Goal: Task Accomplishment & Management: Manage account settings

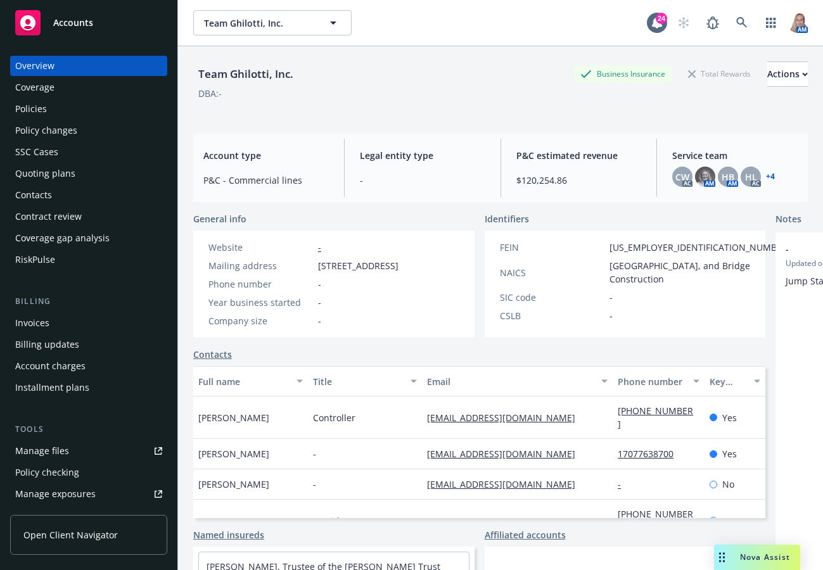
click at [74, 23] on span "Accounts" at bounding box center [73, 23] width 40 height 10
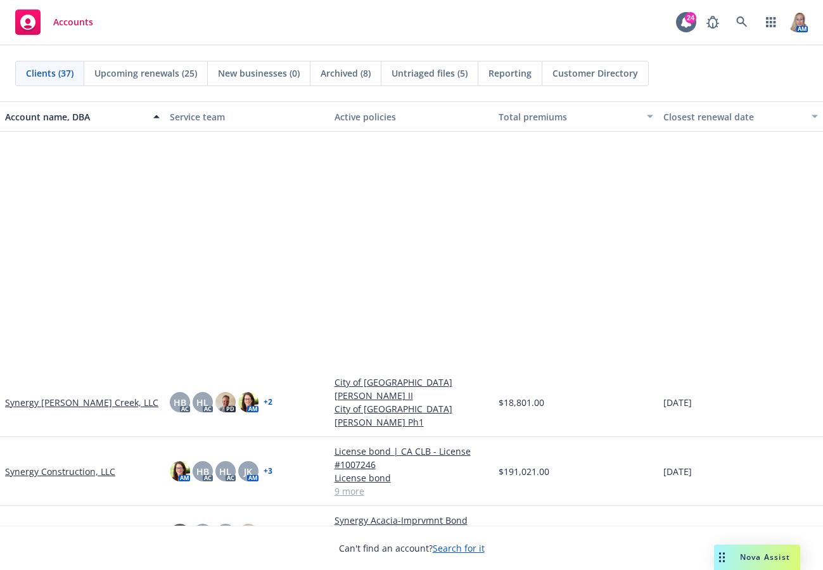
scroll to position [1478, 0]
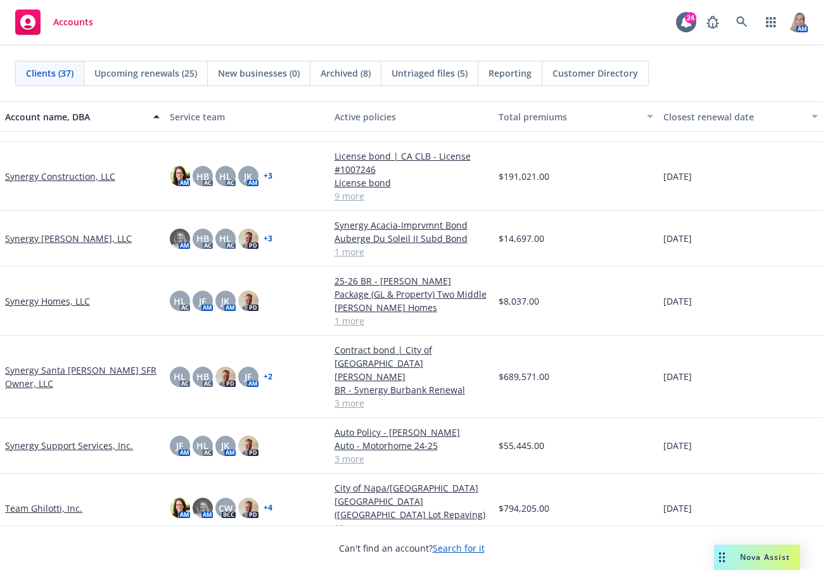
click at [65, 502] on link "Team Ghilotti, Inc." at bounding box center [43, 508] width 77 height 13
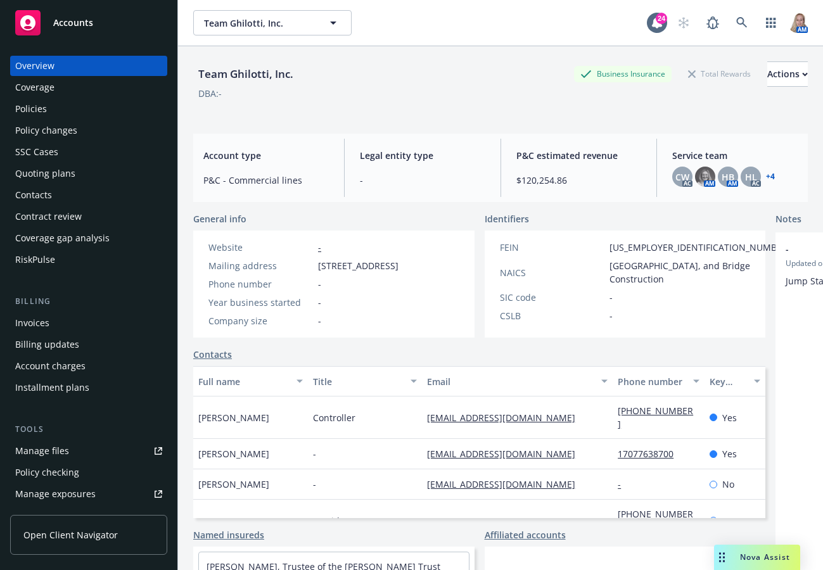
click at [58, 172] on div "Quoting plans" at bounding box center [45, 173] width 60 height 20
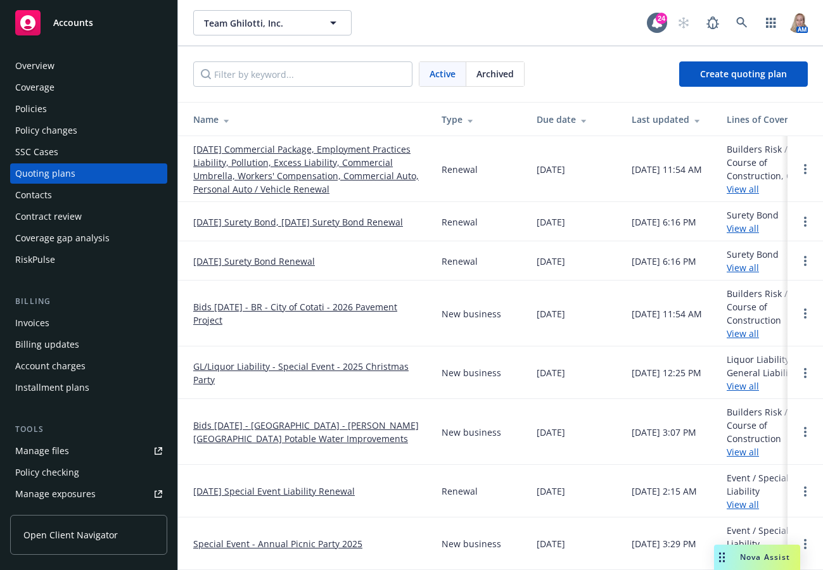
click at [244, 158] on link "10/01/25 Commercial Package, Employment Practices Liability, Pollution, Excess …" at bounding box center [307, 169] width 228 height 53
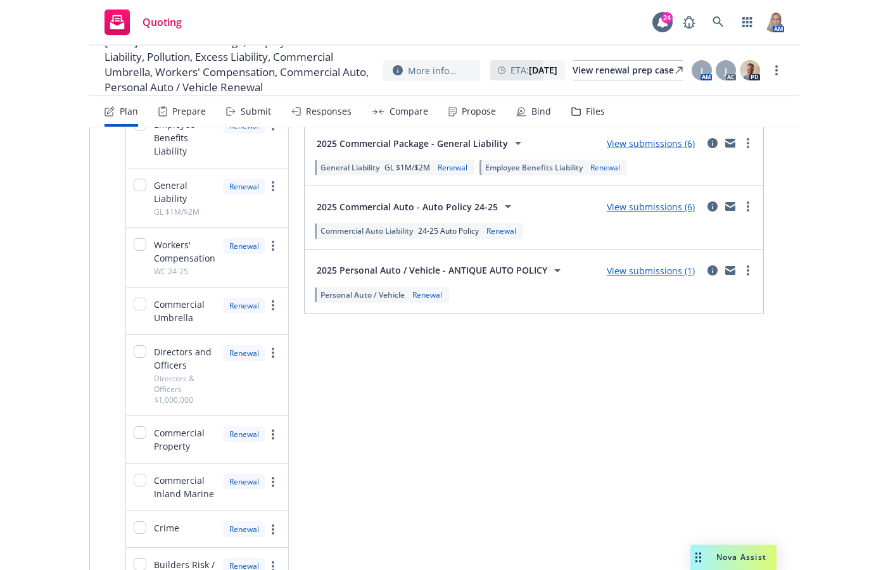
scroll to position [296, 0]
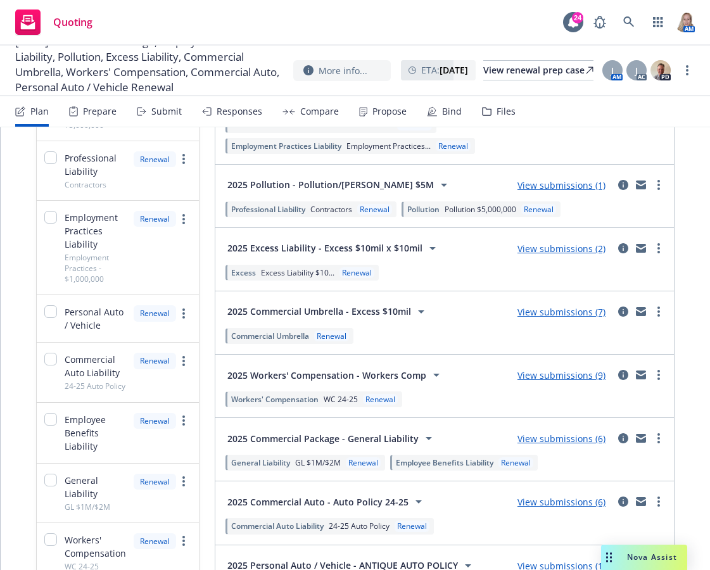
click at [543, 440] on link "View submissions (6)" at bounding box center [561, 439] width 88 height 12
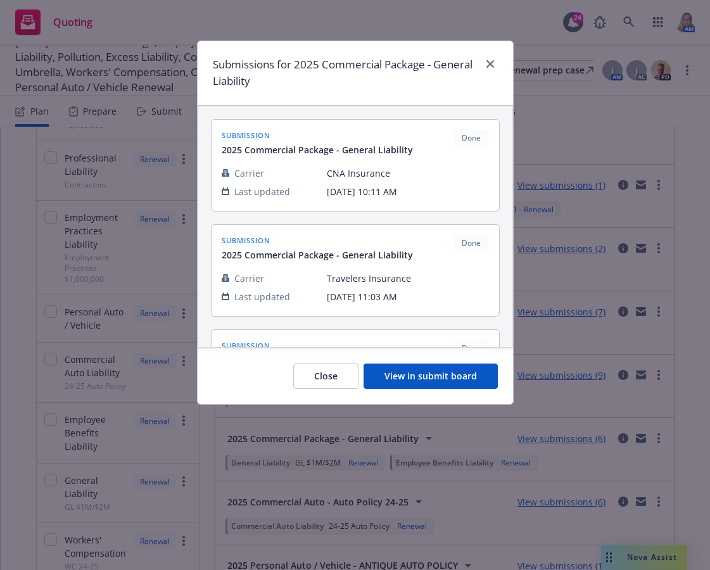
click at [431, 374] on button "View in submit board" at bounding box center [431, 376] width 134 height 25
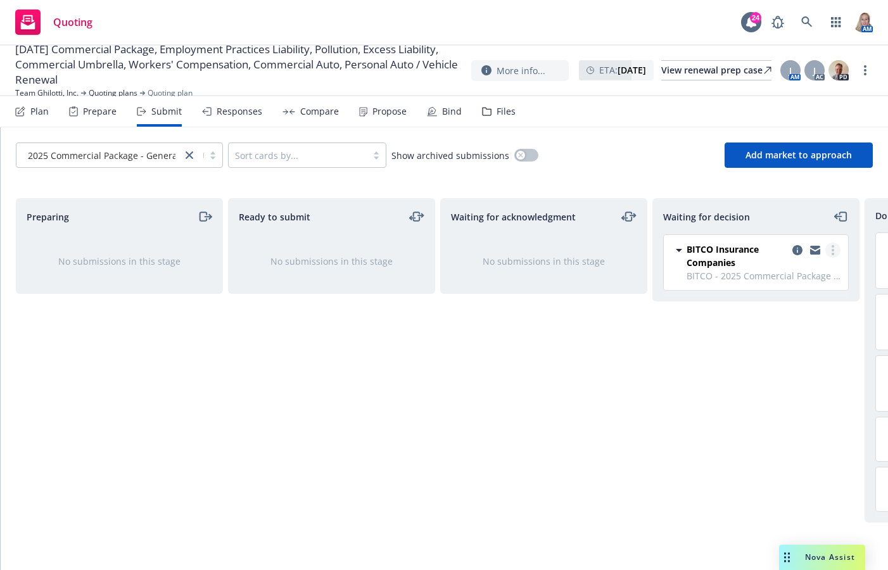
click at [822, 246] on link "more" at bounding box center [832, 250] width 15 height 15
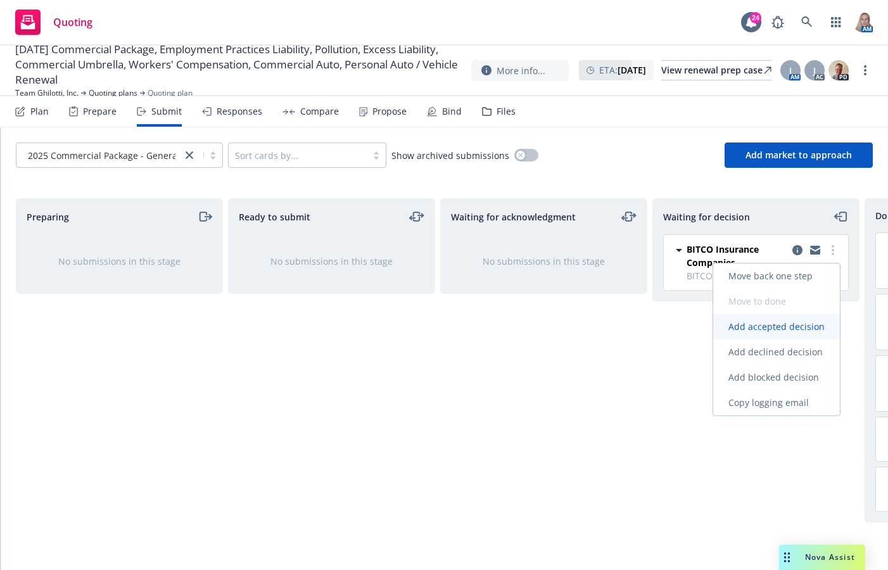
click at [771, 334] on link "Add accepted decision" at bounding box center [776, 326] width 127 height 25
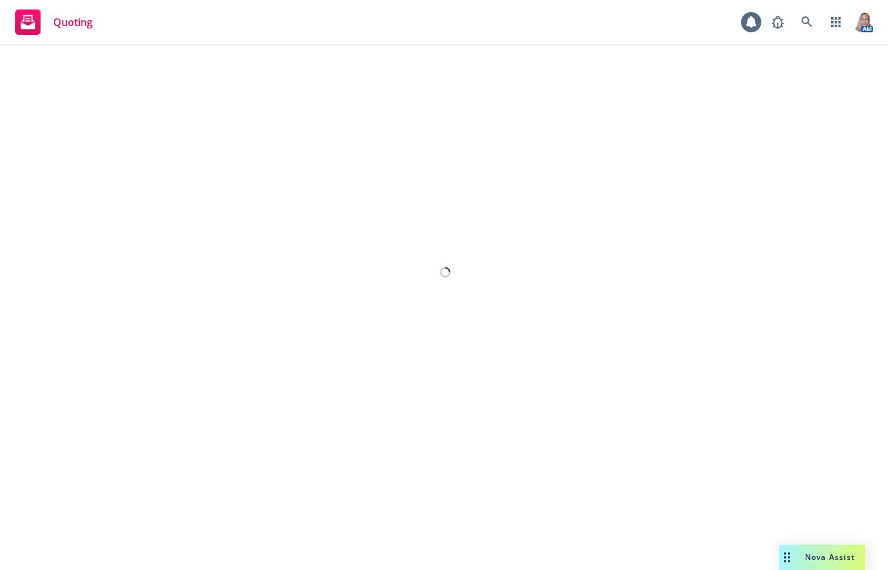
select select "12"
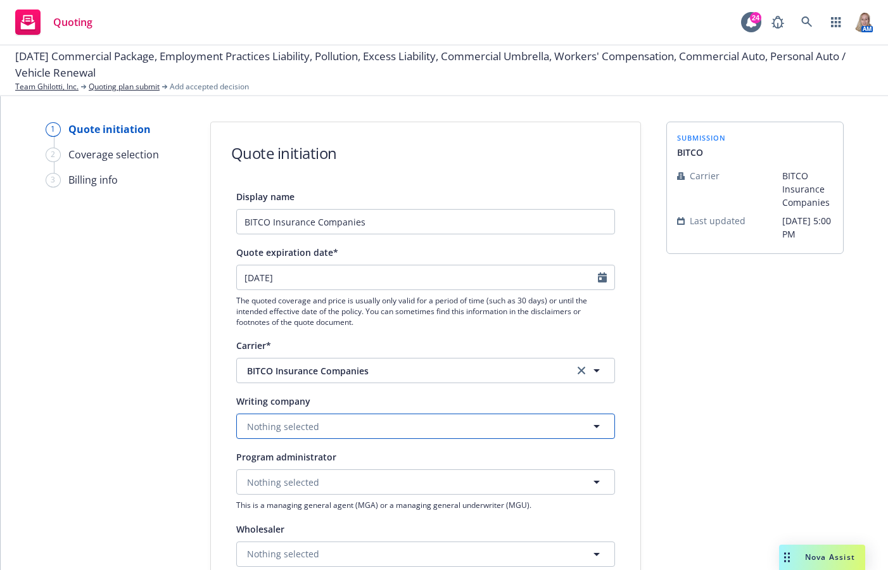
click at [331, 429] on button "Nothing selected" at bounding box center [425, 426] width 379 height 25
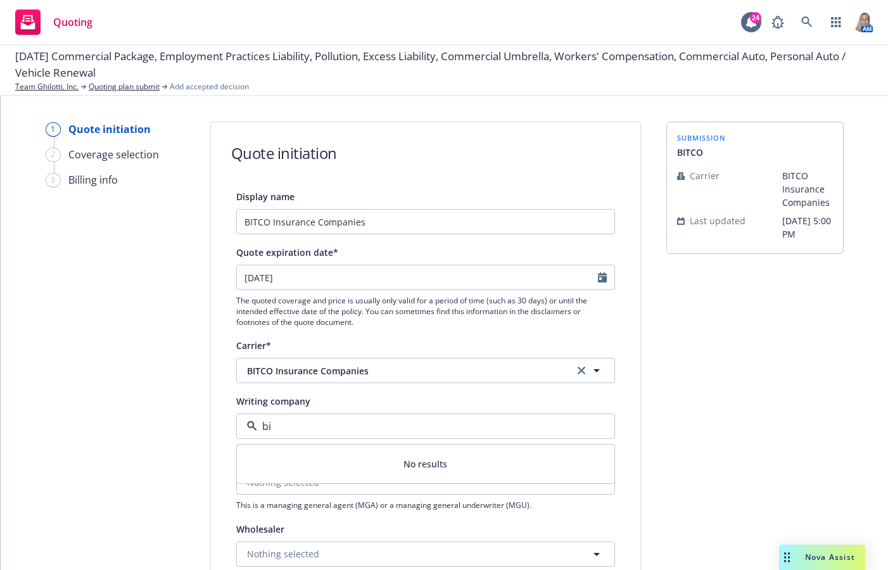
type input "bit"
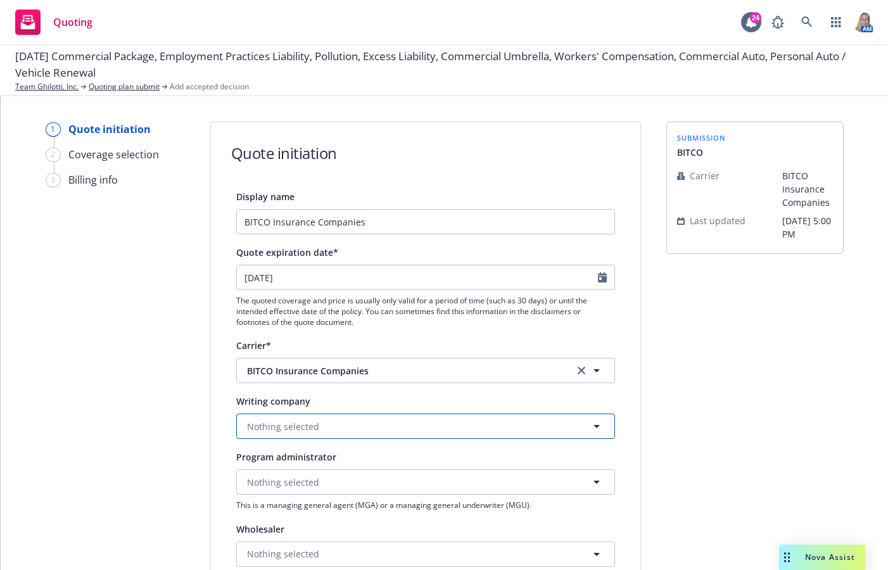
click at [275, 429] on span "Nothing selected" at bounding box center [283, 426] width 72 height 13
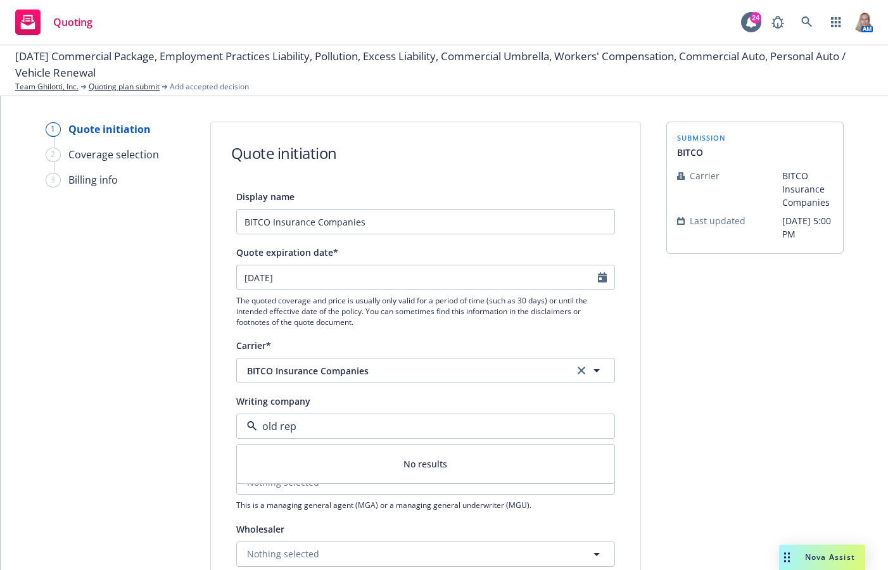
type input "old rep"
click at [111, 341] on div "1 Quote initiation 2 Coverage selection 3 Billing info" at bounding box center [115, 546] width 139 height 849
click at [333, 478] on button "Nothing selected" at bounding box center [425, 481] width 379 height 25
type input "bit"
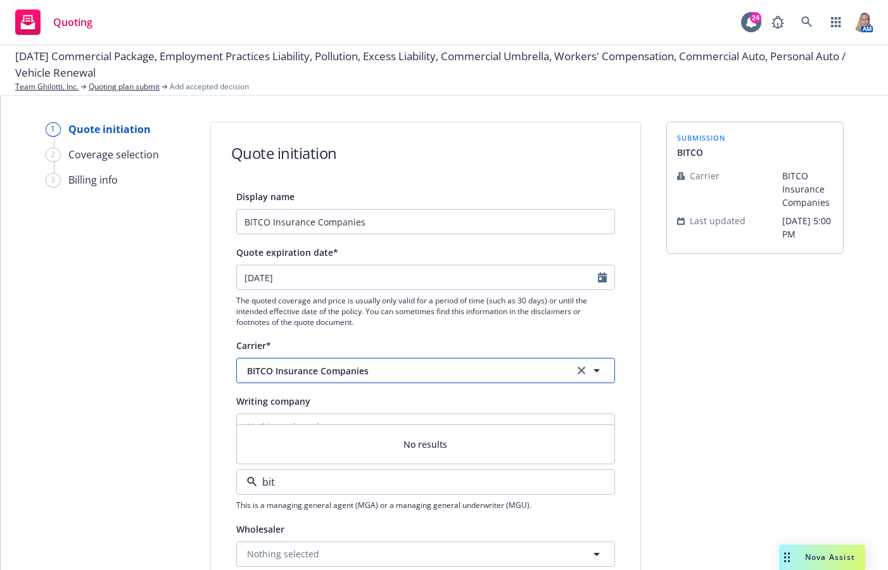
click at [346, 373] on span "BITCO Insurance Companies" at bounding box center [401, 370] width 308 height 13
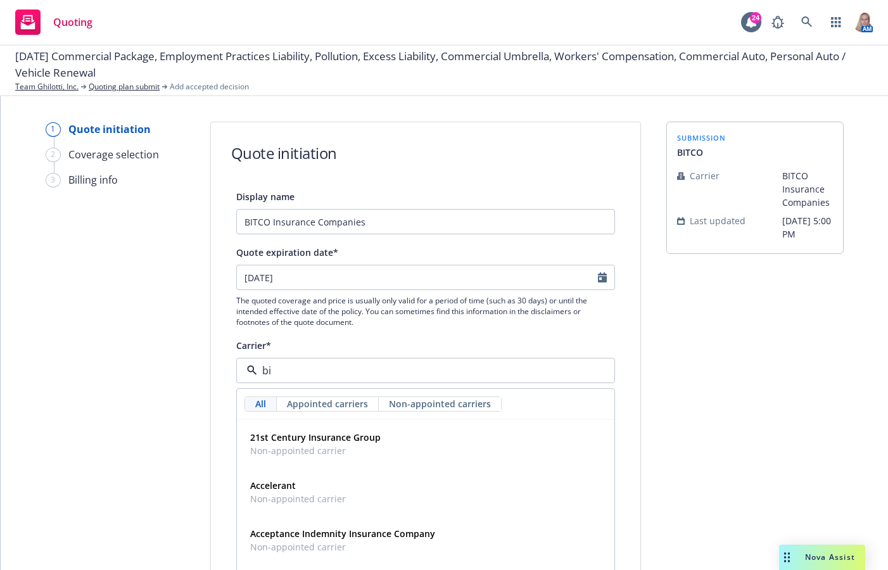
type input "bit"
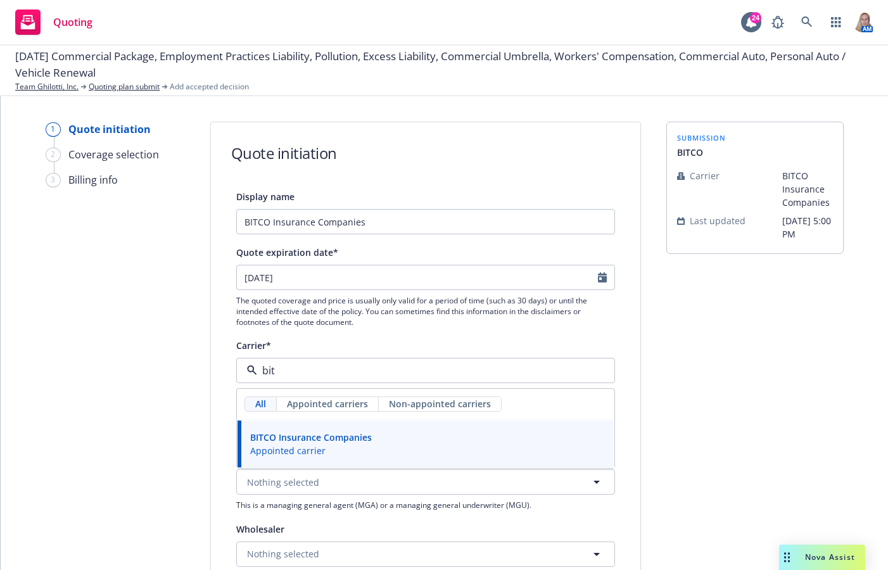
click at [327, 431] on span "BITCO Insurance Companies" at bounding box center [311, 437] width 122 height 13
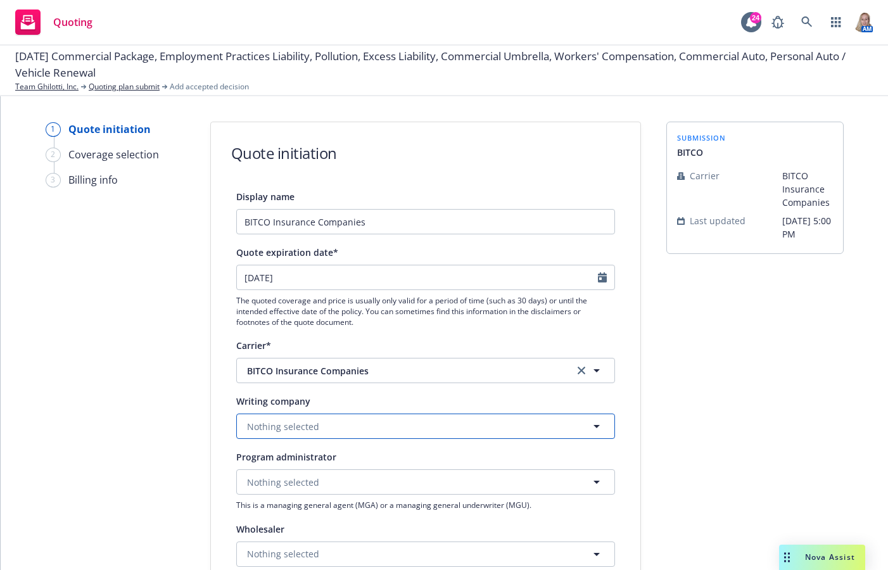
click at [327, 431] on button "Nothing selected" at bounding box center [425, 426] width 379 height 25
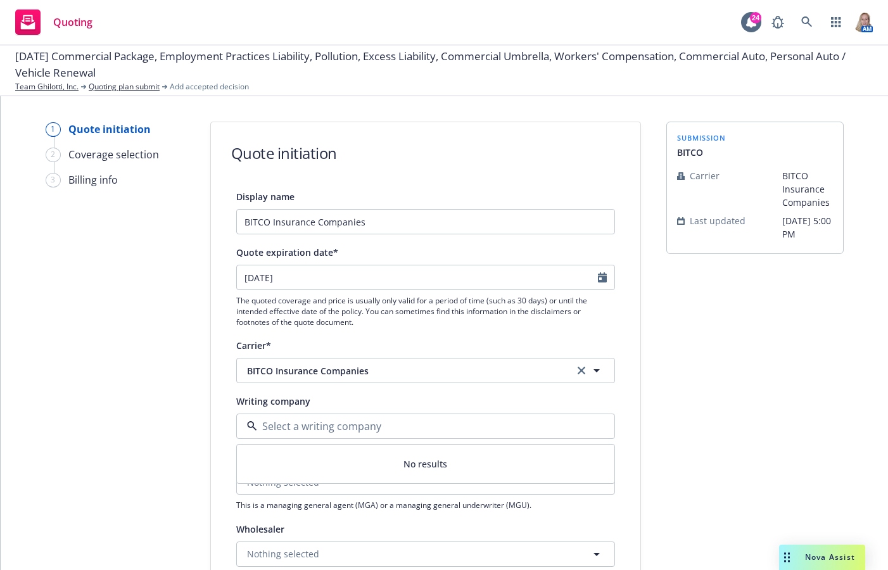
click at [305, 428] on input at bounding box center [423, 426] width 332 height 15
type input "B"
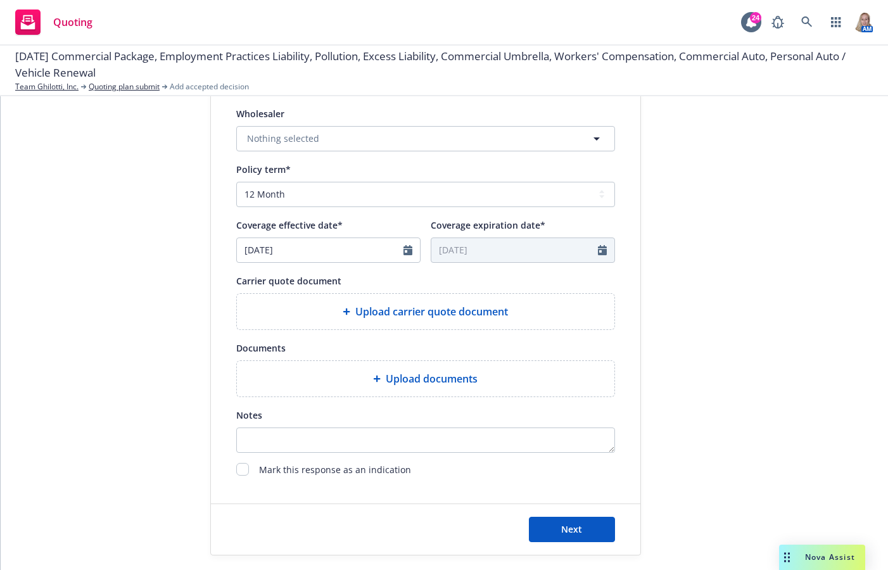
scroll to position [426, 0]
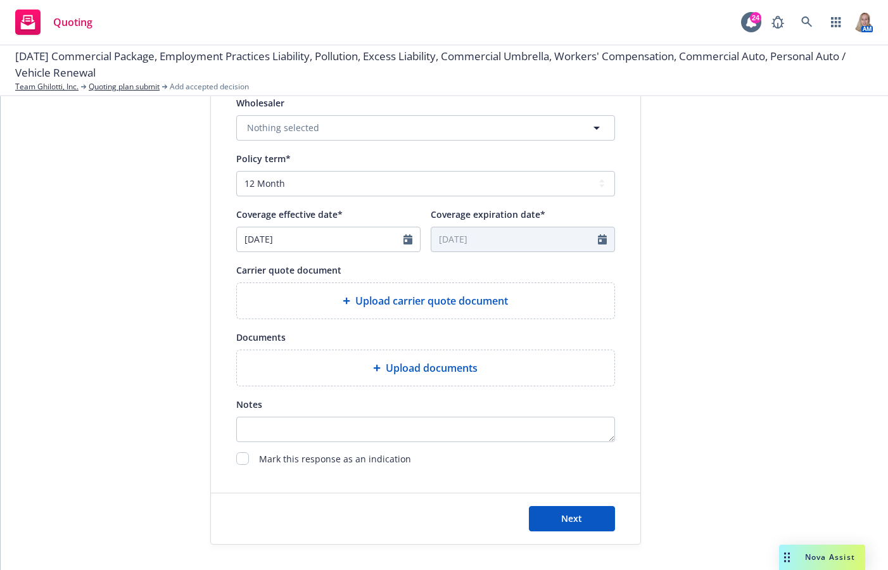
click at [822, 561] on span "Nova Assist" at bounding box center [830, 557] width 50 height 11
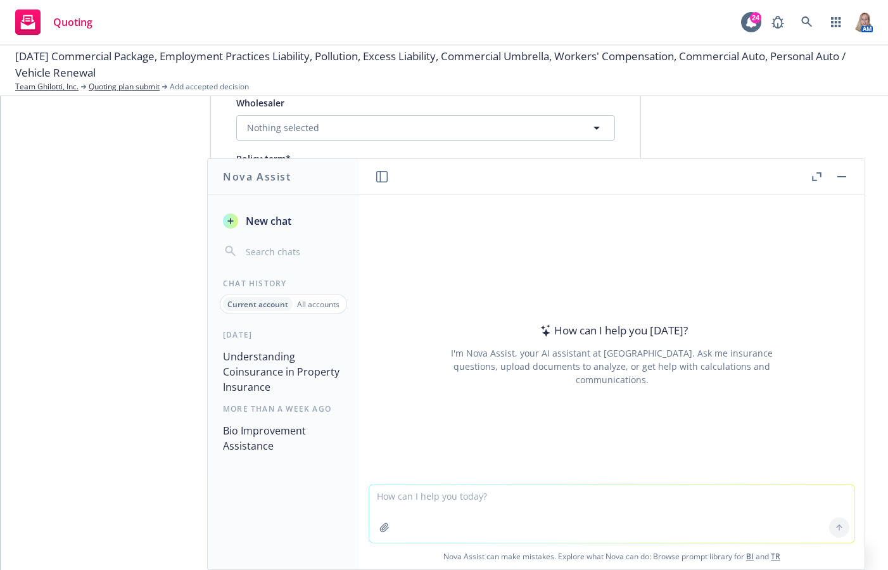
click at [530, 265] on div "How can I help you today? I'm Nova Assist, your AI assistant at Newfront. Ask m…" at bounding box center [611, 354] width 485 height 198
click at [540, 528] on textarea at bounding box center [611, 514] width 485 height 58
type textarea "What Carrier does BITCO use"
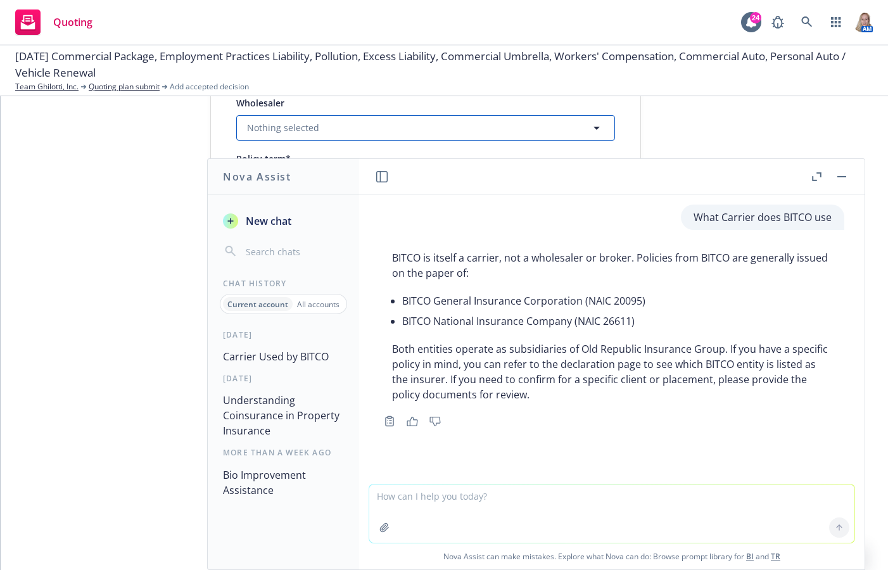
click at [321, 126] on button "Nothing selected" at bounding box center [425, 127] width 379 height 25
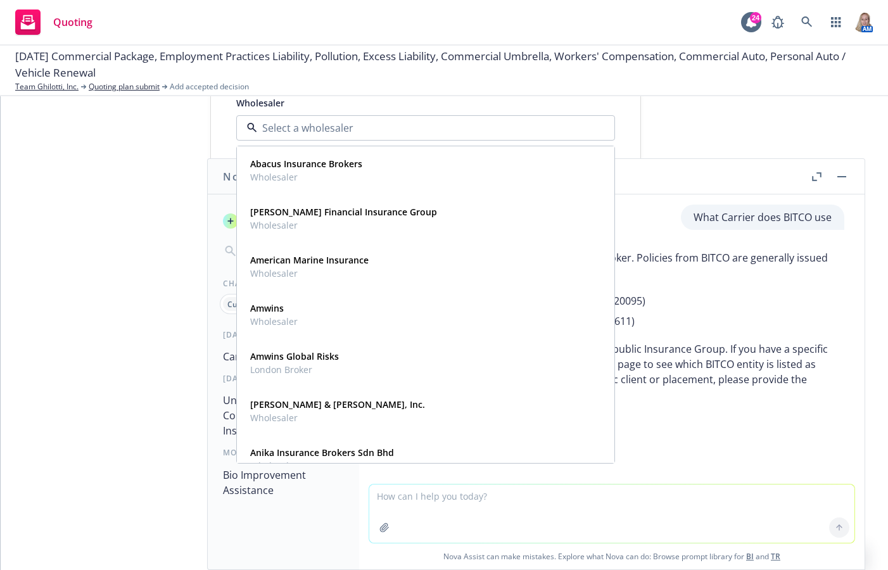
click at [166, 141] on div "1 Quote initiation 2 Coverage selection 3 Billing info" at bounding box center [115, 119] width 139 height 849
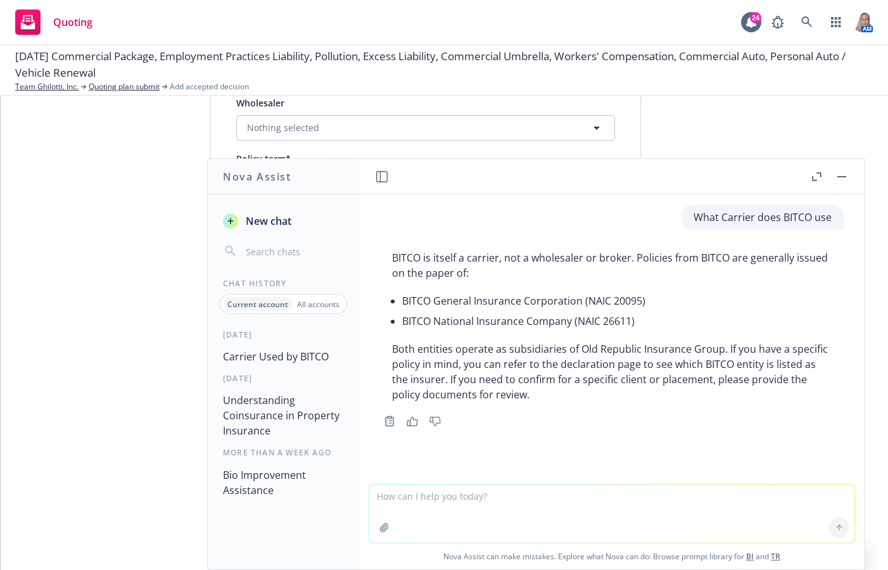
click at [189, 143] on div "1 Quote initiation 2 Coverage selection 3 Billing info Quote initiation Display…" at bounding box center [444, 119] width 857 height 849
click at [822, 177] on header at bounding box center [611, 176] width 505 height 35
click at [822, 174] on button "button" at bounding box center [841, 176] width 15 height 15
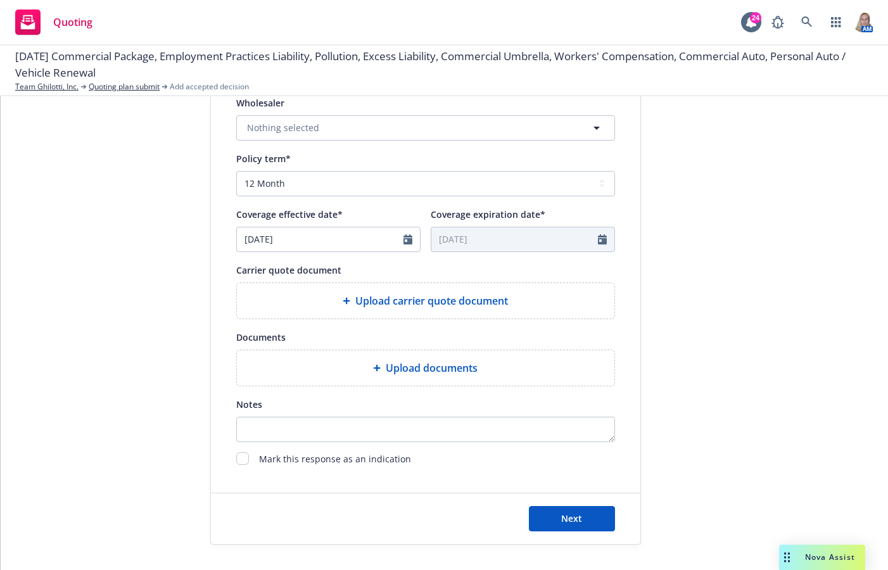
scroll to position [0, 0]
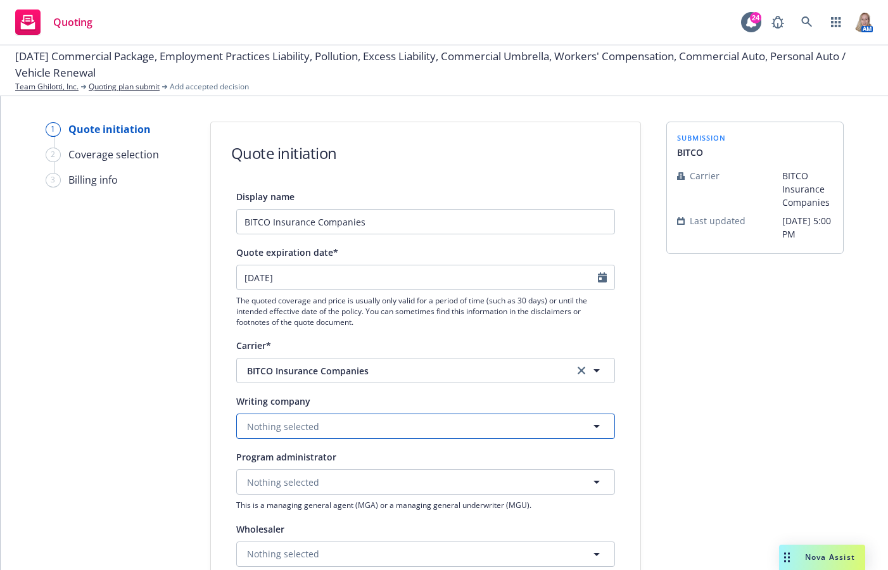
click at [284, 429] on span "Nothing selected" at bounding box center [283, 426] width 72 height 13
type input "B"
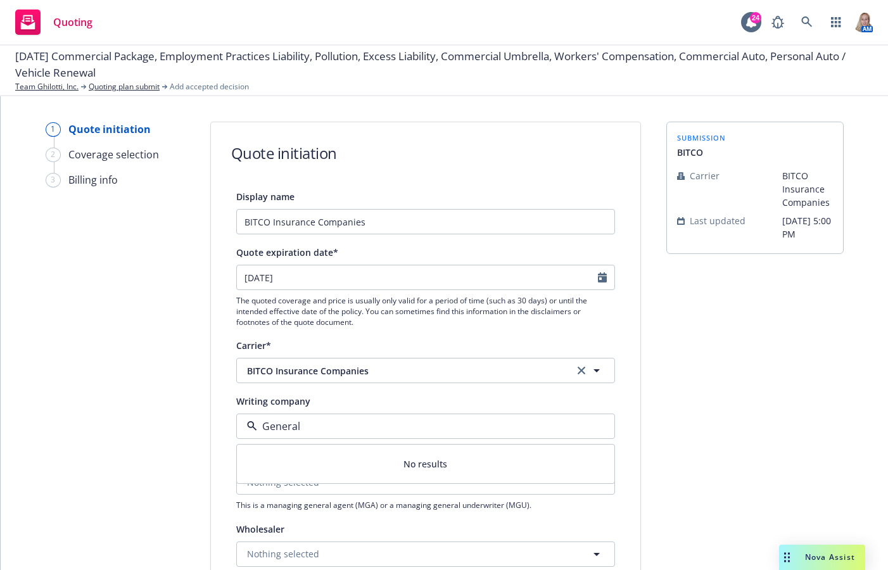
type input "General"
click at [73, 323] on div "1 Quote initiation 2 Coverage selection 3 Billing info" at bounding box center [115, 546] width 139 height 849
click at [288, 480] on span "Nothing selected" at bounding box center [283, 482] width 72 height 13
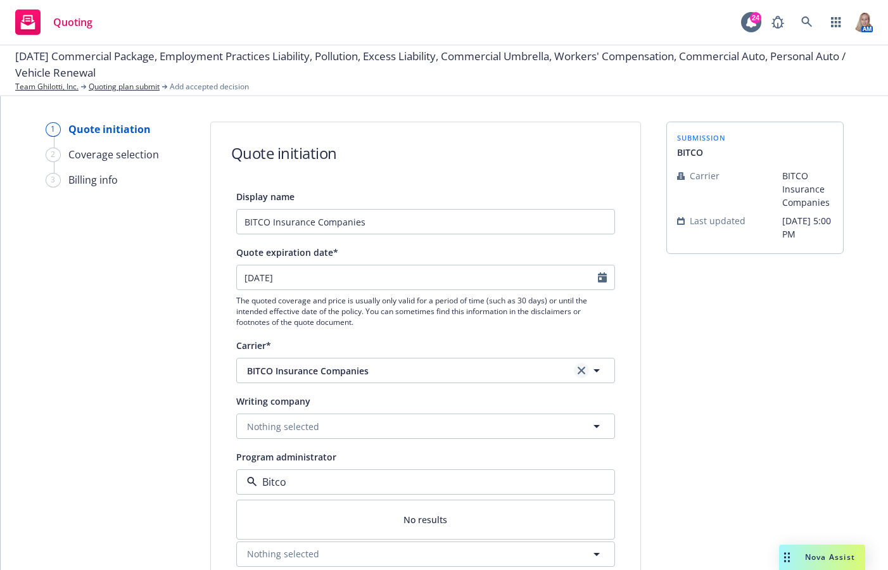
type input "Bitco"
click at [578, 374] on icon "clear selection" at bounding box center [582, 371] width 8 height 8
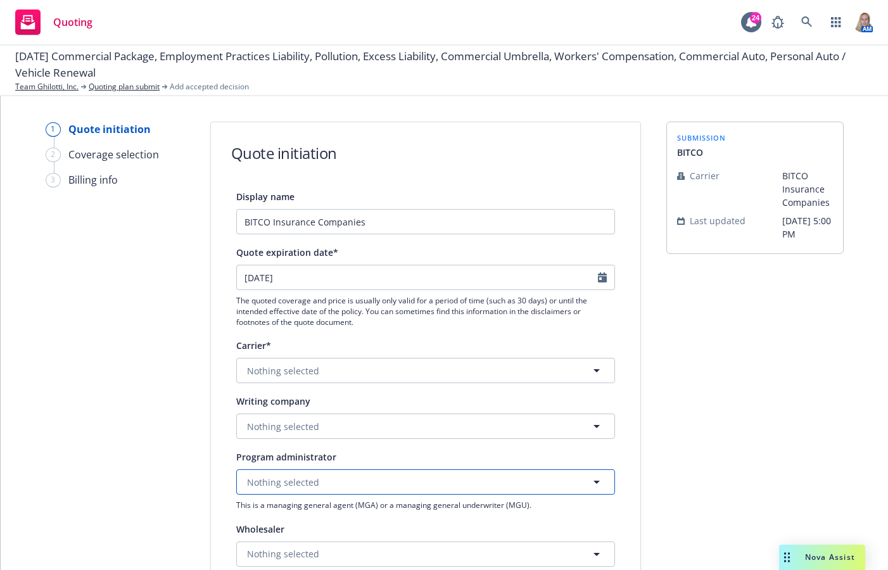
click at [281, 477] on span "Nothing selected" at bounding box center [283, 482] width 72 height 13
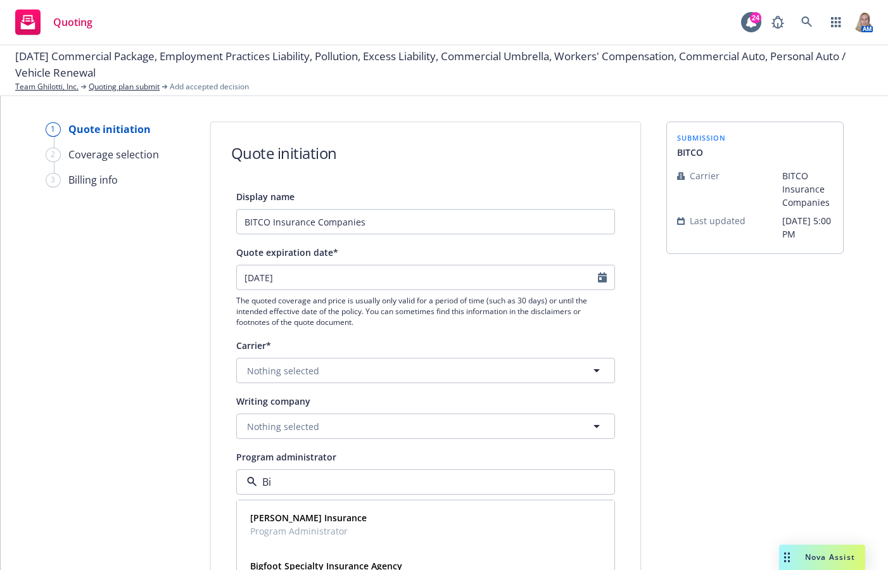
type input "B"
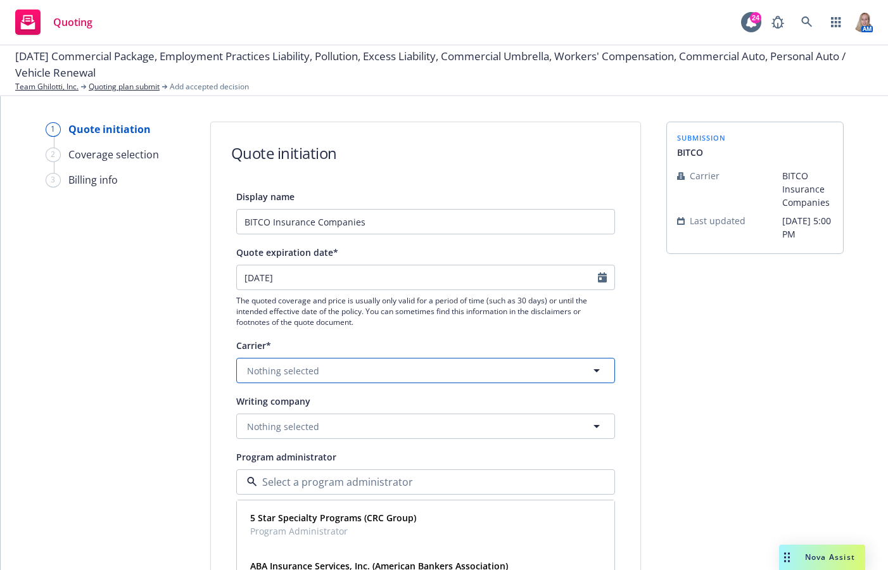
click at [286, 372] on span "Nothing selected" at bounding box center [283, 370] width 72 height 13
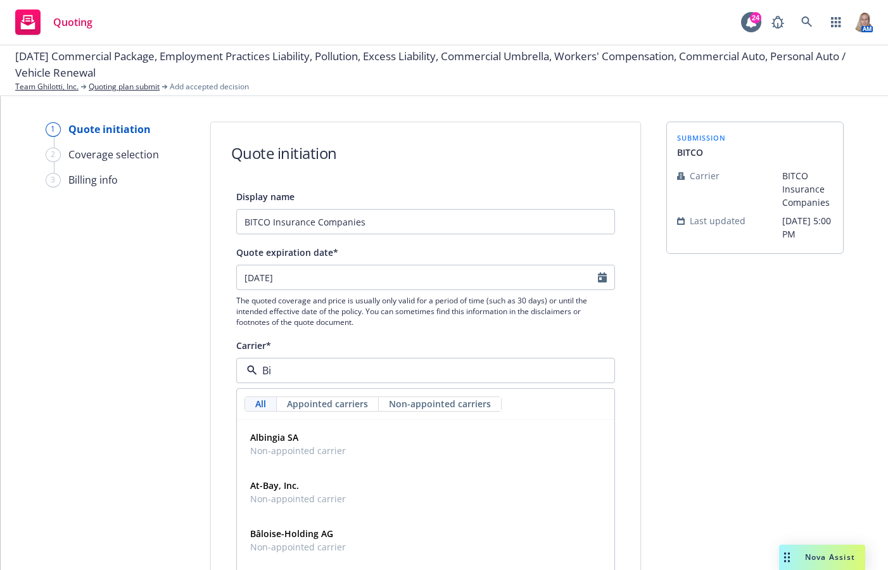
type input "Bit"
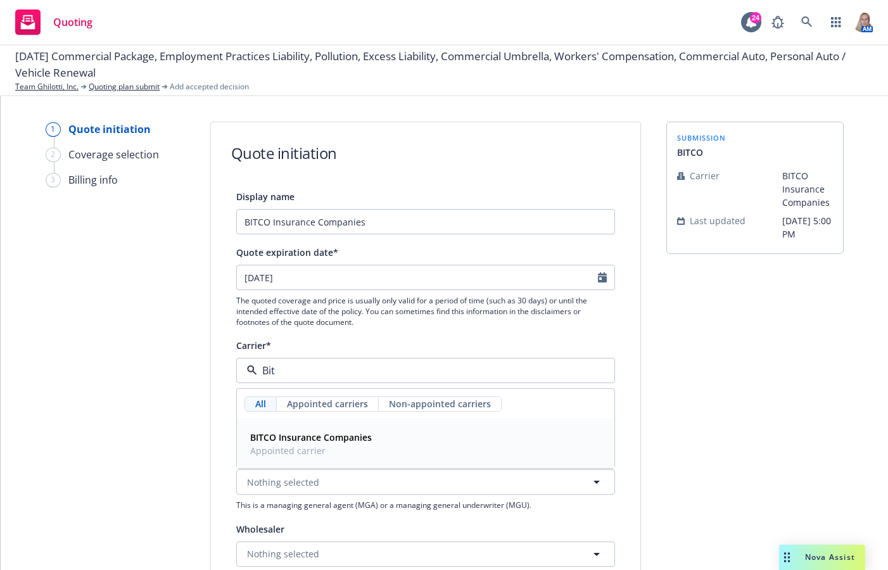
click at [306, 441] on strong "BITCO Insurance Companies" at bounding box center [311, 437] width 122 height 12
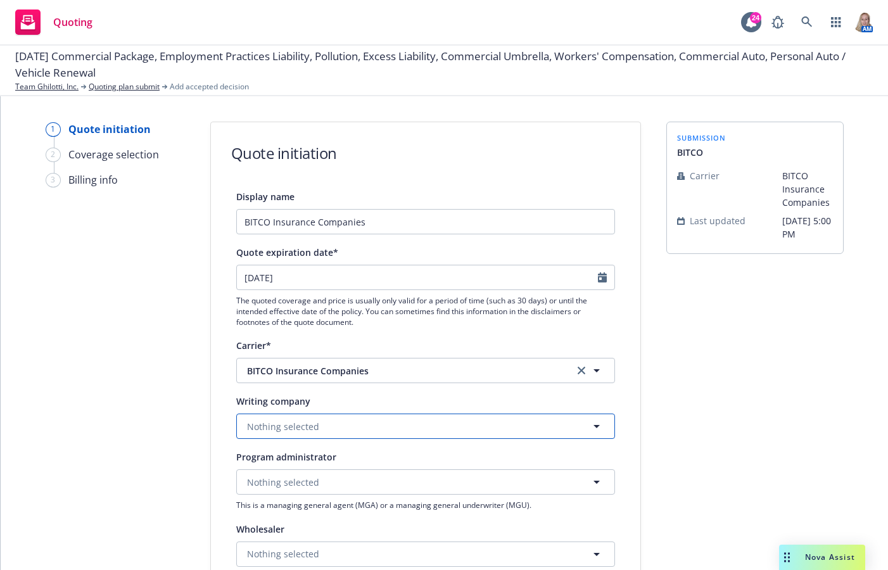
click at [306, 430] on span "Nothing selected" at bounding box center [283, 426] width 72 height 13
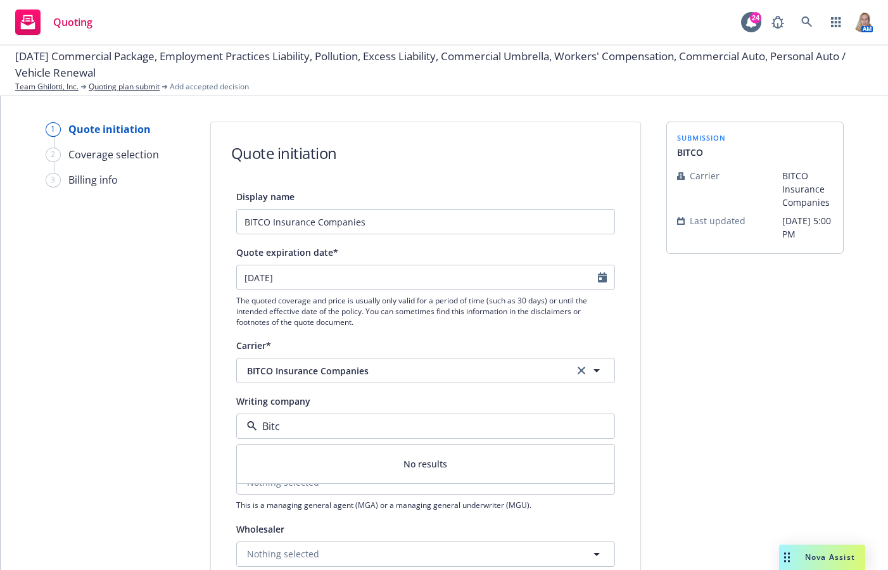
type input "Bitco"
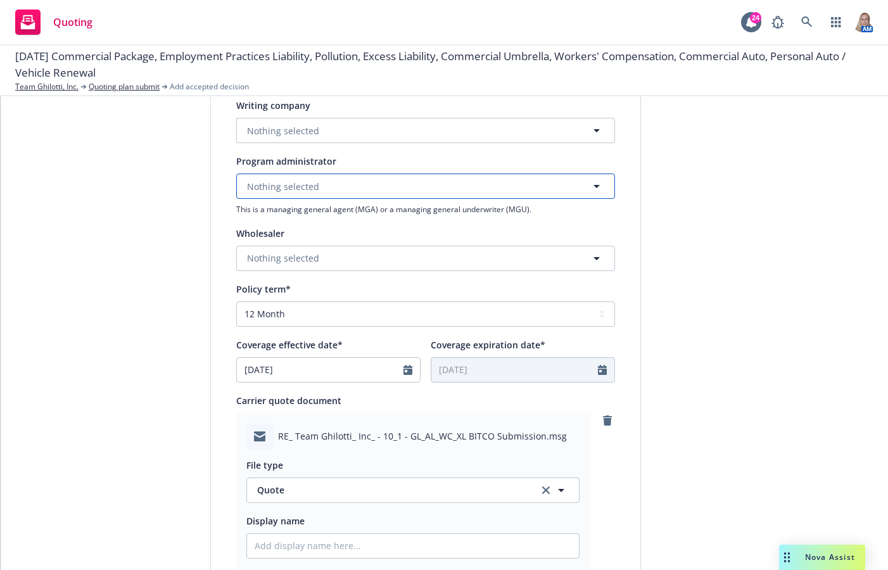
scroll to position [591, 0]
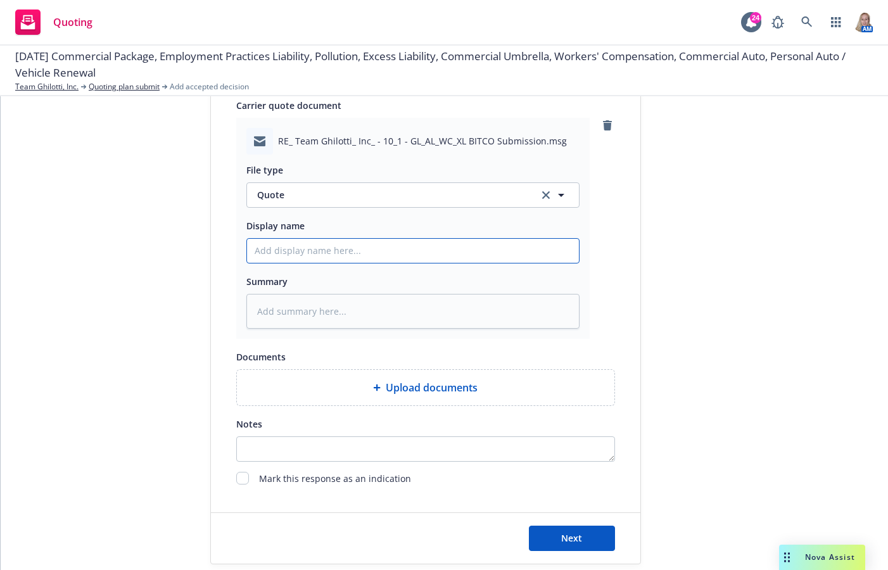
click at [281, 248] on input "Display name" at bounding box center [413, 251] width 332 height 24
type textarea "x"
type input "B"
type textarea "x"
type input "BI"
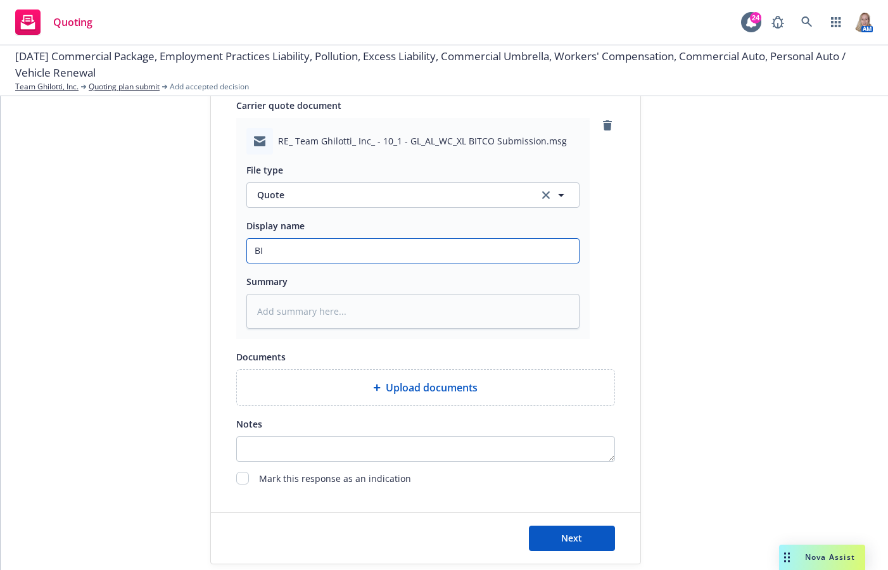
type textarea "x"
type input "BIT"
type textarea "x"
type input "BI"
type textarea "x"
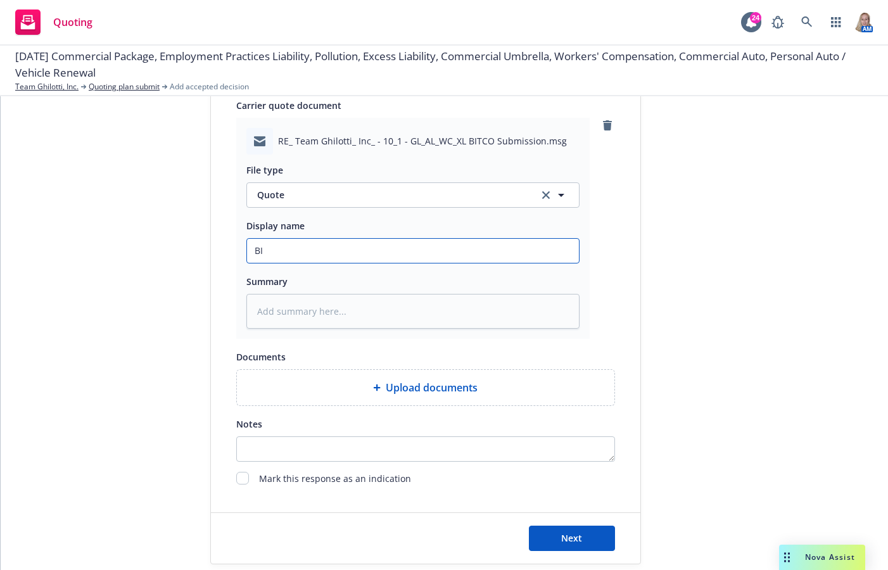
type input "B"
type textarea "x"
type input "2"
type textarea "x"
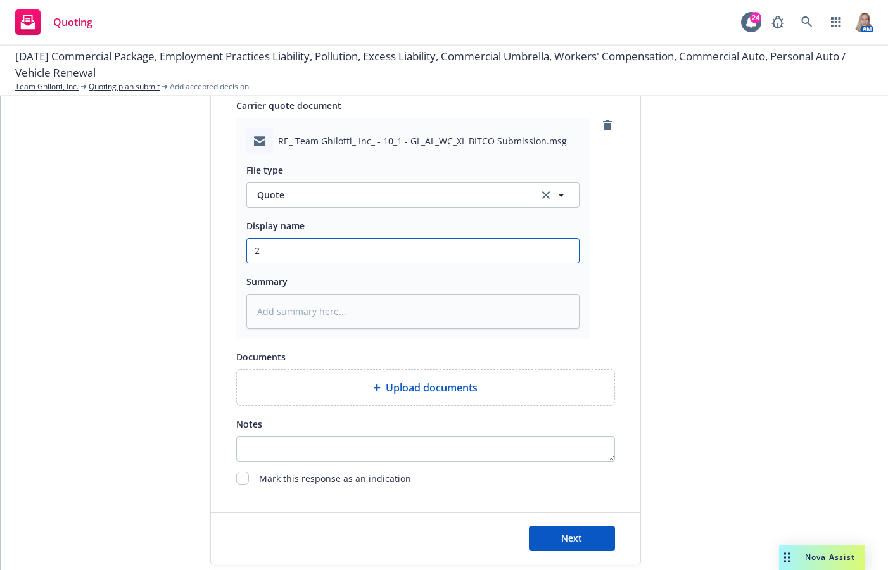
type input "25"
type textarea "x"
type input "25-"
type textarea "x"
type input "25-2"
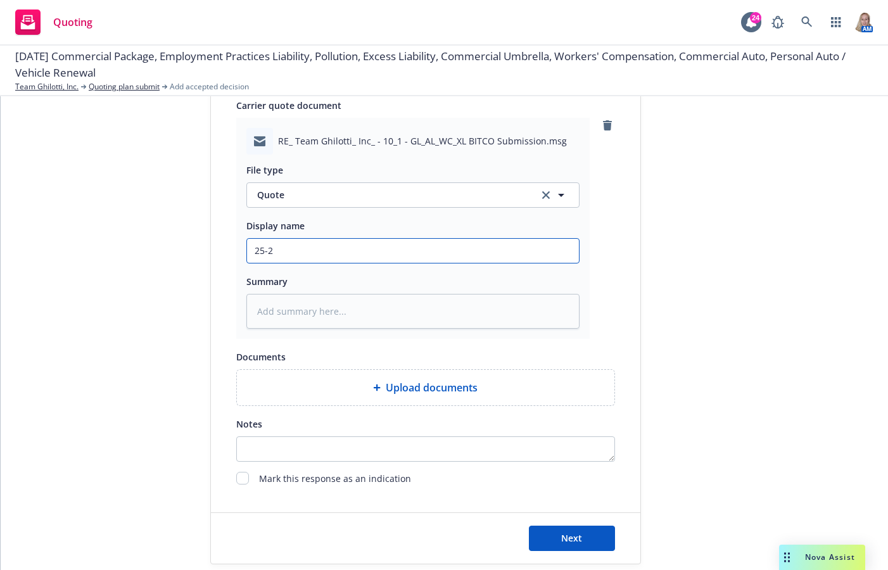
type textarea "x"
type input "25-26"
type textarea "x"
type input "25-26"
type textarea "x"
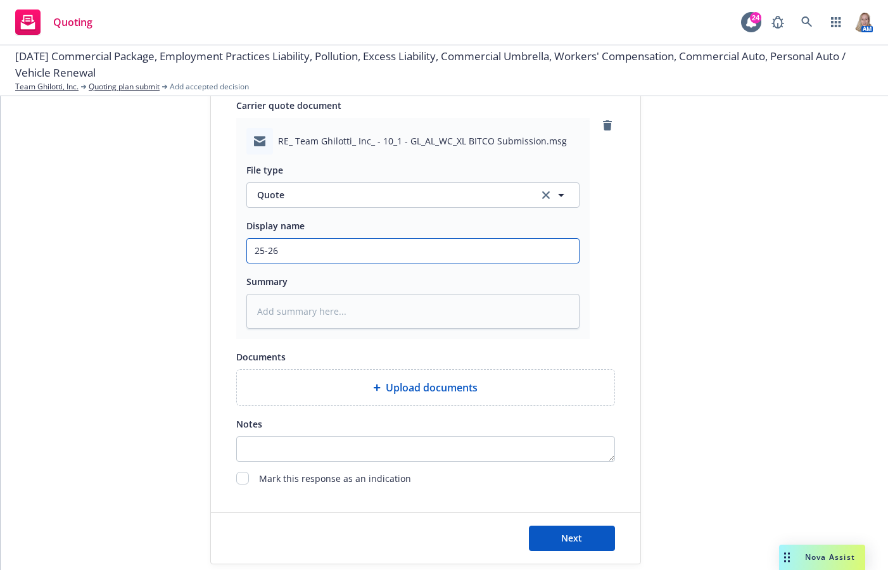
type input "25-26 B"
type textarea "x"
type input "25-26 BI"
type textarea "x"
type input "25-26 BIT"
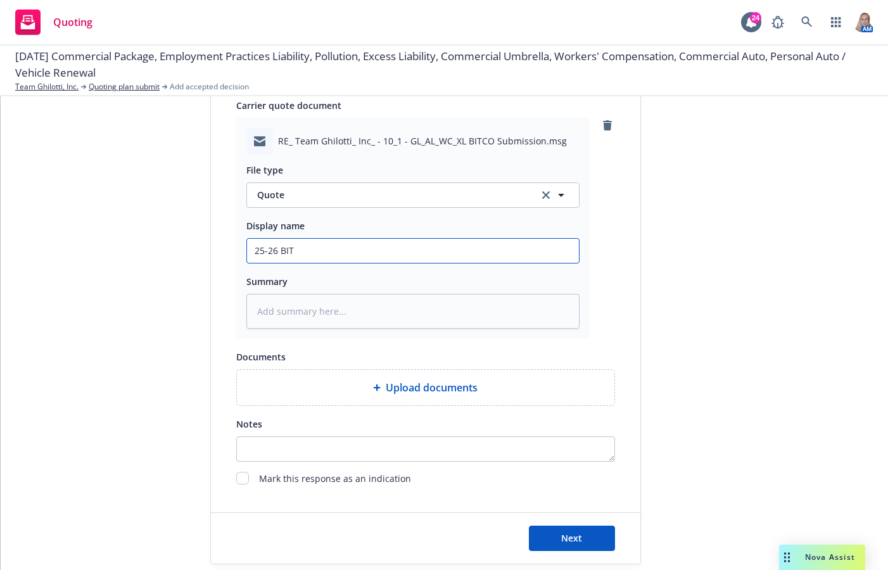
type textarea "x"
type input "25-26 BITCO"
type textarea "x"
type input "25-26 BITCO"
type textarea "x"
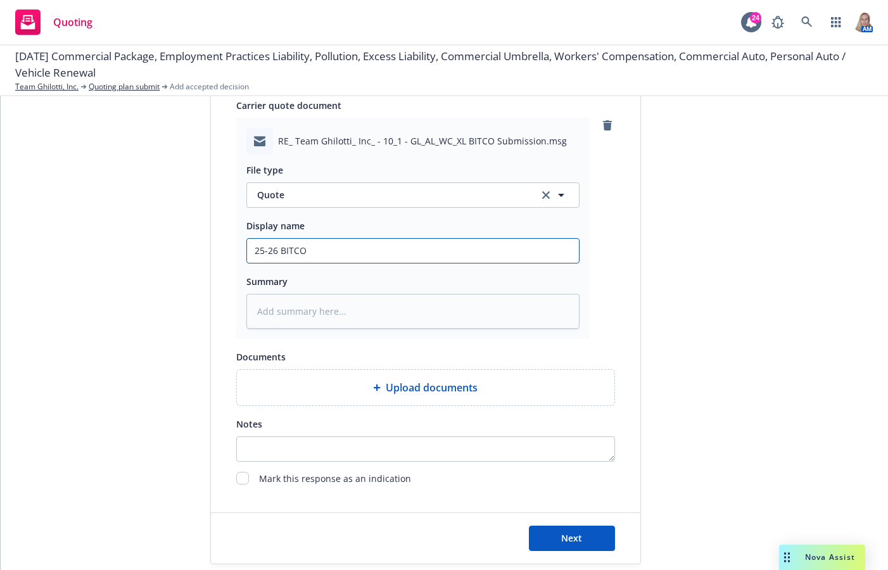
type input "25-26 BITCO Q"
type textarea "x"
type input "25-26 BITCO QU"
type textarea "x"
type input "25-26 BITCO QUO"
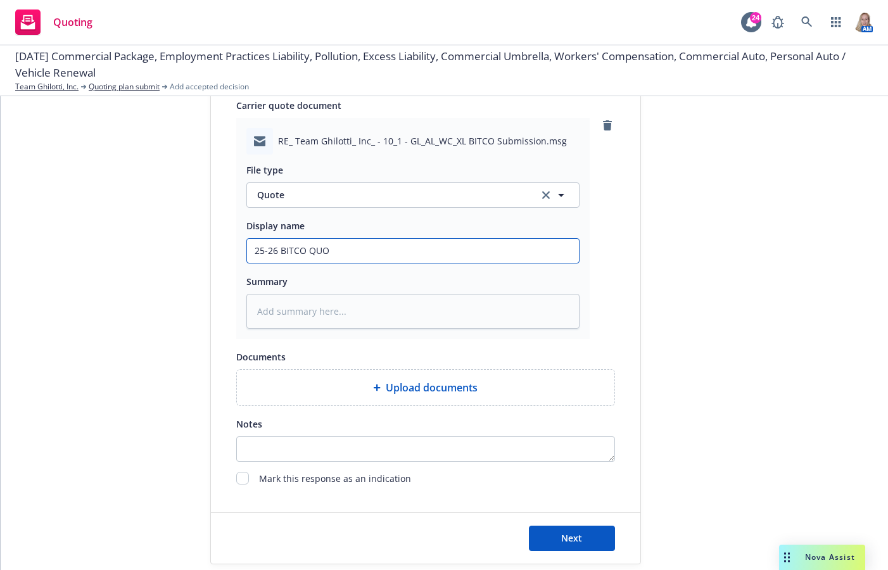
type textarea "x"
type input "25-26 BITCO QUOT"
type textarea "x"
type input "25-26 BITCO QUOTE"
type textarea "x"
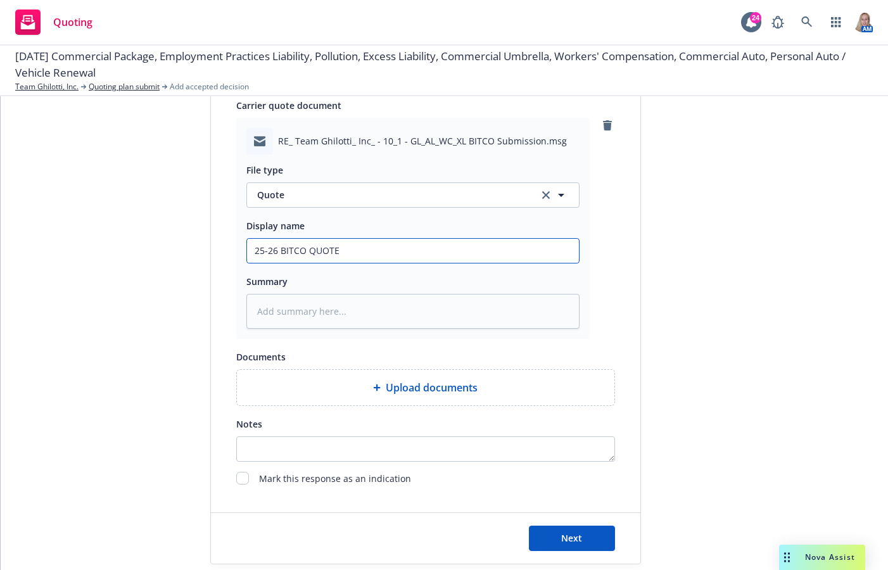
type input "25-26 BITCO QUOTE"
type textarea "x"
type input "25-26 BITCO QUOTE I"
type textarea "x"
type input "25-26 BITCO QUOTE IN"
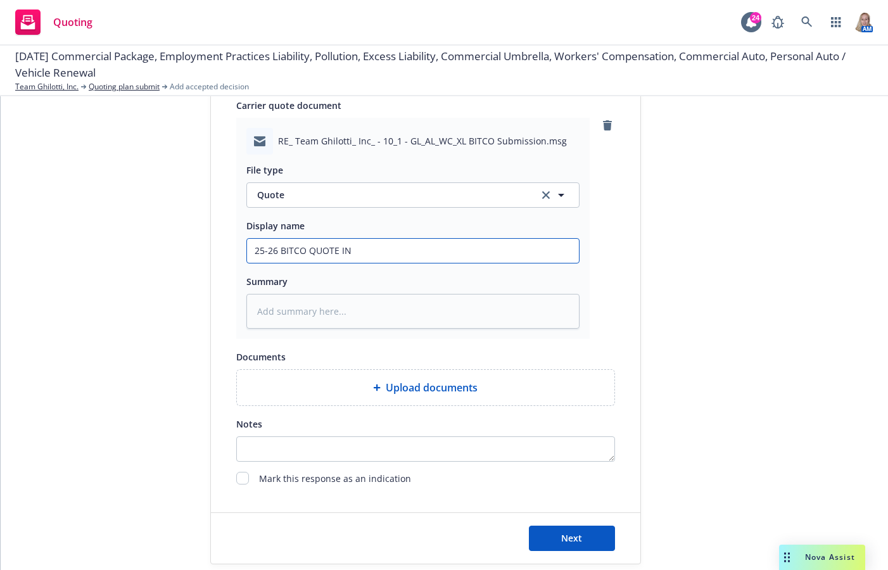
type textarea "x"
type input "25-26 BITCO QUOTE I"
type textarea "x"
type input "25-26 BITCO QUOTE In"
type textarea "x"
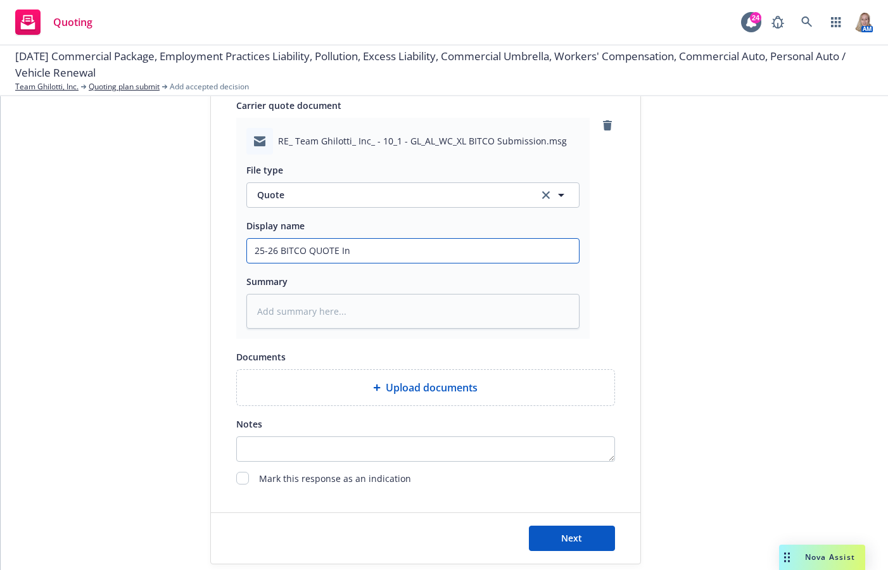
type input "25-26 BITCO QUOTE Ind"
type textarea "x"
type input "25-26 BITCO QUOTE Indi"
type textarea "x"
type input "25-26 BITCO QUOTE Indic"
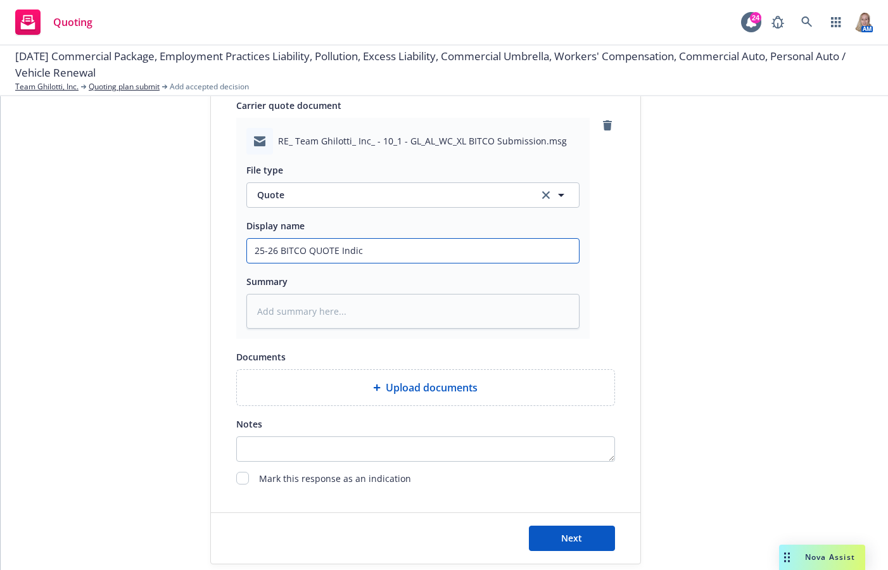
type textarea "x"
type input "25-26 BITCO QUOTE Indica"
type textarea "x"
type input "25-26 BITCO QUOTE Indicat"
type textarea "x"
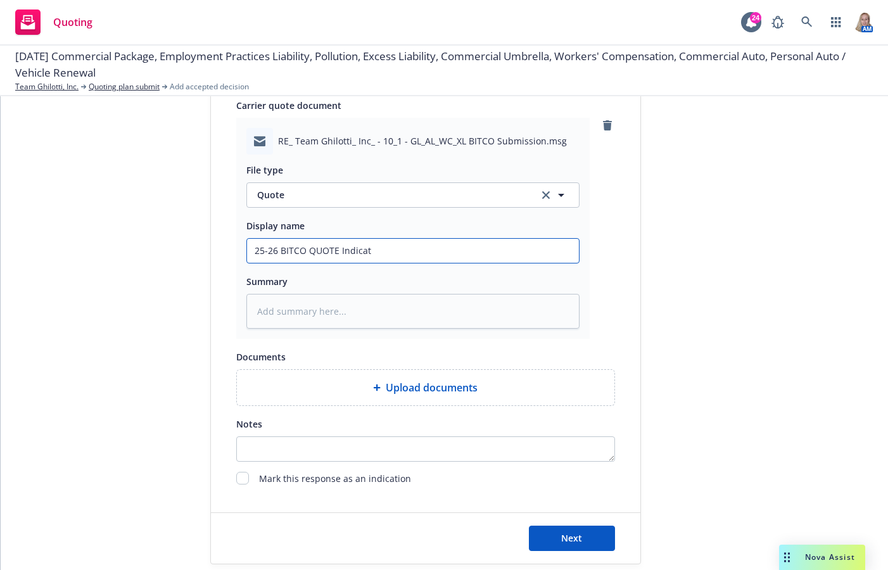
type input "25-26 BITCO QUOTE Indicati"
type textarea "x"
type input "25-26 BITCO QUOTE Indicatio"
type textarea "x"
type input "25-26 BITCO QUOTE Indication"
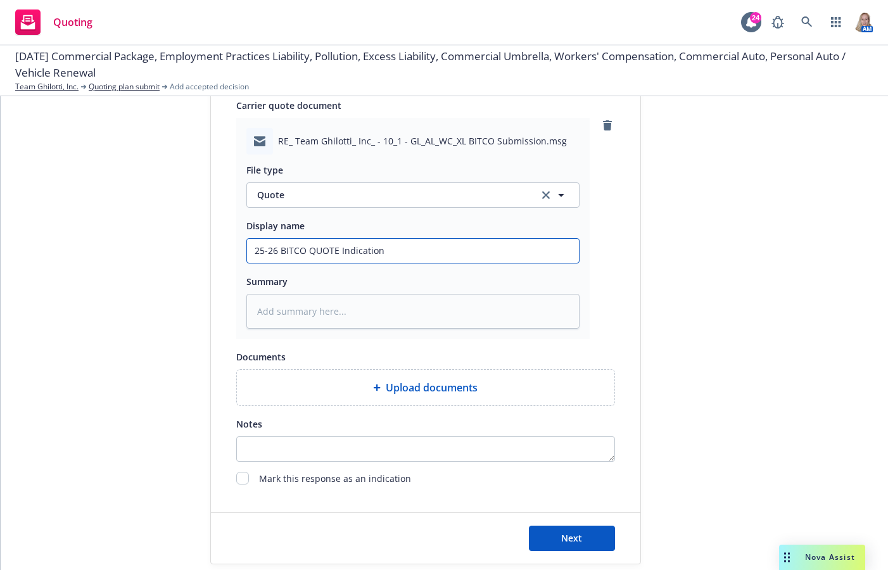
type textarea "x"
type input "25-26 BITCO QUOTE Indication"
type textarea "x"
type input "25-26 BITCO QUOTE Indication G"
type textarea "x"
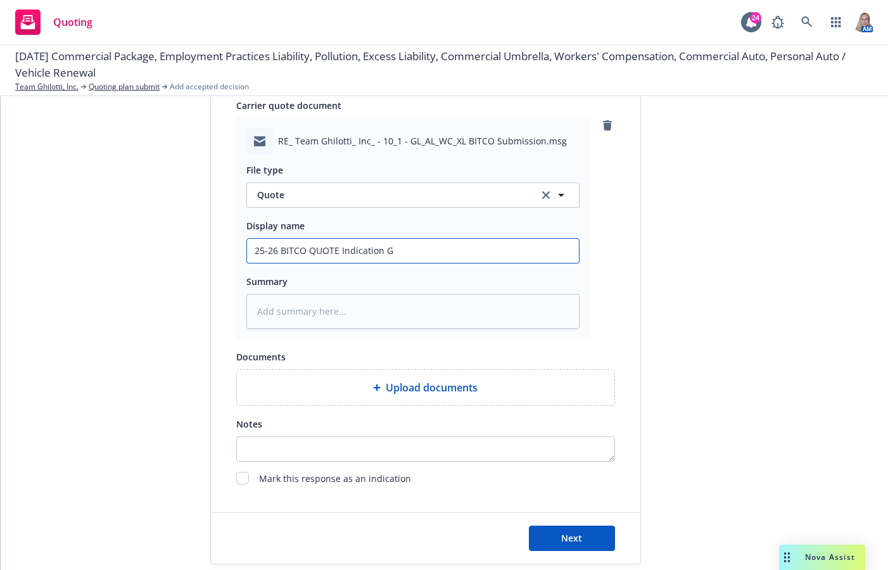
type input "25-26 BITCO QUOTE Indication GL"
type textarea "x"
type input "25-26 BITCO QUOTE Indication GL/"
type textarea "x"
type input "25-26 BITCO QUOTE Indication GL/A"
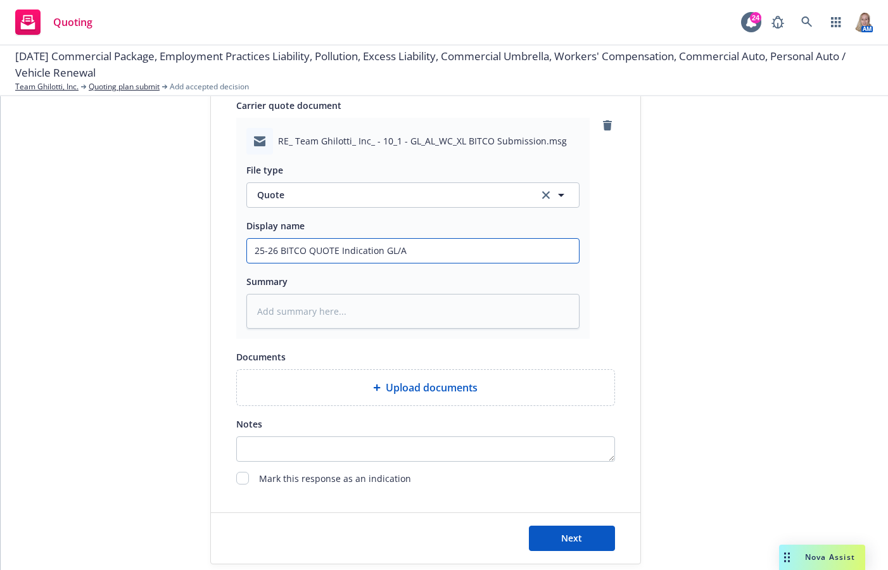
type textarea "x"
type input "25-26 BITCO QUOTE Indication GL/AL"
type textarea "x"
type input "25-26 BITCO QUOTE Indication GL/AL/"
type textarea "x"
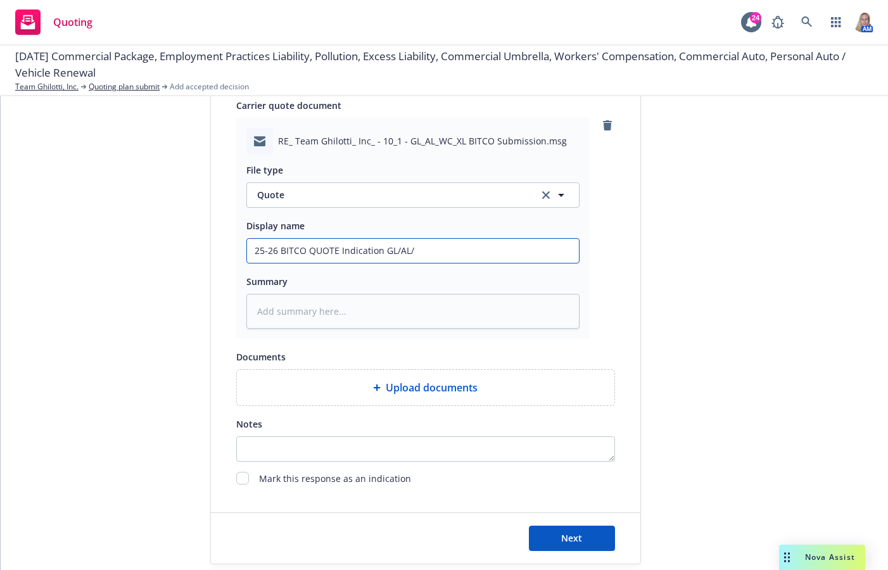
type input "25-26 BITCO QUOTE Indication GL/AL/W"
type textarea "x"
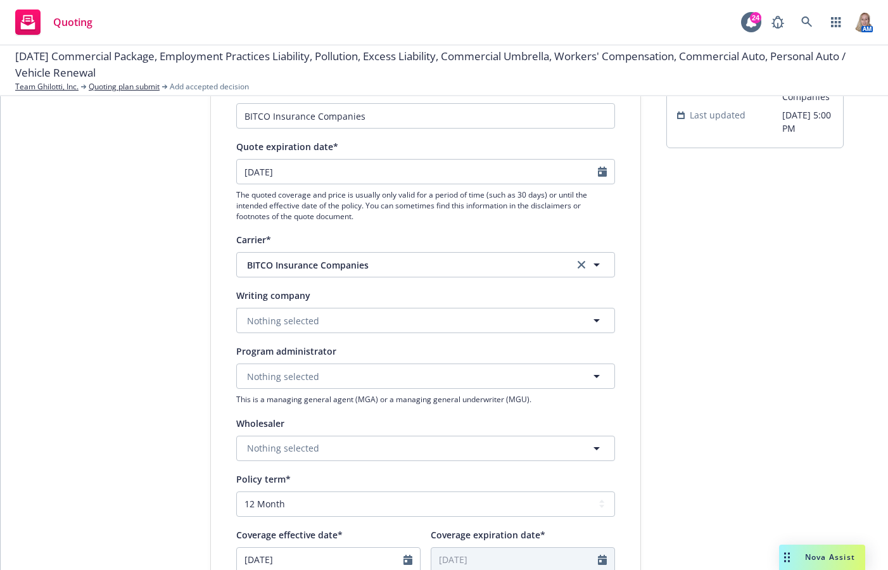
scroll to position [0, 0]
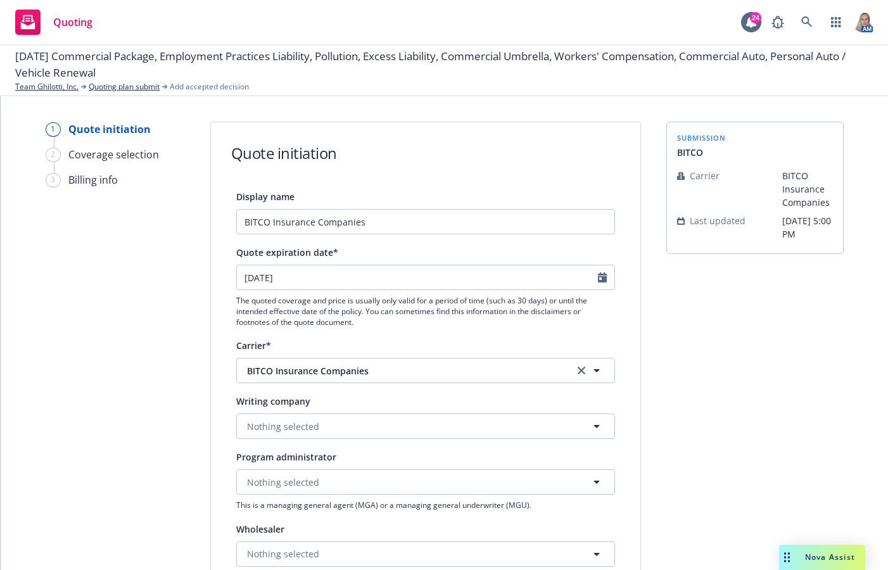
type input "25-26 BITCO QUOTE Indication GL/AL/WC"
click at [705, 136] on span "submission" at bounding box center [701, 137] width 49 height 11
click at [702, 183] on td "Carrier" at bounding box center [729, 189] width 105 height 45
click at [702, 170] on span "Carrier" at bounding box center [705, 175] width 30 height 13
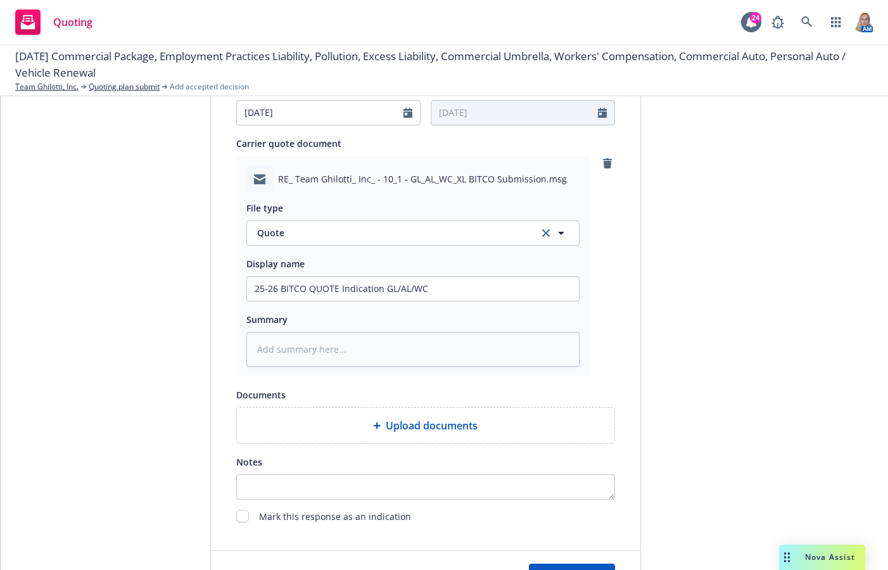
scroll to position [611, 0]
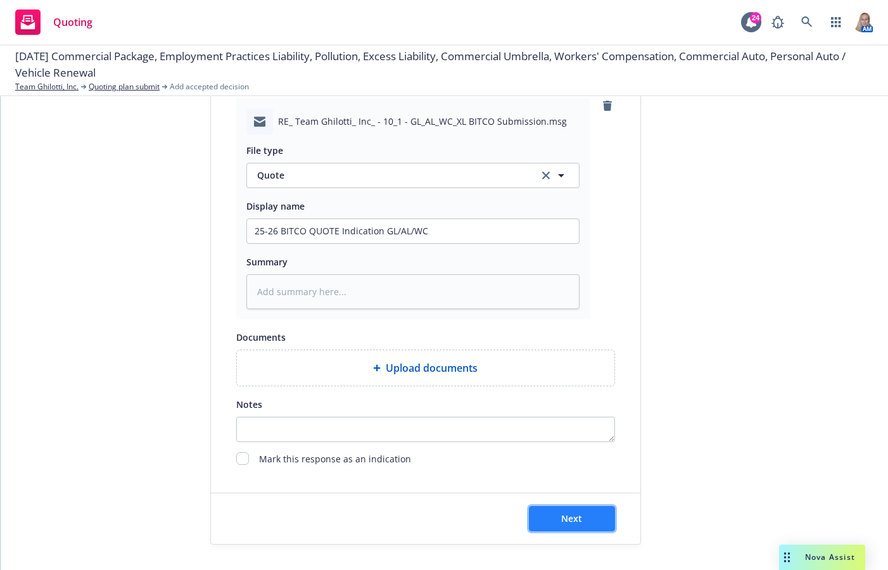
click at [590, 512] on button "Next" at bounding box center [572, 518] width 86 height 25
type textarea "x"
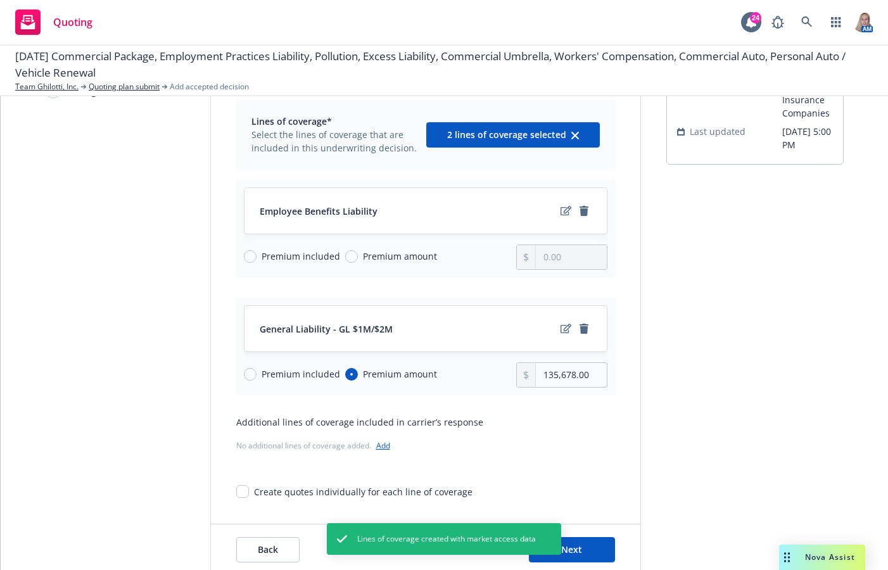
scroll to position [120, 0]
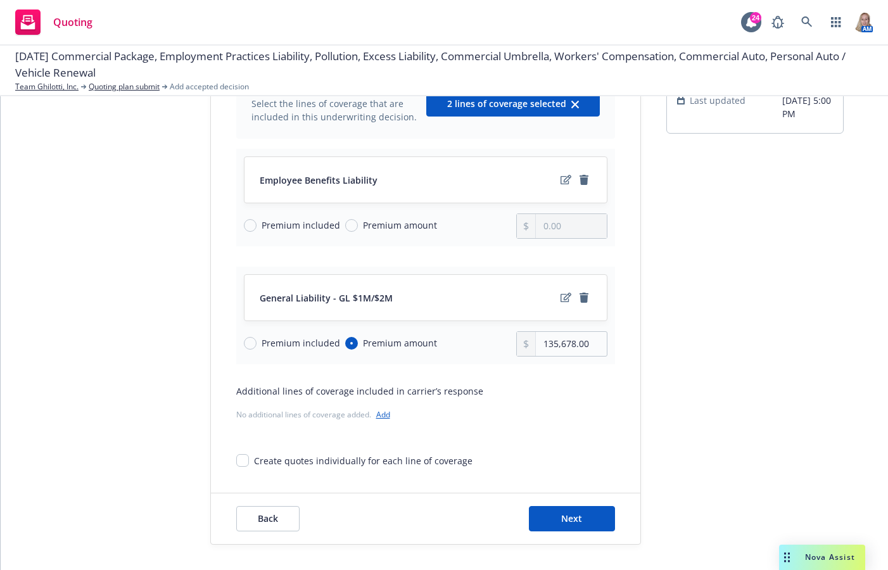
click at [602, 346] on div "General Liability - GL $1M/$2M Premium included Premium amount 135,678.00" at bounding box center [425, 316] width 379 height 98
click at [595, 344] on input "135,678.00" at bounding box center [571, 344] width 70 height 24
drag, startPoint x: 595, startPoint y: 344, endPoint x: 429, endPoint y: 352, distance: 166.8
click at [429, 352] on div "Premium included Premium amount 135,678.00" at bounding box center [426, 343] width 364 height 25
type input "285,000.00"
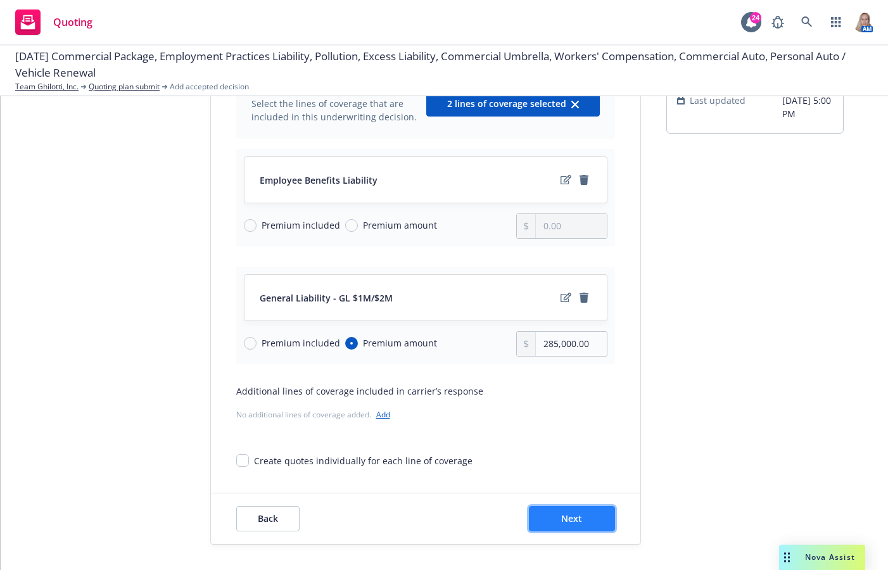
click at [566, 520] on span "Next" at bounding box center [571, 518] width 21 height 12
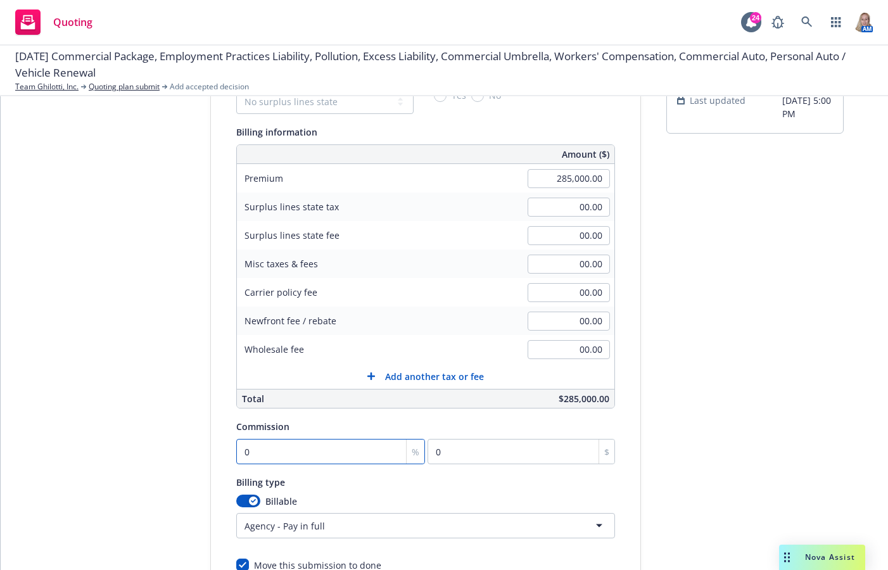
click at [375, 457] on input "0" at bounding box center [330, 451] width 189 height 25
type input "1"
type input "2850"
type input "10"
type input "28500"
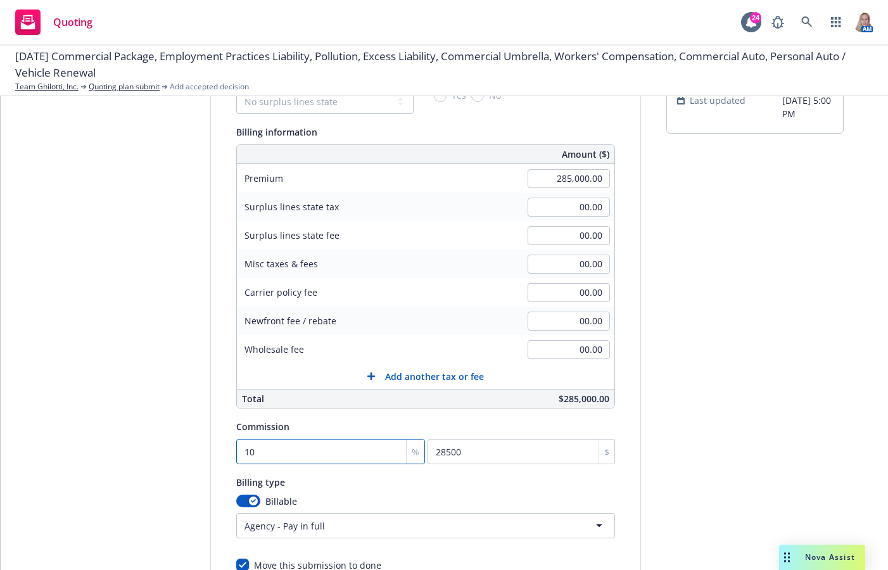
scroll to position [225, 0]
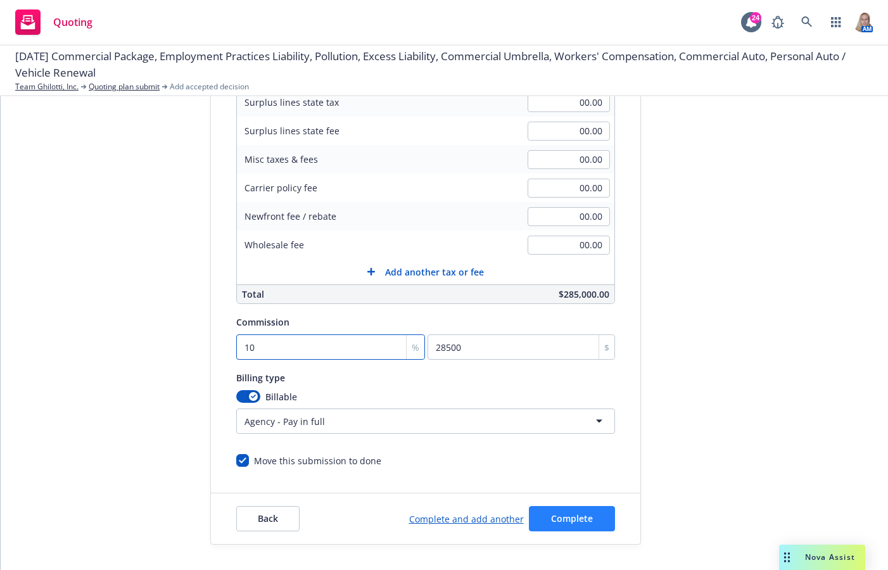
type input "10"
click at [599, 523] on button "Complete" at bounding box center [572, 518] width 86 height 25
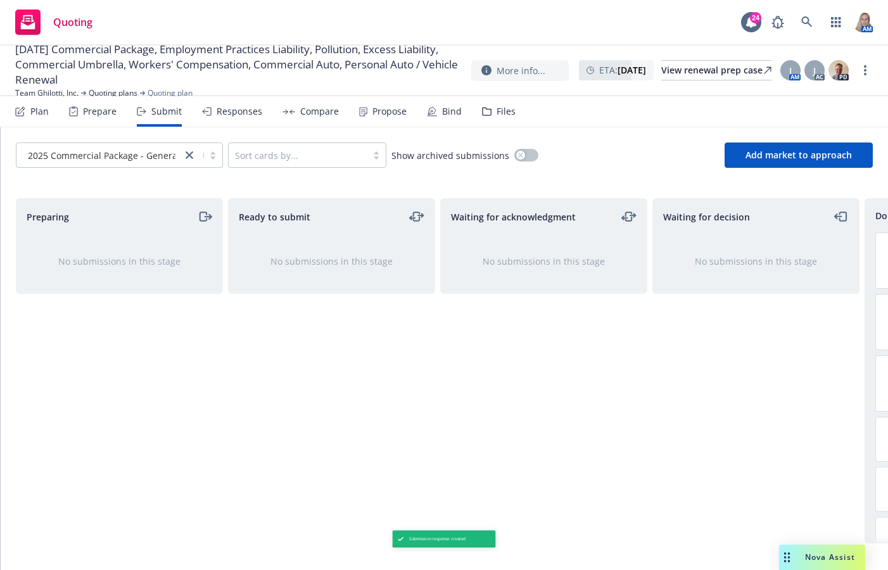
click at [98, 111] on div "Prepare" at bounding box center [100, 111] width 34 height 10
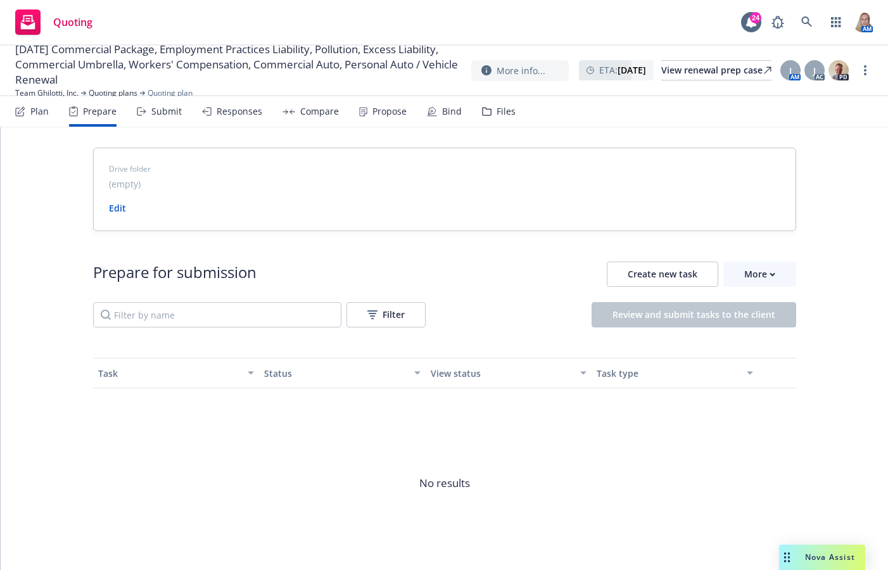
click at [39, 103] on div "Plan" at bounding box center [32, 111] width 34 height 30
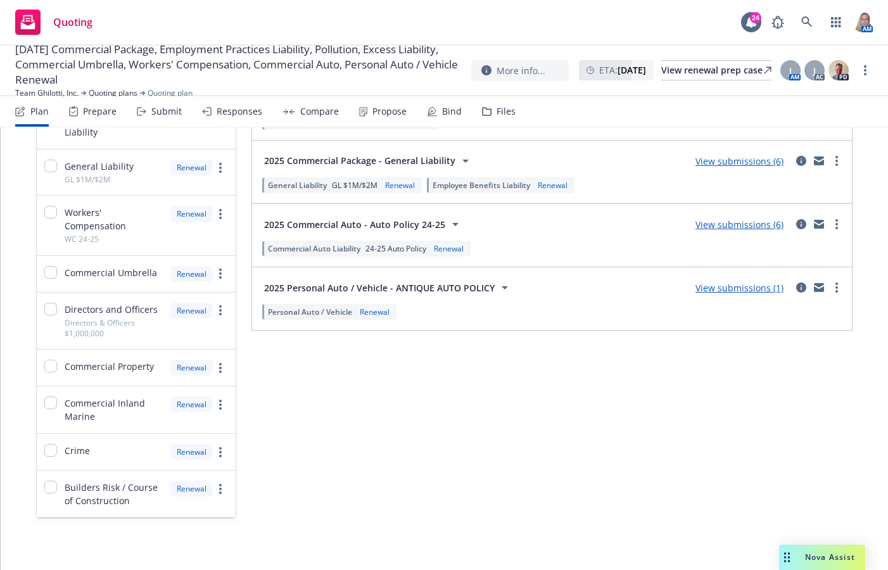
scroll to position [531, 0]
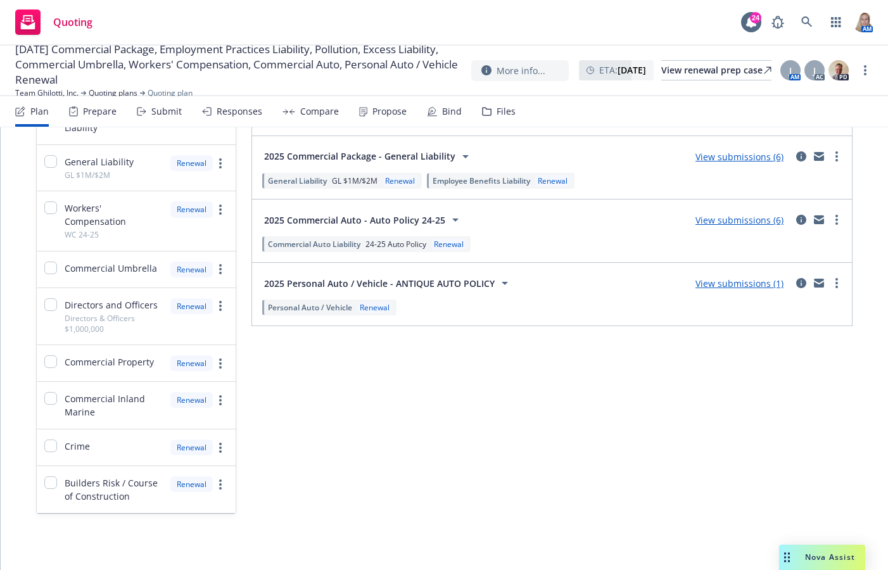
click at [704, 223] on link "View submissions (6)" at bounding box center [739, 220] width 88 height 12
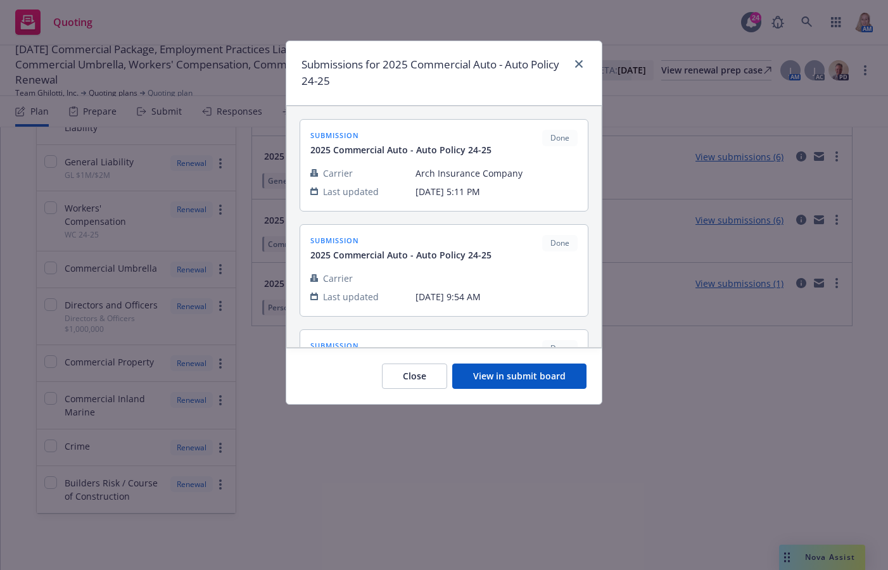
click at [542, 382] on button "View in submit board" at bounding box center [519, 376] width 134 height 25
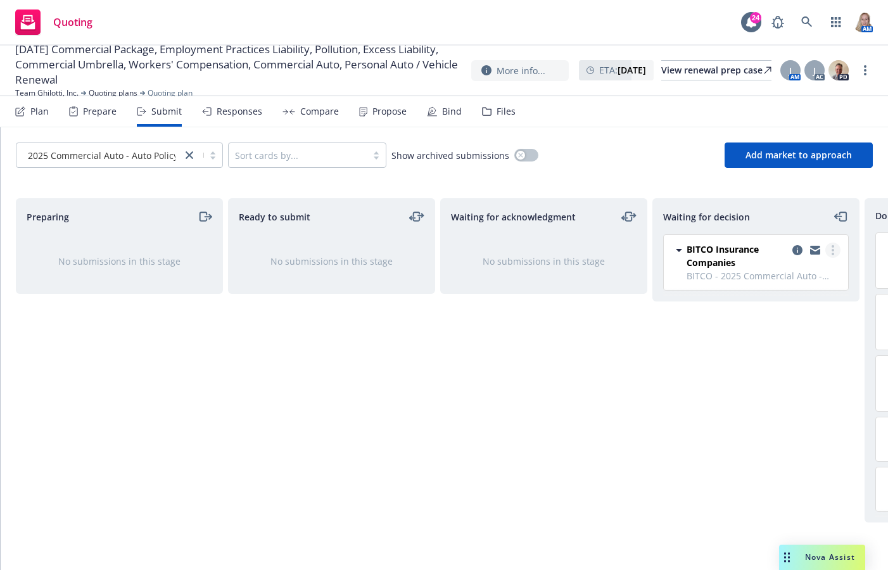
click at [822, 243] on link "more" at bounding box center [832, 250] width 15 height 15
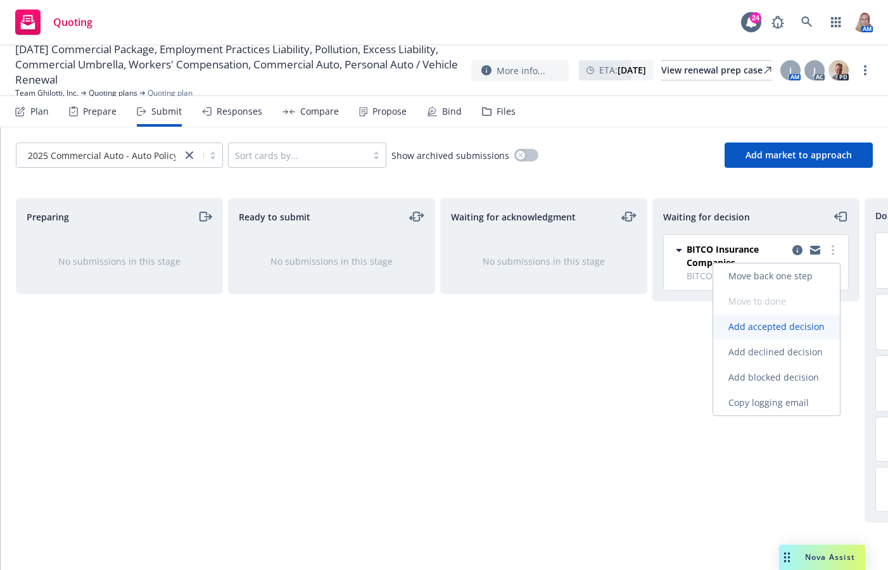
click at [789, 327] on span "Add accepted decision" at bounding box center [776, 327] width 127 height 12
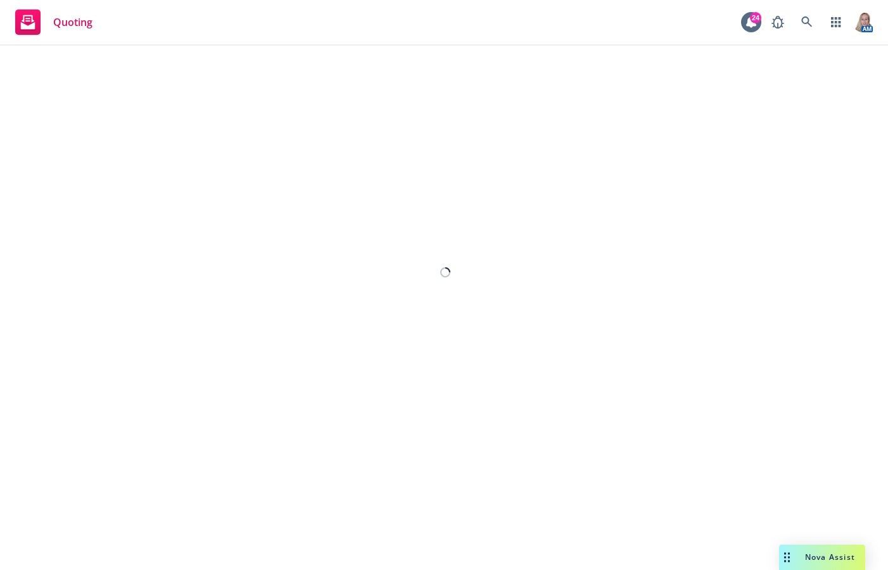
select select "12"
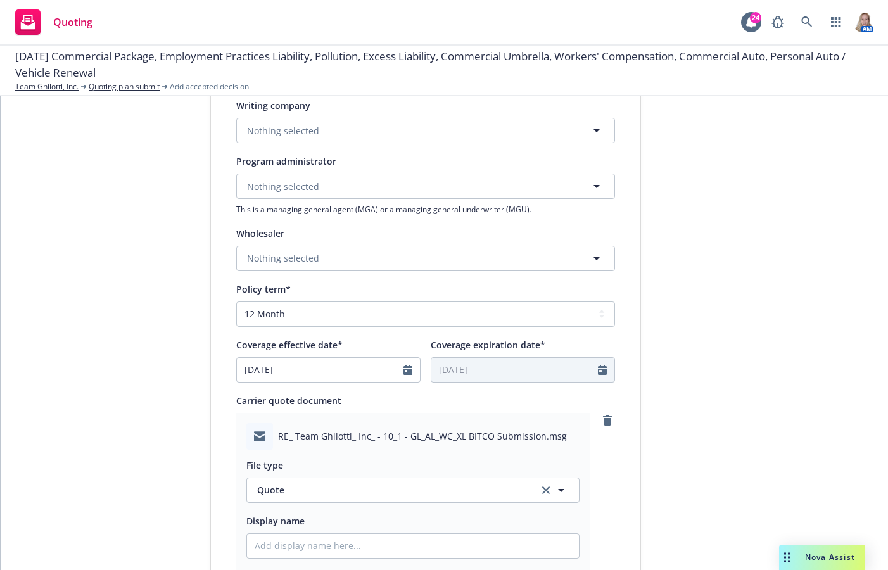
scroll to position [591, 0]
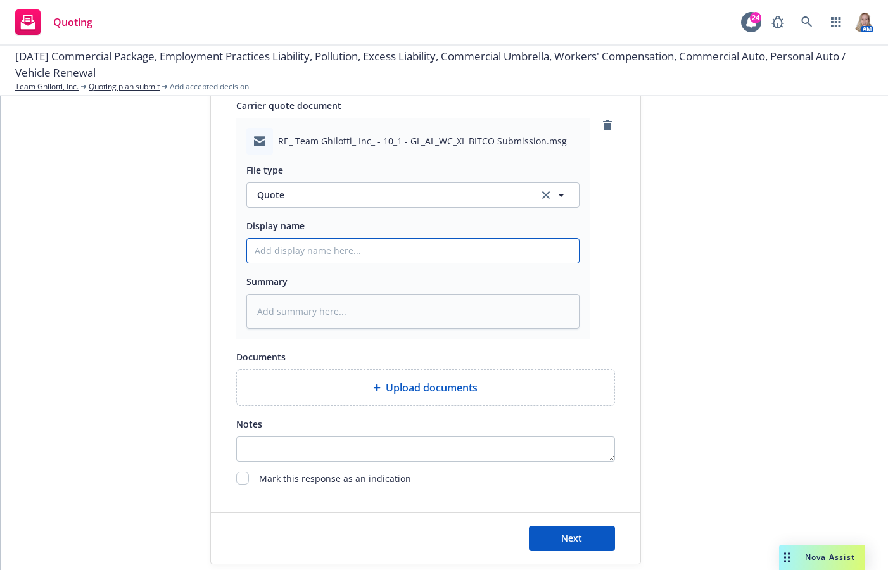
click at [308, 244] on input "Display name" at bounding box center [413, 251] width 332 height 24
paste input "Policy is amended to reflect an adjustment in premium basis due to a recent aud…"
type textarea "x"
type input "Policy is amended to reflect an adjustment in premium basis due to a recent aud…"
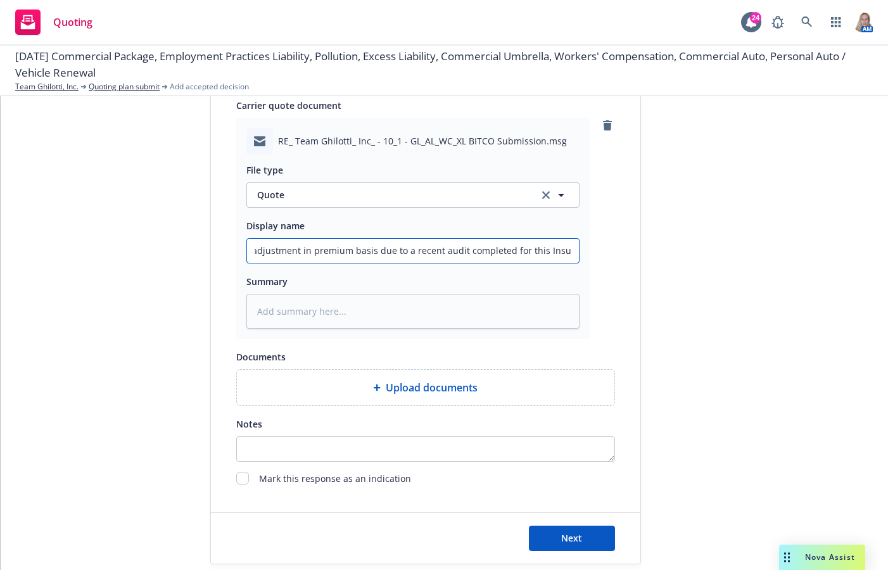
click at [269, 249] on input "Policy is amended to reflect an adjustment in premium basis due to a recent aud…" at bounding box center [413, 251] width 332 height 24
type textarea "x"
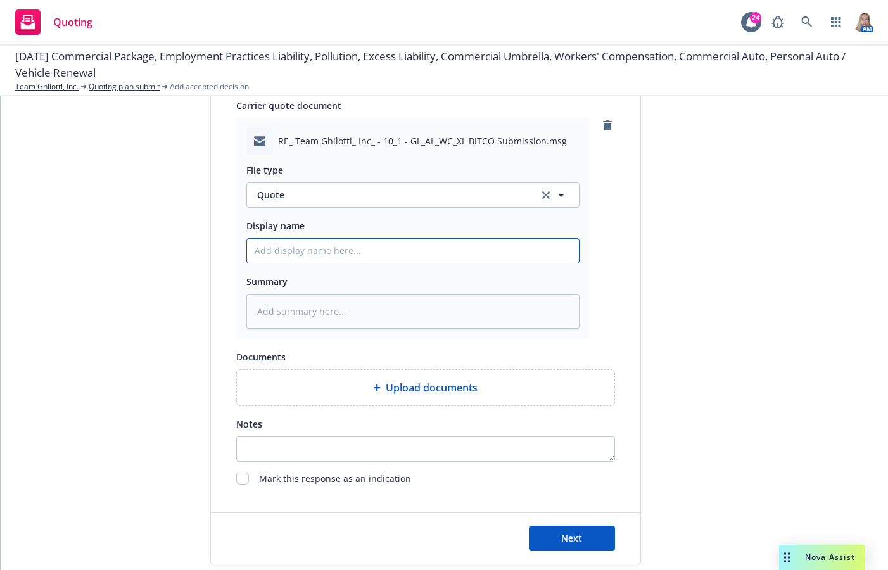
type textarea "x"
type input "2"
type textarea "x"
type input "28"
type textarea "x"
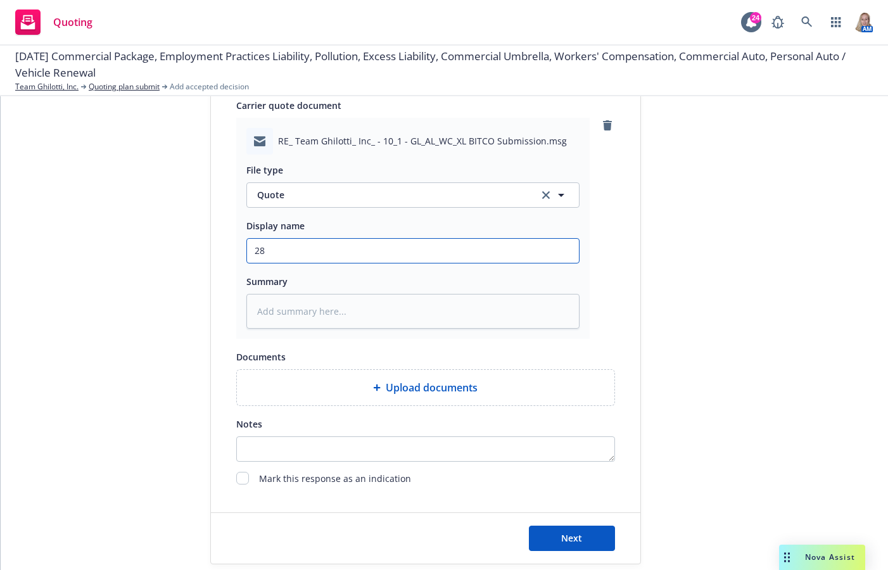
type input "285"
type textarea "x"
type input "28"
type textarea "x"
type input "2"
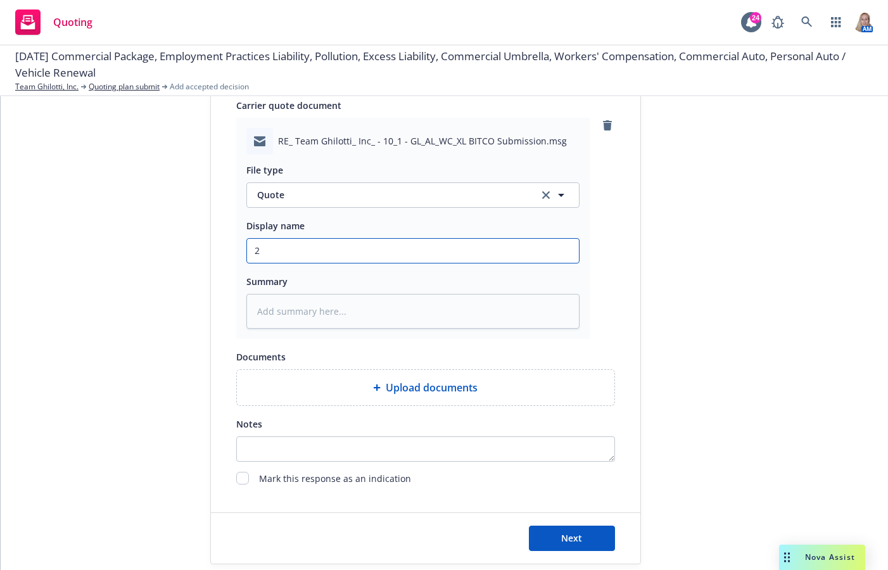
type textarea "x"
type input "2"
type textarea "x"
type input "2"
type textarea "x"
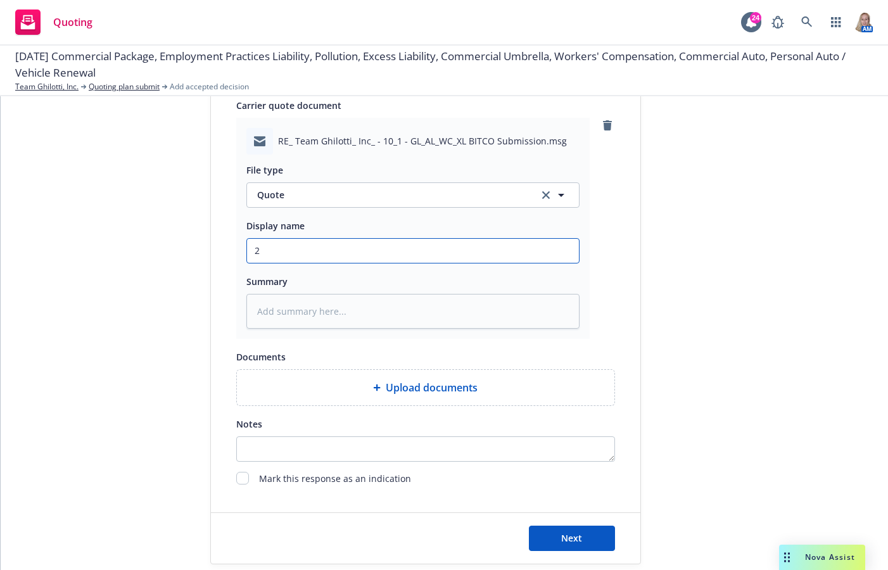
type input "25"
type textarea "x"
type input "25"
type textarea "x"
type input "25 B"
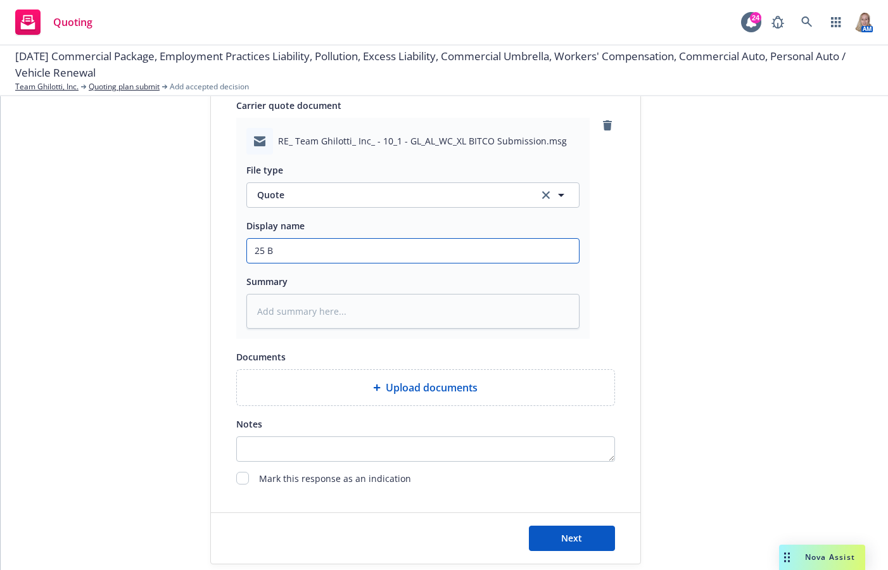
type textarea "x"
type input "25 BI"
type textarea "x"
type input "25 BIT"
type textarea "x"
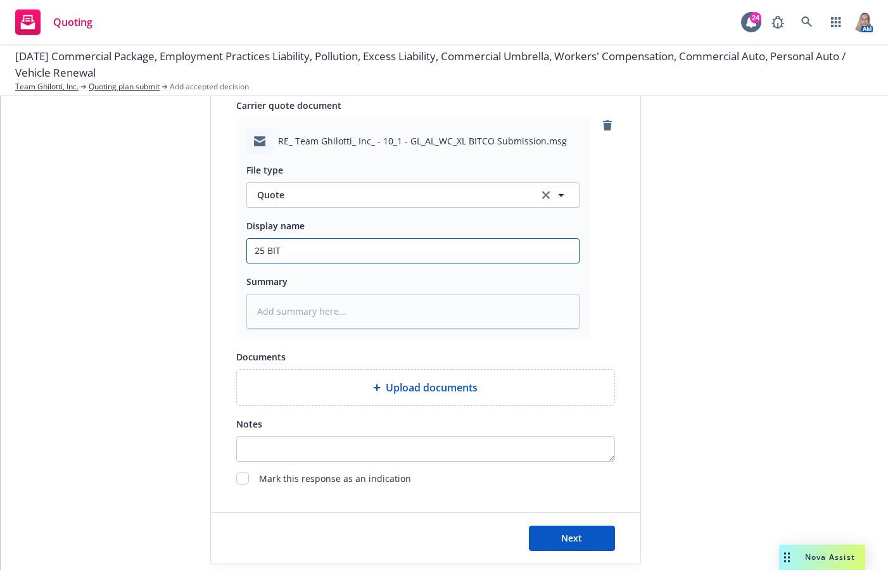
type input "25 BITC"
type textarea "x"
type input "25 BITCO"
type textarea "x"
type input "25 BITCO"
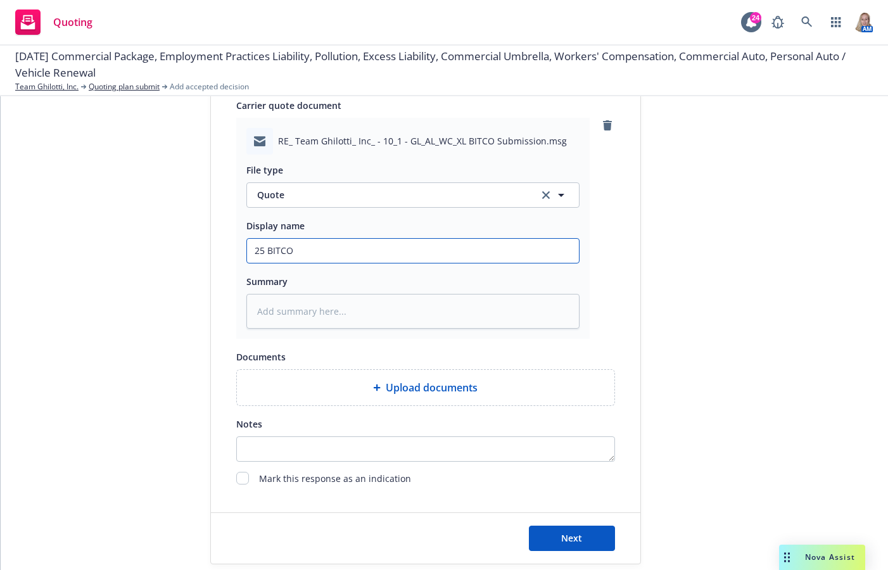
type textarea "x"
type input "25 BITCO G"
type textarea "x"
type input "25 BITCO GL"
type textarea "x"
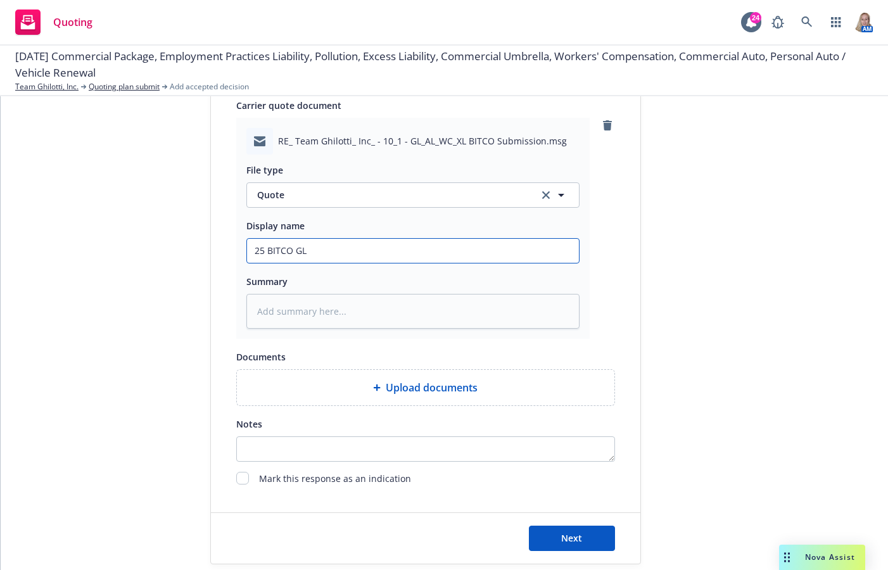
type input "25 BITCO GL/"
type textarea "x"
type input "25 BITCO GL/A"
type textarea "x"
type input "25 BITCO GL/AL"
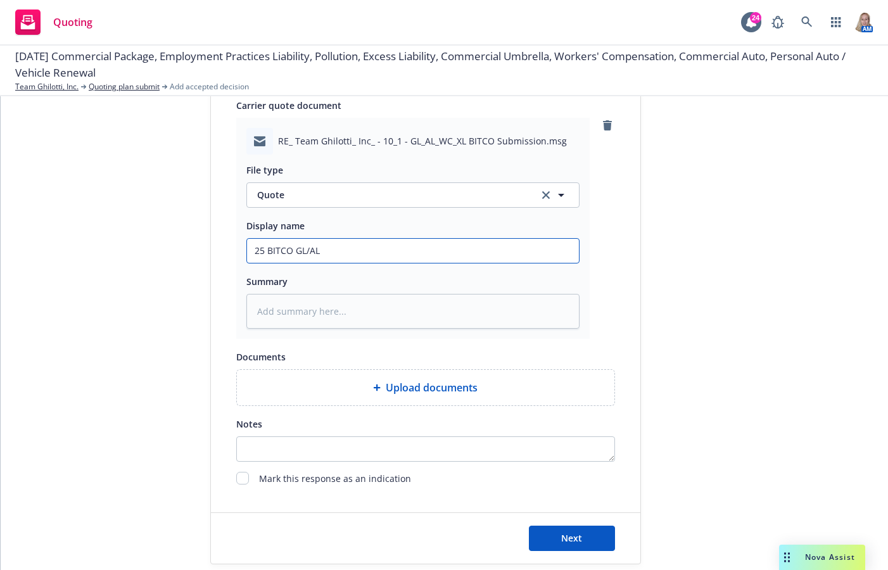
type textarea "x"
type input "25 BITCO GL/AL/"
type textarea "x"
type input "25 BITCO GL/AL/W"
type textarea "x"
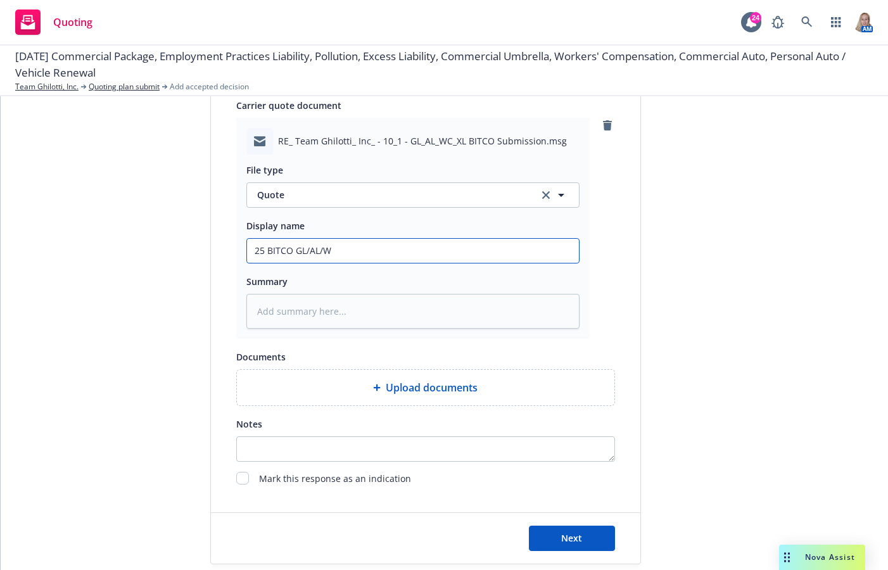
type input "25 BITCO GL/AL/WC"
type textarea "x"
type input "25 BITCO GL/AL/WC"
type textarea "x"
type input "25 BITCO GL/AL/WC Q"
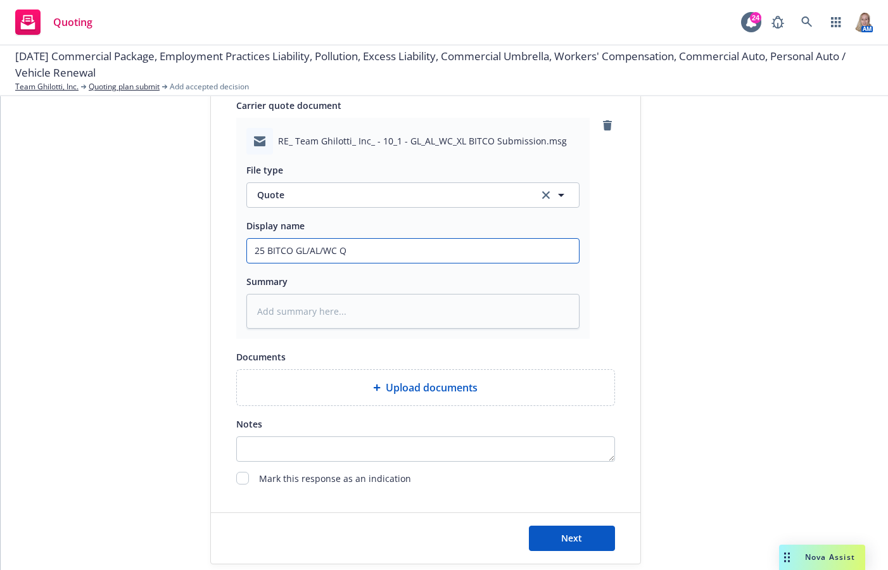
type textarea "x"
type input "25 BITCO GL/AL/WC QU"
type textarea "x"
type input "25 BITCO GL/AL/WC QUO"
type textarea "x"
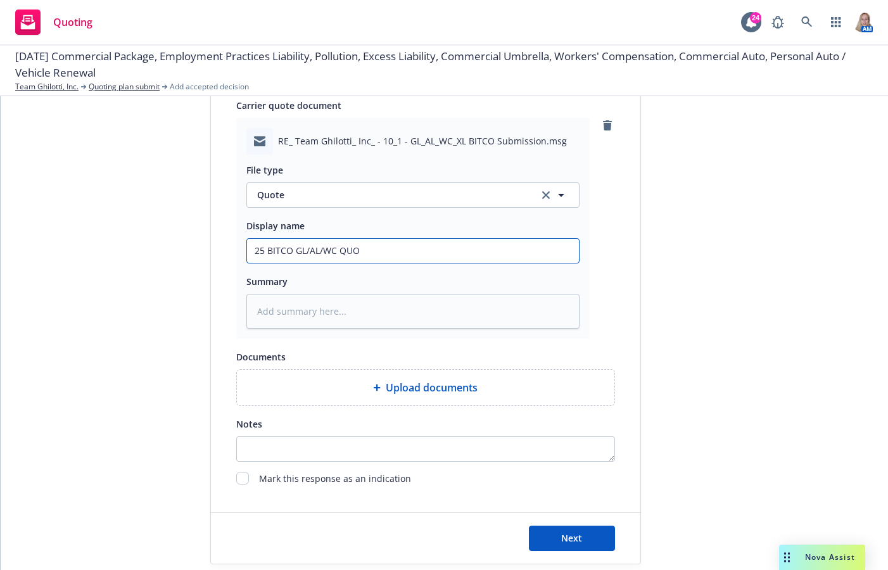
type input "25 BITCO GL/AL/WC QUOT"
type textarea "x"
drag, startPoint x: 399, startPoint y: 252, endPoint x: 115, endPoint y: 252, distance: 284.4
click at [115, 252] on div "1 Quote initiation 2 Coverage selection 3 Billing info Quote initiation Display…" at bounding box center [444, 48] width 857 height 1034
type input "25 BITCO GL/AL/WC QUOTE"
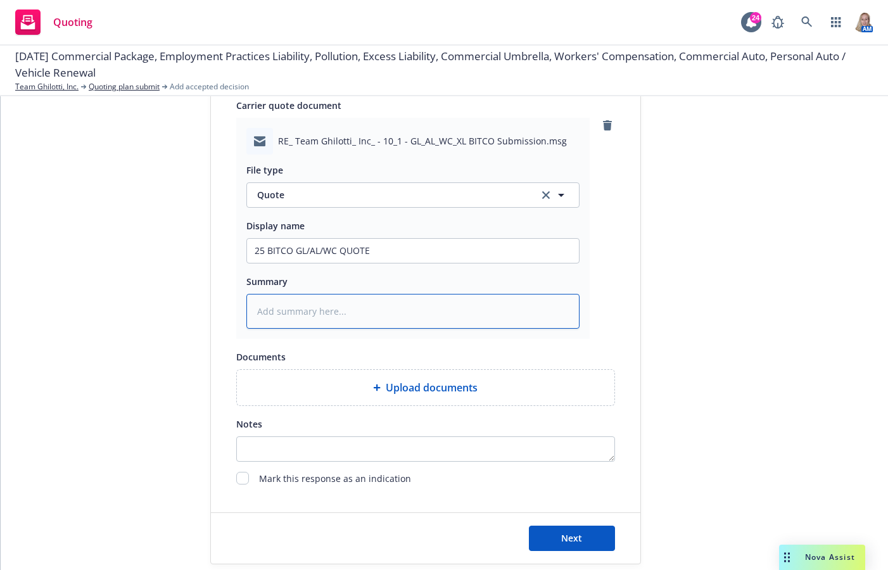
click at [312, 319] on textarea at bounding box center [412, 311] width 333 height 35
paste textarea "25 BITCO GL/AL/WC QUOTE"
type textarea "x"
type textarea "25 BITCO GL/AL/WC QUOTE"
click at [578, 535] on button "Next" at bounding box center [572, 538] width 86 height 25
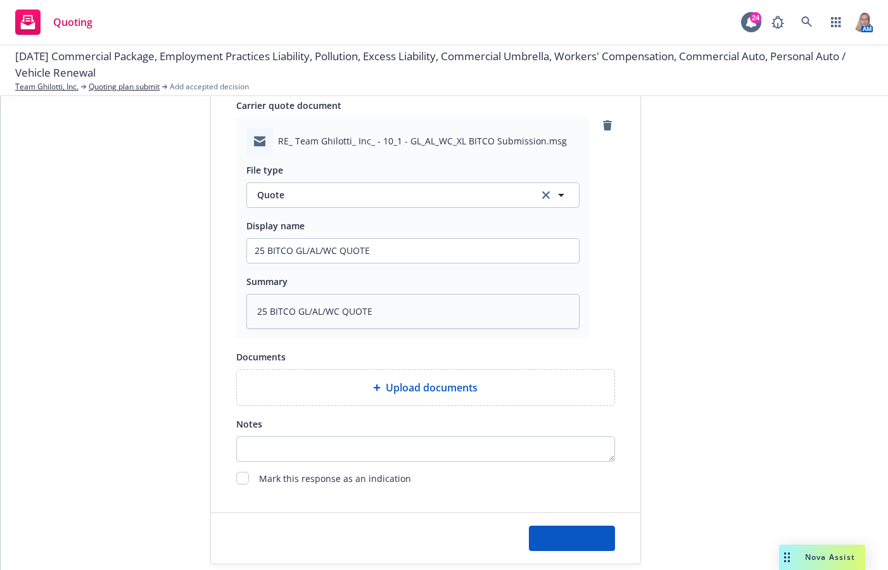
type textarea "x"
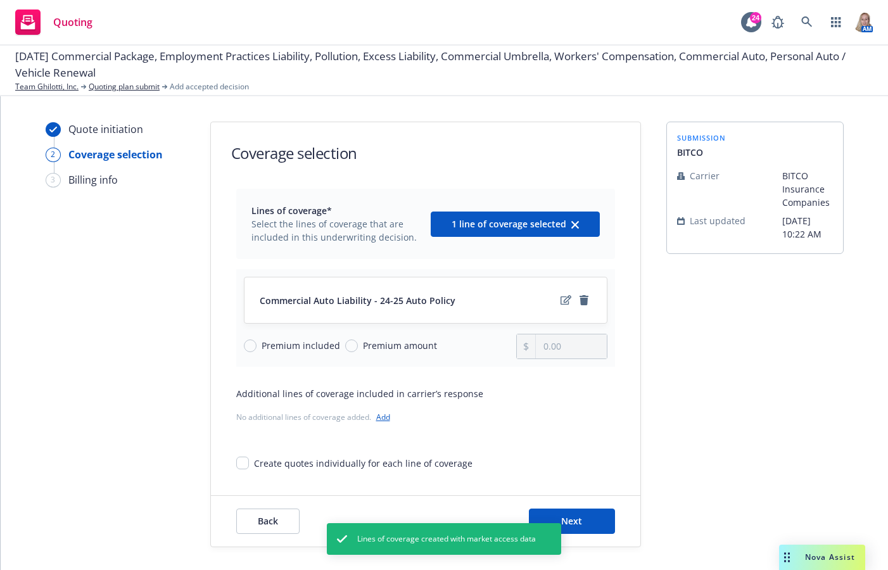
click at [436, 350] on div "Premium included Premium amount" at bounding box center [380, 346] width 273 height 25
click at [424, 348] on span "Premium amount" at bounding box center [400, 345] width 74 height 13
click at [358, 348] on input "Premium amount" at bounding box center [351, 346] width 13 height 13
radio input "true"
click at [549, 345] on input "0.00" at bounding box center [571, 346] width 70 height 24
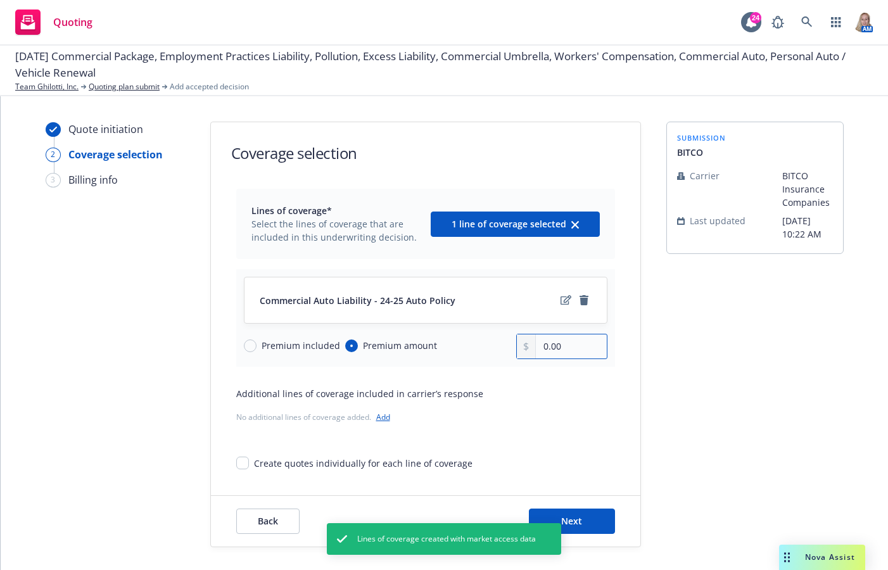
drag, startPoint x: 569, startPoint y: 348, endPoint x: 479, endPoint y: 348, distance: 89.9
click at [479, 348] on div "Premium included Premium amount 0.00" at bounding box center [426, 346] width 364 height 25
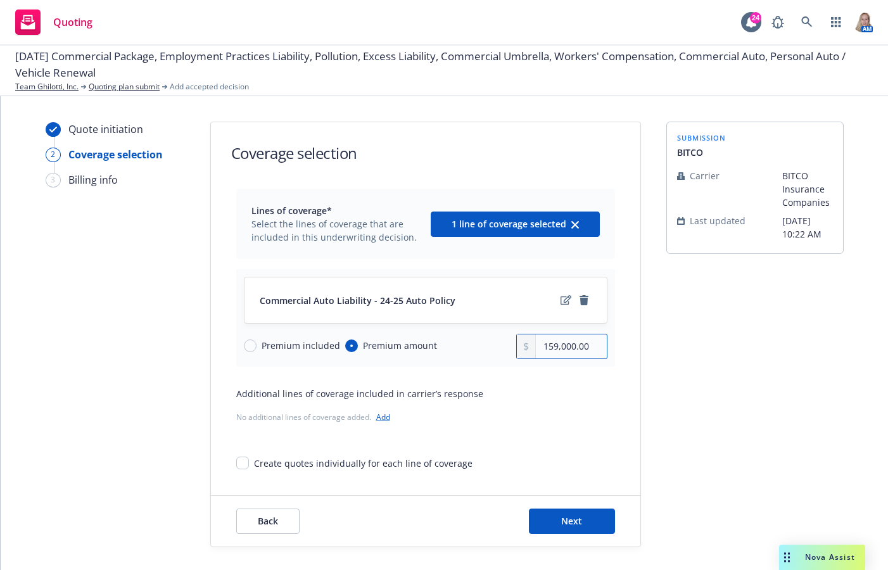
scroll to position [3, 0]
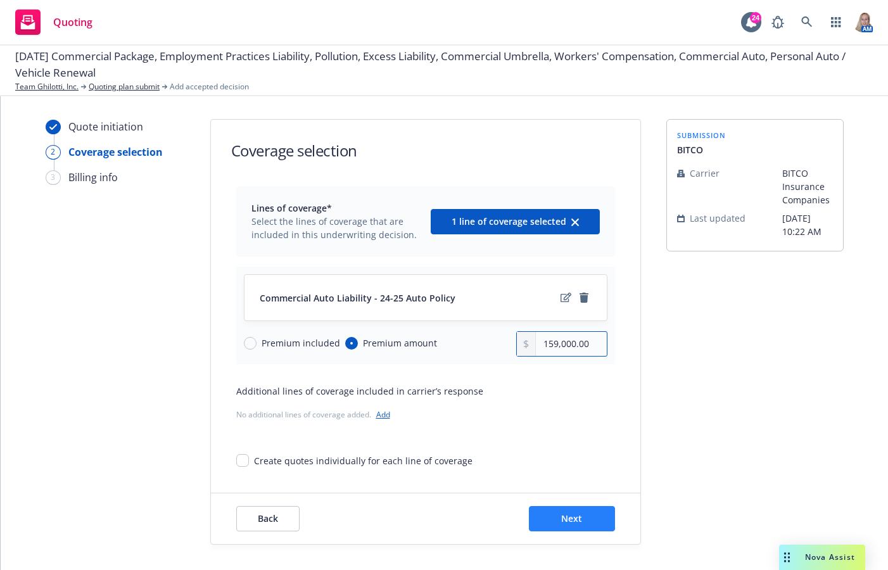
type input "159,000.00"
click at [573, 526] on button "Next" at bounding box center [572, 518] width 86 height 25
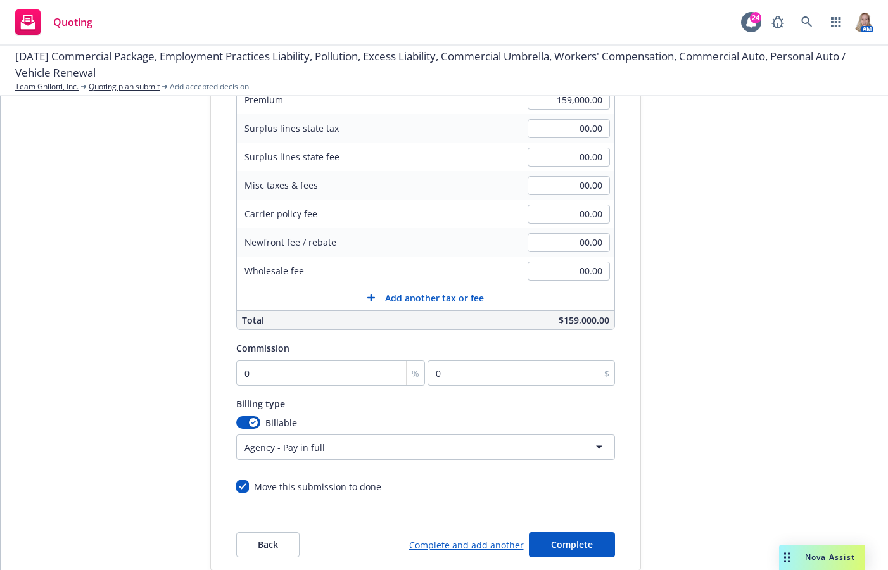
scroll to position [225, 0]
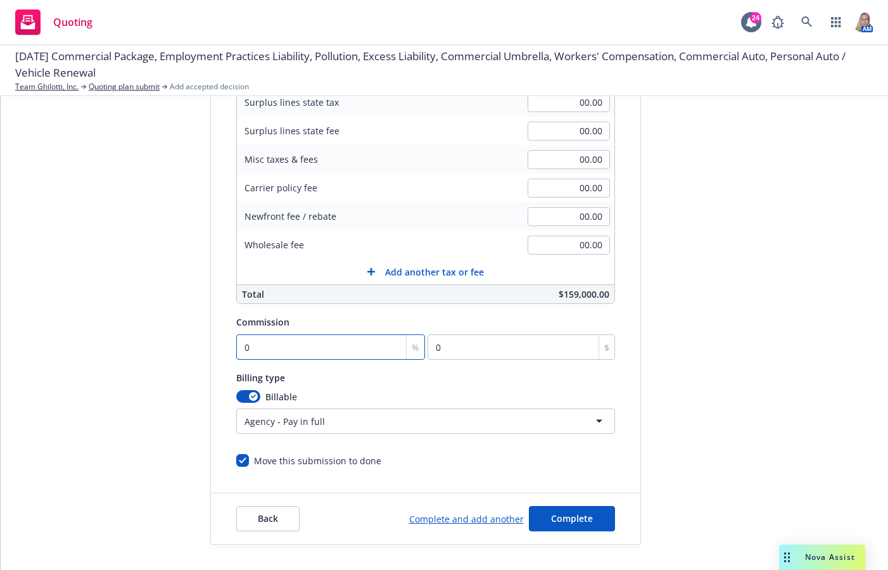
click at [314, 344] on input "0" at bounding box center [330, 346] width 189 height 25
type input "1"
type input "1590"
type input "10"
type input "15900"
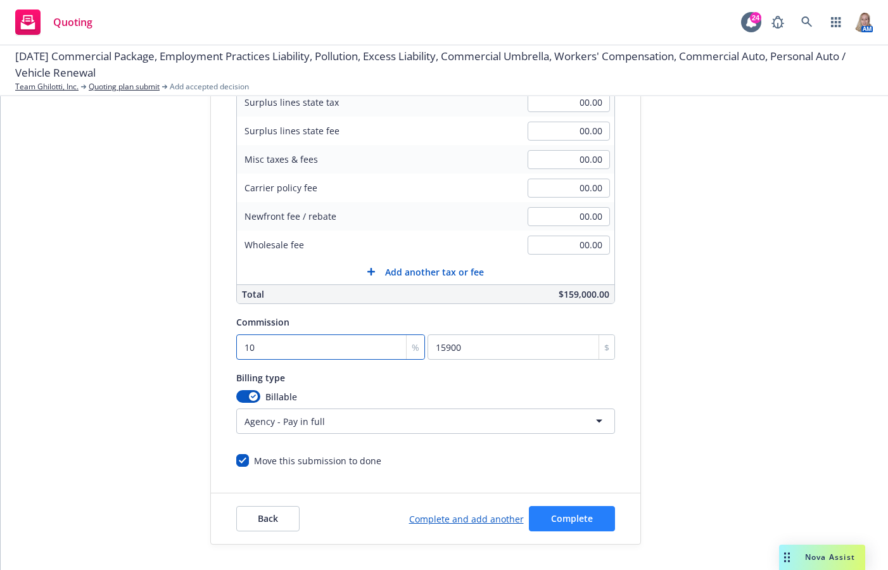
type input "10"
click at [571, 512] on span "Complete" at bounding box center [572, 518] width 42 height 12
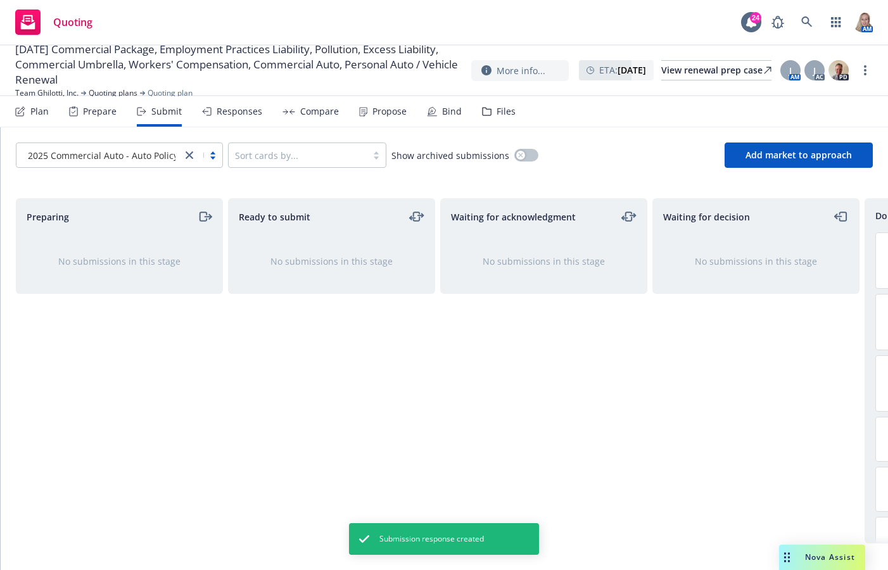
click at [98, 114] on div "Prepare" at bounding box center [100, 111] width 34 height 10
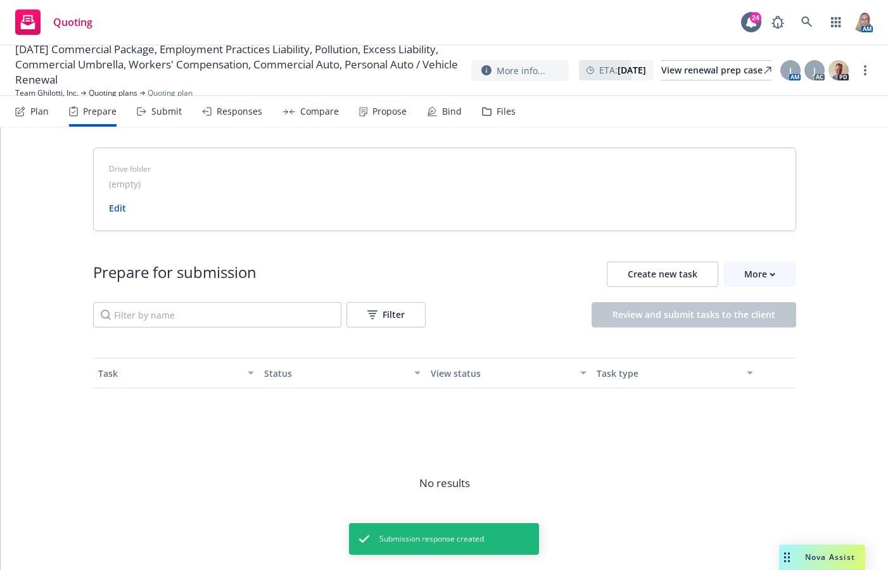
click at [42, 111] on div "Plan" at bounding box center [39, 111] width 18 height 10
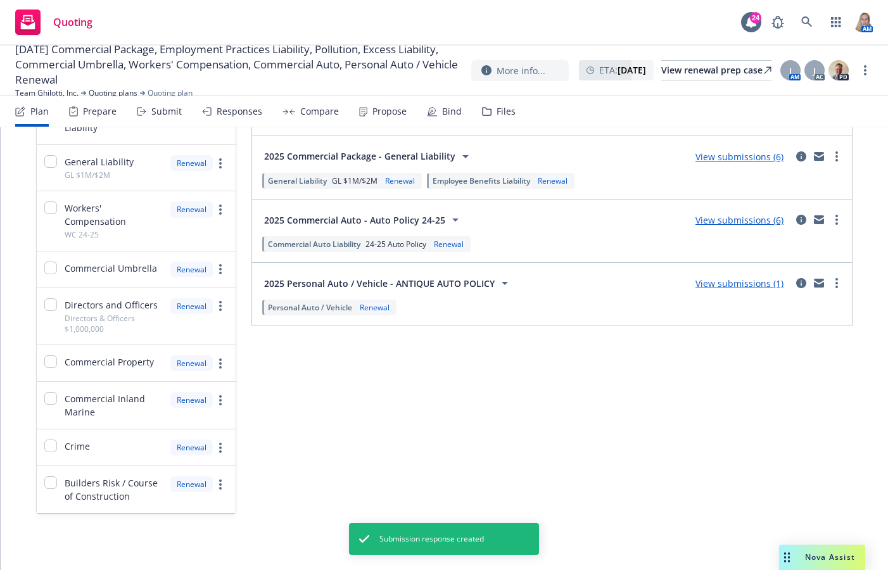
scroll to position [235, 0]
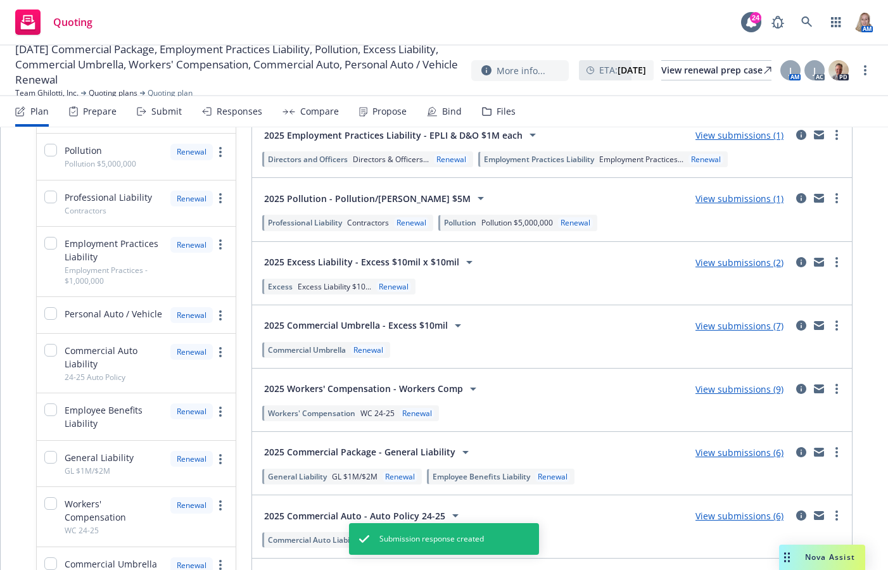
click at [742, 389] on link "View submissions (9)" at bounding box center [739, 389] width 88 height 12
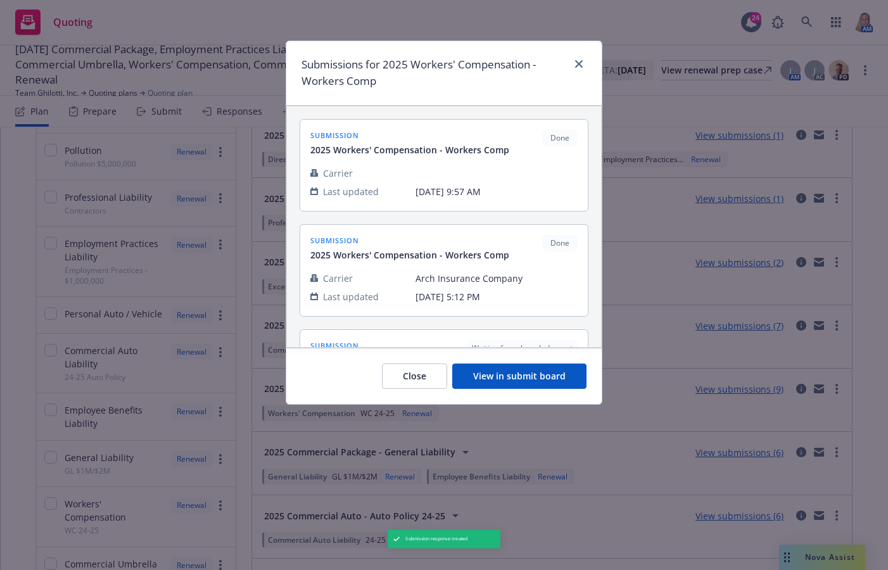
click at [545, 387] on button "View in submit board" at bounding box center [519, 376] width 134 height 25
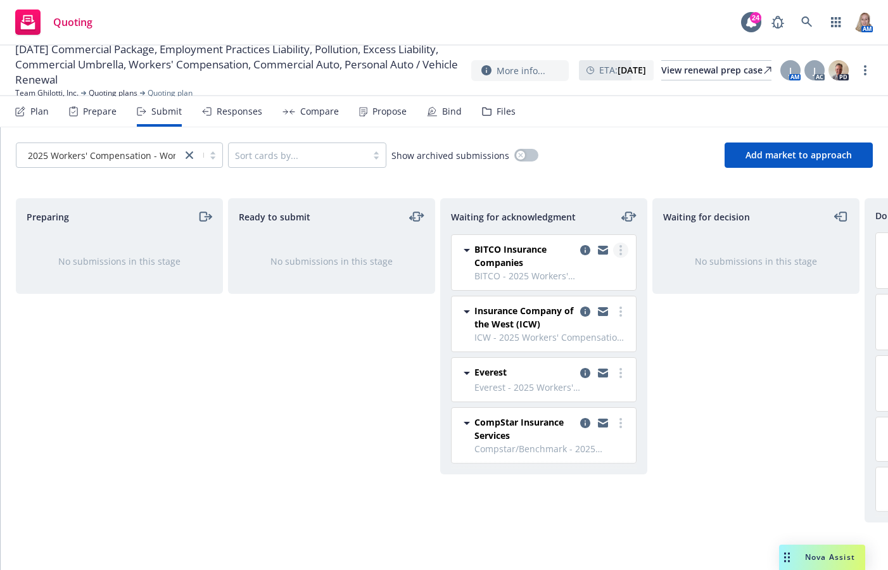
click at [615, 253] on link "more" at bounding box center [620, 250] width 15 height 15
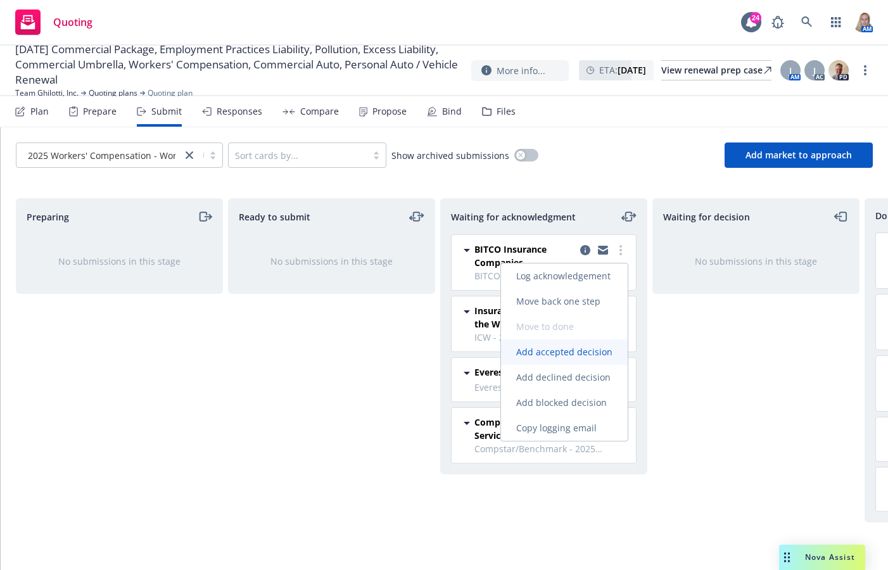
click at [550, 344] on link "Add accepted decision" at bounding box center [564, 352] width 127 height 25
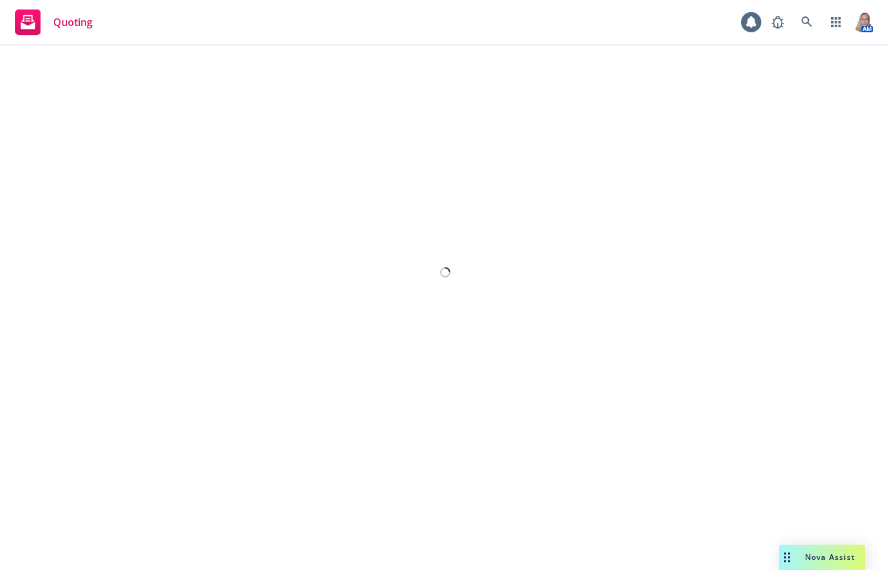
select select "12"
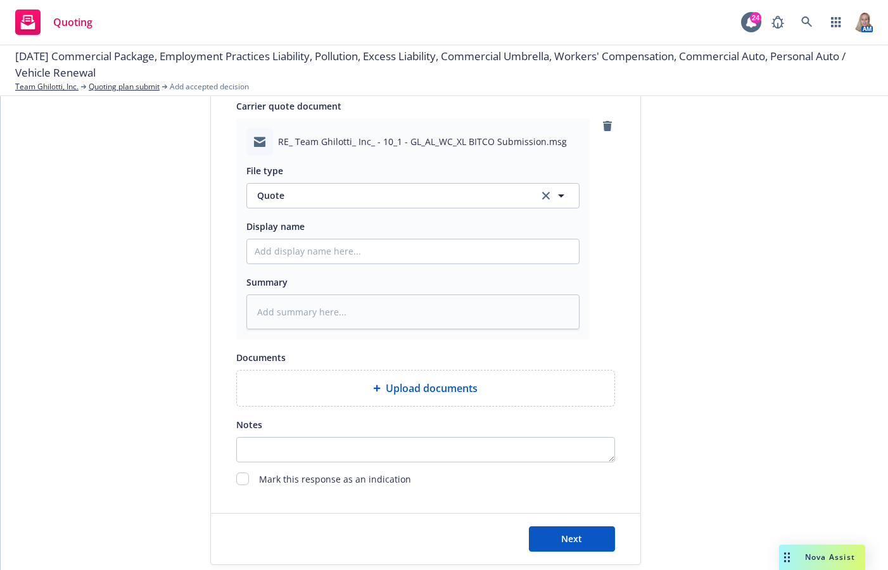
scroll to position [591, 0]
click at [317, 253] on input "Display name" at bounding box center [413, 251] width 332 height 24
paste input "25 BITCO GL/AL/WC QUOTE"
type textarea "x"
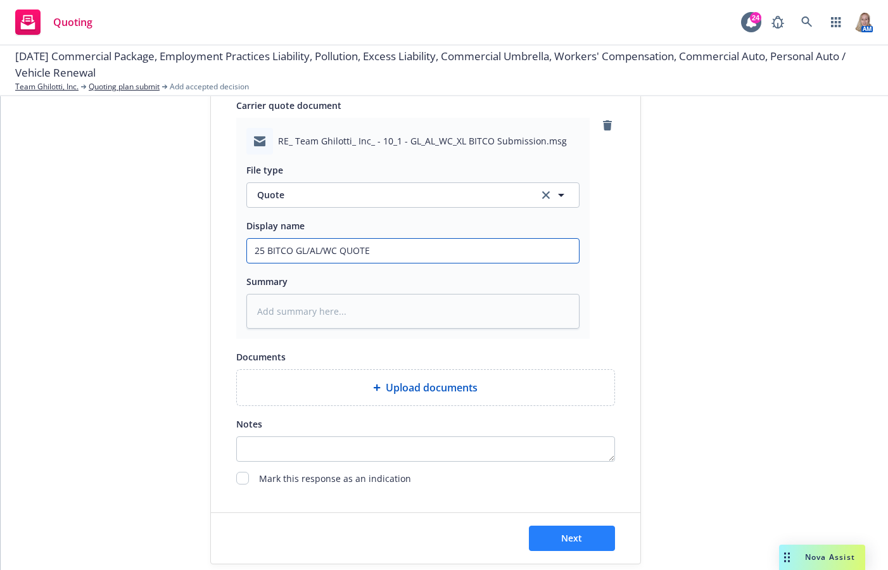
type input "25 BITCO GL/AL/WC QUOTE"
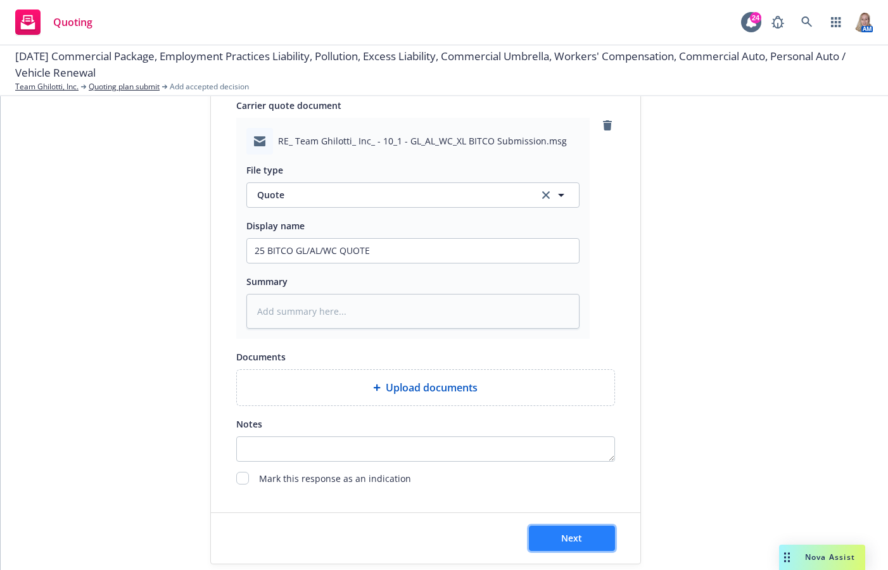
click at [563, 543] on span "Next" at bounding box center [571, 538] width 21 height 12
type textarea "x"
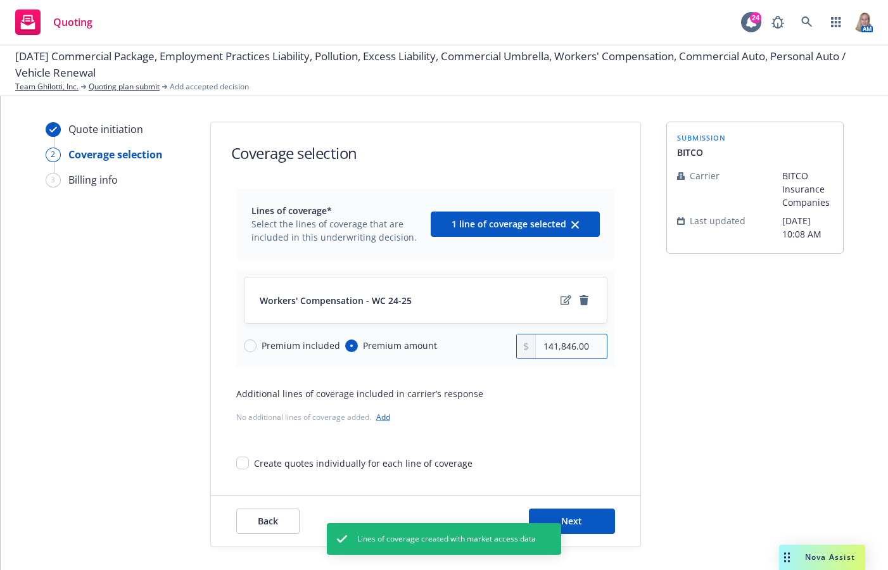
drag, startPoint x: 538, startPoint y: 339, endPoint x: 689, endPoint y: 348, distance: 151.7
click at [689, 348] on div "Quote initiation 2 Coverage selection 3 Billing info Coverage selection Lines o…" at bounding box center [444, 335] width 857 height 426
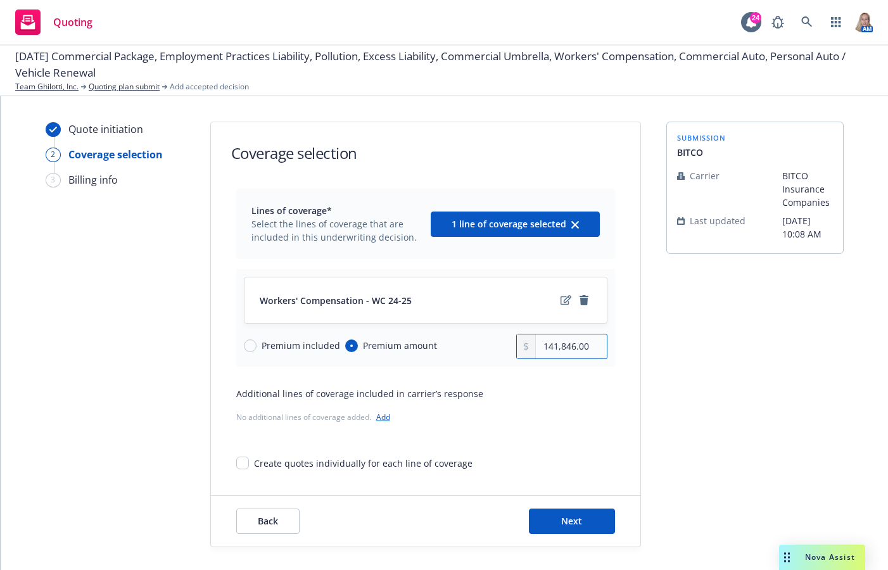
type input "0.00"
type input "142,000.00"
click at [549, 512] on button "Next" at bounding box center [572, 521] width 86 height 25
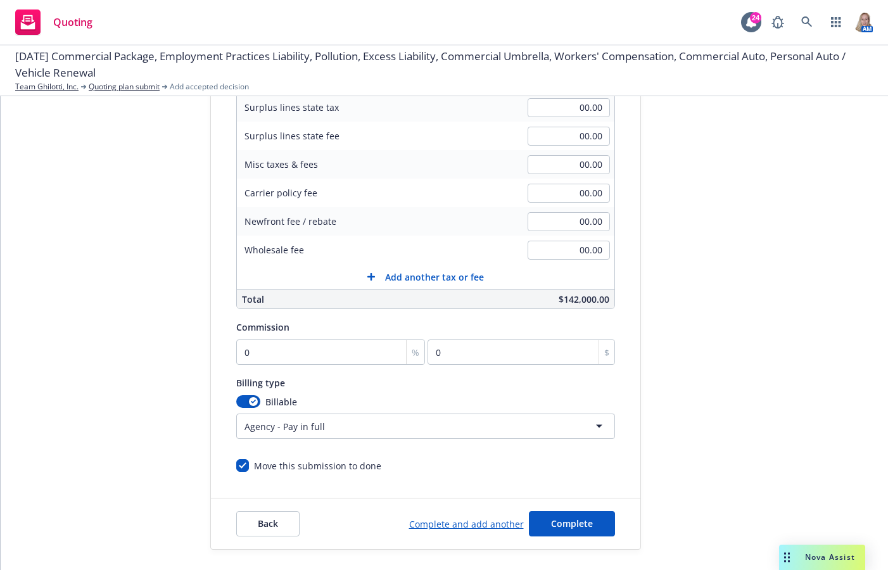
scroll to position [225, 0]
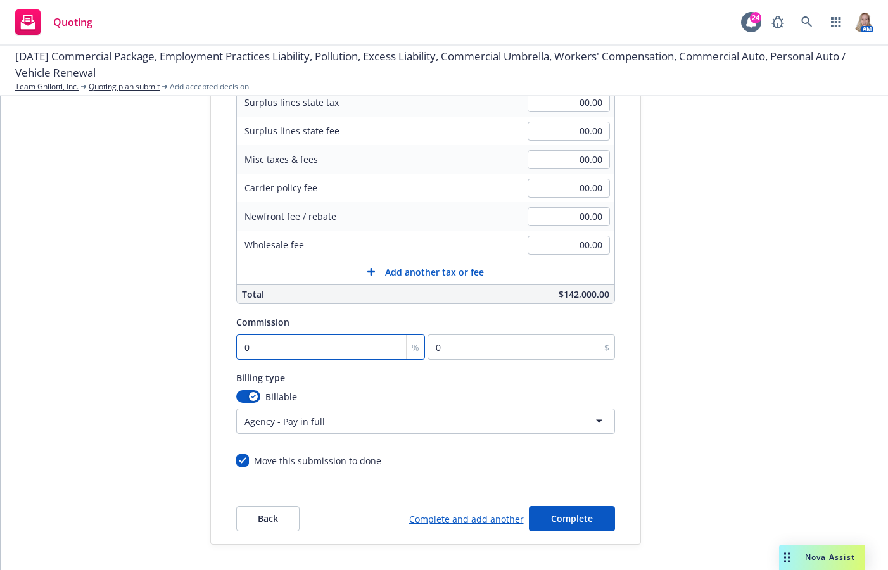
click at [303, 352] on input "0" at bounding box center [330, 346] width 189 height 25
type input "1"
type input "1420"
type input "10"
type input "14200"
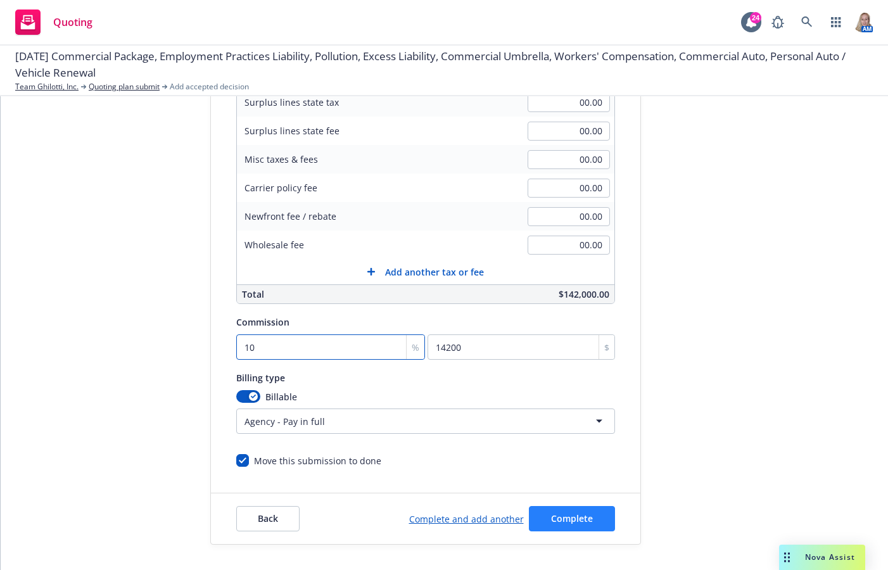
type input "10"
click at [592, 514] on button "Complete" at bounding box center [572, 518] width 86 height 25
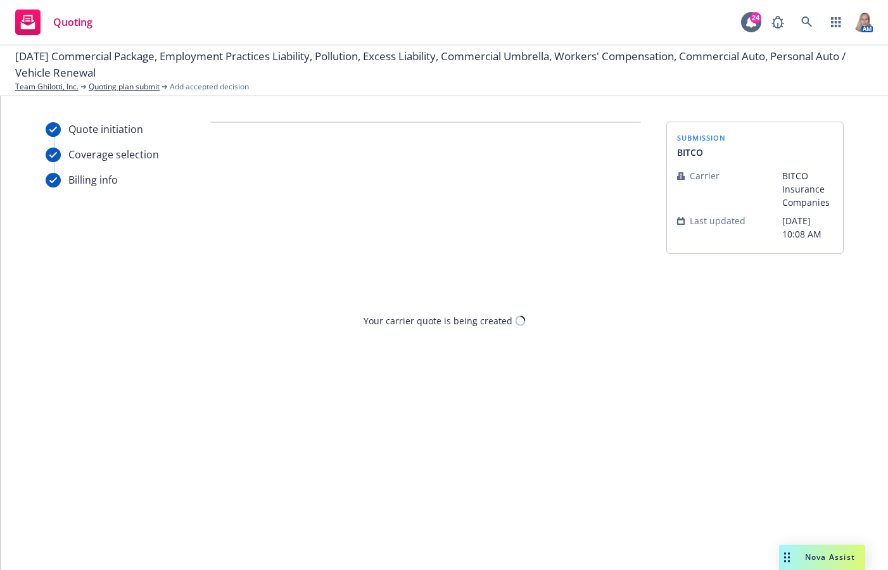
scroll to position [0, 0]
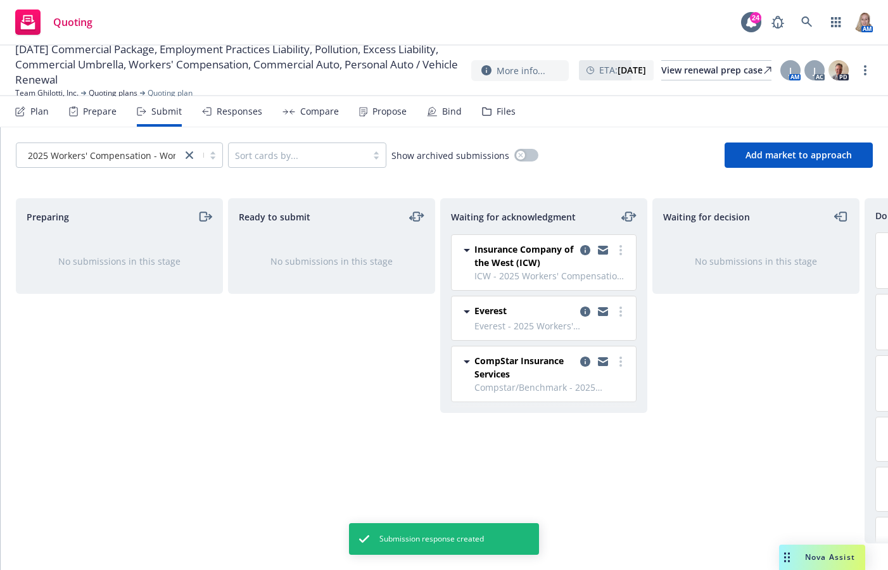
click at [37, 110] on div "Plan" at bounding box center [39, 111] width 18 height 10
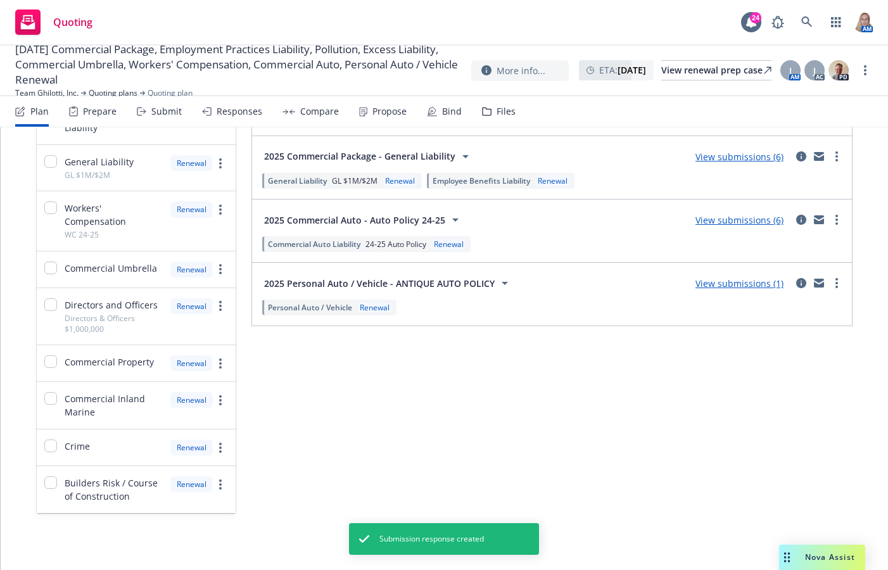
scroll to position [235, 0]
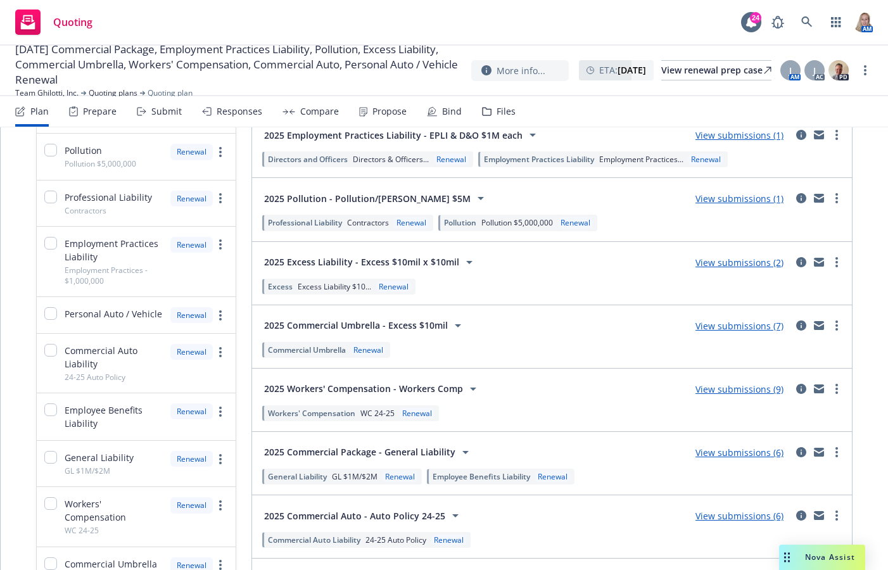
click at [725, 325] on link "View submissions (7)" at bounding box center [739, 326] width 88 height 12
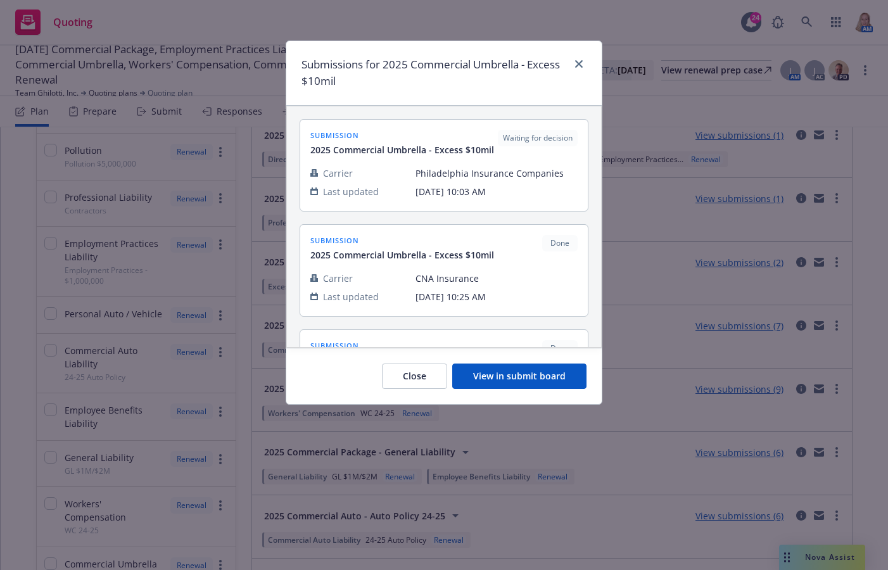
click at [534, 368] on button "View in submit board" at bounding box center [519, 376] width 134 height 25
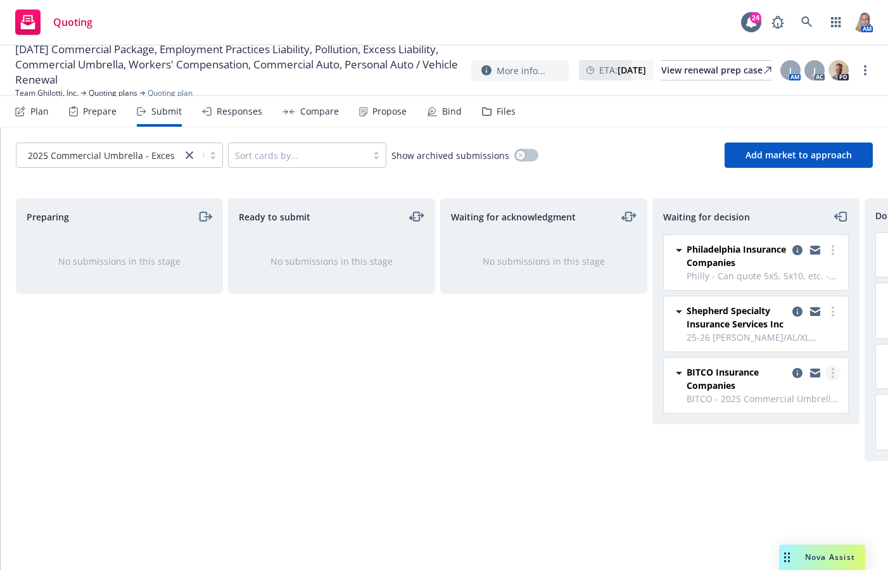
click at [822, 373] on circle "more" at bounding box center [833, 373] width 3 height 3
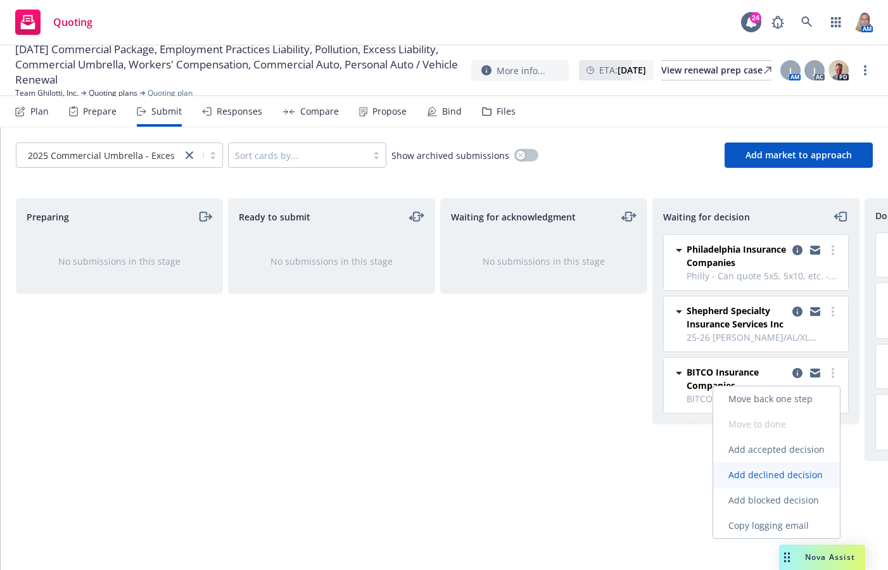
click at [780, 478] on span "Add declined decision" at bounding box center [775, 475] width 125 height 12
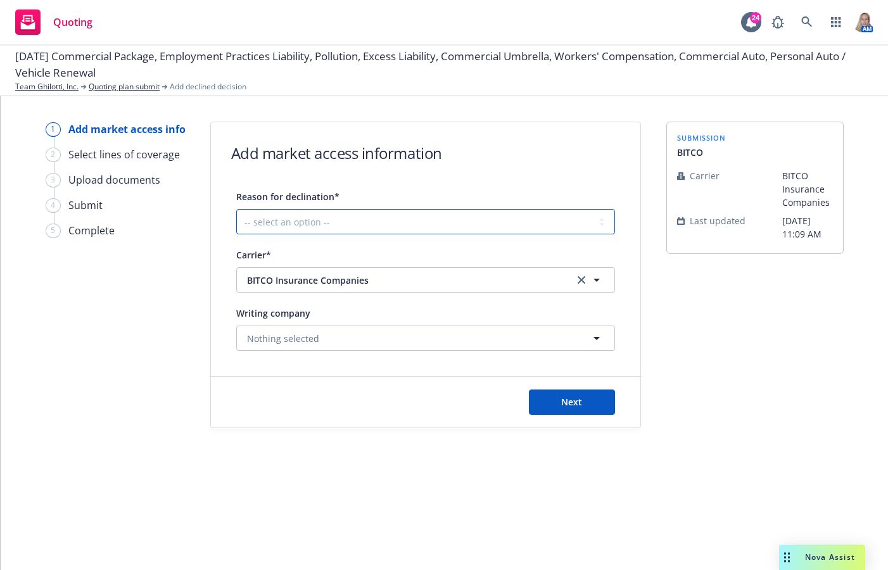
click at [267, 219] on select "-- select an option -- Cannot compete with other markets Carrier non-renewed Ca…" at bounding box center [425, 221] width 379 height 25
select select "CANNOT_COMPETE_WITH_OTHER_MARKETS"
click at [236, 209] on select "-- select an option -- Cannot compete with other markets Carrier non-renewed Ca…" at bounding box center [425, 221] width 379 height 25
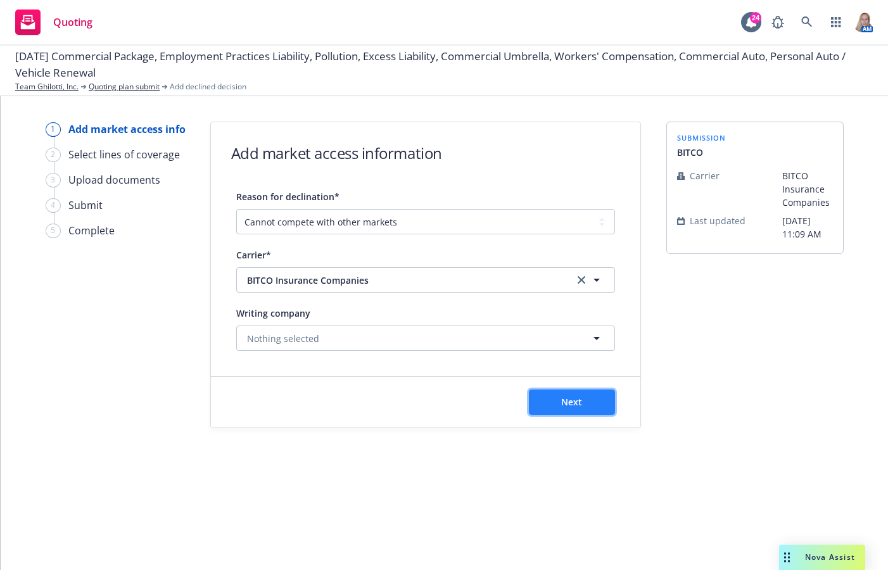
click at [550, 403] on button "Next" at bounding box center [572, 402] width 86 height 25
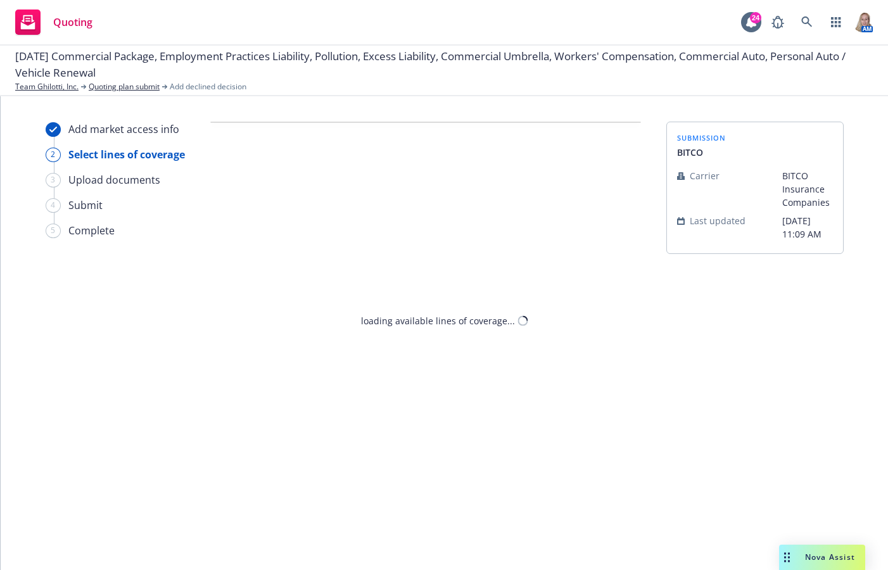
select select "CANNOT_COMPETE_WITH_OTHER_MARKETS"
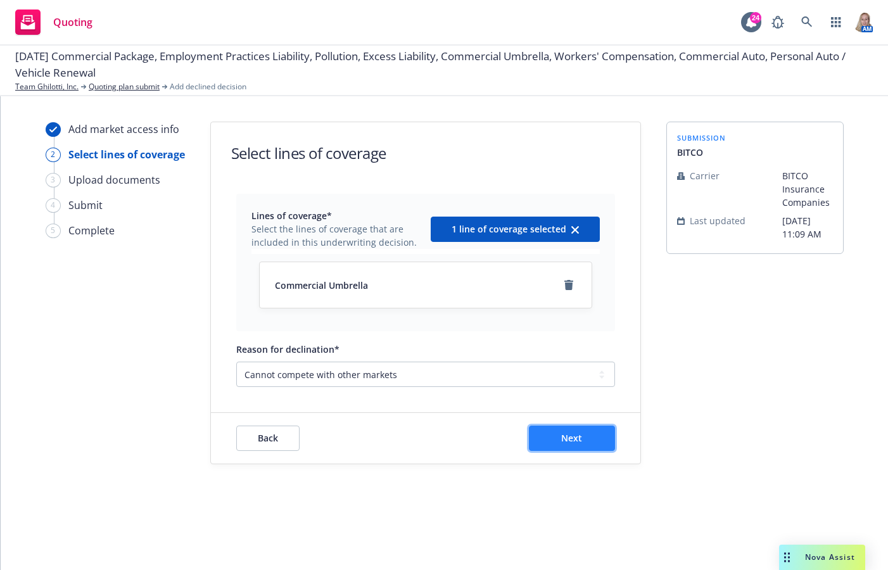
click at [552, 431] on button "Next" at bounding box center [572, 438] width 86 height 25
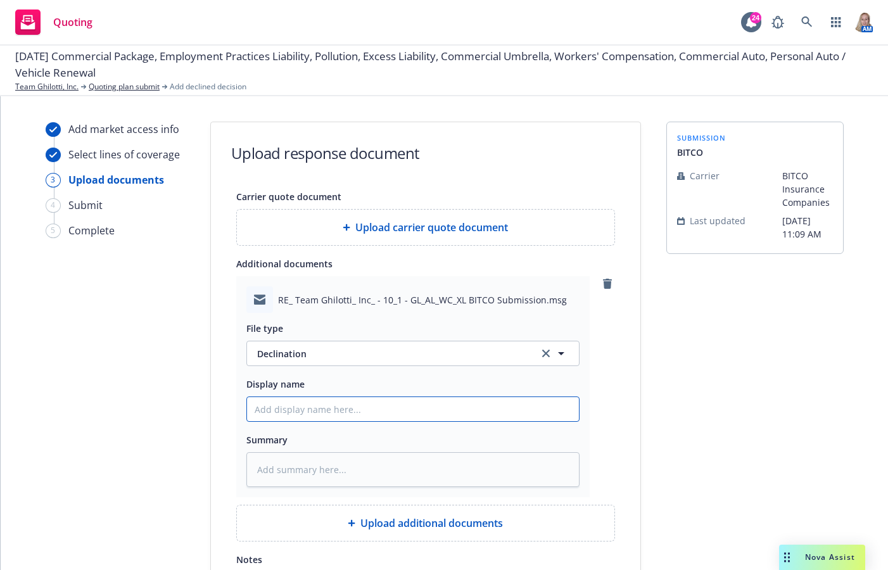
click at [298, 412] on input "Display name" at bounding box center [413, 409] width 332 height 24
type textarea "x"
type input "2"
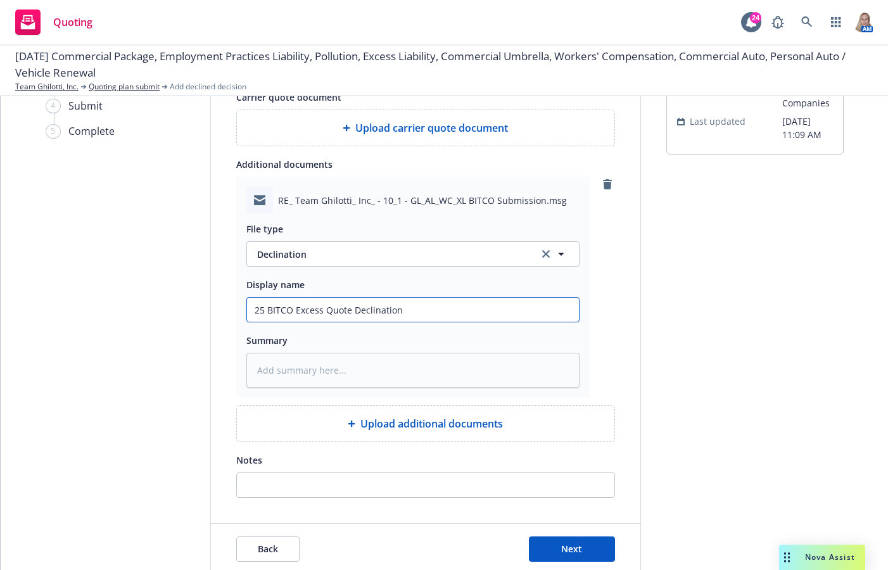
scroll to position [130, 0]
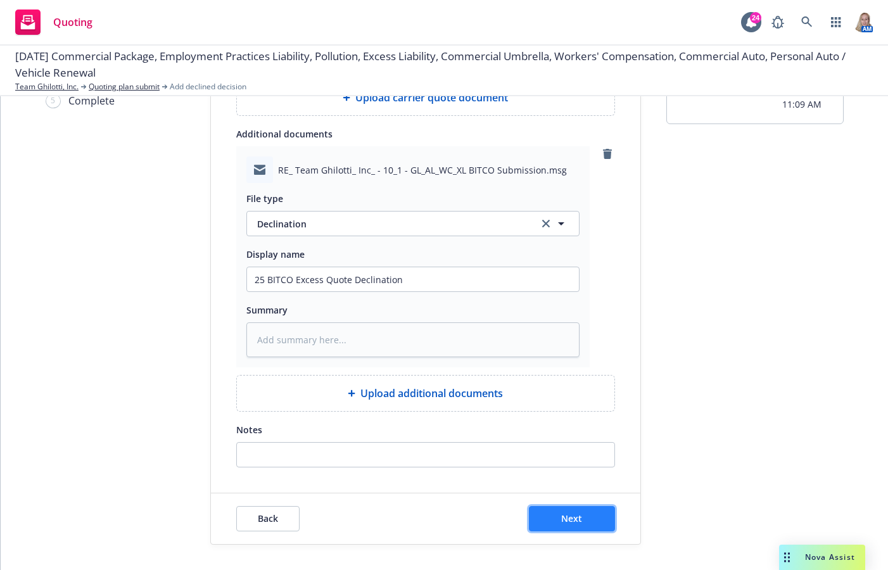
click at [576, 531] on button "Next" at bounding box center [572, 518] width 86 height 25
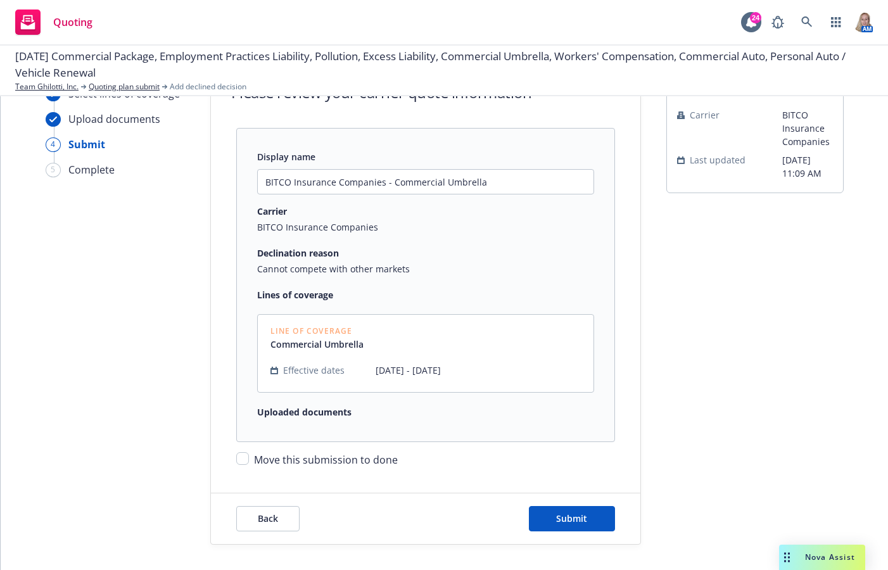
scroll to position [89, 0]
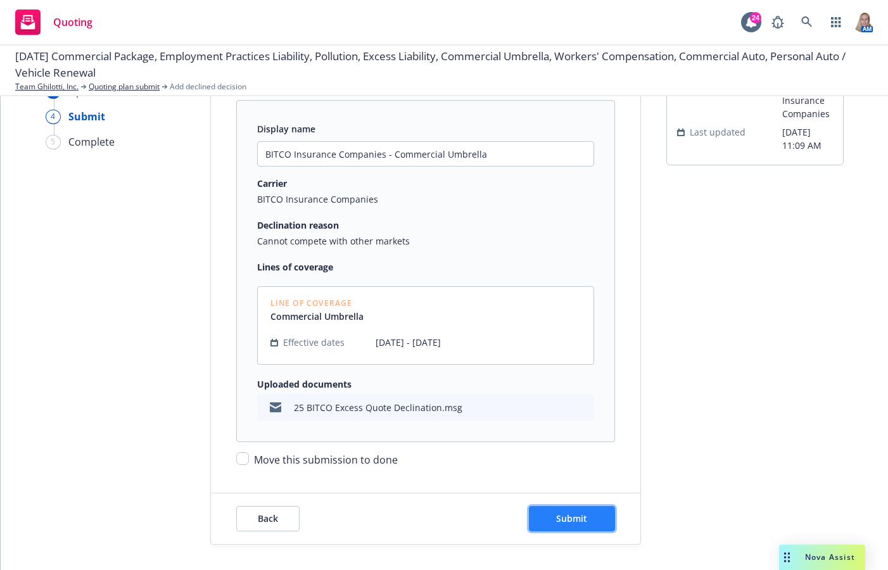
click at [576, 511] on button "Submit" at bounding box center [572, 518] width 86 height 25
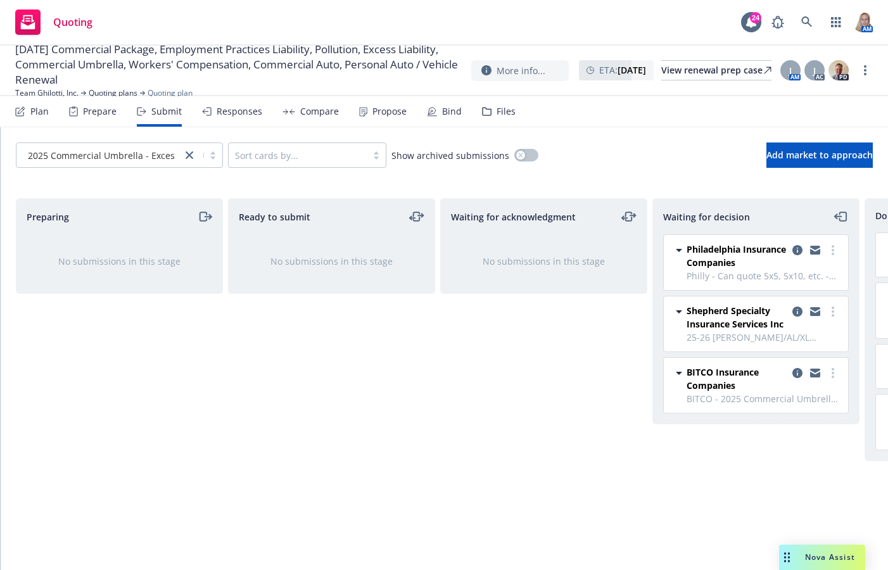
click at [46, 110] on div "Plan" at bounding box center [39, 111] width 18 height 10
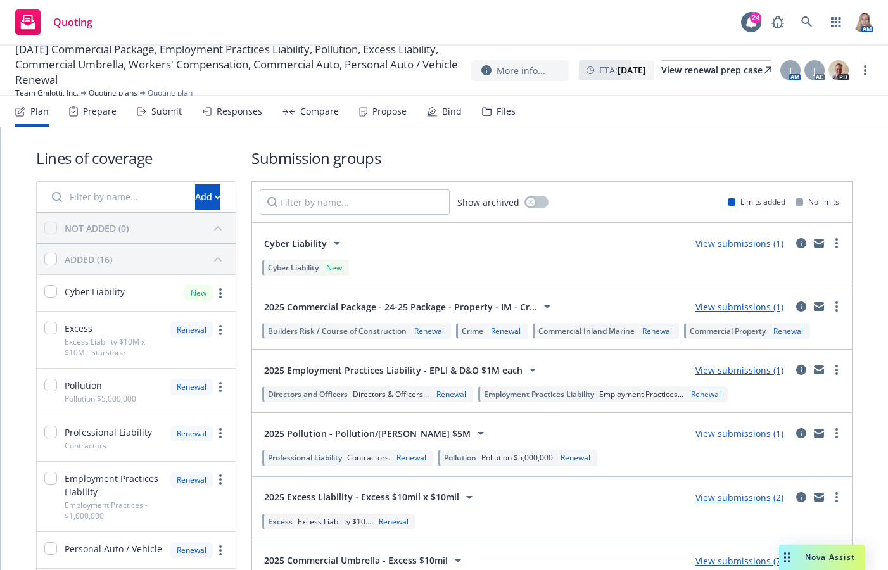
click at [371, 303] on span "2025 Commercial Package - 24-25 Package - Property - IM - Cr..." at bounding box center [400, 306] width 273 height 13
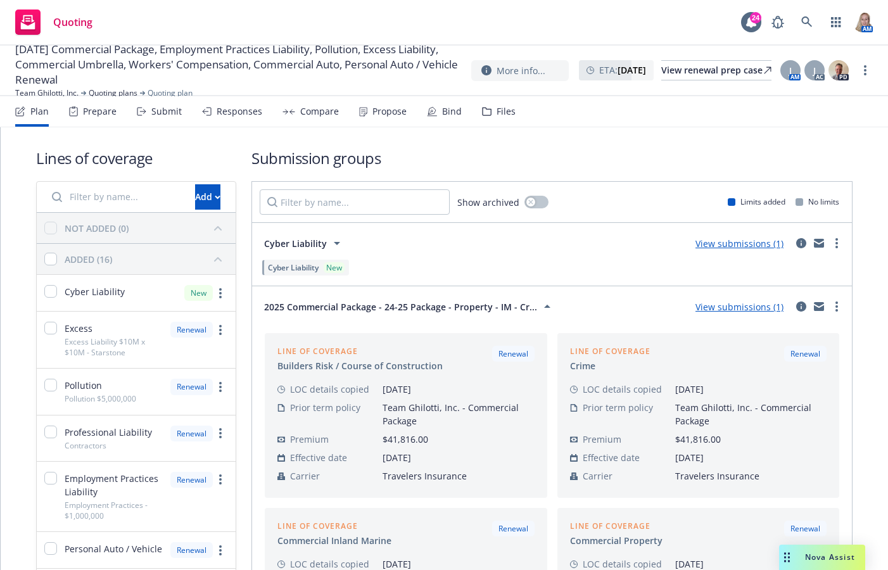
click at [737, 308] on link "View submissions (1)" at bounding box center [739, 307] width 88 height 12
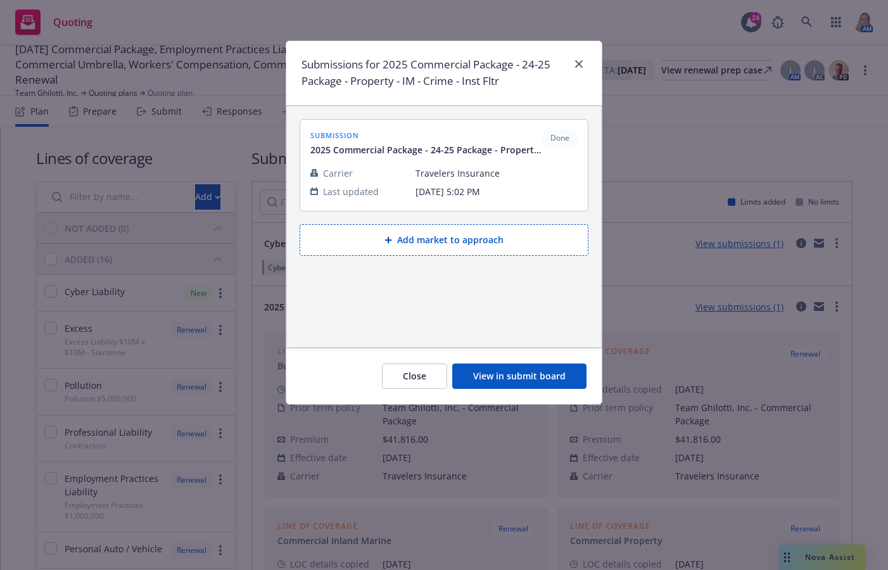
click at [530, 376] on button "View in submit board" at bounding box center [519, 376] width 134 height 25
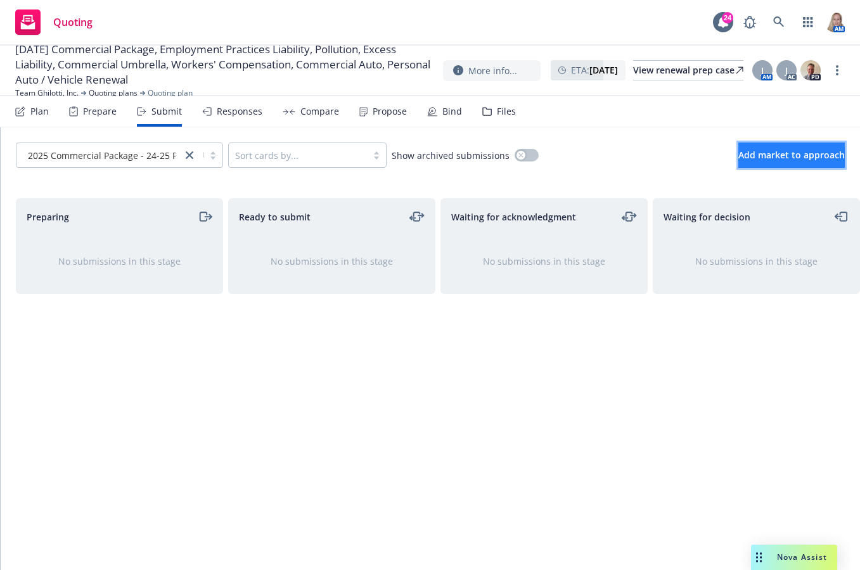
click at [738, 152] on span "Add market to approach" at bounding box center [791, 155] width 106 height 12
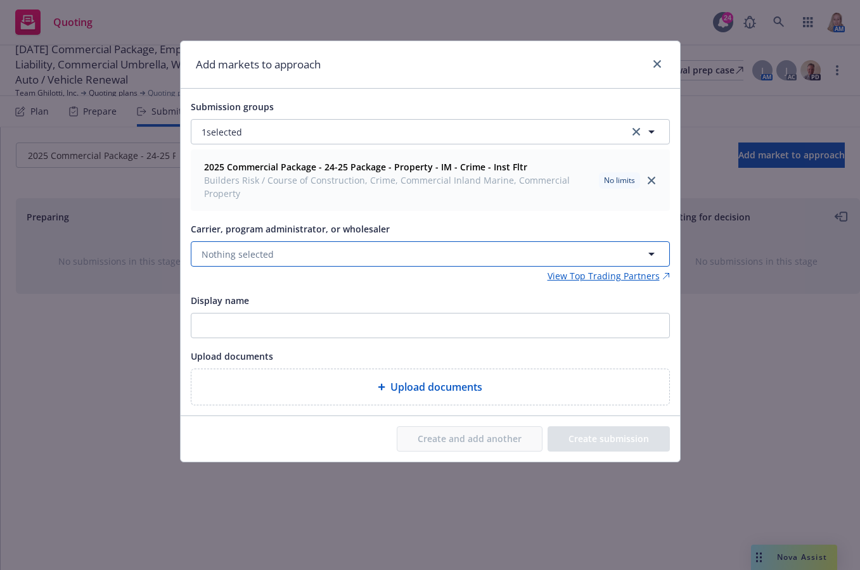
click at [244, 253] on span "Nothing selected" at bounding box center [237, 254] width 72 height 13
click at [257, 265] on button "Nothing selected" at bounding box center [430, 253] width 479 height 25
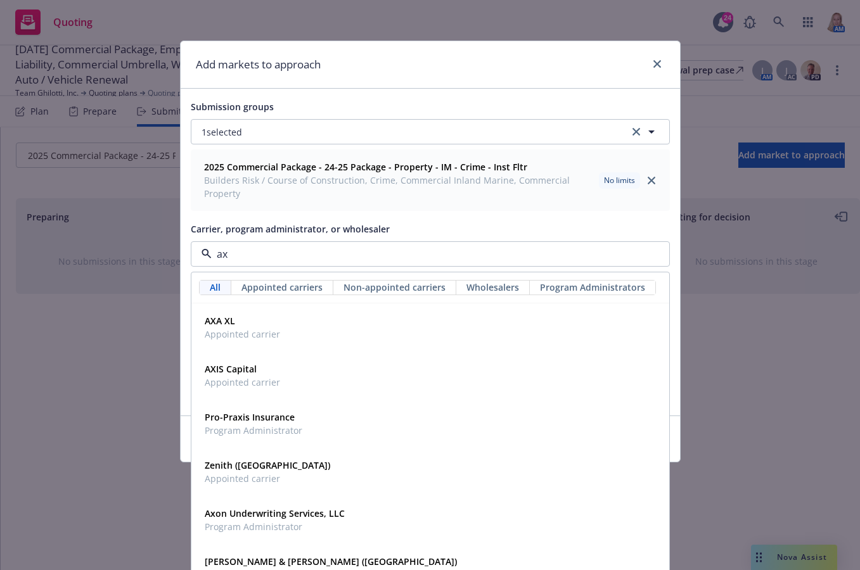
type input "axa"
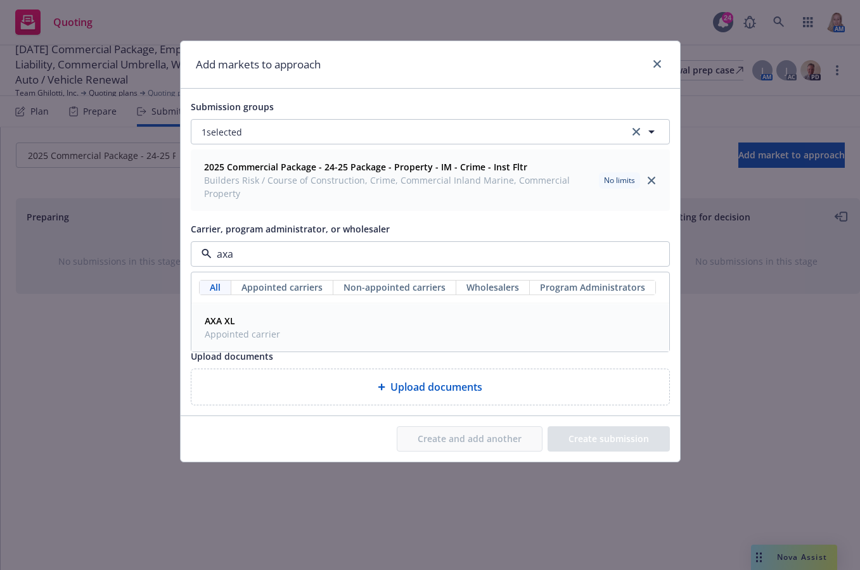
click at [253, 328] on span "Appointed carrier" at bounding box center [242, 333] width 75 height 13
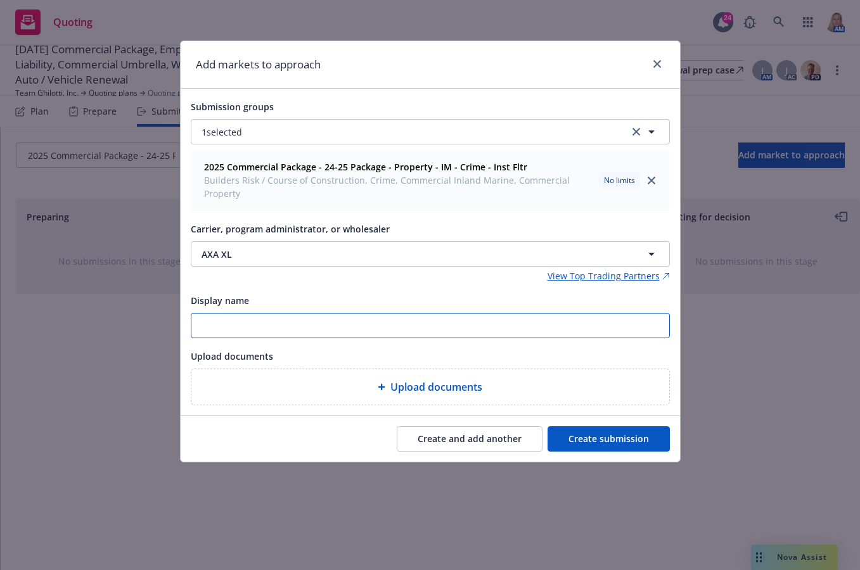
click at [253, 328] on input "Display name" at bounding box center [430, 326] width 478 height 24
type input "AXA XL"
click at [247, 428] on div "Create and add another Create submission" at bounding box center [430, 438] width 479 height 25
click at [643, 435] on button "Create submission" at bounding box center [608, 438] width 122 height 25
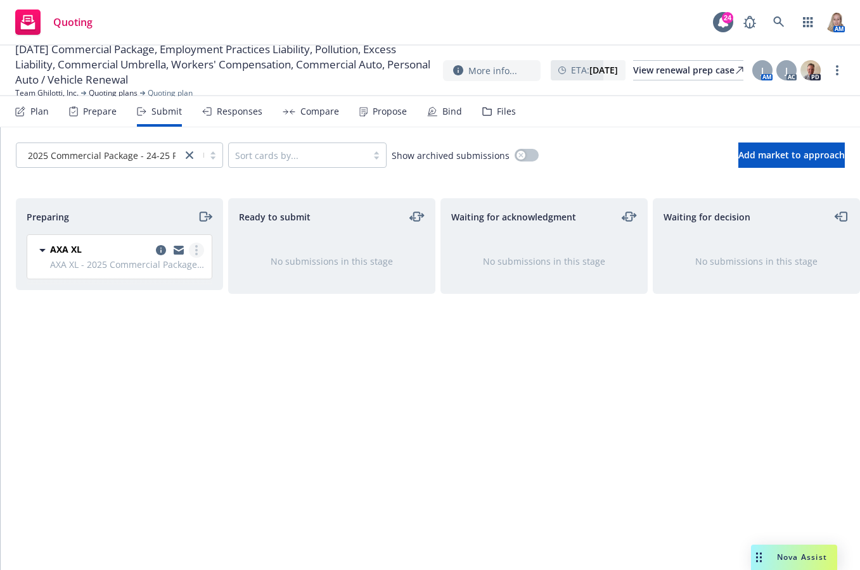
click at [197, 244] on link "more" at bounding box center [196, 250] width 15 height 15
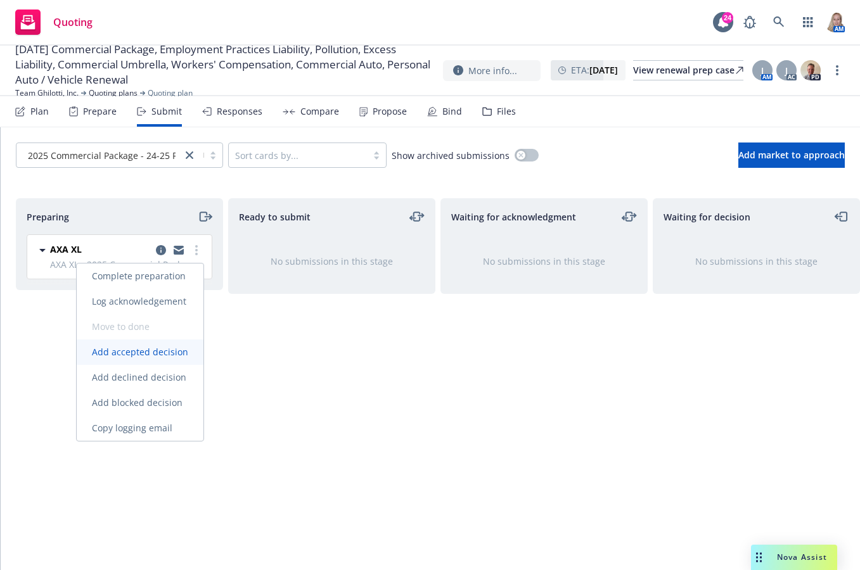
click at [168, 348] on span "Add accepted decision" at bounding box center [140, 352] width 127 height 12
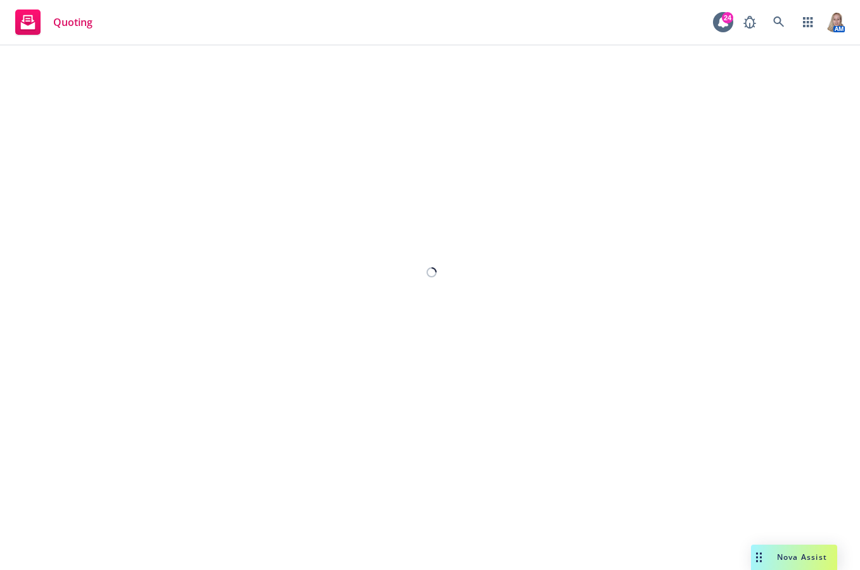
select select "12"
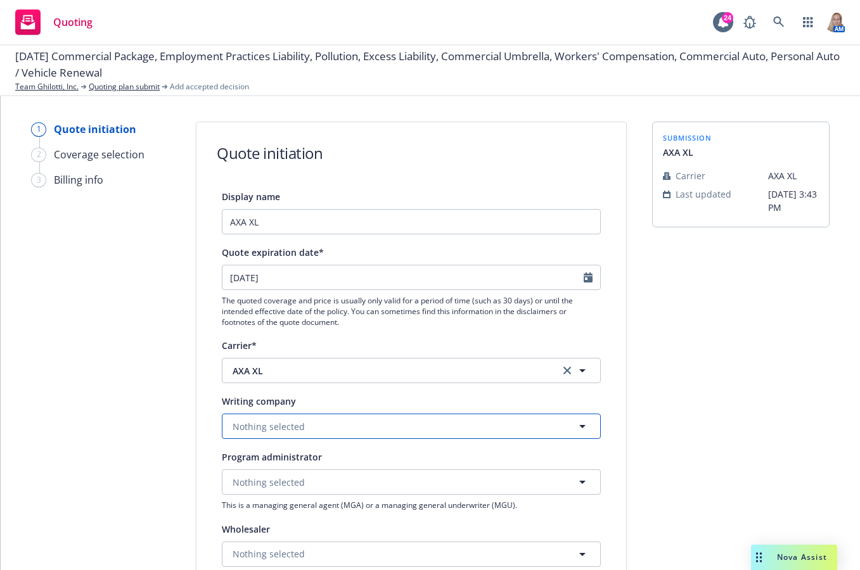
click at [346, 431] on button "Nothing selected" at bounding box center [411, 426] width 379 height 25
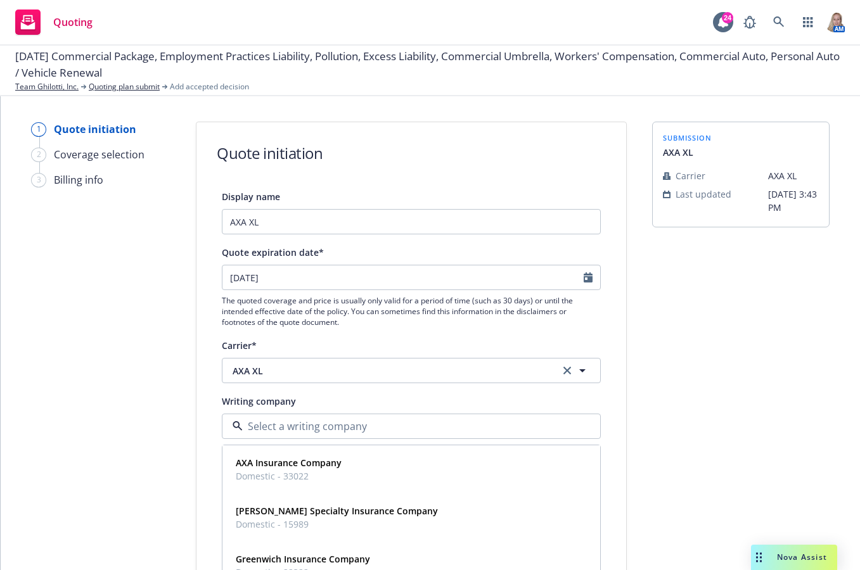
type input "a"
click at [356, 459] on div "AXA Insurance Company Domestic - 33022" at bounding box center [411, 469] width 361 height 32
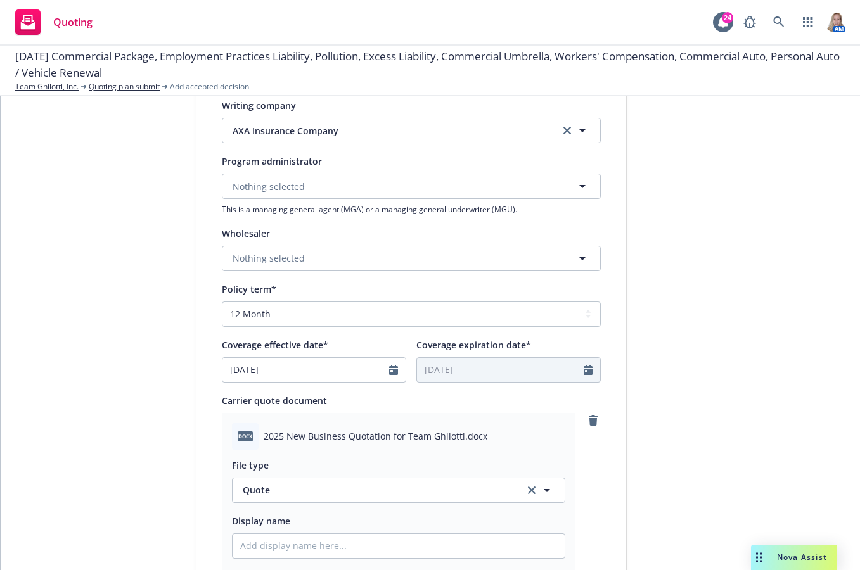
scroll to position [591, 0]
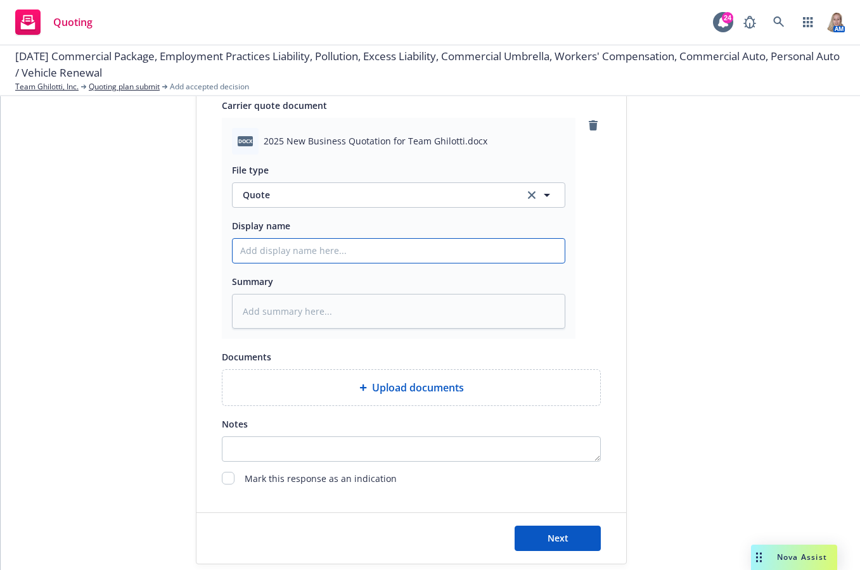
click at [286, 260] on input "Display name" at bounding box center [398, 251] width 332 height 24
type textarea "x"
type input "2"
type textarea "x"
type input "25"
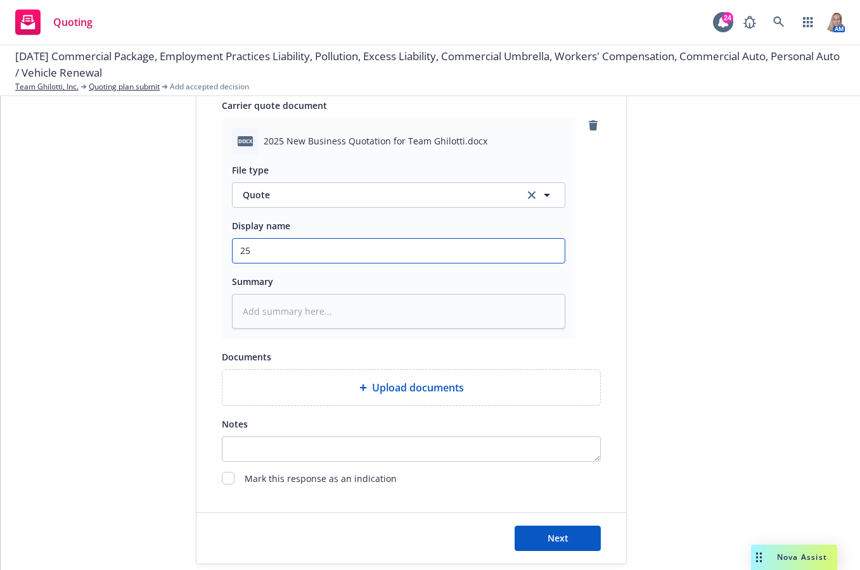
type textarea "x"
type input "25-"
type textarea "x"
type input "25-2"
type textarea "x"
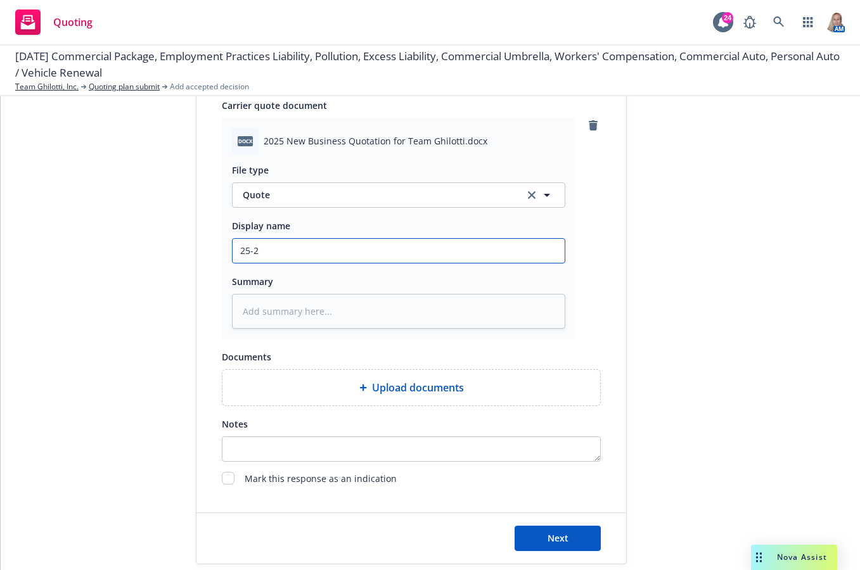
type input "25-26"
type textarea "x"
type input "25-26"
type textarea "x"
type input "25-26 P"
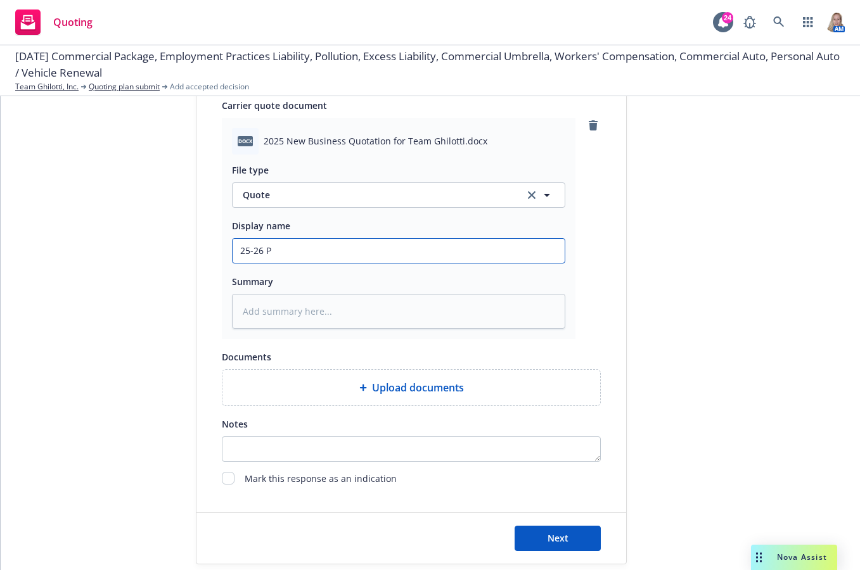
type textarea "x"
type input "25-26 Pr"
type textarea "x"
type input "25-26 Pro"
type textarea "x"
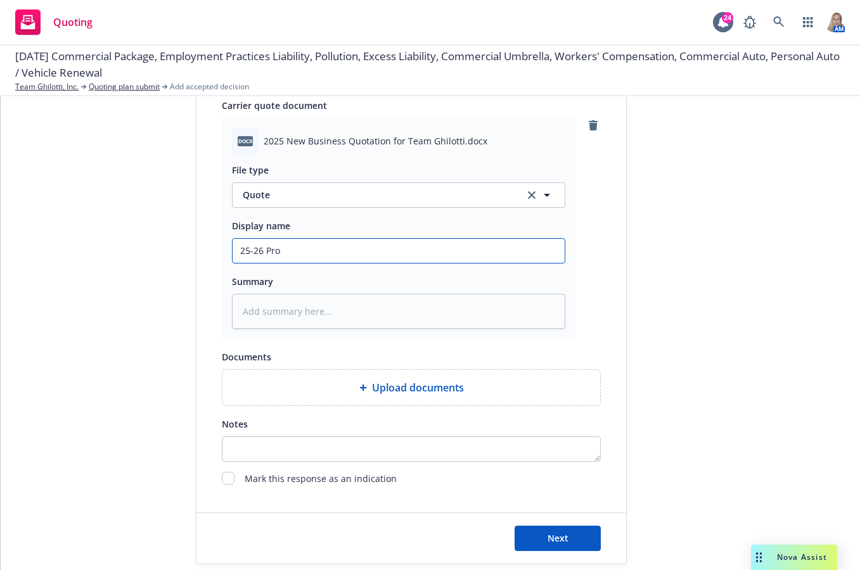
type input "25-26 Prop"
type textarea "x"
type input "25-26 Prope"
type textarea "x"
type input "25-26 Prop"
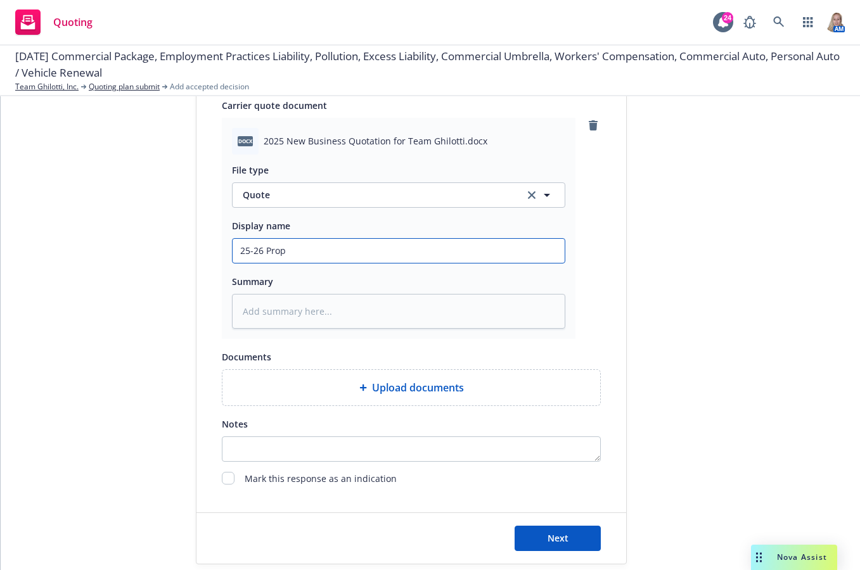
type textarea "x"
type input "25-26 Pro"
type textarea "x"
type input "25-26 Pr"
type textarea "x"
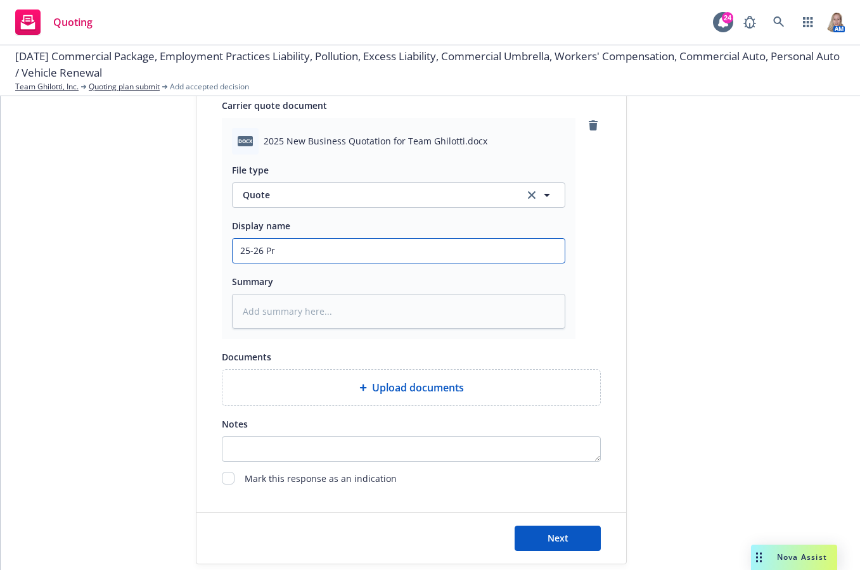
type input "25-26 P"
type textarea "x"
type input "25-26 Pa"
type textarea "x"
type input "25-26 Pac"
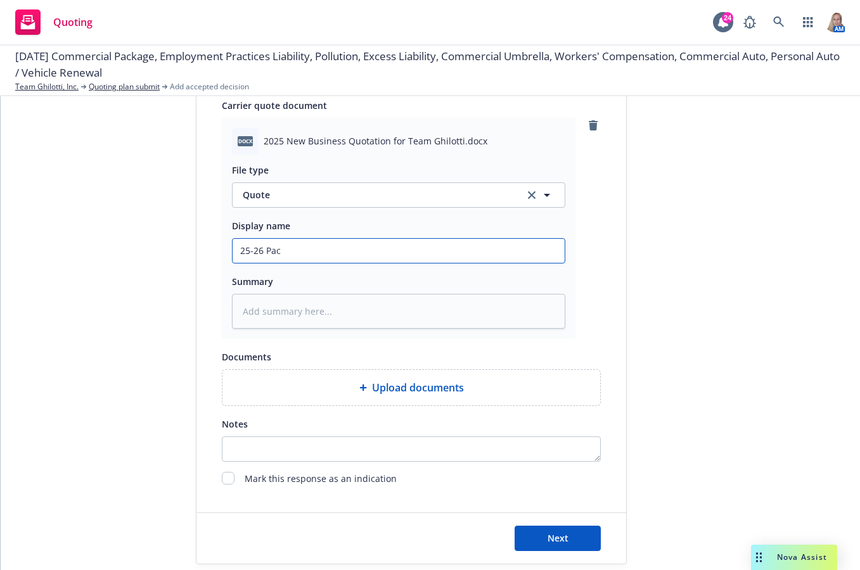
type textarea "x"
type input "25-26 Packa"
type textarea "x"
type input "25-26 Packag"
type textarea "x"
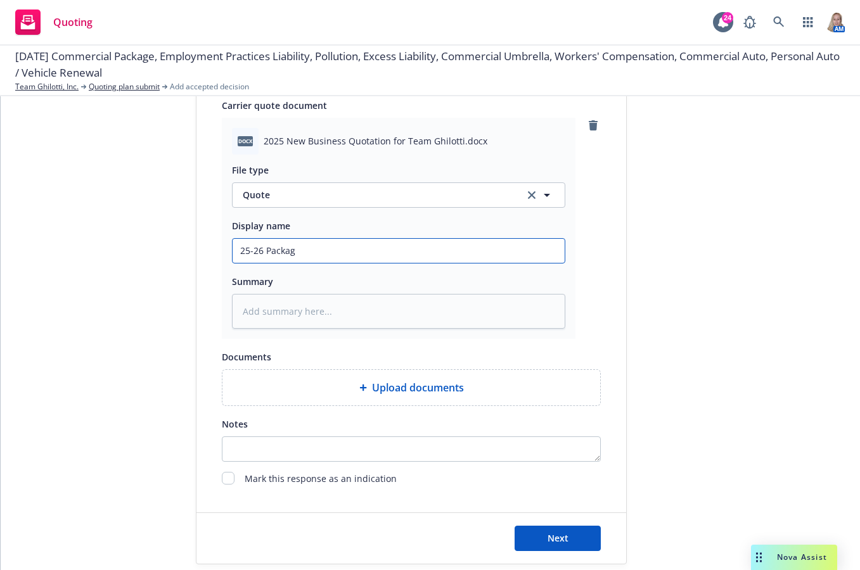
type input "25-26 Package"
type textarea "x"
type input "25-26 Package"
type textarea "x"
type input "25-26 Package P"
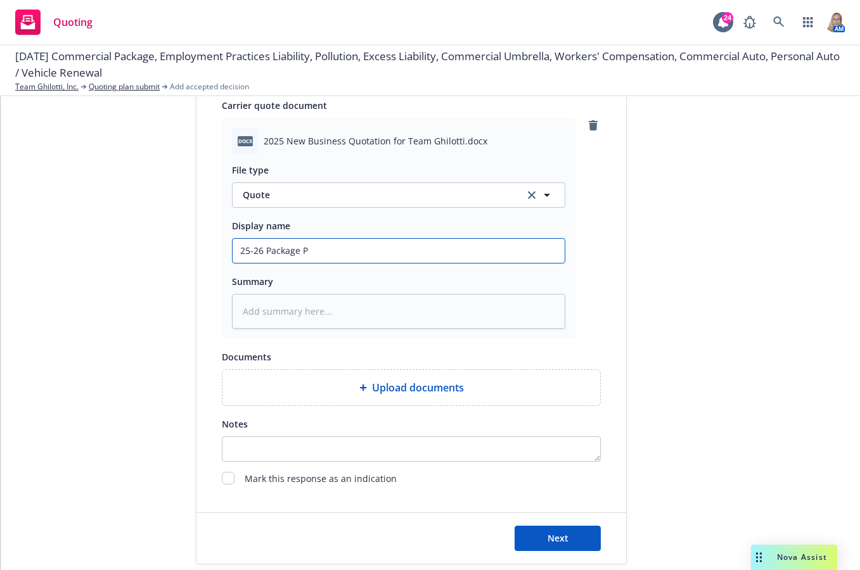
type textarea "x"
type input "25-26 Package Pr"
type textarea "x"
type input "25-26 Package Pro"
type textarea "x"
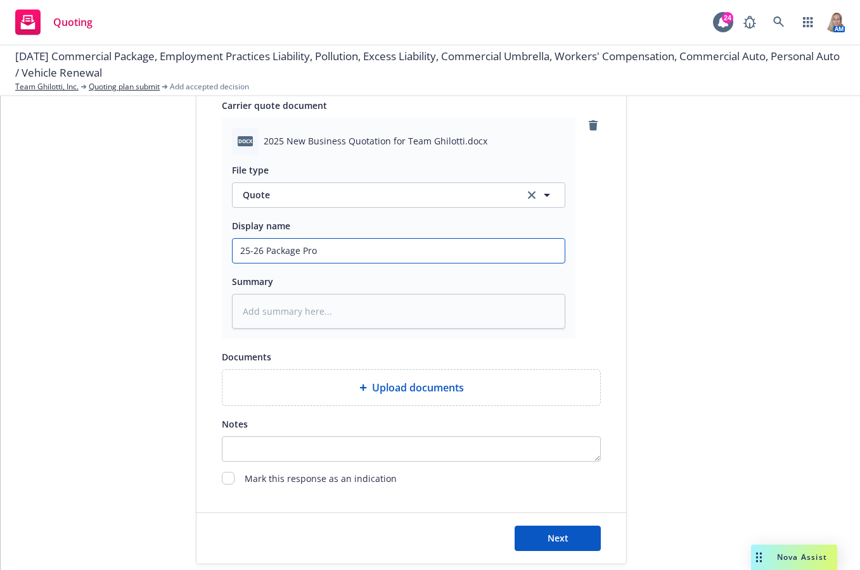
type input "25-26 Package Prop"
type textarea "x"
type input "25-26 Package Prop"
type textarea "x"
type input "25-26 Package Prop I"
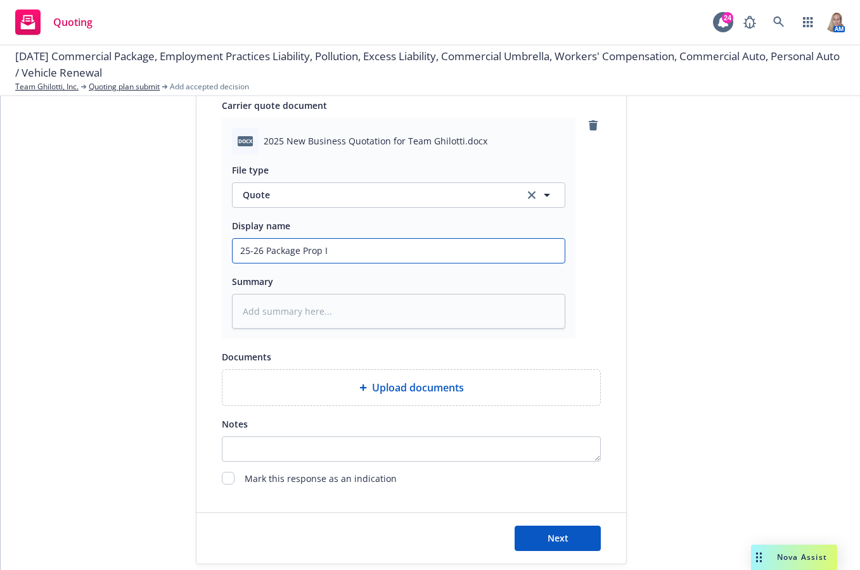
type textarea "x"
type input "25-26 Package Prop IM"
type textarea "x"
type input "25-26 Package Prop IM"
type textarea "x"
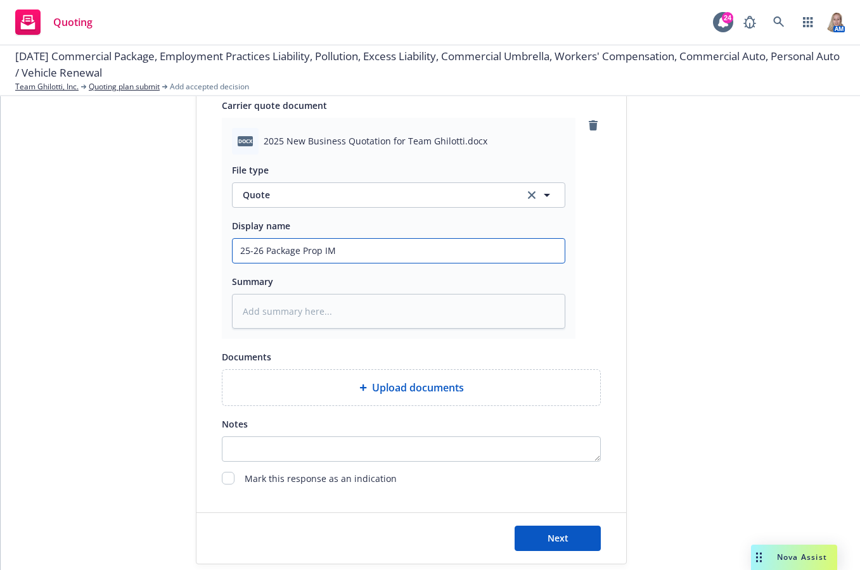
type input "25-26 Package Prop IM Q"
type textarea "x"
type input "25-26 Package Prop IM QU"
type textarea "x"
type input "25-26 Package Prop IM QUO"
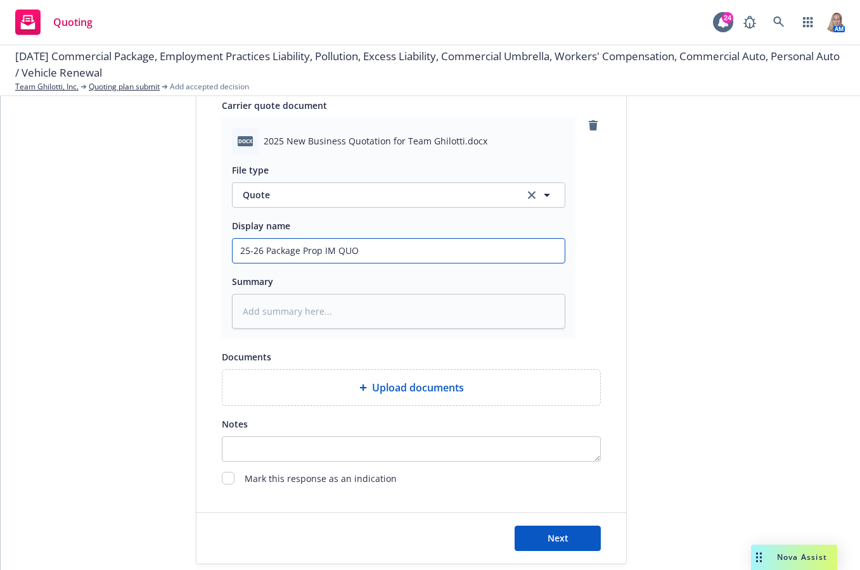
type textarea "x"
type input "25-26 Package Prop IM QUOTE"
click at [260, 249] on input "25-26 Package Prop IM QUOTE" at bounding box center [398, 251] width 332 height 24
type textarea "x"
type input "25-26 APackage Prop IM QUOTE"
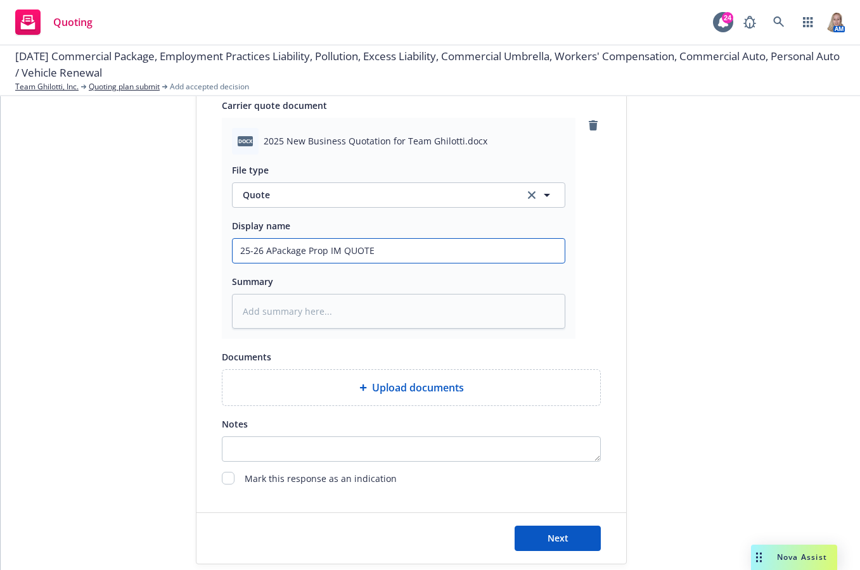
type textarea "x"
type input "25-26 AXPackage Prop IM QUOTE"
type textarea "x"
type input "25-26 AXAPackage Prop IM QUOTE"
type textarea "x"
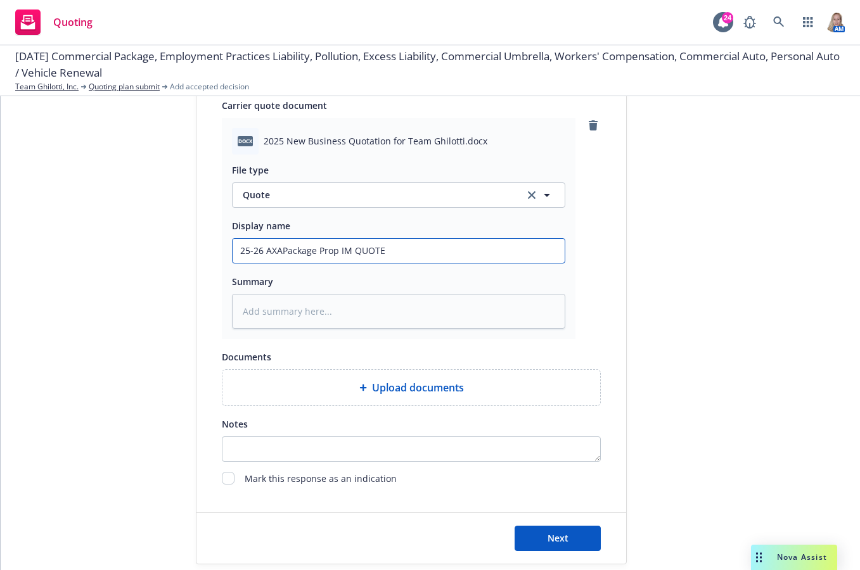
type input "25-26 AXA Package Prop IM QUOTE"
type textarea "x"
type input "25-26 AXA XPackage Prop IM QUOTE"
type textarea "x"
type input "25-26 AXA XLPackage Prop IM QUOTE"
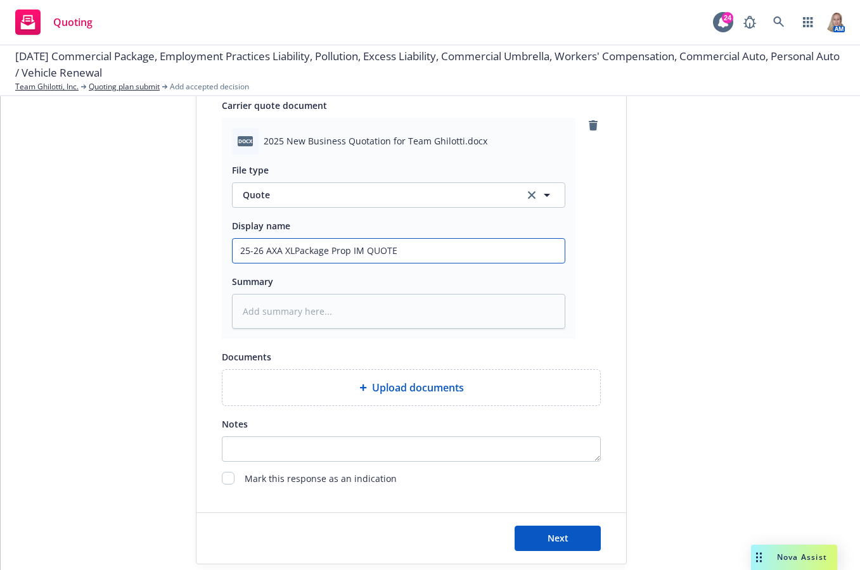
type textarea "x"
type input "25-26 AXA XL Package Prop IM QUOTE"
type textarea "x"
type input "25-26 AXA XL QUPackage Prop IM QUOTE"
type textarea "x"
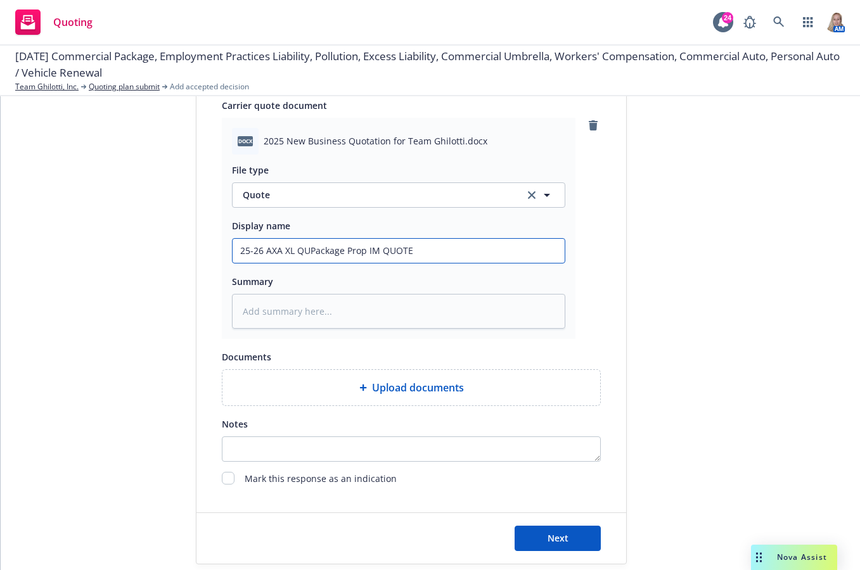
type input "25-26 AXA XL QUOPackage Prop IM QUOTE"
type textarea "x"
type input "25-26 AXA XL QUOTPackage Prop IM QUOTE"
type textarea "x"
type input "25-26 AXA XL QUOTEPackage Prop IM QUOTE"
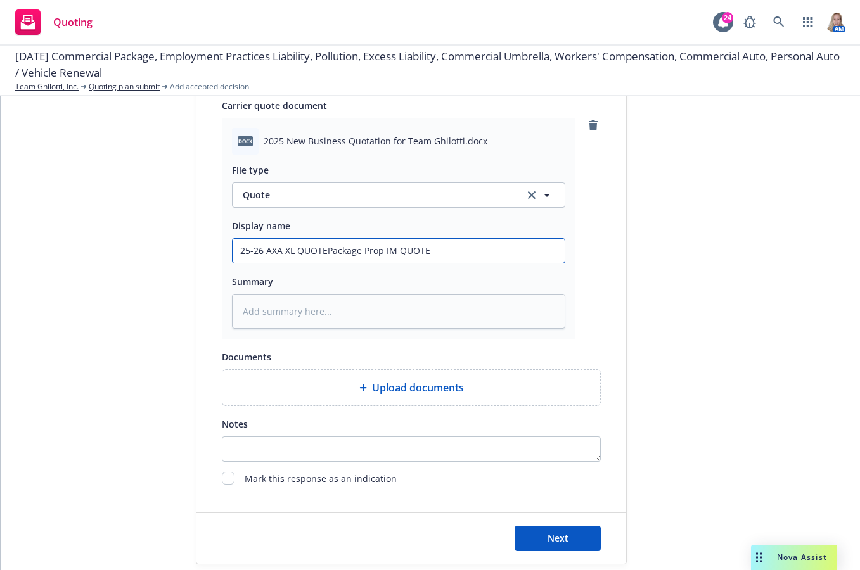
type textarea "x"
type input "25-26 AXA XL QUOTE Package Prop IM QUOTE"
click at [438, 251] on input "25-26 AXA XL QUOTE Package Prop IM QUOTE" at bounding box center [398, 251] width 332 height 24
type textarea "x"
type input "25-26 AXA XL QUOTE Package Prop IM QUOT"
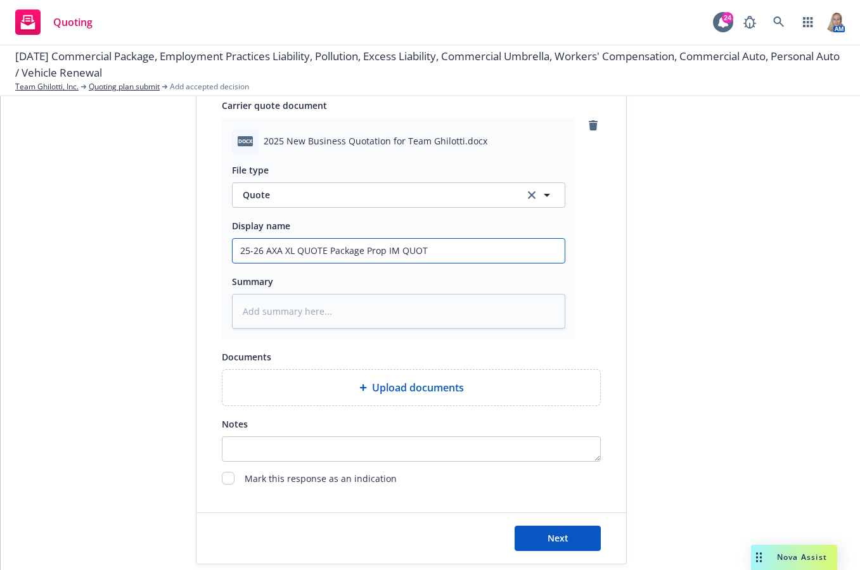
type textarea "x"
type input "25-26 AXA XL QUOTE Package Prop IM QUO"
type textarea "x"
type input "25-26 AXA XL QUOTE Package Prop IM QU"
type textarea "x"
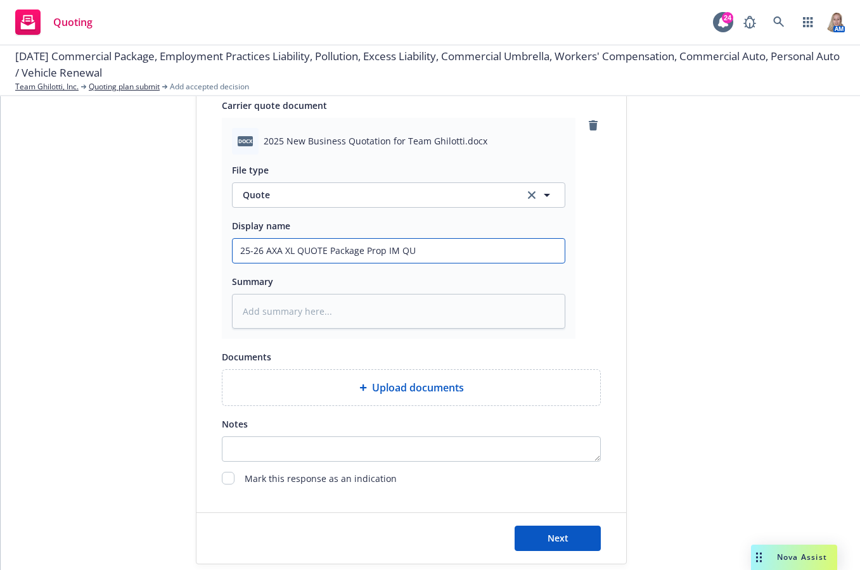
type input "25-26 AXA XL QUOTE Package Prop IM Q"
type textarea "x"
type input "25-26 AXA XL QUOTE Package Prop IM"
type textarea "x"
drag, startPoint x: 439, startPoint y: 251, endPoint x: 98, endPoint y: 259, distance: 340.9
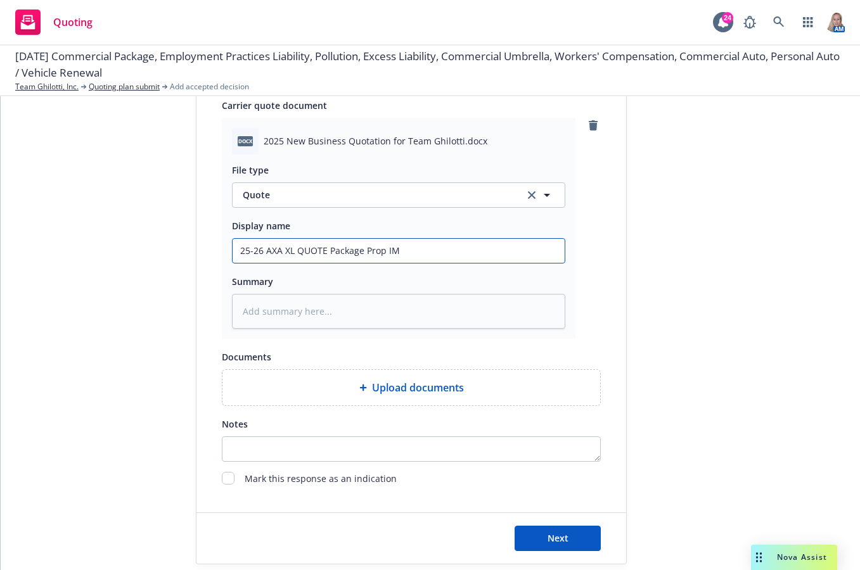
click at [98, 259] on div "1 Quote initiation 2 Coverage selection 3 Billing info Quote initiation Display…" at bounding box center [430, 48] width 829 height 1034
type input "25-26 AXA XL QUOTE Package Prop IM"
click at [334, 311] on textarea at bounding box center [398, 311] width 333 height 35
paste textarea "25-26 AXA XL QUOTE Package Prop IM"
type textarea "x"
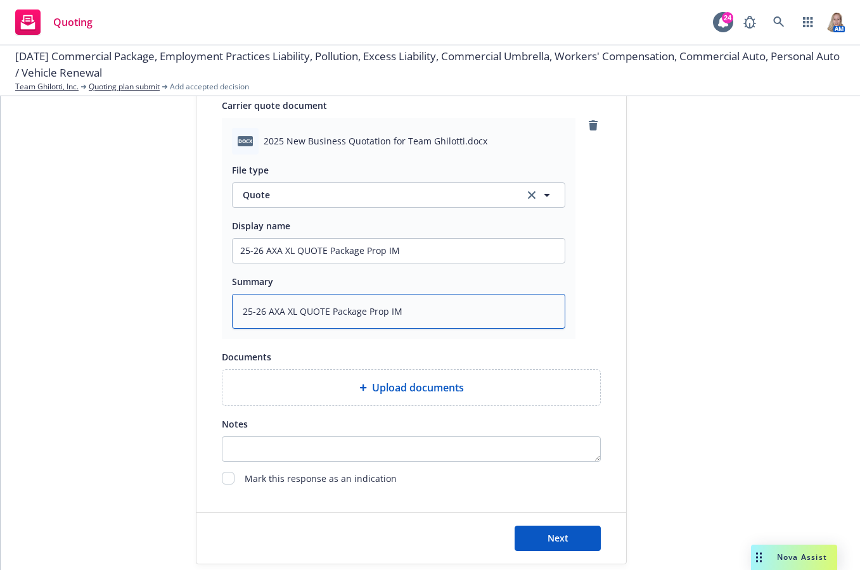
type textarea "25-26 AXA XL QUOTE Package Prop IM"
type textarea "x"
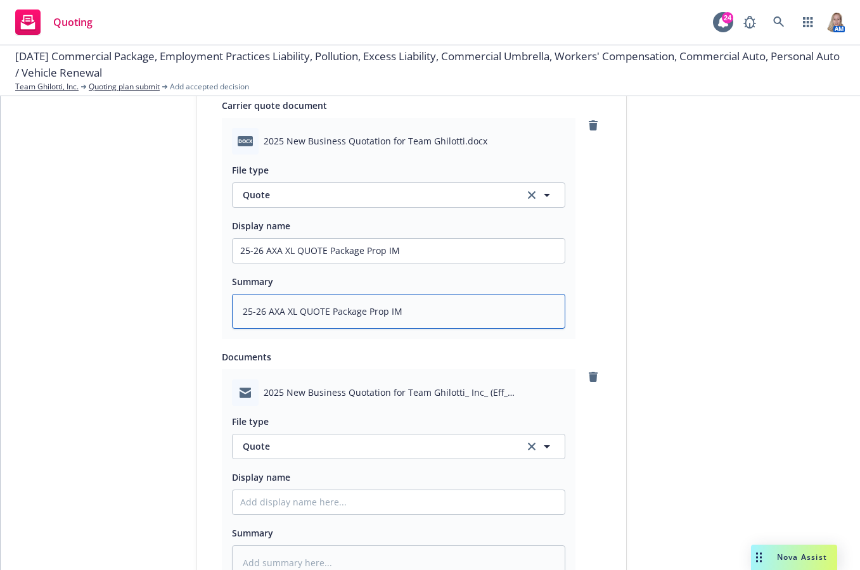
scroll to position [839, 0]
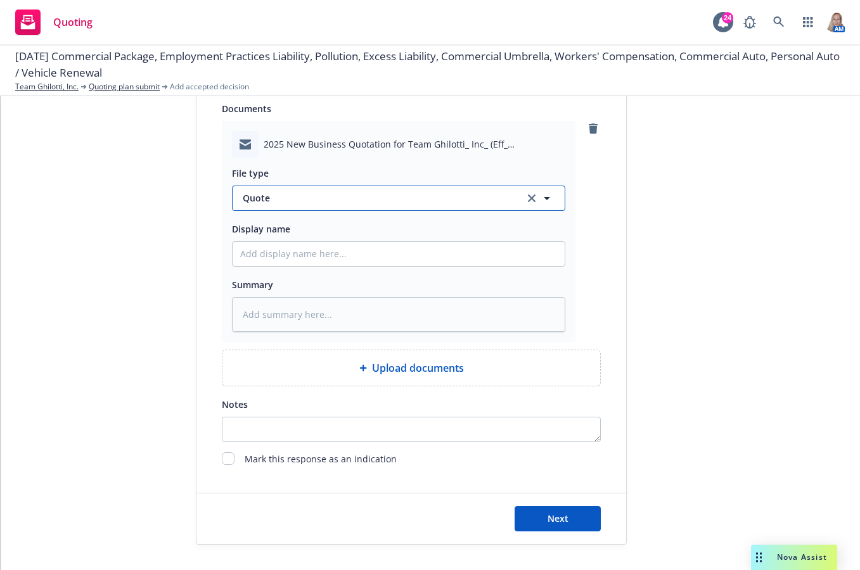
click at [286, 193] on span "Quote" at bounding box center [376, 197] width 267 height 13
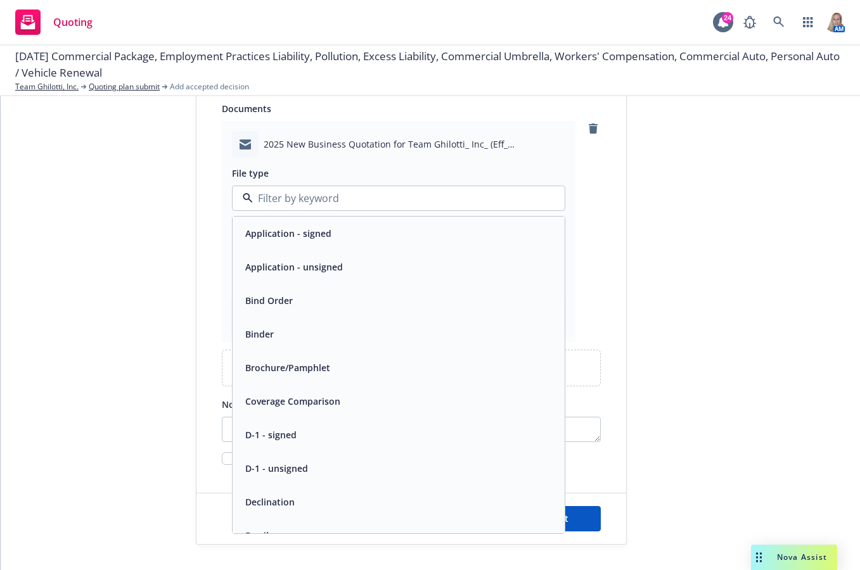
type input "q"
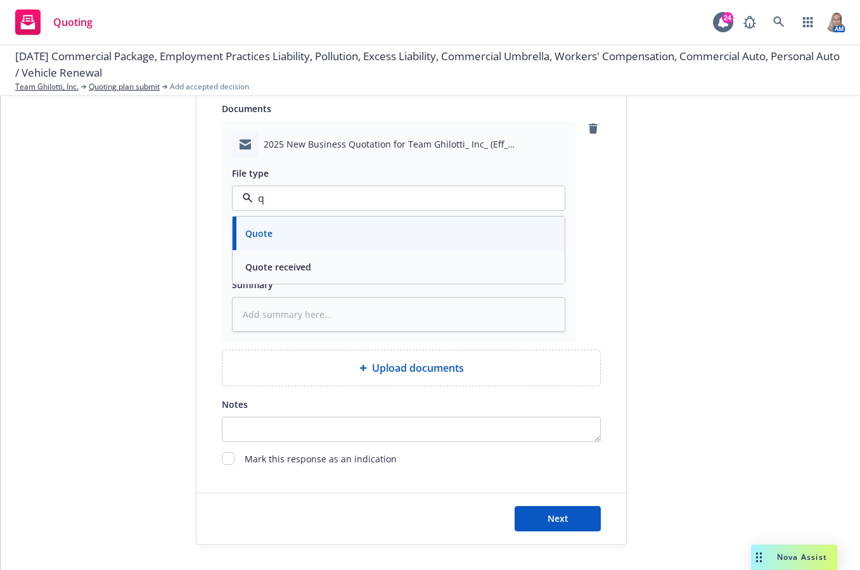
click at [293, 265] on span "Quote received" at bounding box center [278, 266] width 66 height 13
click at [293, 255] on input "Display name" at bounding box center [398, 254] width 332 height 24
paste input "25-26 AXA XL QUOTE Package Prop IM"
type textarea "x"
type input "25-26 AXA XL QUOTE Package Prop IM"
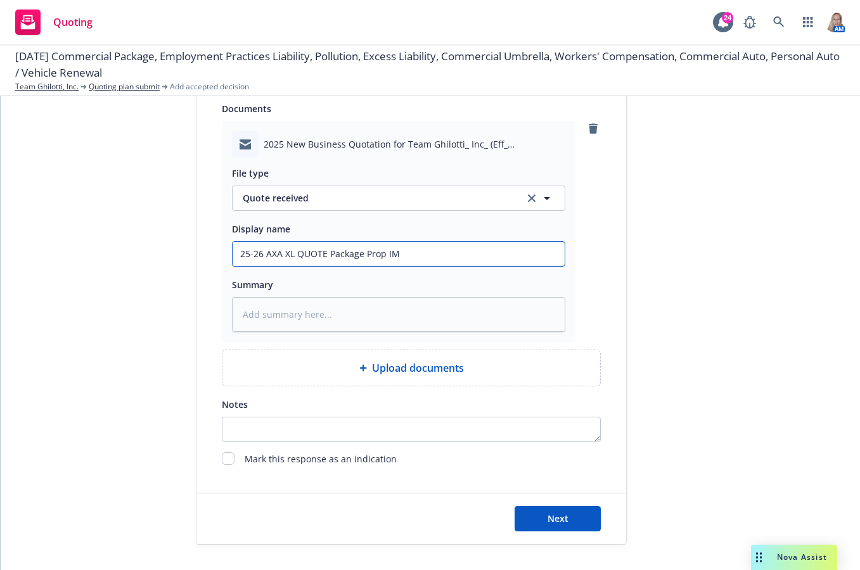
click at [262, 254] on input "25-26 AXA XL QUOTE Package Prop IM" at bounding box center [398, 254] width 332 height 24
type textarea "x"
type input "25-26 EAXA XL QUOTE Package Prop IM"
type textarea "x"
type input "25-26 EMAXA XL QUOTE Package Prop IM"
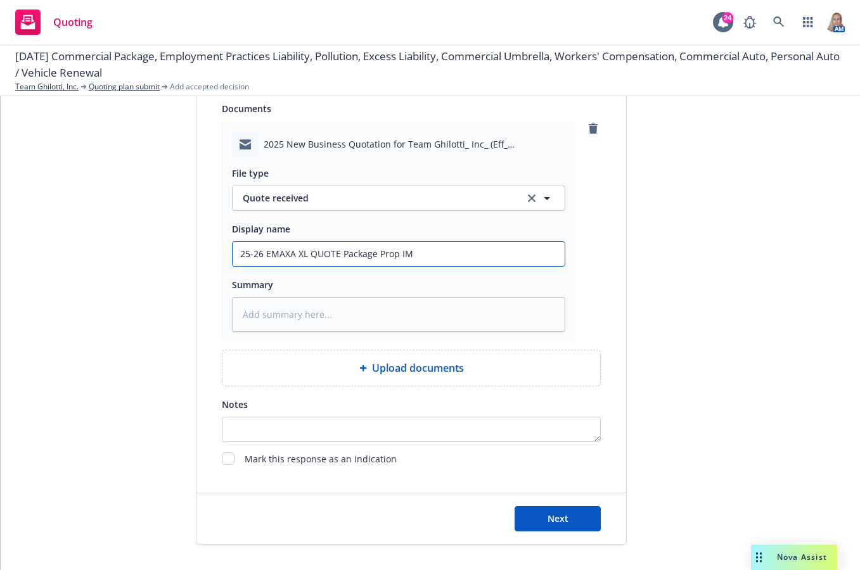
type textarea "x"
type input "25-26 EM AXA XL QUOTE Package Prop IM"
click at [350, 315] on textarea at bounding box center [398, 314] width 333 height 35
paste textarea "25-26 AXA XL QUOTE Package Prop IM"
type textarea "x"
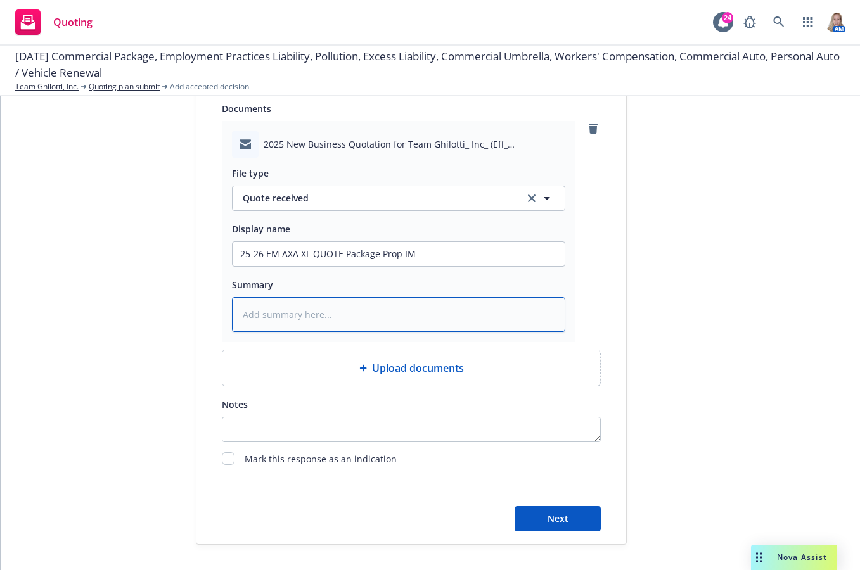
type textarea "25-26 AXA XL QUOTE Package Prop IM"
click at [261, 312] on textarea "25-26 AXA XL QUOTE Package Prop IM" at bounding box center [398, 314] width 333 height 35
type textarea "x"
type textarea "25-26 AXA XL QUOTE Package Prop IM"
type textarea "x"
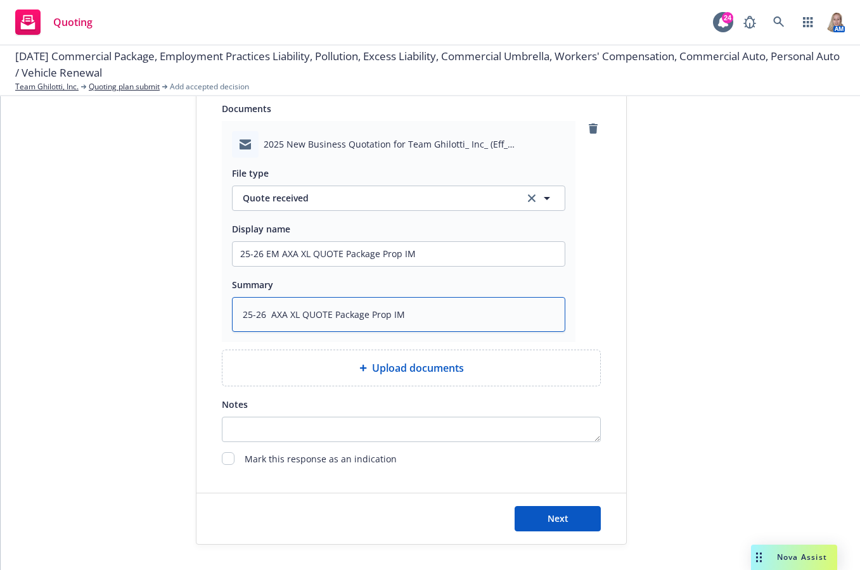
type textarea "25-26 E AXA XL QUOTE Package Prop IM"
type textarea "x"
type textarea "25-26 EM AXA XL QUOTE Package Prop IM"
click at [570, 513] on button "Next" at bounding box center [557, 518] width 86 height 25
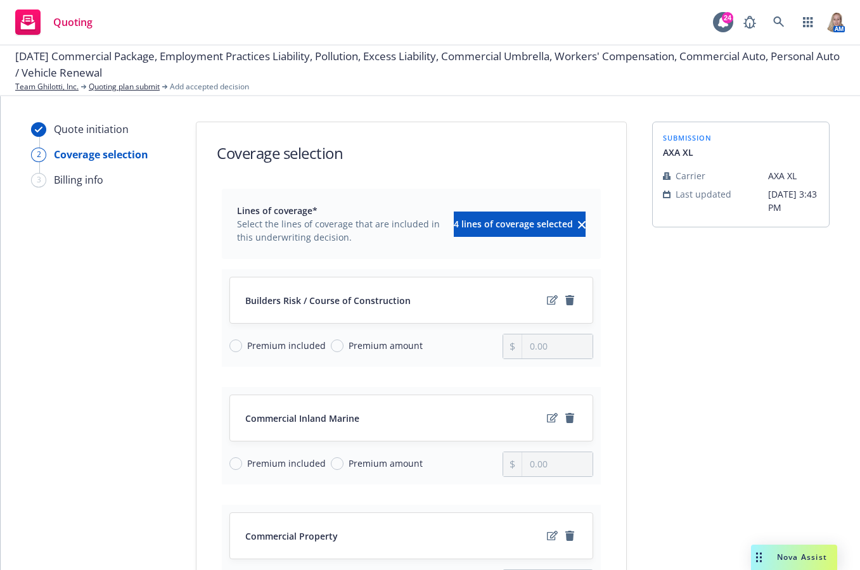
click at [151, 400] on div "Quote initiation 2 Coverage selection 3 Billing info" at bounding box center [100, 511] width 139 height 779
click at [547, 302] on icon "edit" at bounding box center [552, 300] width 11 height 10
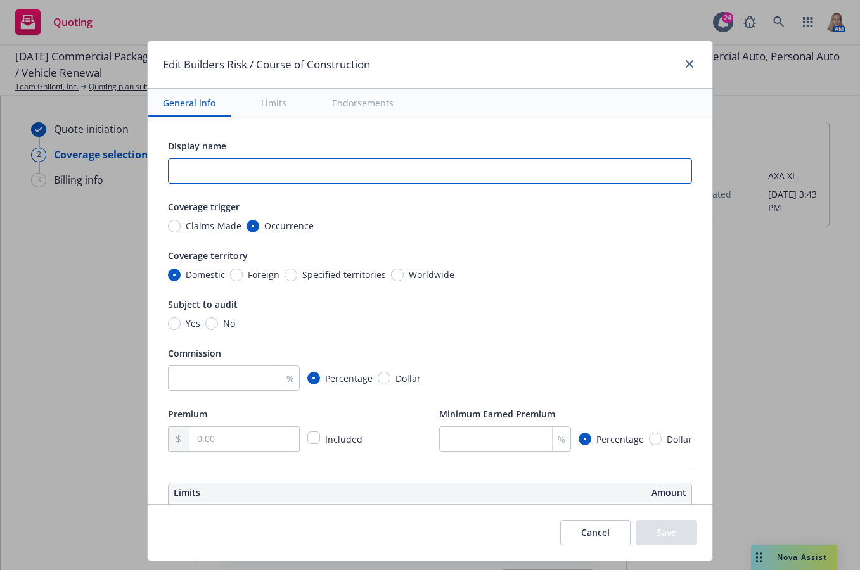
drag, startPoint x: 232, startPoint y: 174, endPoint x: 224, endPoint y: 167, distance: 10.7
click at [231, 172] on input "text" at bounding box center [430, 170] width 524 height 25
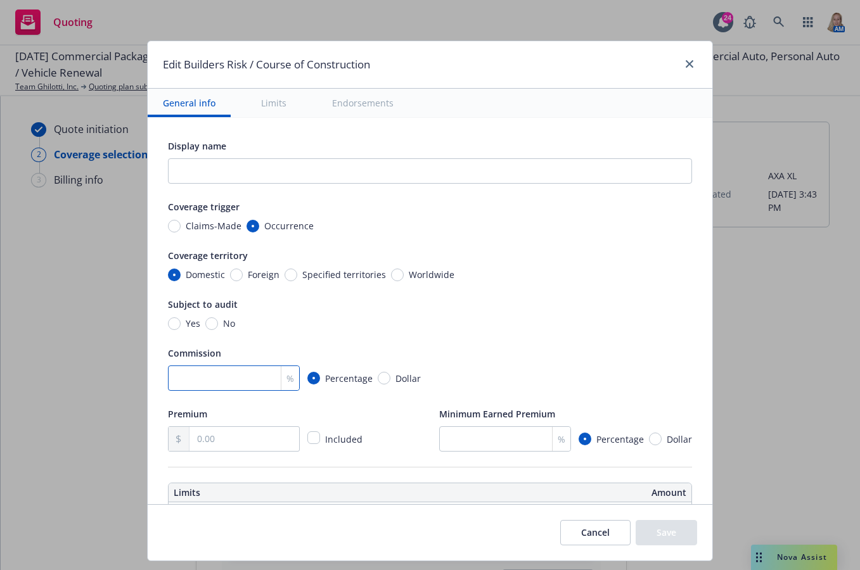
click at [210, 384] on input "number" at bounding box center [234, 377] width 132 height 25
type textarea "x"
type input "1"
type textarea "x"
type input "15"
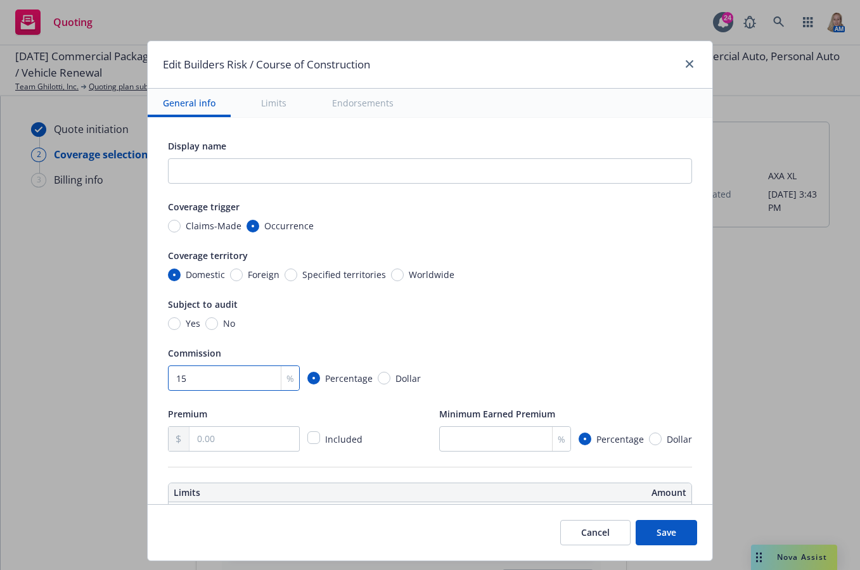
scroll to position [296, 0]
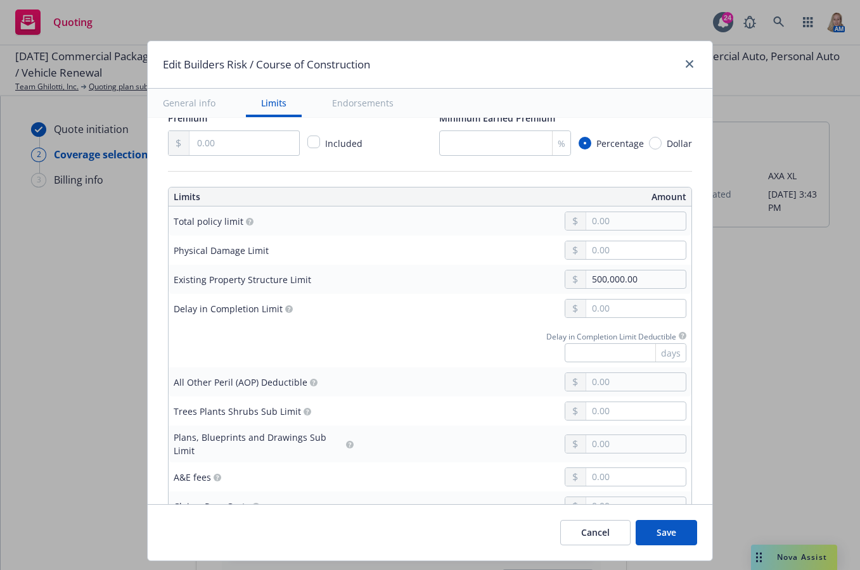
type textarea "x"
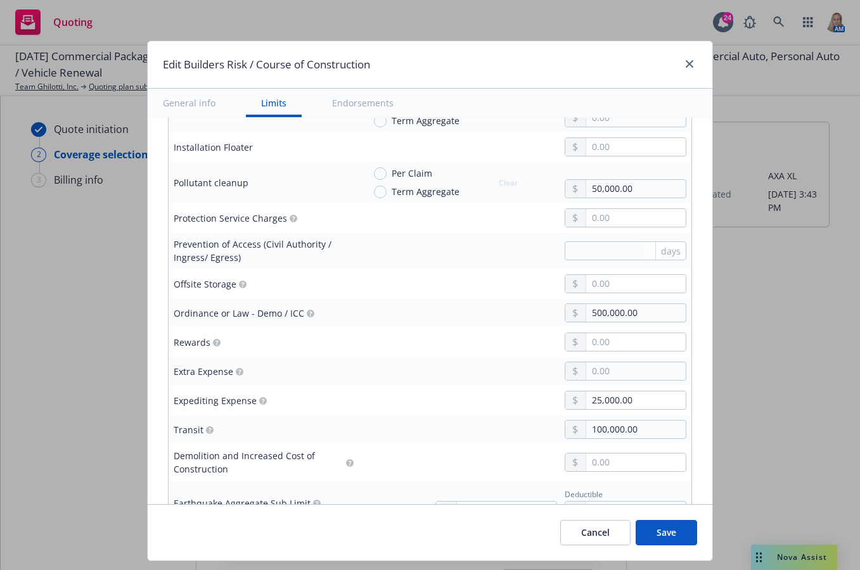
type input "15"
click at [682, 533] on button "Save" at bounding box center [665, 532] width 61 height 25
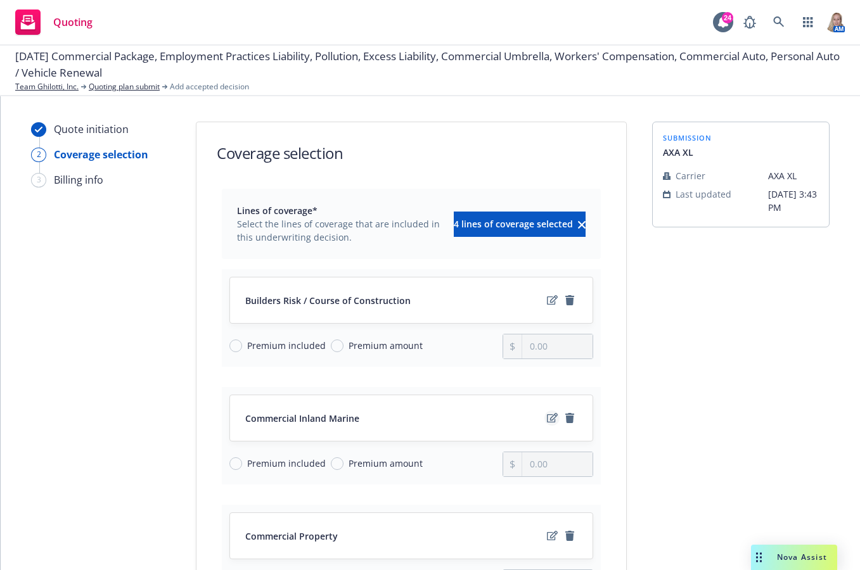
click at [544, 417] on link "edit" at bounding box center [551, 417] width 15 height 15
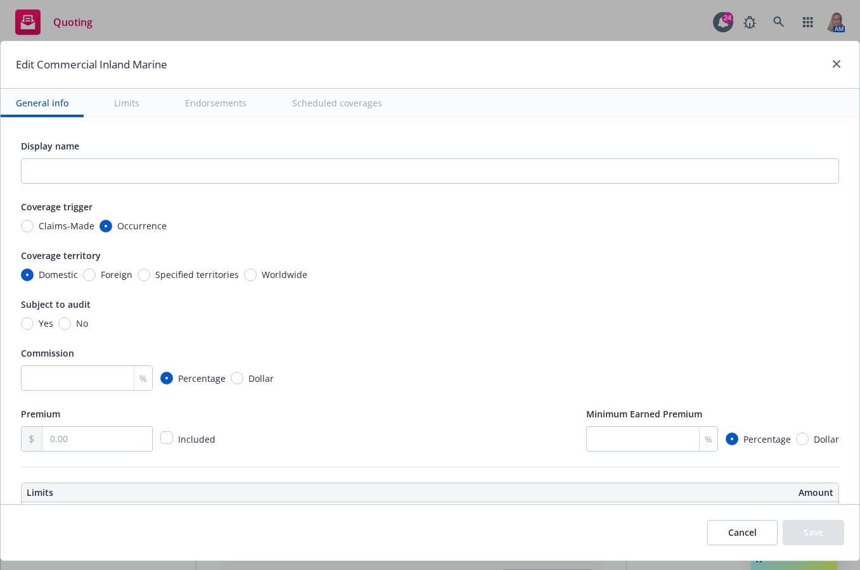
type textarea "x"
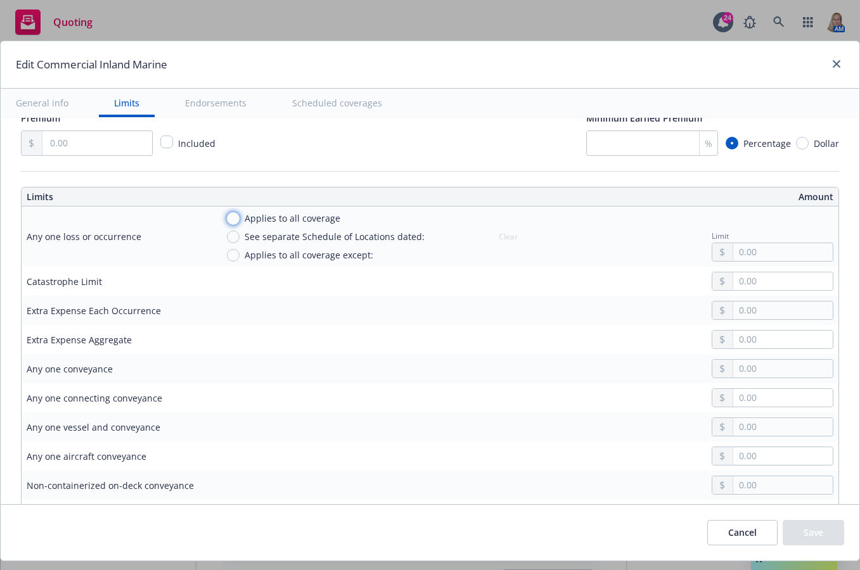
click at [238, 220] on input "Applies to all coverage" at bounding box center [233, 218] width 13 height 13
radio input "true"
click at [645, 260] on input "text" at bounding box center [653, 252] width 99 height 18
type textarea "x"
type input "9.00"
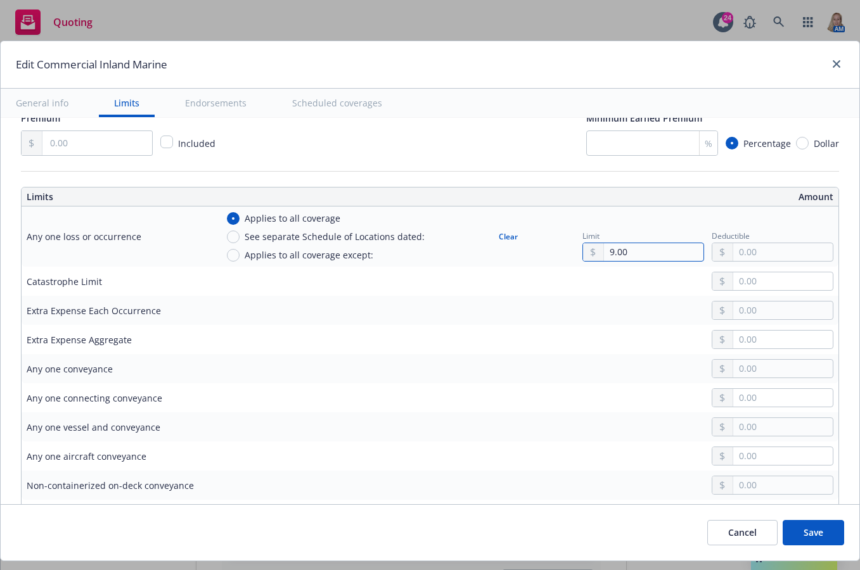
type textarea "x"
type input "92.00"
type textarea "x"
type input "922.00"
type textarea "x"
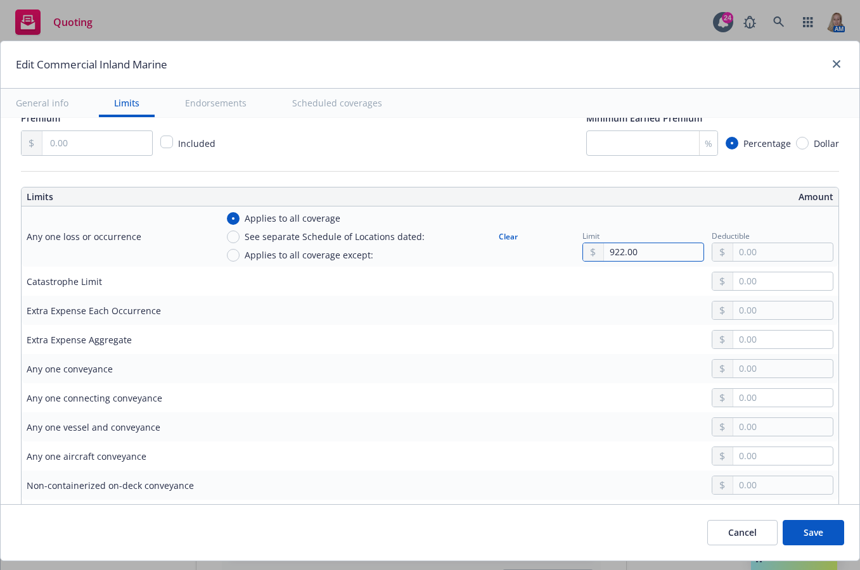
type input "9,226.00"
type textarea "x"
type input "92,267.00"
type textarea "x"
type input "922,678.00"
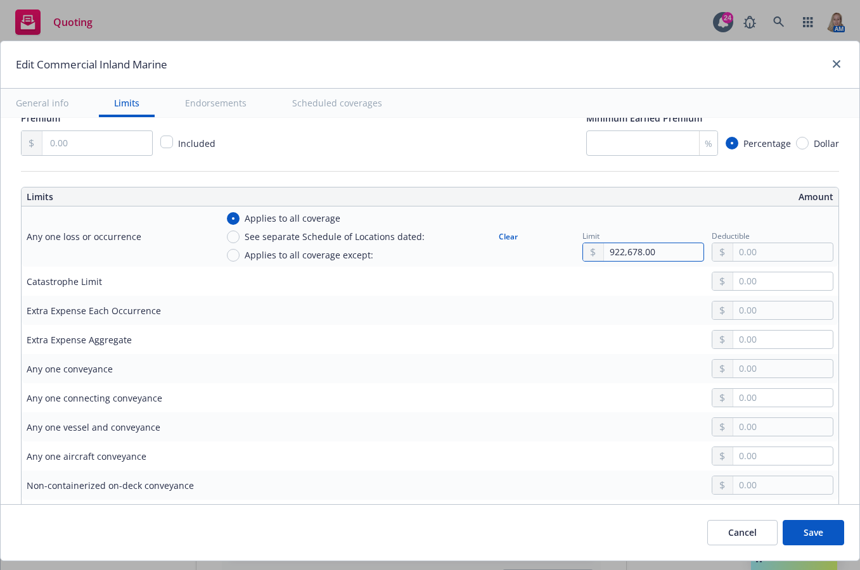
type textarea "x"
type input "9,226,786.00"
type textarea "x"
type input "9,226,786.00"
click at [742, 251] on input "text" at bounding box center [782, 252] width 99 height 18
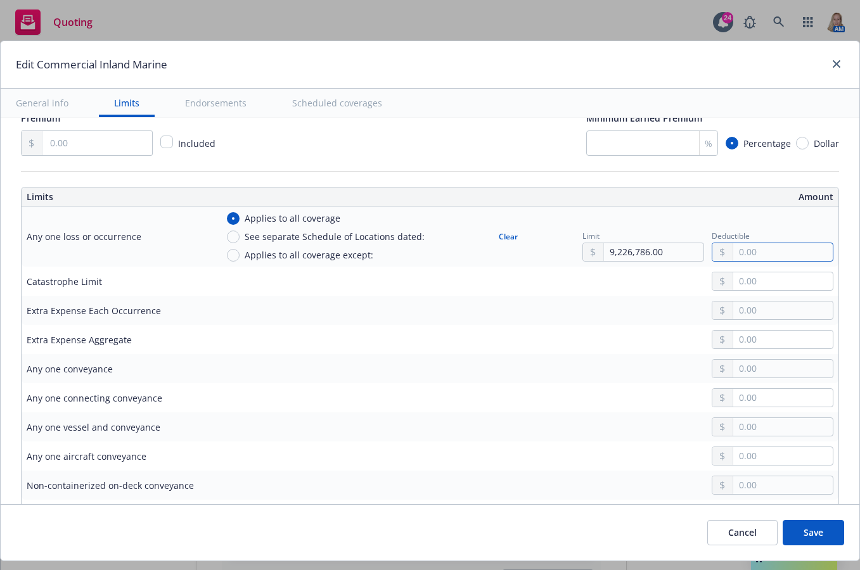
click at [746, 252] on input "text" at bounding box center [782, 252] width 99 height 18
type textarea "x"
type input "1.00"
type textarea "x"
type input "10.00"
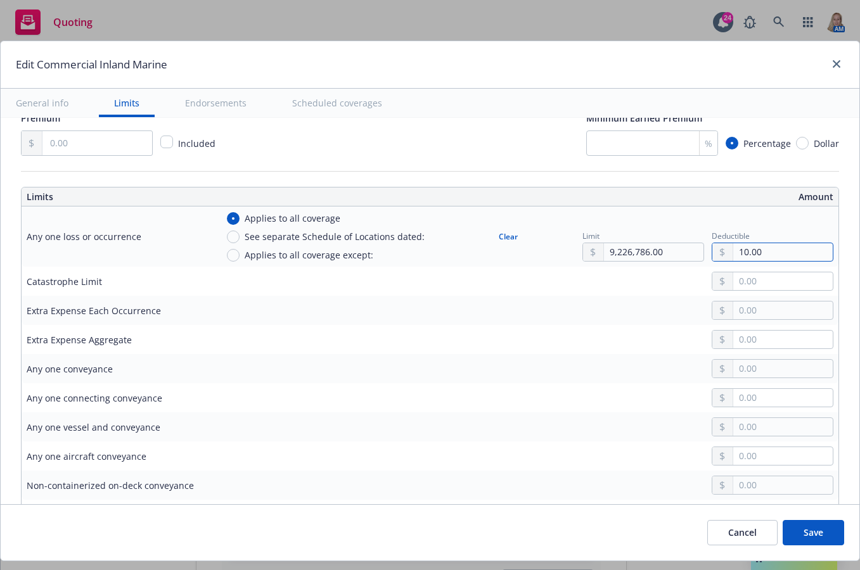
type textarea "x"
type input "100.00"
type textarea "x"
type input "1,000.00"
drag, startPoint x: 774, startPoint y: 249, endPoint x: 648, endPoint y: 246, distance: 126.1
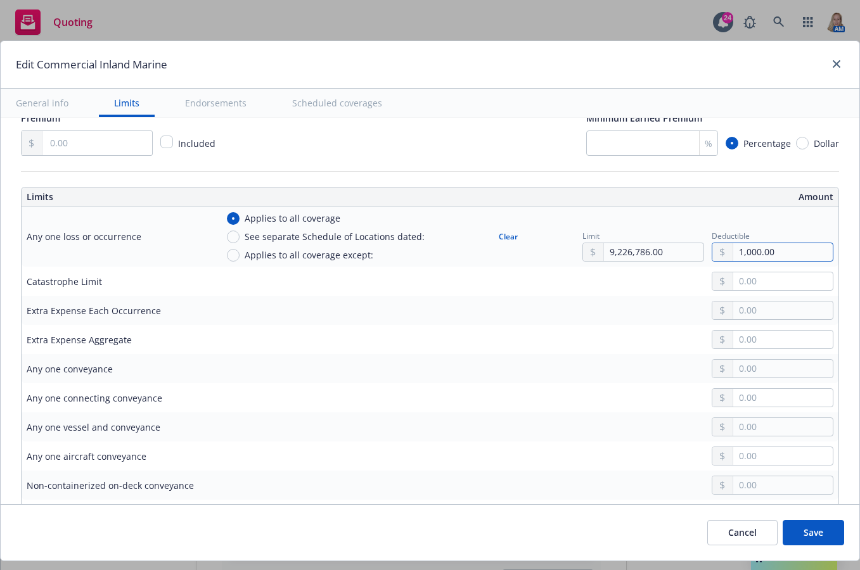
click at [648, 246] on div "Limit 9,226,786.00 Deductible 1,000.00" at bounding box center [707, 237] width 251 height 50
type textarea "x"
type input "1.00"
type textarea "x"
type input "10.00"
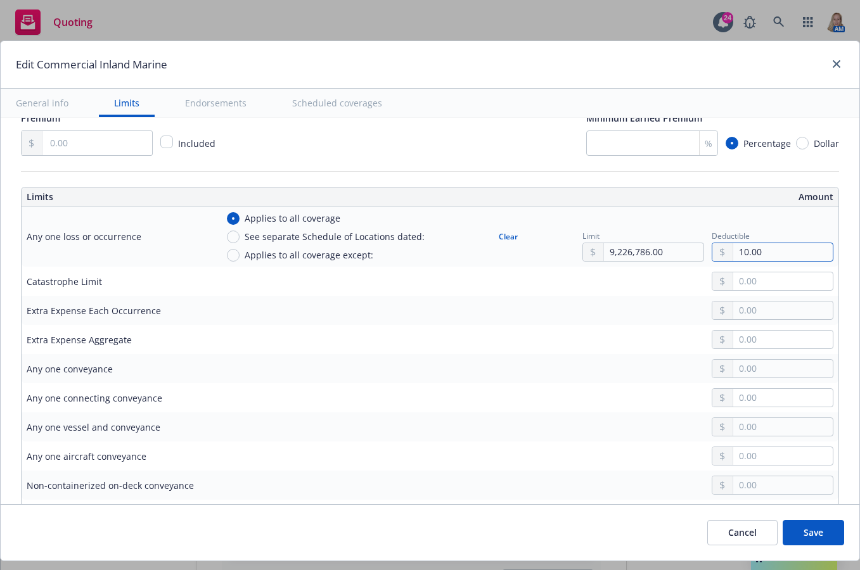
type textarea "x"
type input "100.00"
type textarea "x"
type input "1,000.00"
type textarea "x"
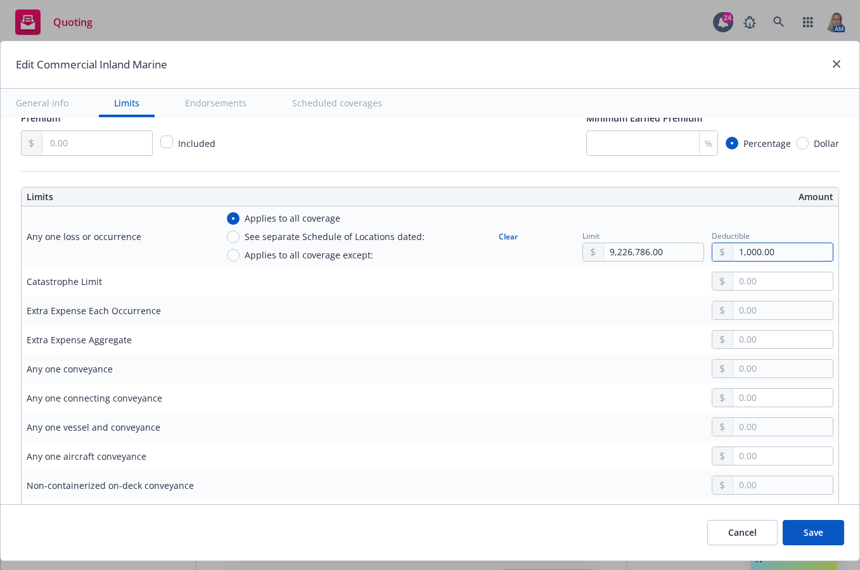
type input "10,000.00"
type textarea "x"
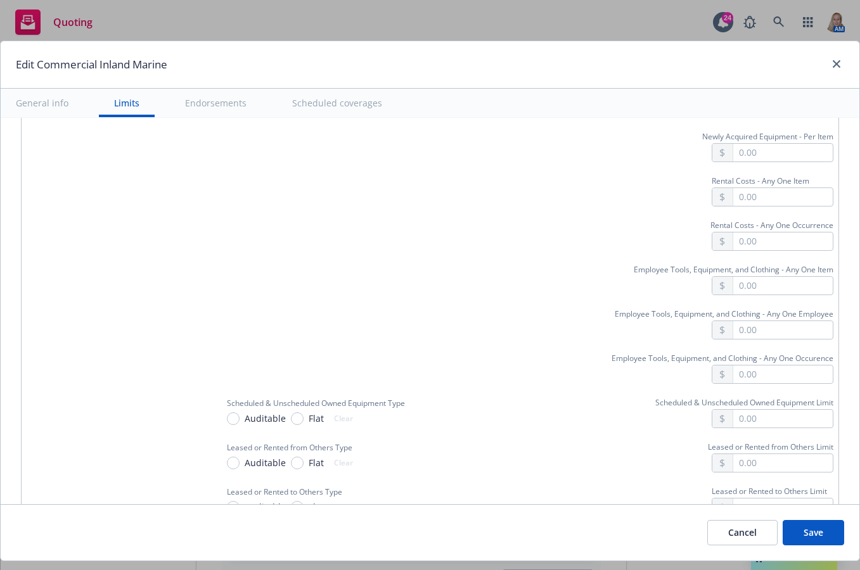
scroll to position [1774, 0]
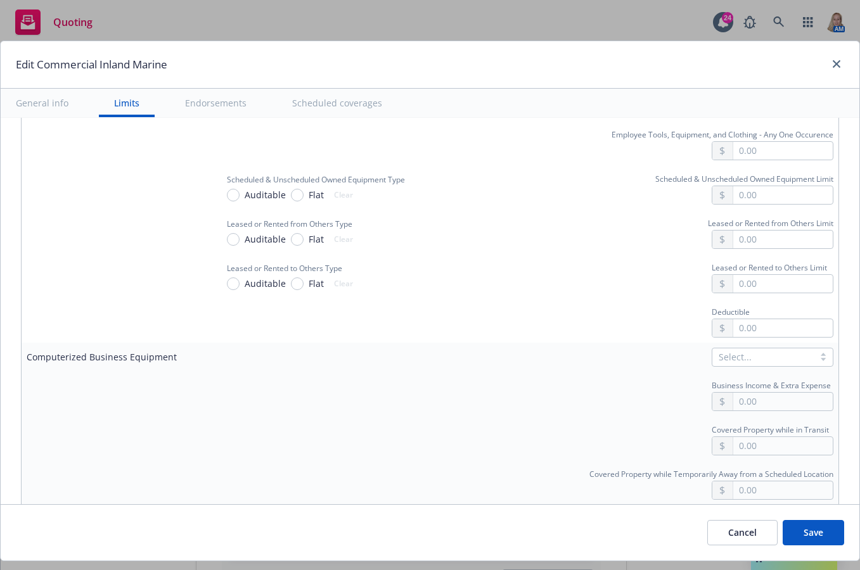
type input "10,000.00"
click at [782, 525] on button "Save" at bounding box center [812, 532] width 61 height 25
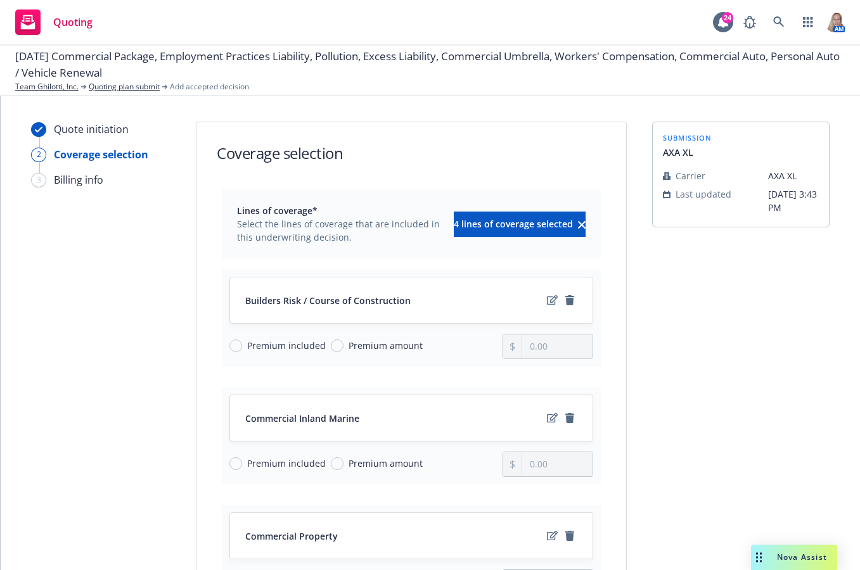
scroll to position [296, 0]
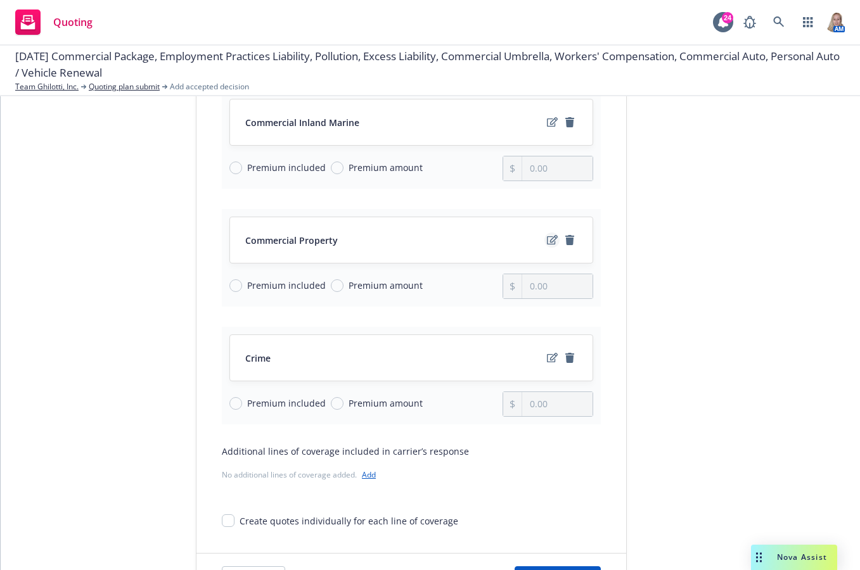
click at [544, 241] on link "edit" at bounding box center [551, 239] width 15 height 15
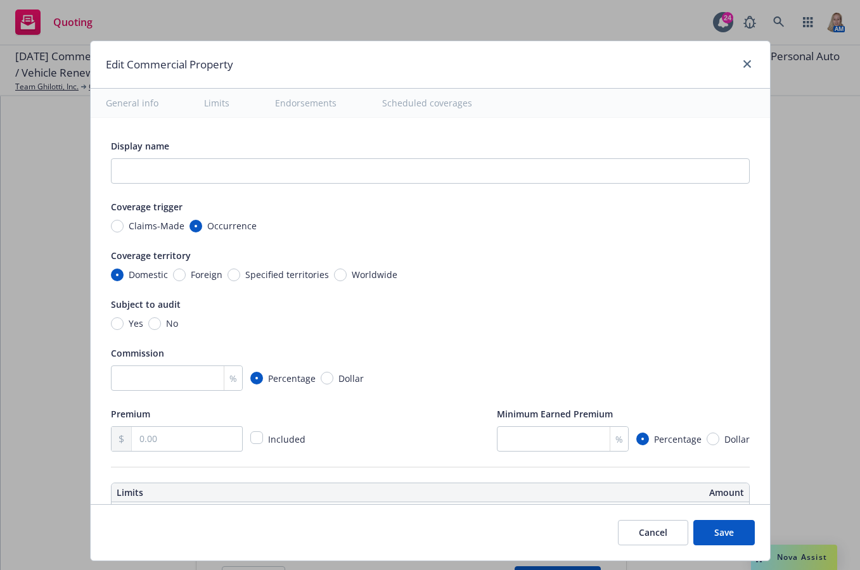
type textarea "x"
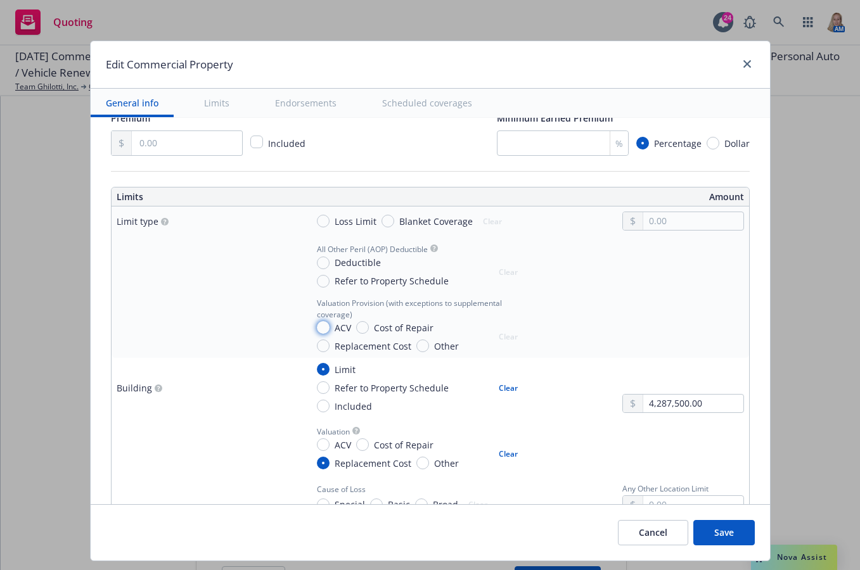
click at [317, 324] on input "ACV" at bounding box center [323, 327] width 13 height 13
radio input "true"
type textarea "x"
click at [319, 220] on input "Loss Limit" at bounding box center [323, 221] width 13 height 13
radio input "true"
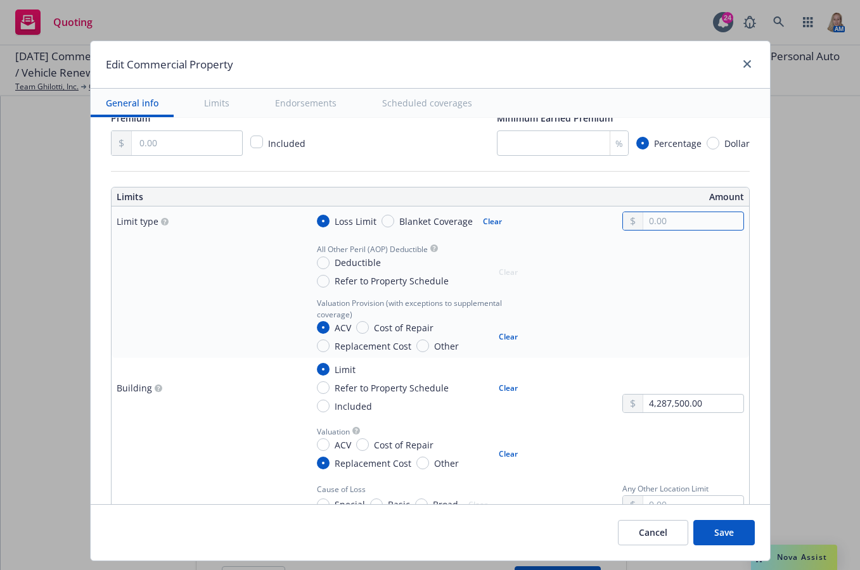
click at [688, 229] on input "text" at bounding box center [692, 221] width 99 height 18
type textarea "x"
type input "4.00"
type textarea "x"
type input "42.00"
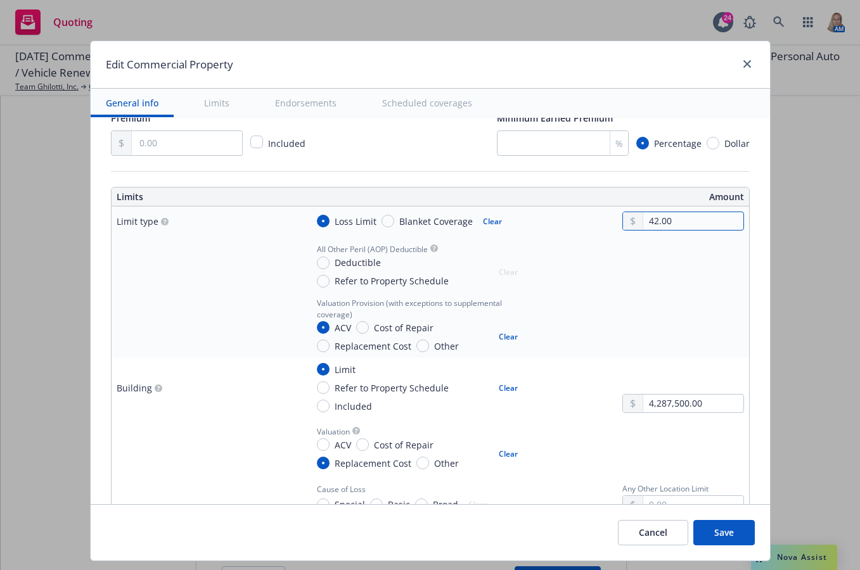
type textarea "x"
type input "428.00"
type textarea "x"
type input "4,287.00"
type textarea "x"
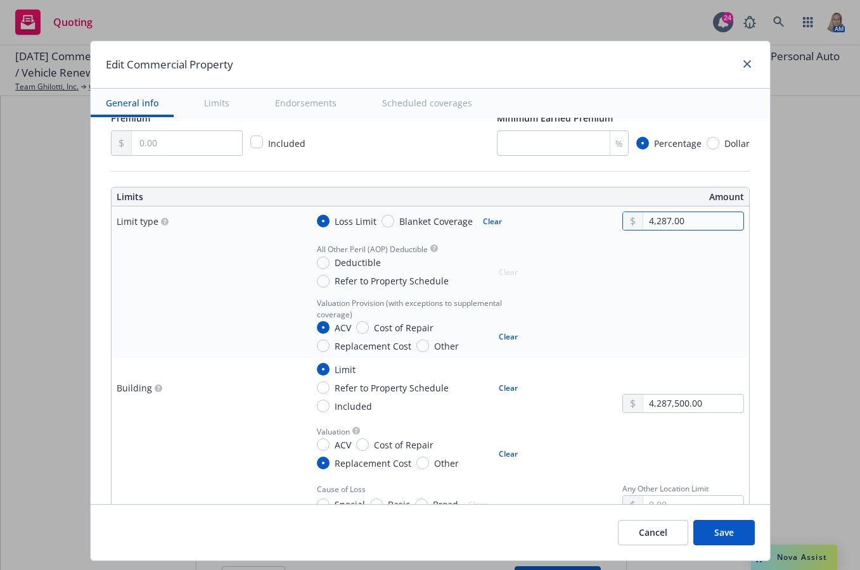
type input "42,875.00"
type textarea "x"
type input "428,750.00"
type textarea "x"
type input "4,287,500.00"
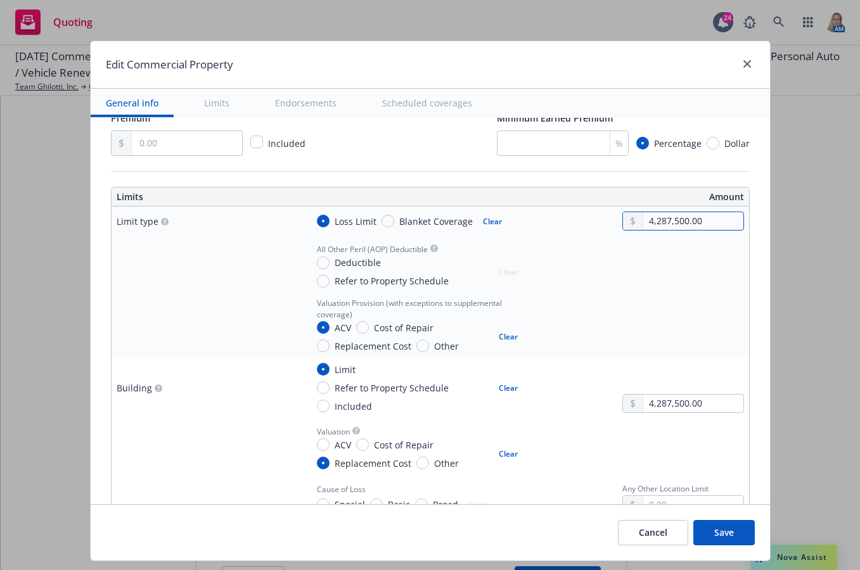
type textarea "x"
type input "4,287,500.00"
click at [317, 266] on input "Deductible" at bounding box center [323, 263] width 13 height 13
radio input "true"
click at [693, 277] on input "text" at bounding box center [692, 278] width 99 height 18
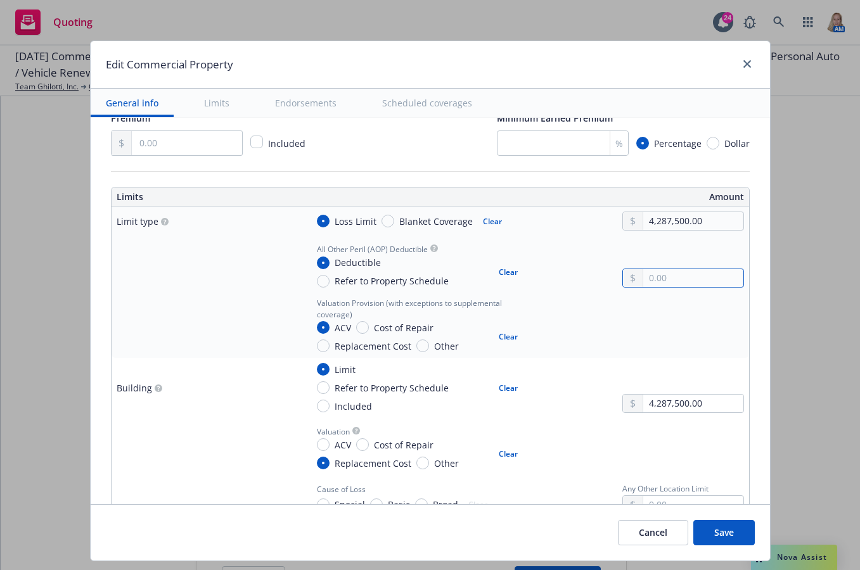
type textarea "x"
type input "1.00"
type textarea "x"
type input "10.00"
type textarea "x"
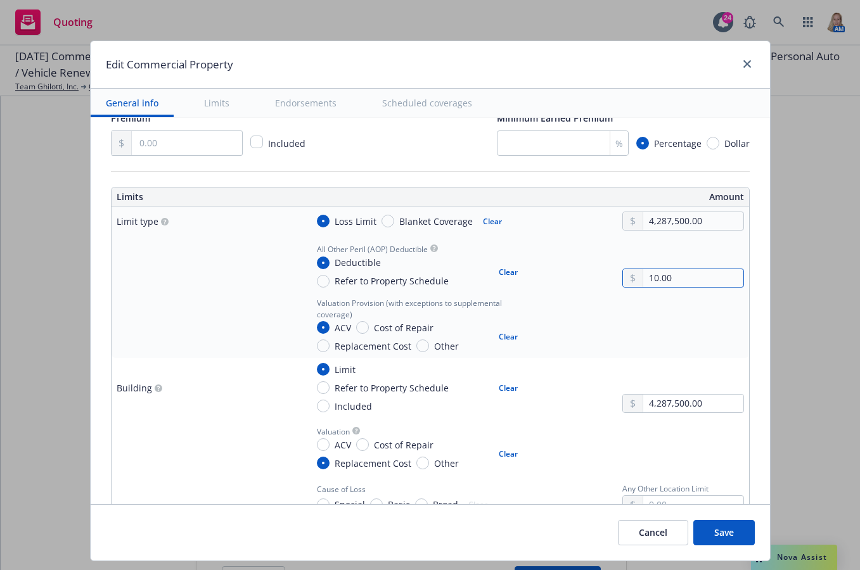
type input "100.00"
type textarea "x"
type input "1,000.00"
type textarea "x"
drag, startPoint x: 700, startPoint y: 220, endPoint x: 596, endPoint y: 209, distance: 104.5
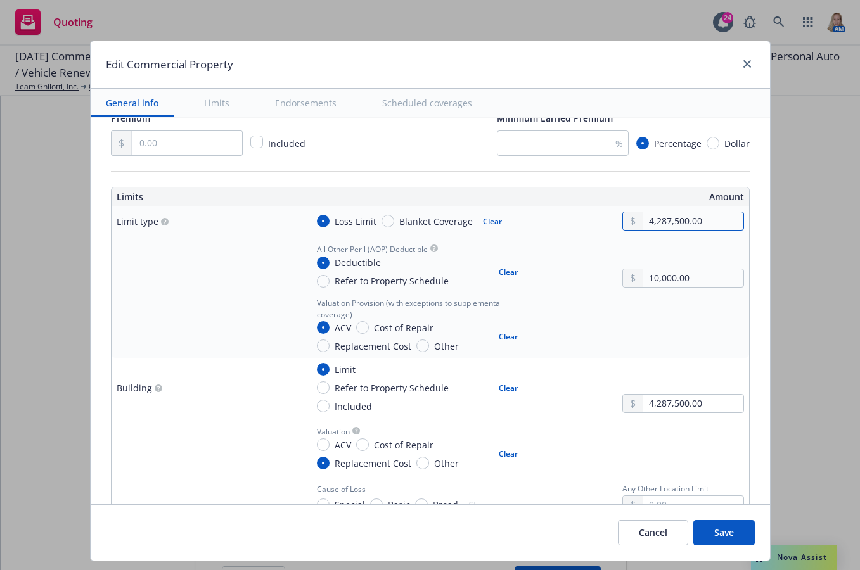
click at [596, 209] on td "Loss Limit Blanket Coverage Clear 4,287,500.00" at bounding box center [525, 220] width 447 height 29
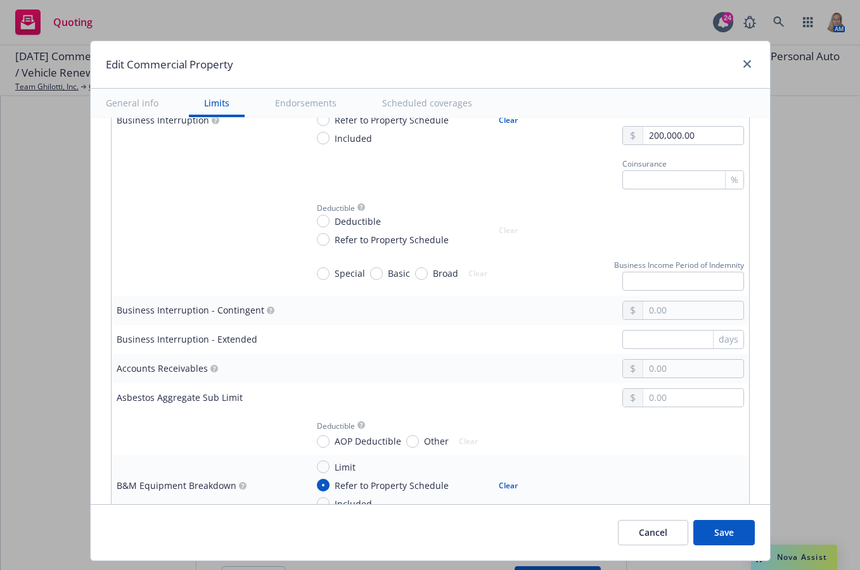
scroll to position [591, 0]
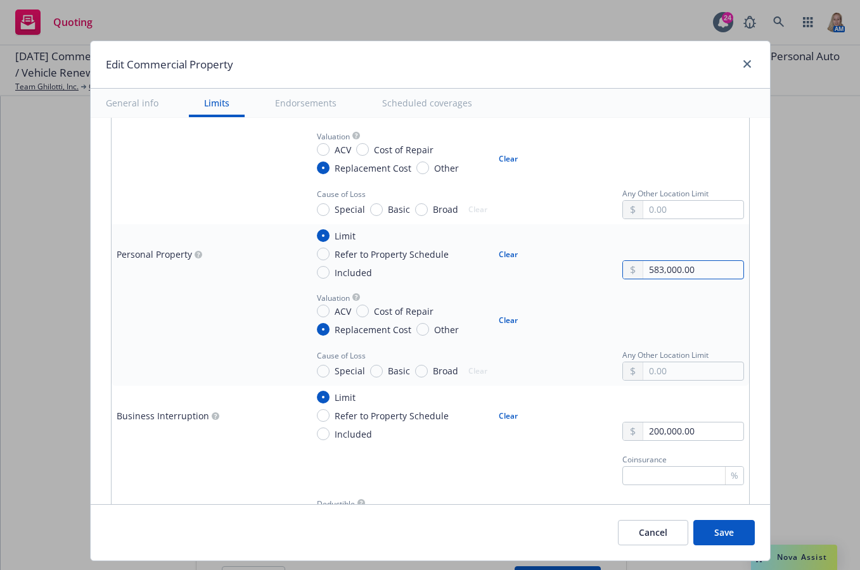
click at [644, 271] on input "583,000.00" at bounding box center [692, 270] width 99 height 18
click at [572, 326] on div "Valuation ACV Cost of Repair Replacement Cost Other Clear" at bounding box center [525, 312] width 437 height 47
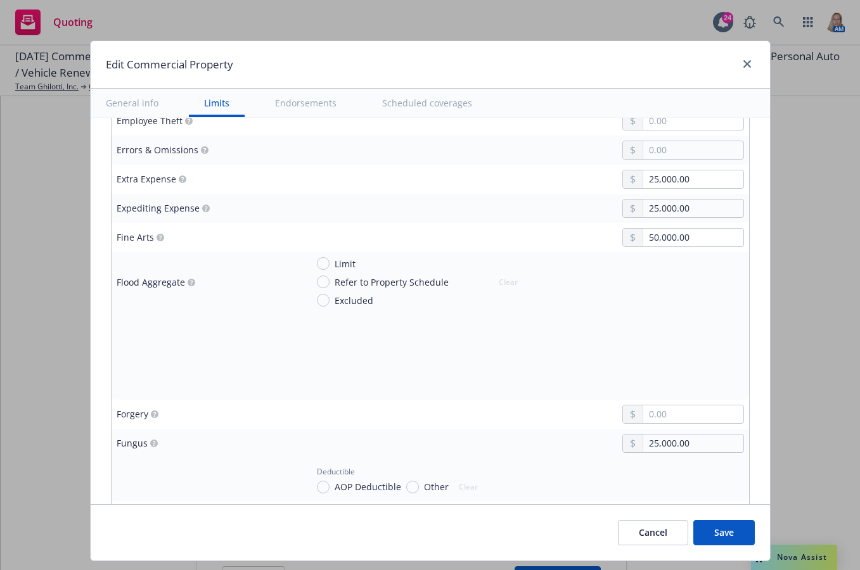
scroll to position [2069, 0]
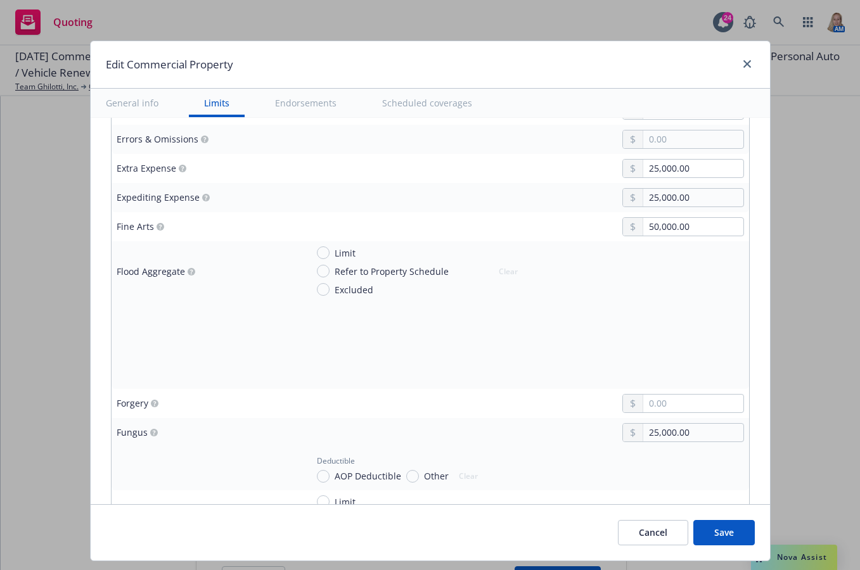
click at [744, 526] on button "Save" at bounding box center [723, 532] width 61 height 25
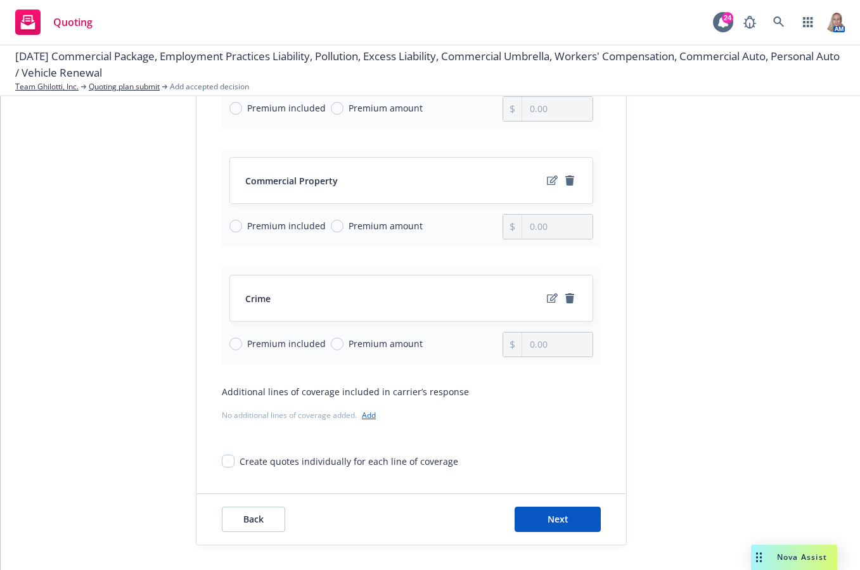
scroll to position [356, 0]
click at [547, 296] on icon "edit" at bounding box center [552, 298] width 11 height 10
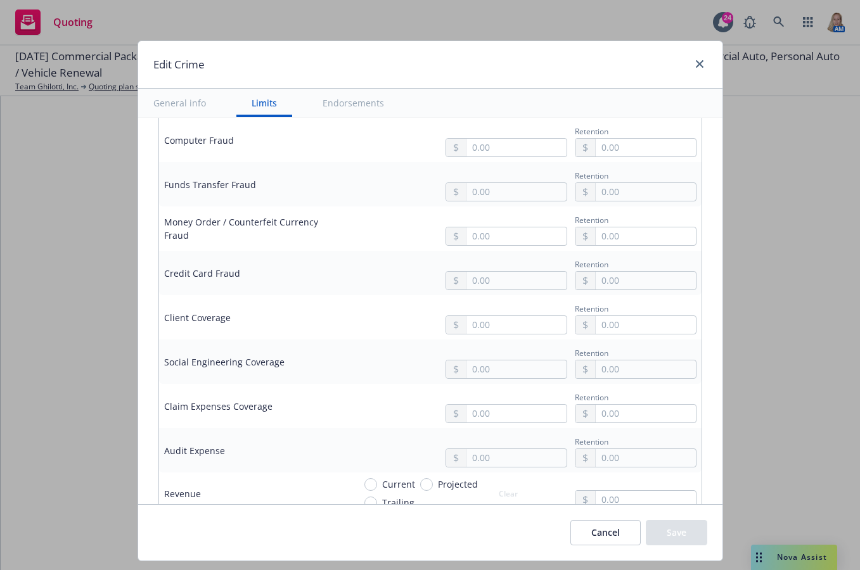
scroll to position [296, 0]
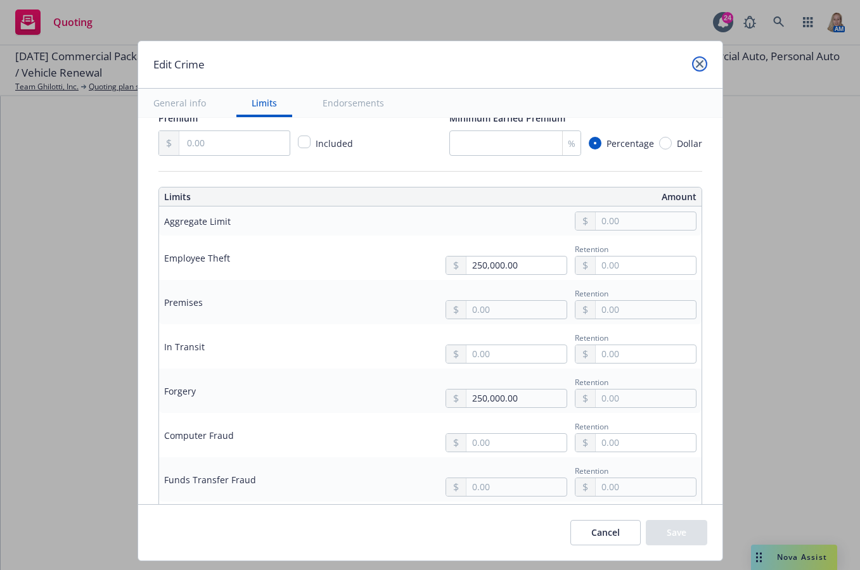
click at [702, 64] on link "close" at bounding box center [699, 63] width 15 height 15
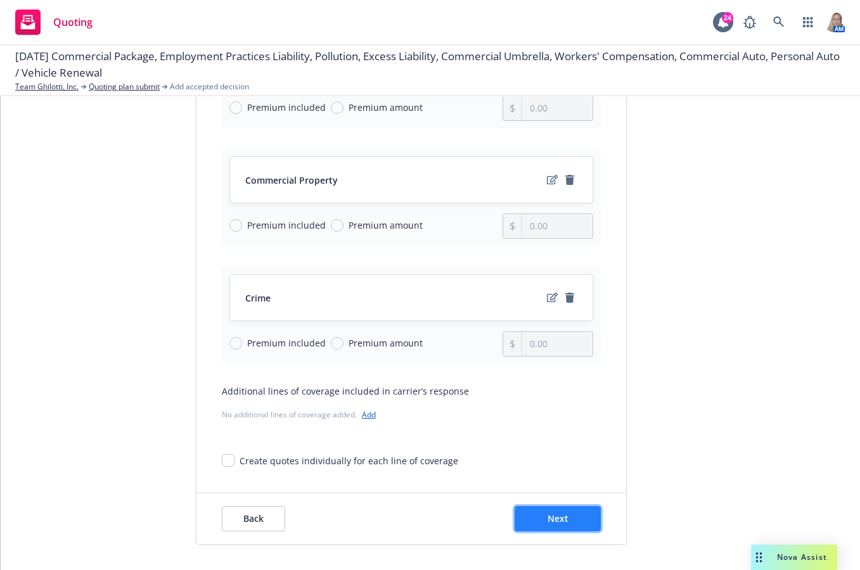
click at [548, 506] on button "Next" at bounding box center [557, 518] width 86 height 25
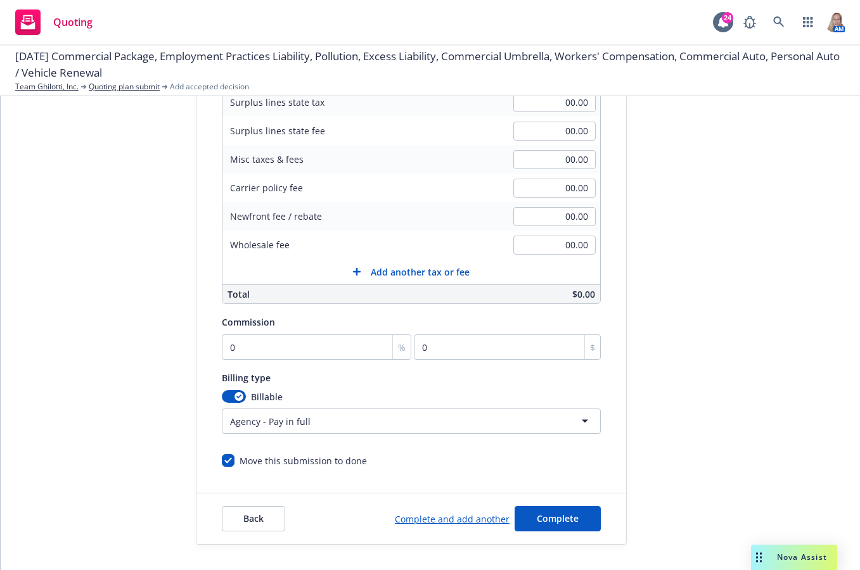
scroll to position [0, 0]
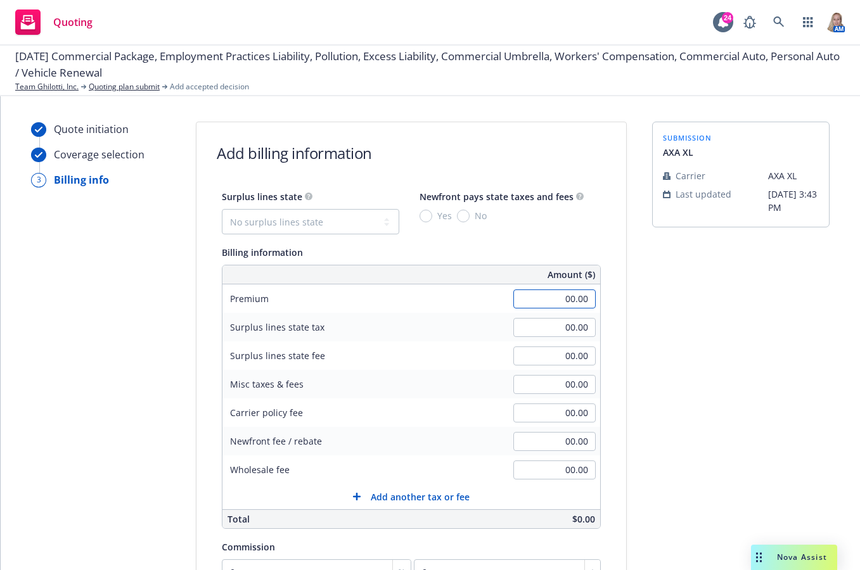
click at [526, 289] on input "00.00" at bounding box center [554, 298] width 82 height 19
click at [605, 428] on div "Surplus lines state No surplus lines state Alaska Alabama Arkansas Arizona Cali…" at bounding box center [410, 441] width 429 height 504
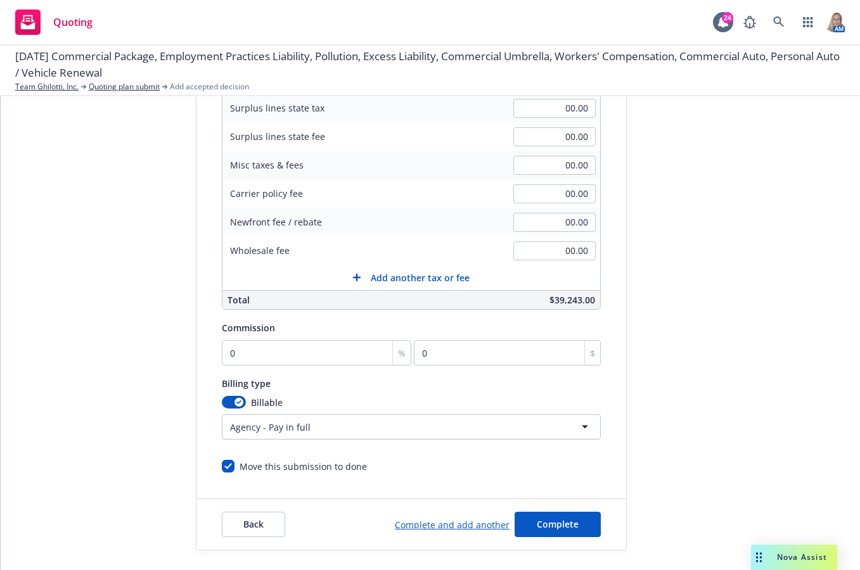
scroll to position [225, 0]
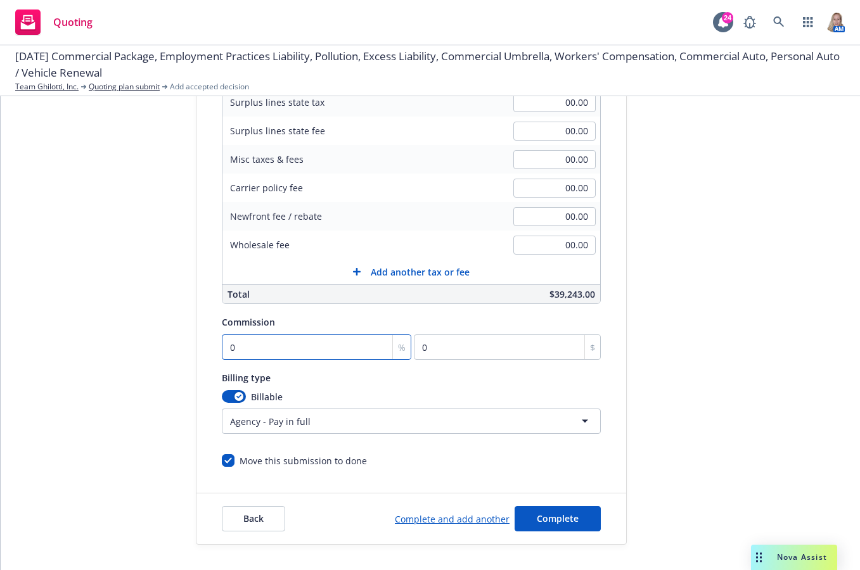
click at [270, 349] on input "0" at bounding box center [316, 346] width 189 height 25
click at [747, 391] on div "submission AXA XL Carrier AXA XL Last updated 9/12, 3:43 PM" at bounding box center [740, 221] width 177 height 648
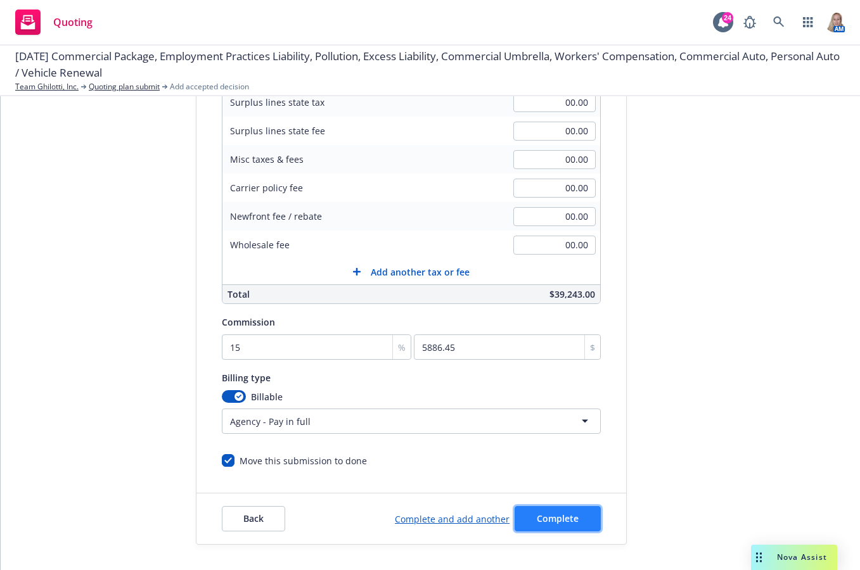
click at [538, 509] on button "Complete" at bounding box center [557, 518] width 86 height 25
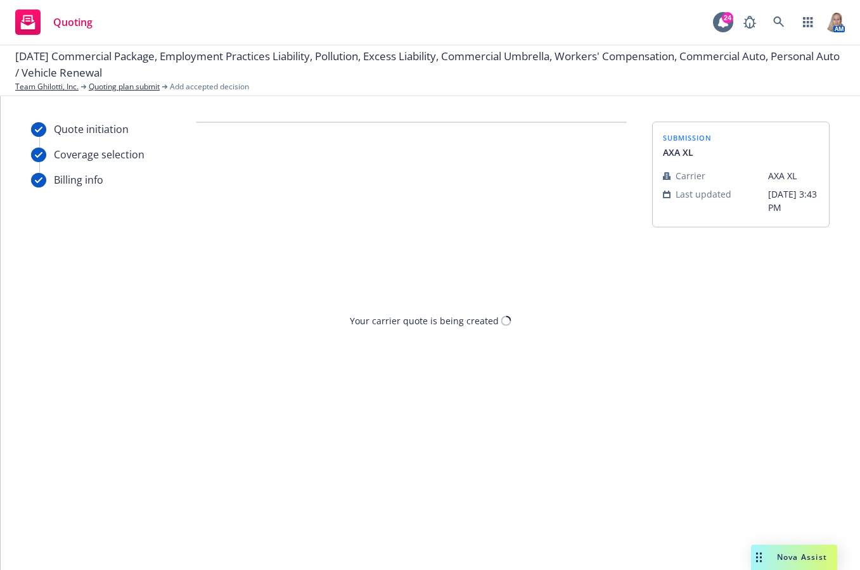
scroll to position [0, 0]
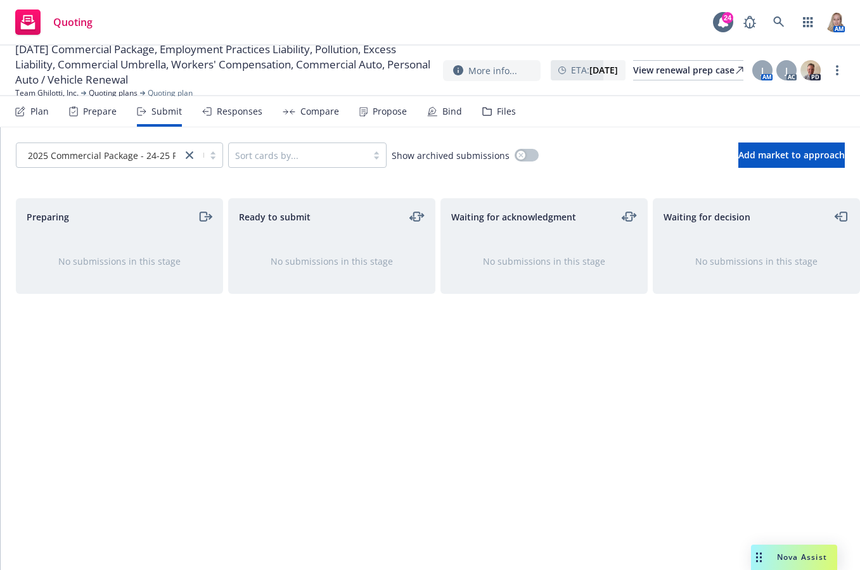
click at [25, 111] on div "Plan" at bounding box center [32, 111] width 34 height 30
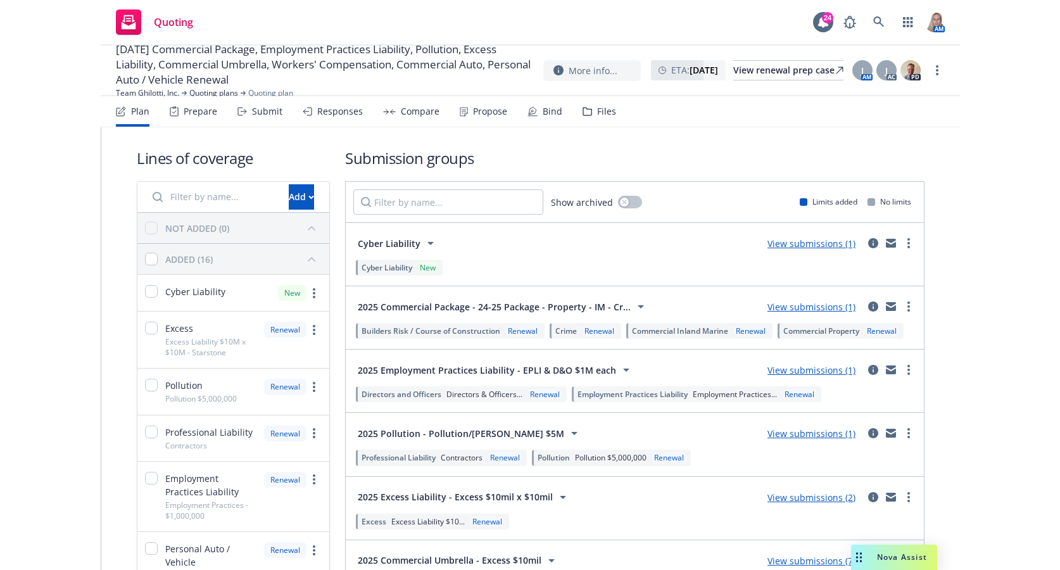
scroll to position [296, 0]
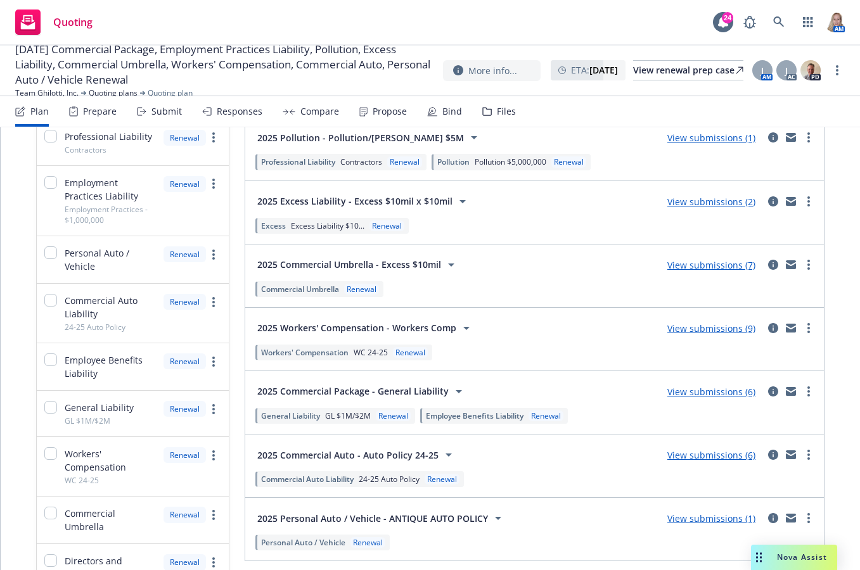
click at [701, 398] on link "View submissions (6)" at bounding box center [711, 392] width 88 height 12
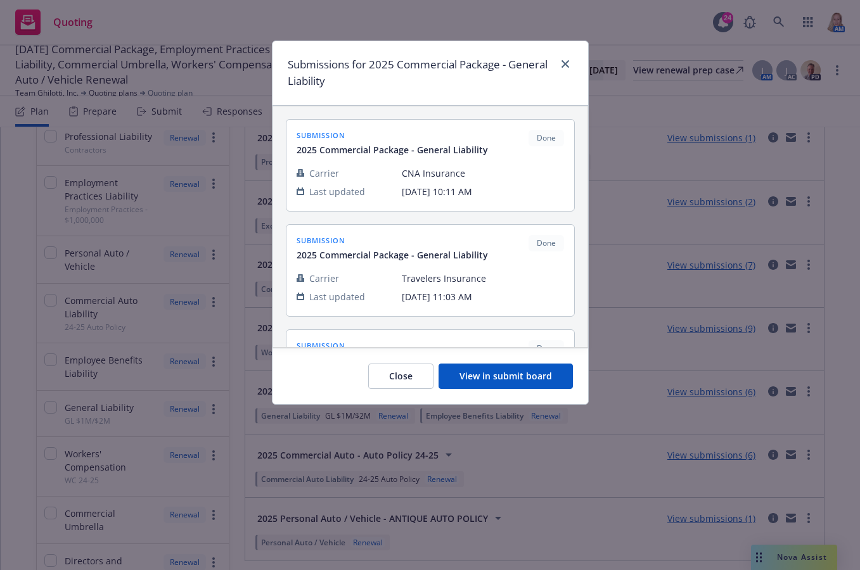
click at [503, 383] on button "View in submit board" at bounding box center [505, 376] width 134 height 25
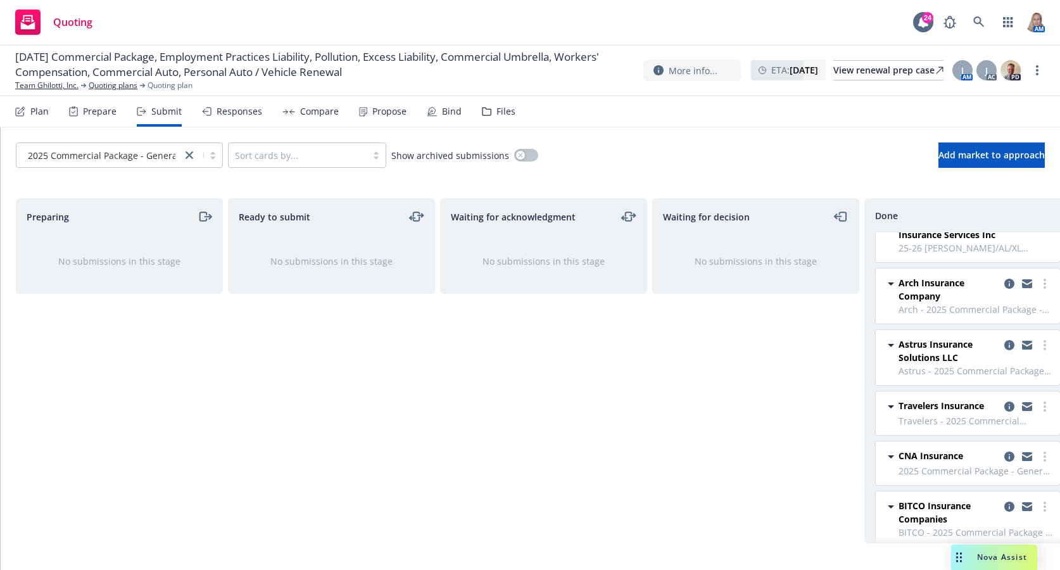
scroll to position [50, 0]
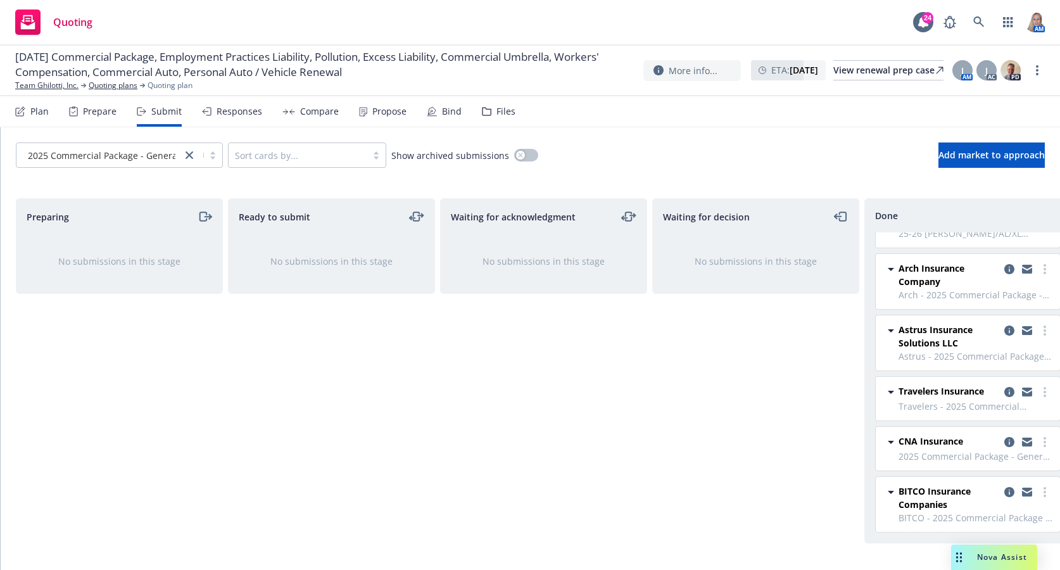
click at [887, 435] on span "CNA Insurance" at bounding box center [931, 441] width 65 height 13
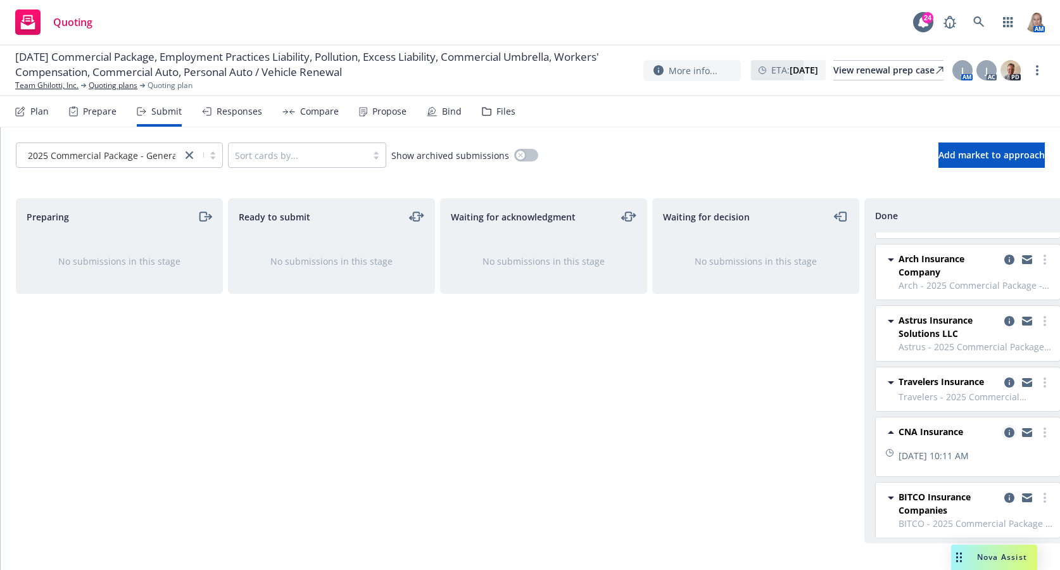
click at [887, 433] on icon "copy logging email" at bounding box center [1010, 433] width 10 height 10
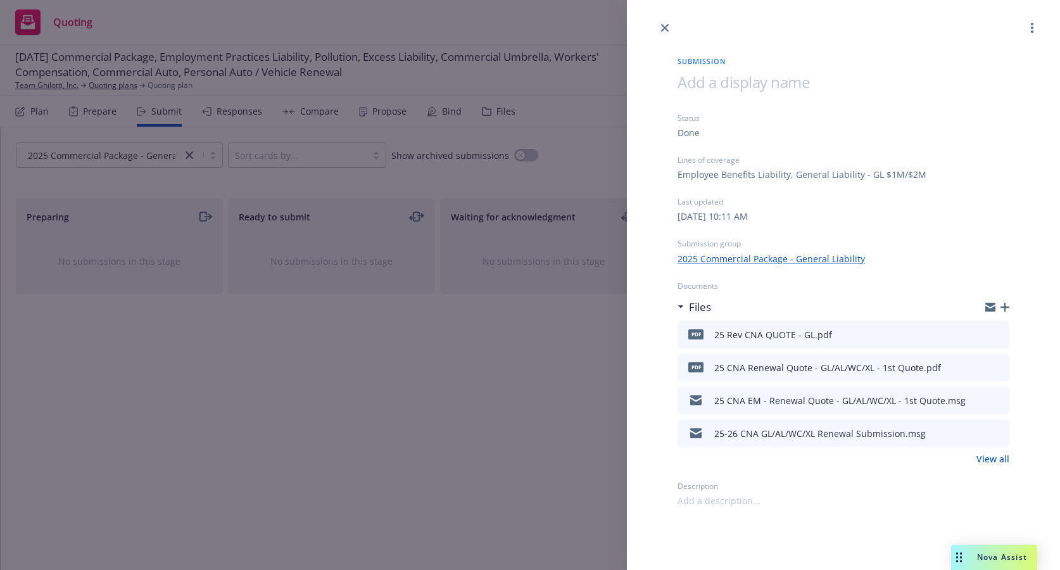
click at [887, 329] on button at bounding box center [998, 334] width 11 height 15
click at [887, 334] on icon "preview file" at bounding box center [997, 333] width 11 height 9
click at [656, 23] on div at bounding box center [843, 17] width 433 height 35
click at [666, 25] on icon "close" at bounding box center [665, 28] width 8 height 8
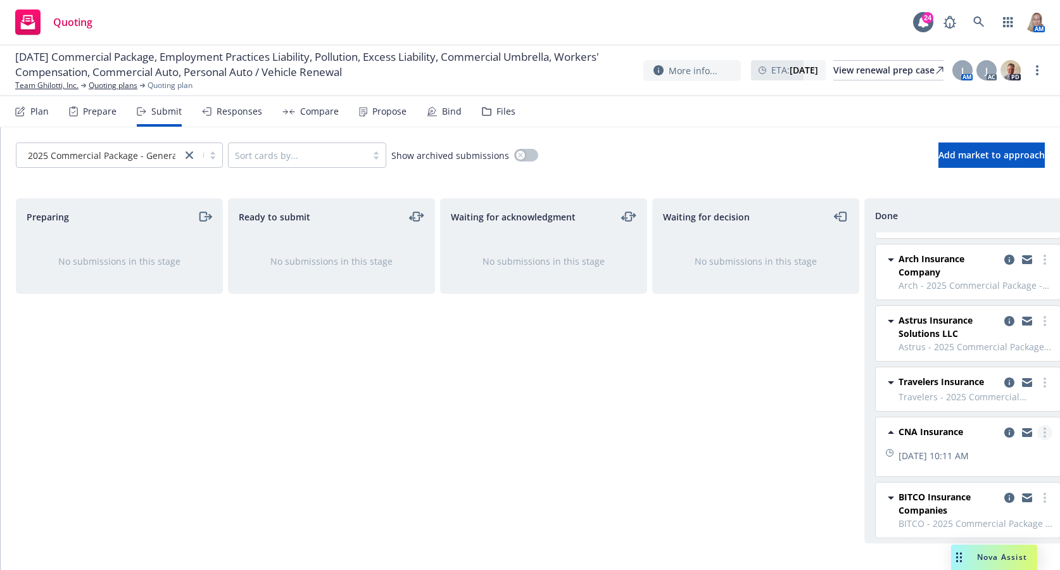
click at [887, 433] on link "more" at bounding box center [1045, 432] width 15 height 15
click at [887, 329] on span "Add accepted decision" at bounding box center [979, 330] width 127 height 12
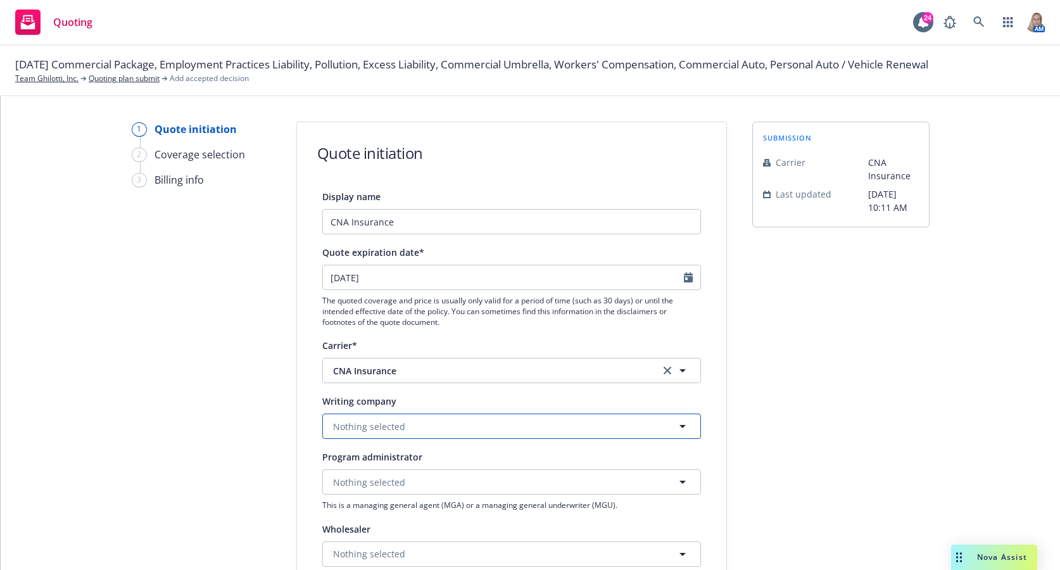
click at [378, 427] on span "Nothing selected" at bounding box center [369, 426] width 72 height 13
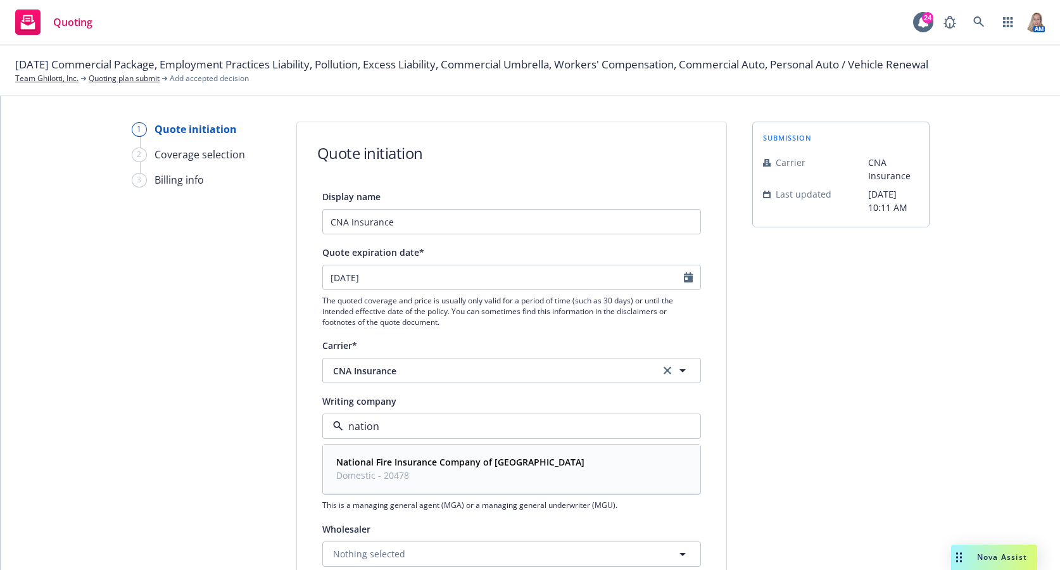
click at [415, 465] on strong "National Fire Insurance Company of Hartford" at bounding box center [460, 462] width 248 height 12
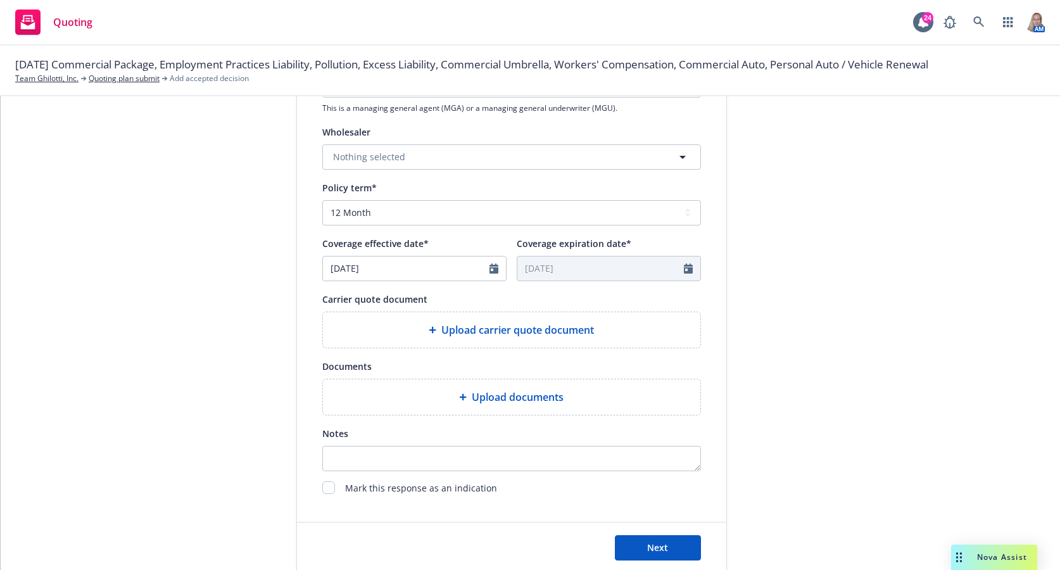
scroll to position [426, 0]
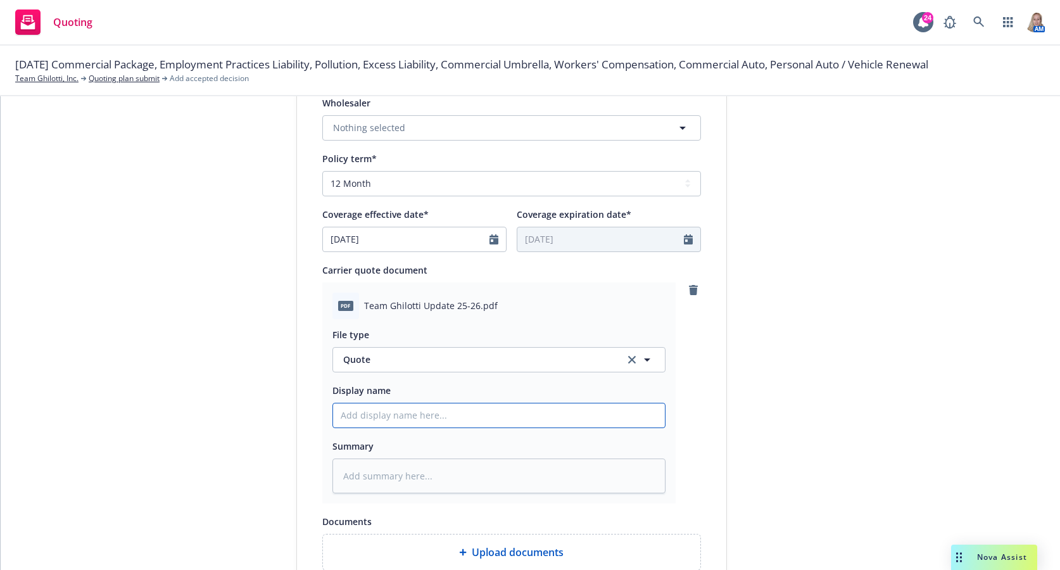
click at [401, 417] on input "Display name" at bounding box center [499, 415] width 332 height 24
drag, startPoint x: 548, startPoint y: 409, endPoint x: 262, endPoint y: 398, distance: 286.5
click at [262, 398] on div "1 Quote initiation 2 Coverage selection 3 Billing info Quote initiation Display…" at bounding box center [530, 212] width 1029 height 1034
click at [396, 481] on textarea at bounding box center [499, 476] width 333 height 35
paste textarea "25-26 CNA Rev Final QUOTE - GL/AL/WC/XL"
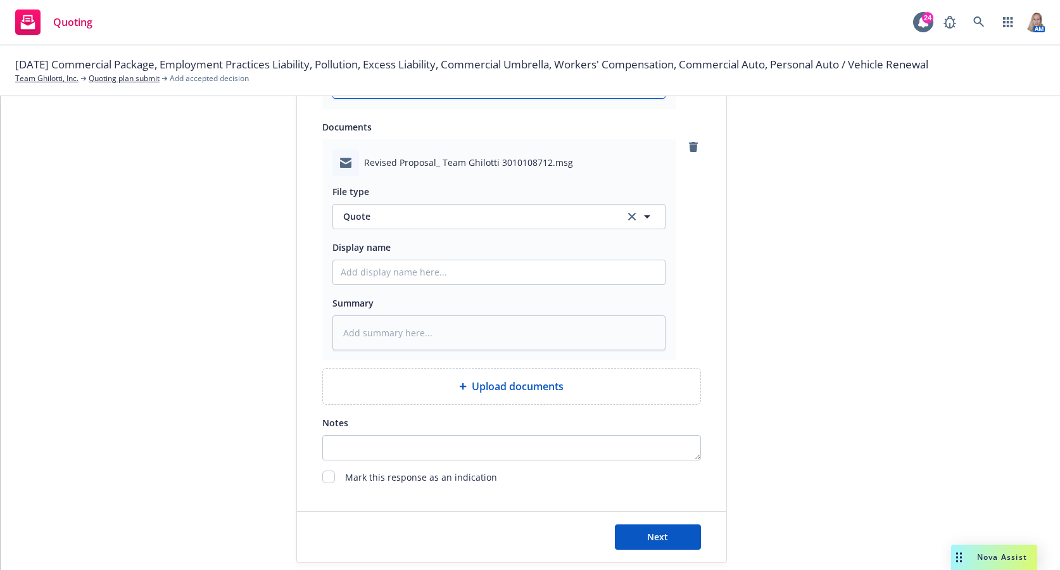
scroll to position [839, 0]
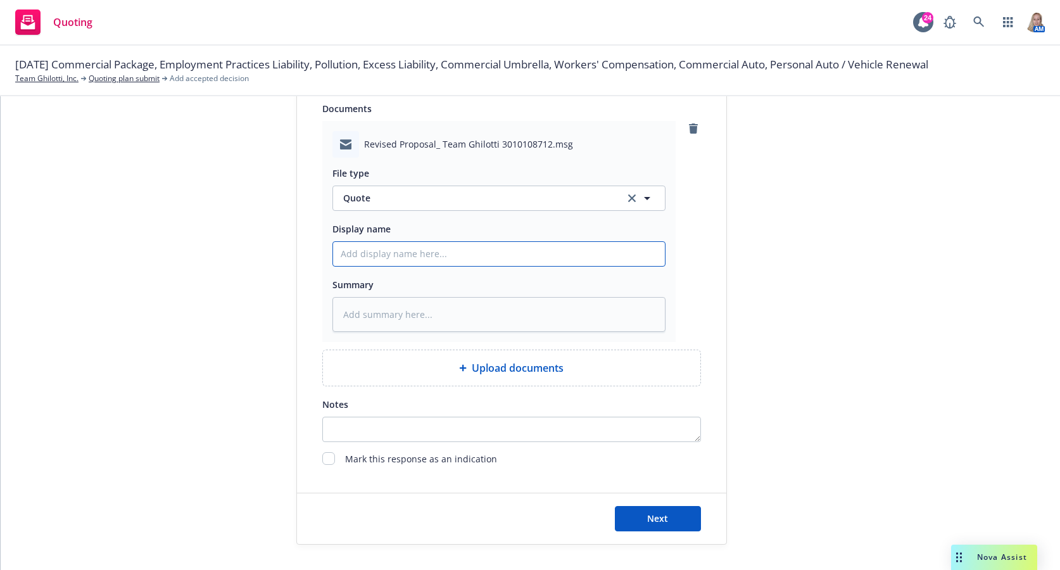
click at [416, 258] on input "Display name" at bounding box center [499, 254] width 332 height 24
click at [422, 201] on span "Quote" at bounding box center [476, 197] width 267 height 13
click at [416, 267] on div "Quote received" at bounding box center [499, 267] width 317 height 18
click at [386, 255] on input "Display name" at bounding box center [499, 254] width 332 height 24
paste input "25-26 CNA Rev Final QUOTE - GL/AL/WC/XL"
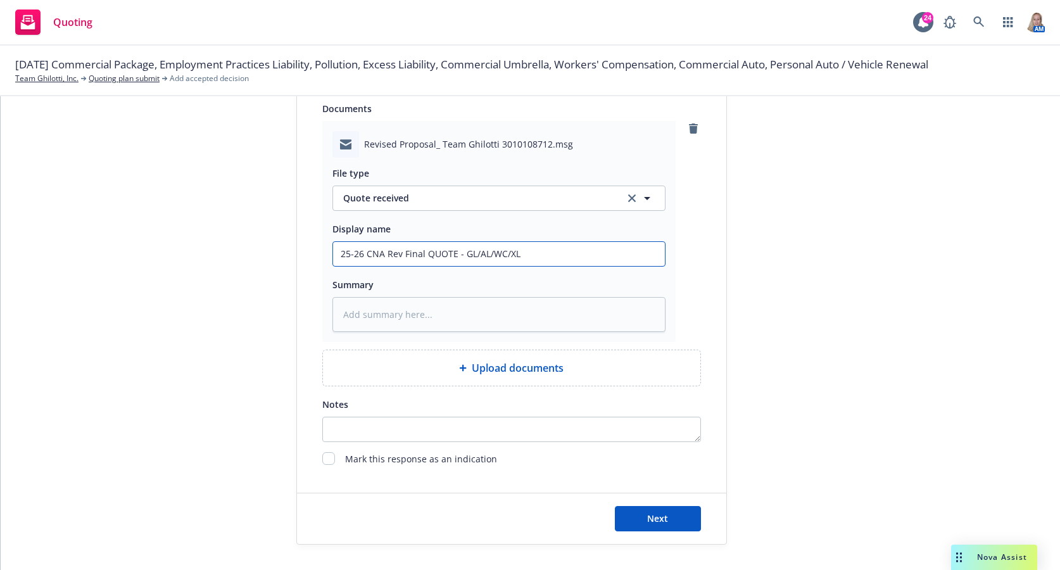
click at [360, 255] on input "25-26 CNA Rev Final QUOTE - GL/AL/WC/XL" at bounding box center [499, 254] width 332 height 24
click at [385, 322] on textarea at bounding box center [499, 314] width 333 height 35
paste textarea "25-26 CNA Rev Final QUOTE - GL/AL/WC/XL"
click at [364, 318] on textarea "25-26 CNA Rev Final QUOTE - GL/AL/WC/XL" at bounding box center [499, 314] width 333 height 35
click at [658, 516] on span "Next" at bounding box center [657, 518] width 21 height 12
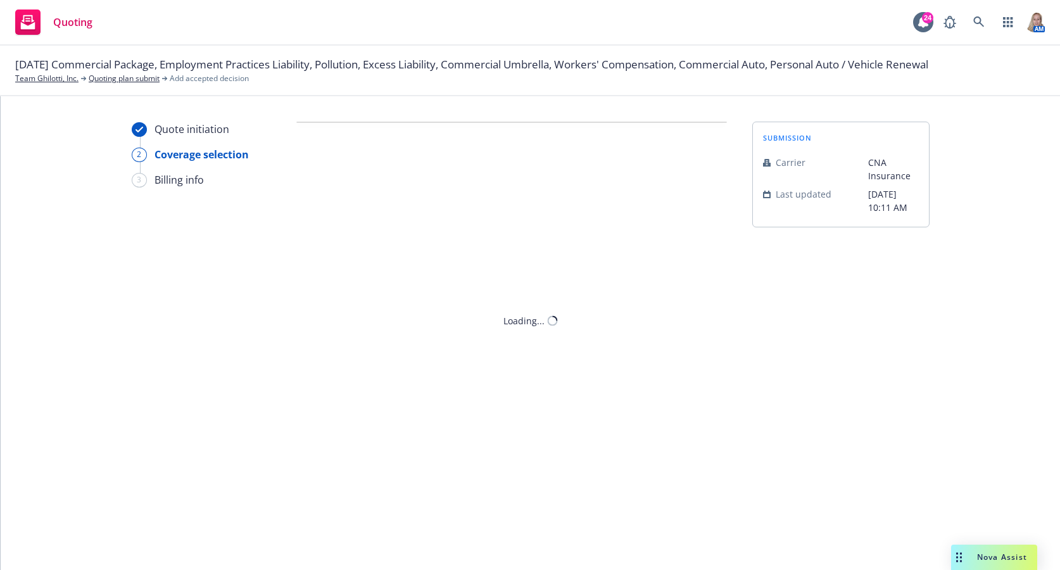
scroll to position [0, 0]
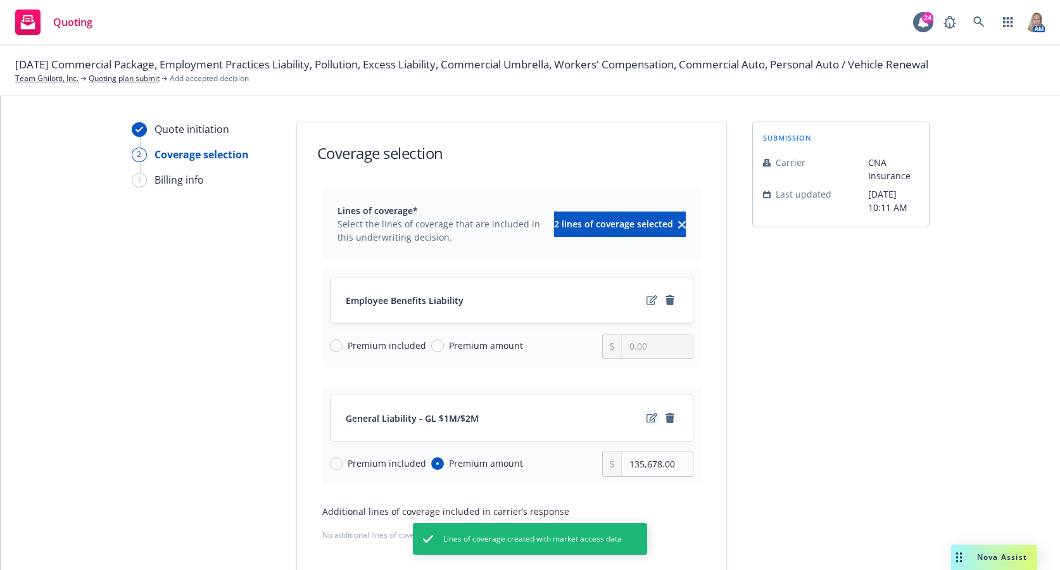
click at [647, 417] on icon "edit" at bounding box center [652, 418] width 11 height 10
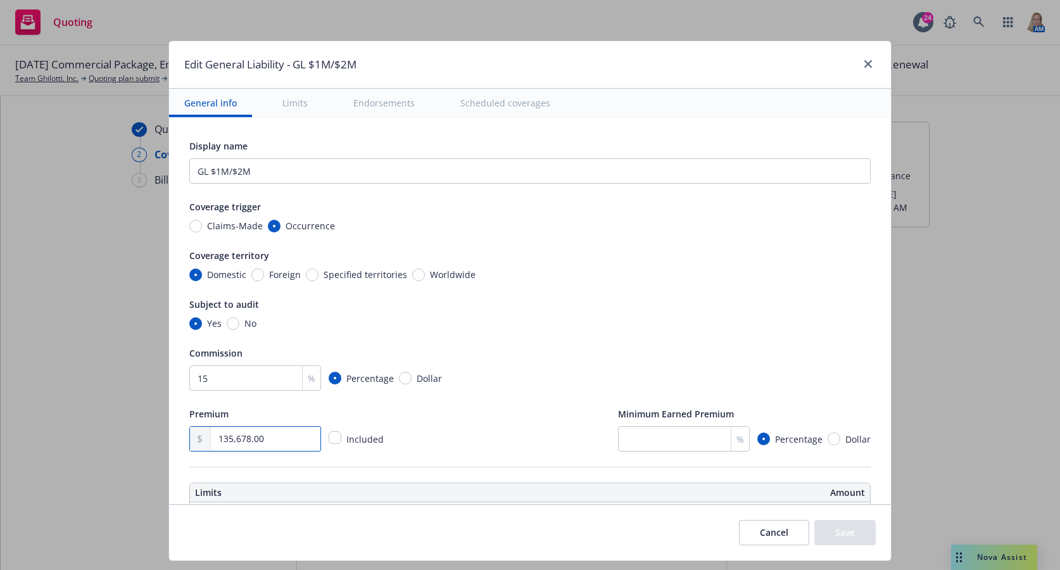
drag, startPoint x: 279, startPoint y: 431, endPoint x: 138, endPoint y: 436, distance: 141.3
click at [142, 438] on div "Edit General Liability - GL $1M/$2M General info Limits Endorsements Scheduled …" at bounding box center [530, 285] width 1060 height 570
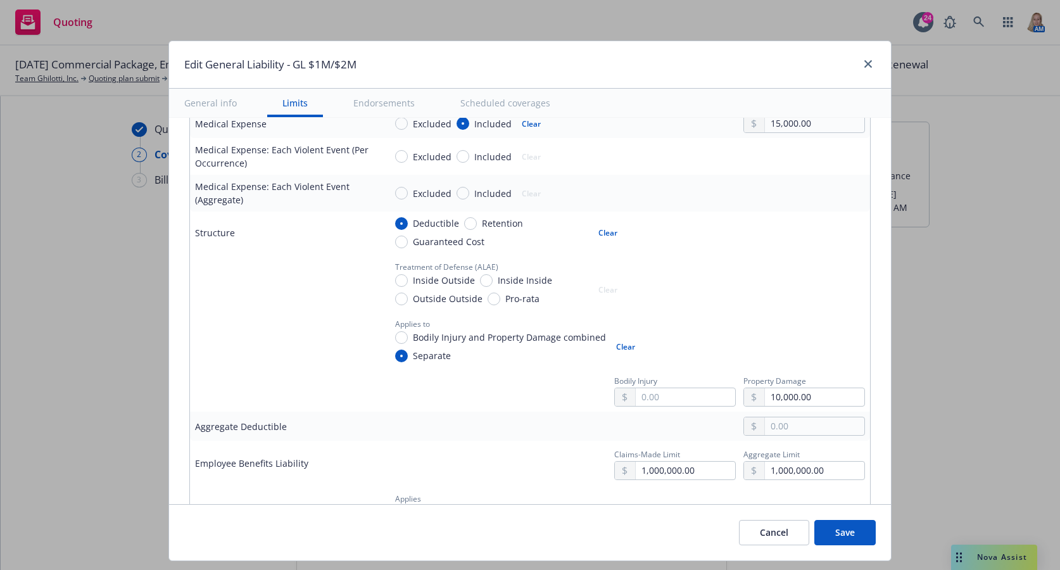
scroll to position [887, 0]
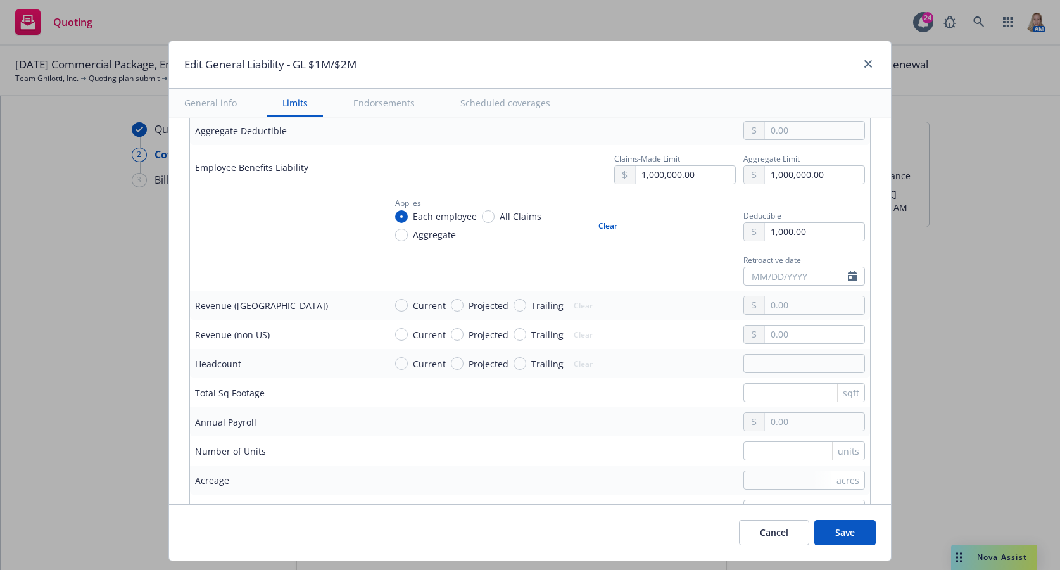
click at [846, 530] on button "Save" at bounding box center [845, 532] width 61 height 25
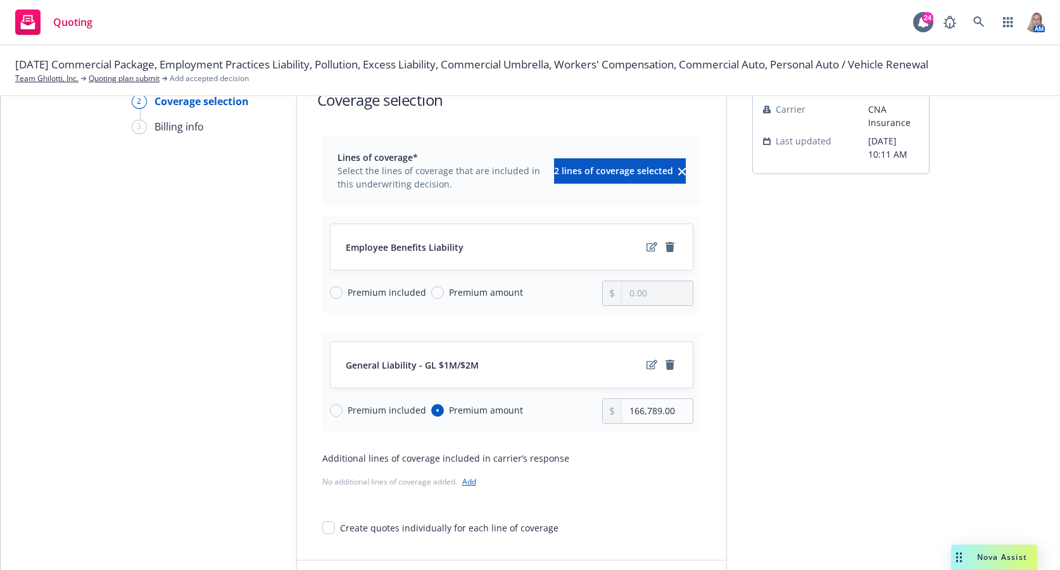
scroll to position [120, 0]
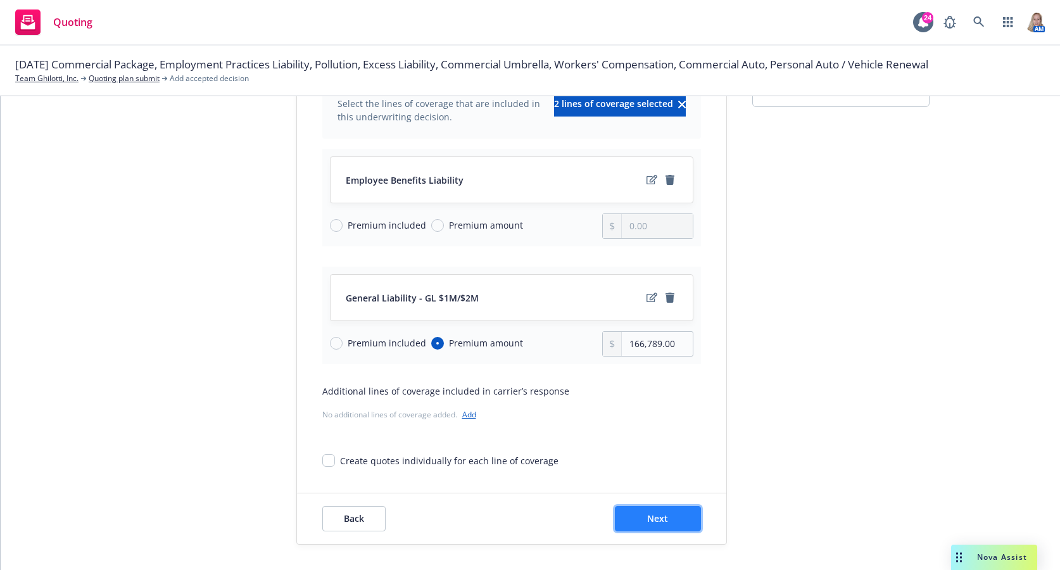
click at [656, 517] on span "Next" at bounding box center [657, 518] width 21 height 12
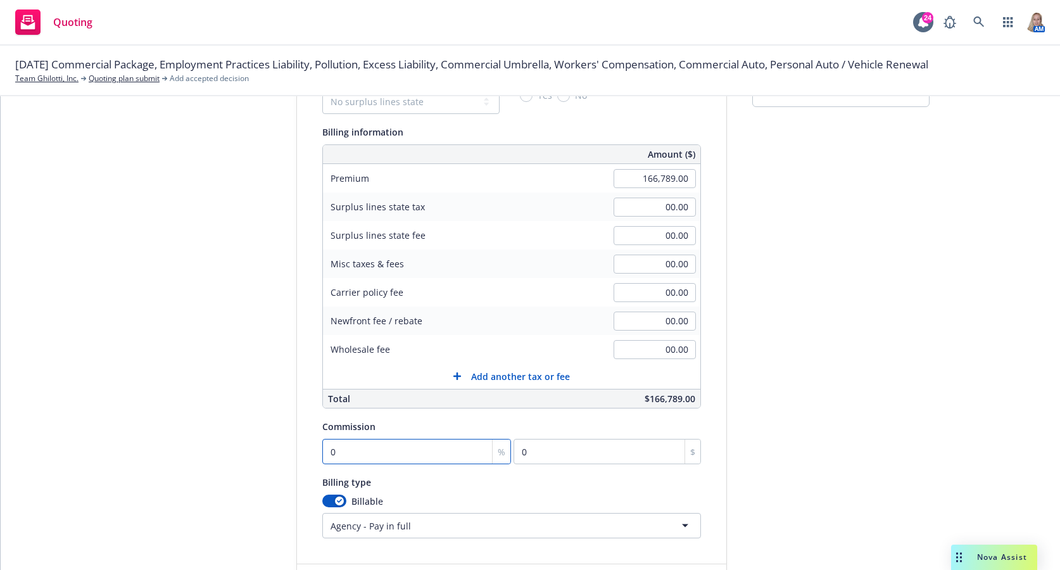
click at [462, 440] on input "0" at bounding box center [416, 451] width 189 height 25
click at [839, 423] on div "submission Carrier CNA Insurance Last updated 9/10, 10:11 AM" at bounding box center [840, 308] width 177 height 614
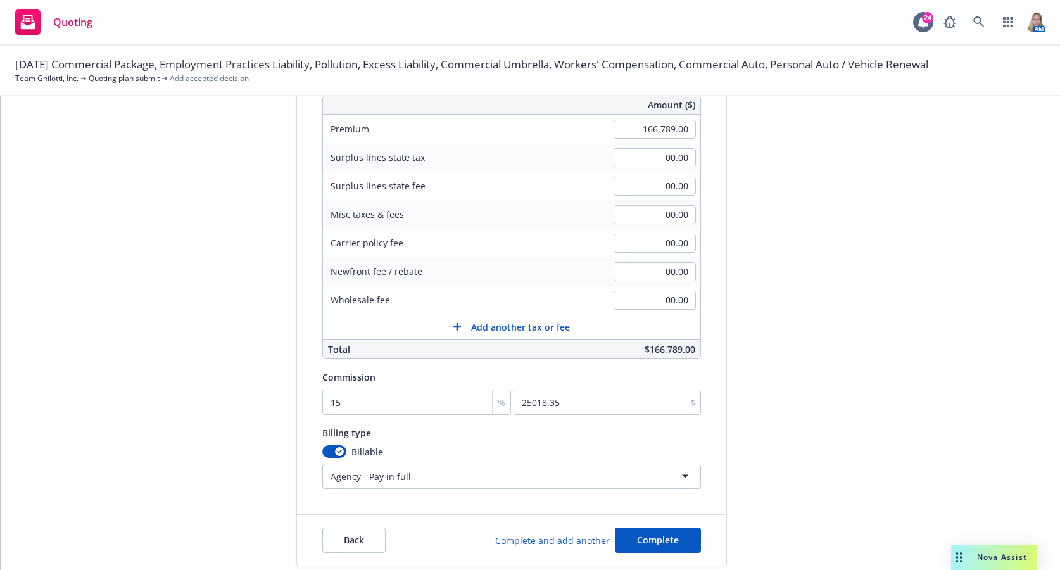
scroll to position [191, 0]
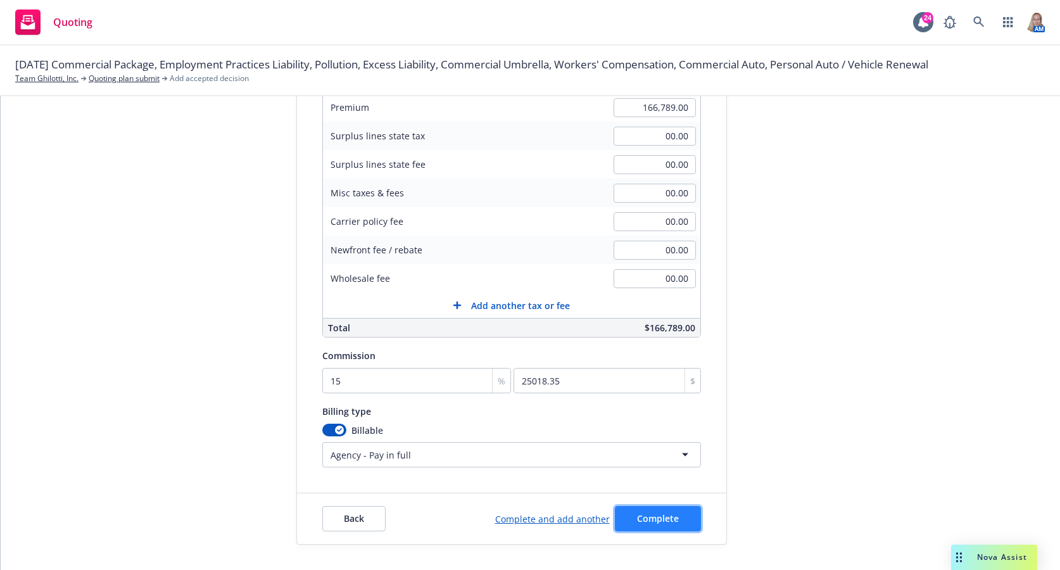
click at [657, 511] on button "Complete" at bounding box center [658, 518] width 86 height 25
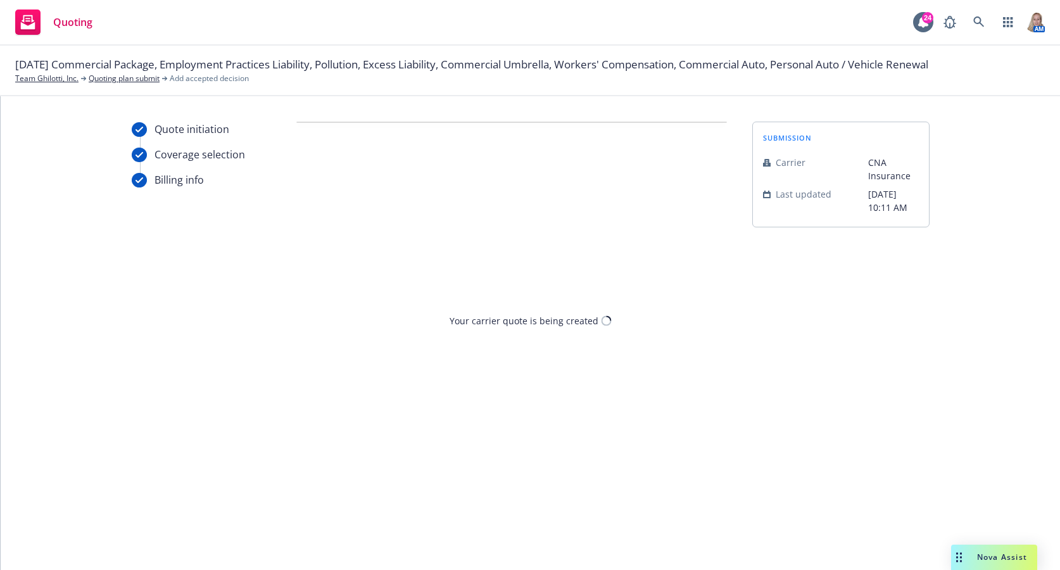
scroll to position [0, 0]
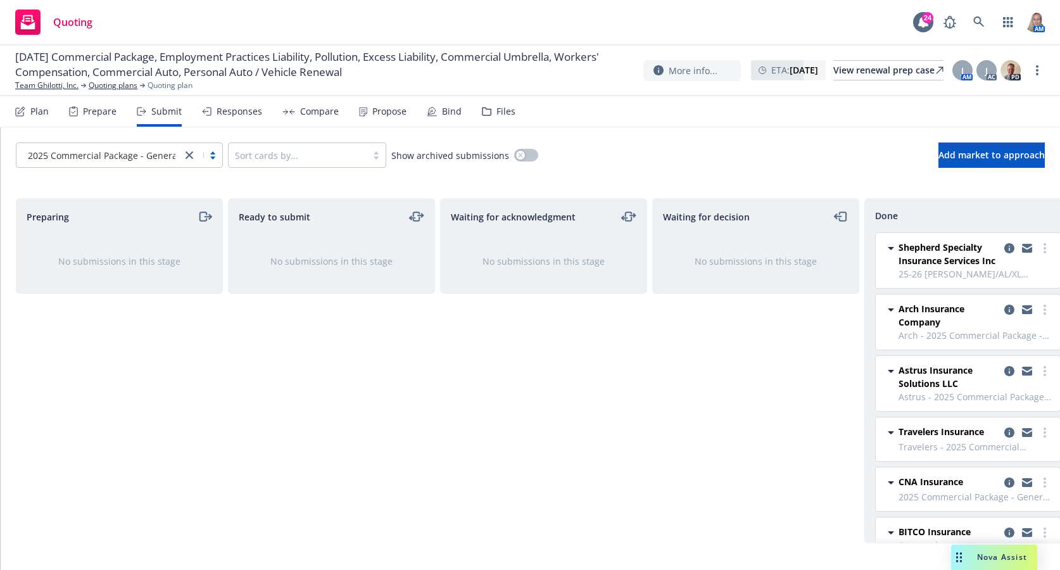
click at [23, 113] on icon at bounding box center [20, 112] width 8 height 8
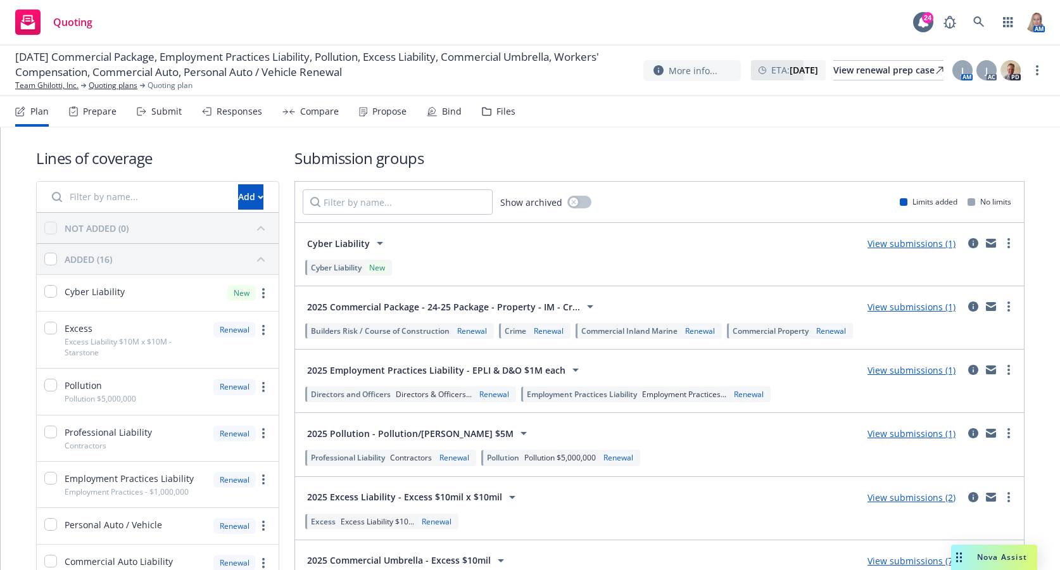
scroll to position [296, 0]
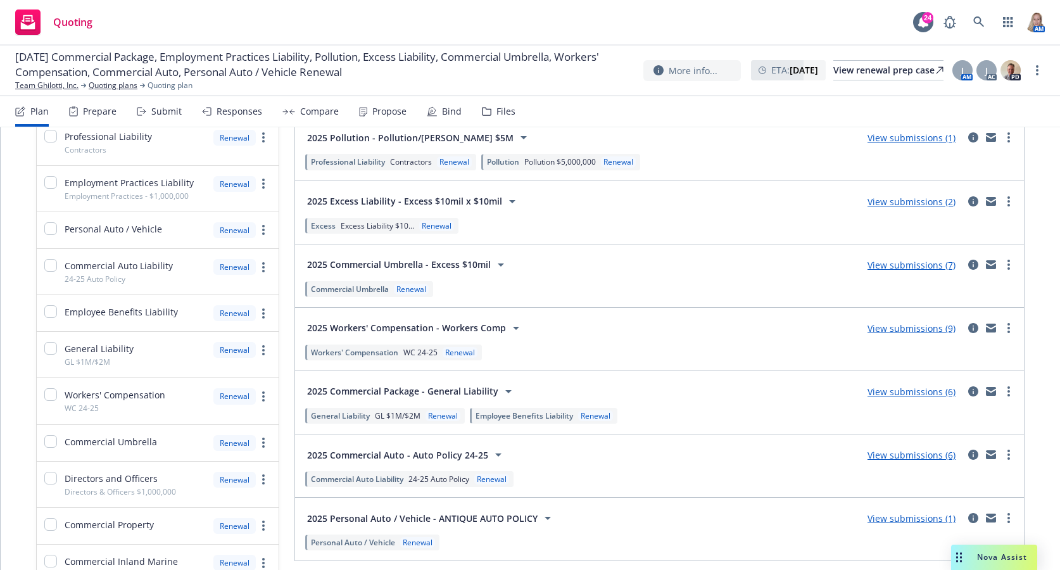
click at [887, 268] on link "View submissions (7)" at bounding box center [912, 265] width 88 height 12
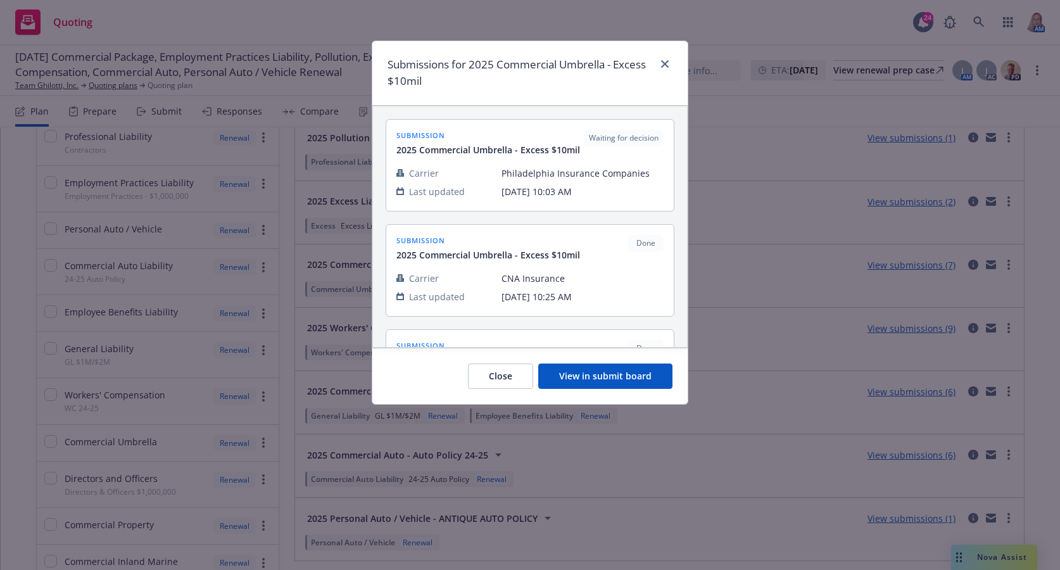
click at [571, 371] on button "View in submit board" at bounding box center [605, 376] width 134 height 25
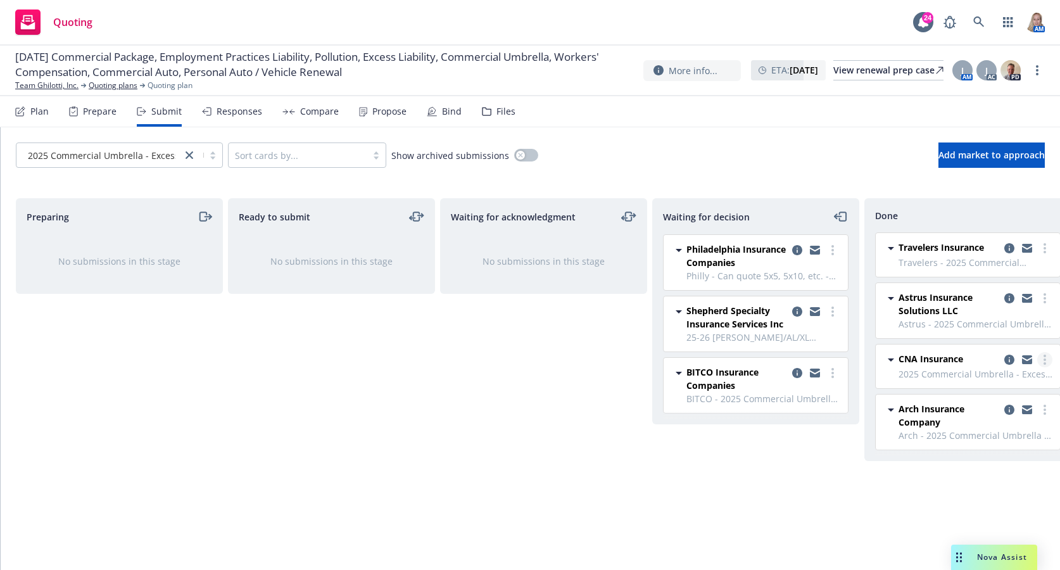
click at [887, 364] on circle "more" at bounding box center [1045, 363] width 3 height 3
click at [887, 414] on span "Add accepted decision" at bounding box center [988, 411] width 127 height 12
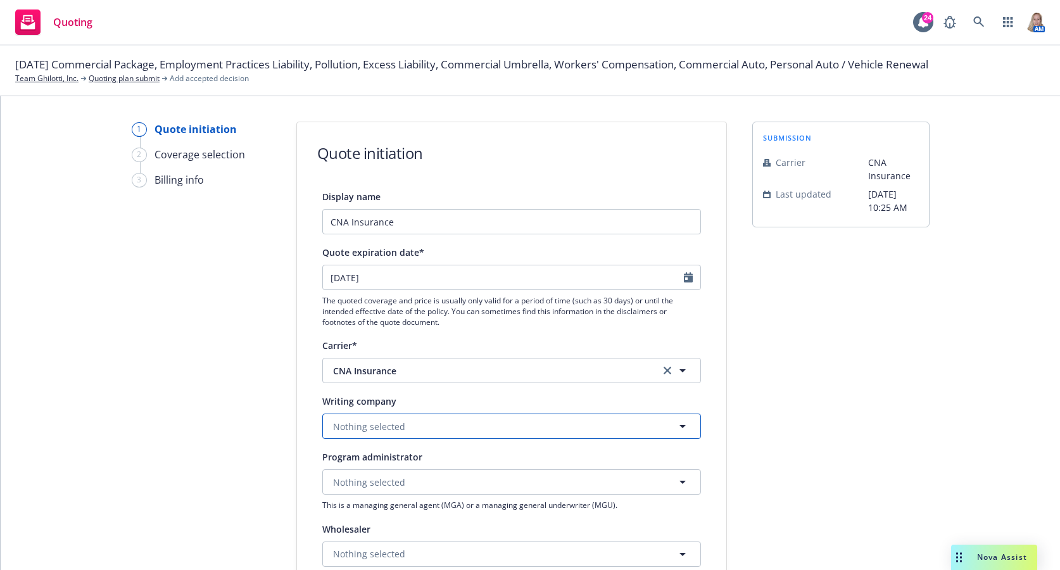
click at [376, 422] on span "Nothing selected" at bounding box center [369, 426] width 72 height 13
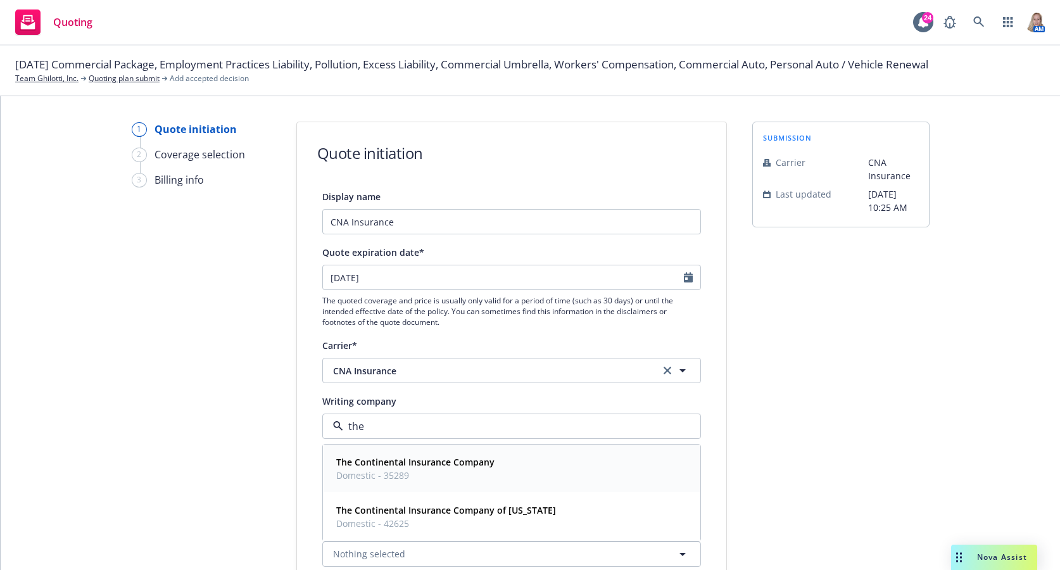
click at [417, 485] on div "The Continental Insurance Company Domestic - 35289" at bounding box center [512, 468] width 376 height 47
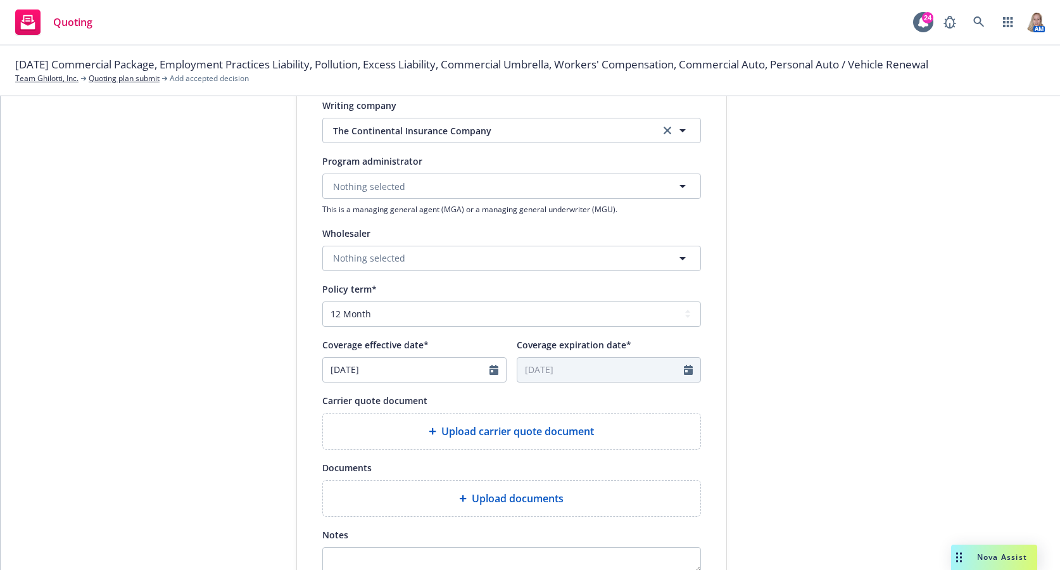
scroll to position [426, 0]
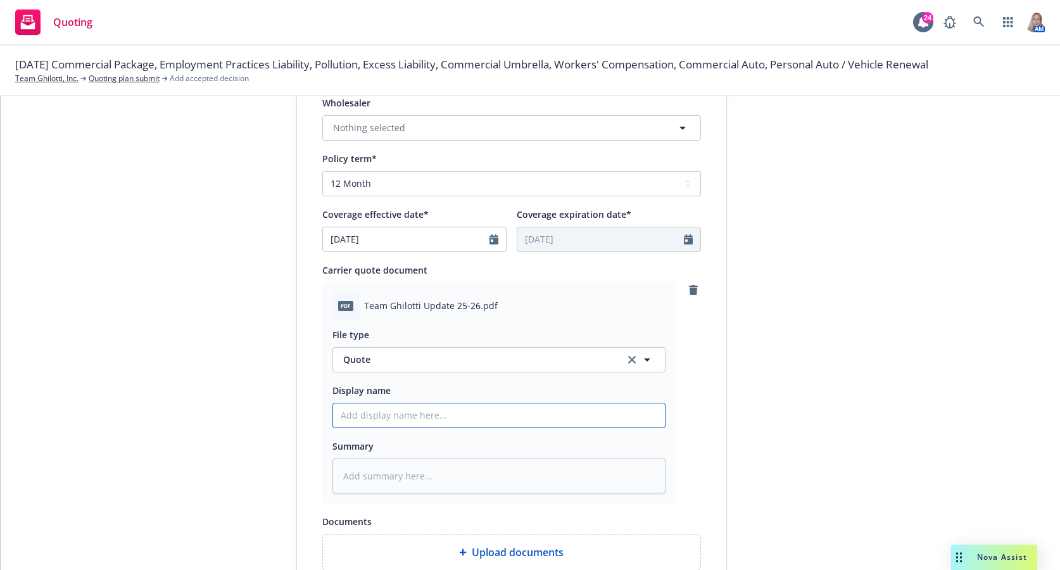
click at [414, 419] on input "Display name" at bounding box center [499, 415] width 332 height 24
paste input "25-26 CNA Rev Final QUOTE - GL/AL/WC/XL"
click at [396, 473] on textarea at bounding box center [499, 476] width 333 height 35
paste textarea "25-26 CNA Rev Final QUOTE - GL/AL/WC/XL"
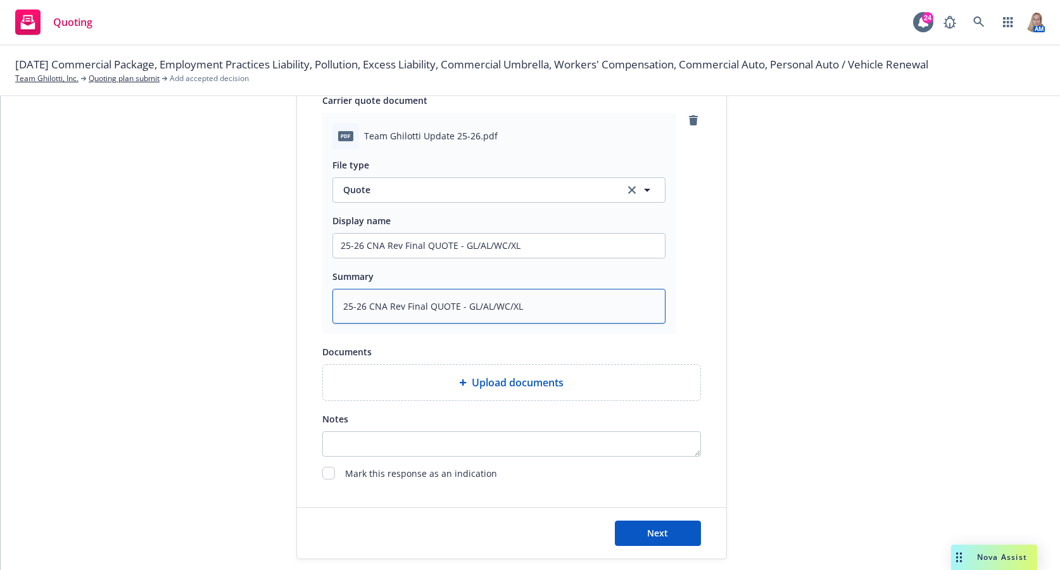
scroll to position [611, 0]
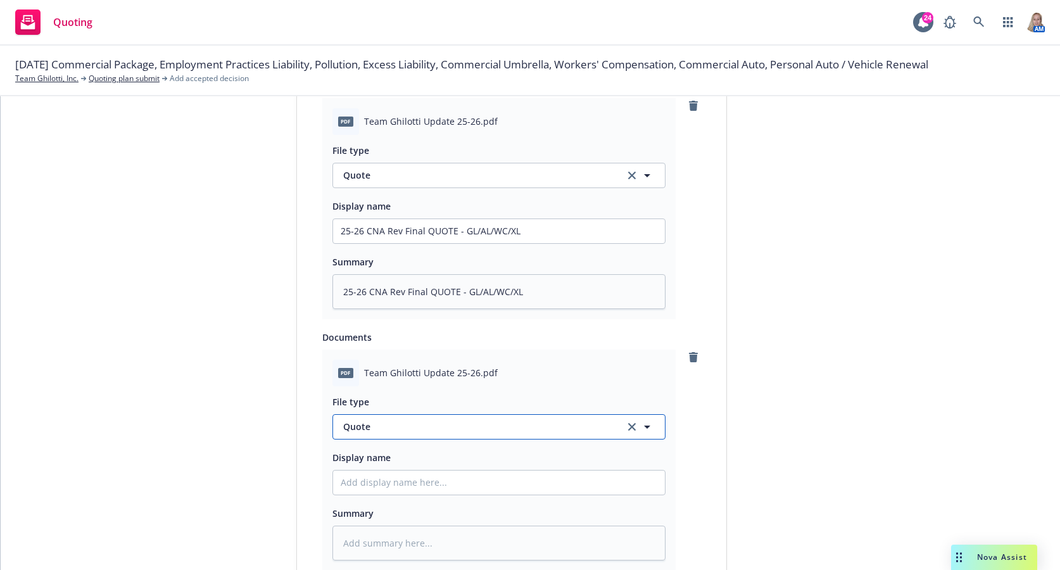
click at [385, 428] on span "Quote" at bounding box center [476, 426] width 267 height 13
click at [418, 495] on div "Quote received" at bounding box center [499, 495] width 317 height 18
click at [415, 486] on input "Display name" at bounding box center [499, 483] width 332 height 24
paste input "25-26 CNA Rev Final QUOTE - GL/AL/WC/XL"
click at [381, 547] on textarea at bounding box center [499, 543] width 333 height 35
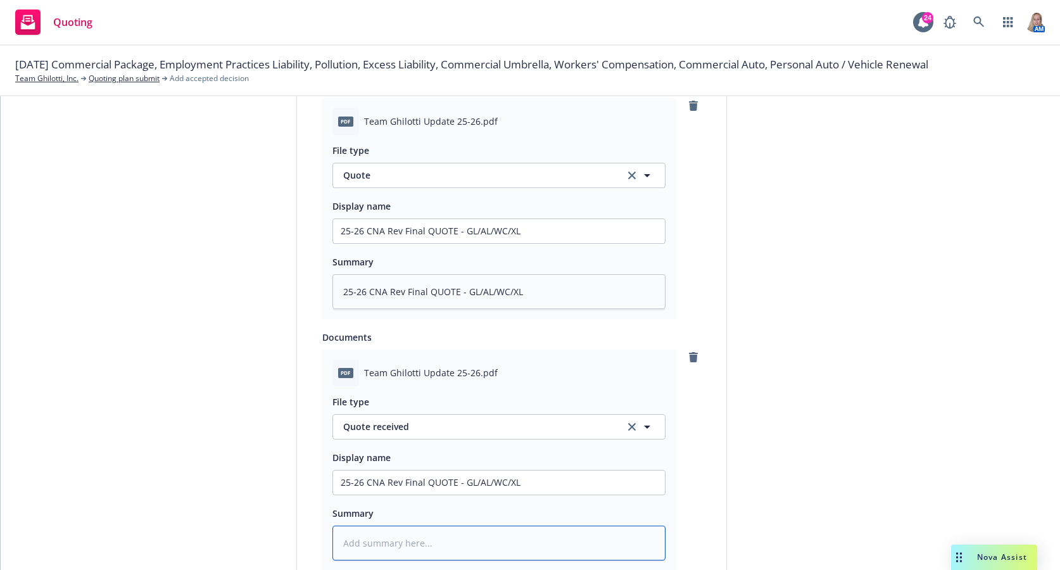
click at [381, 544] on textarea at bounding box center [499, 543] width 333 height 35
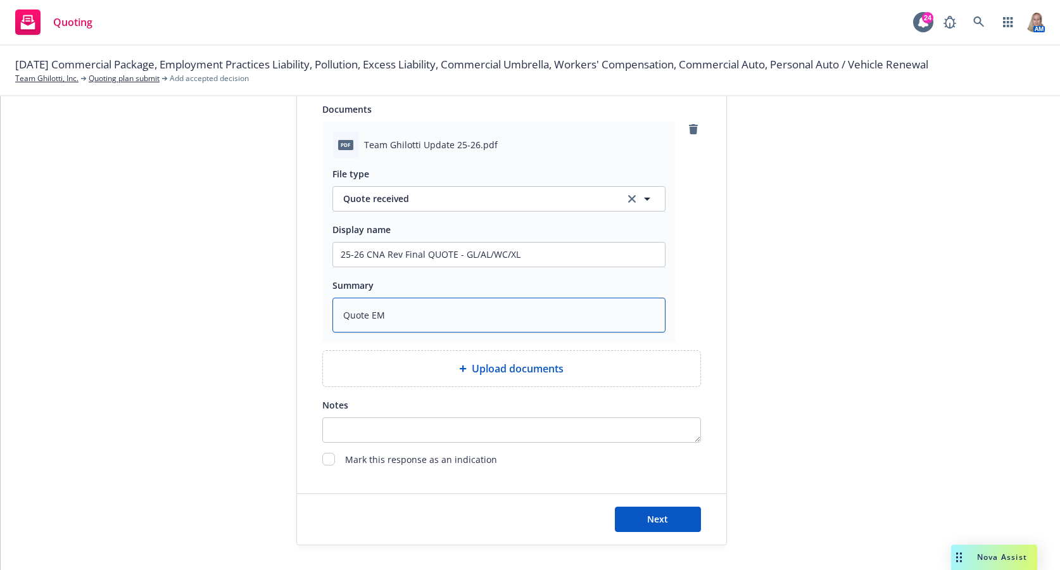
scroll to position [839, 0]
click at [642, 510] on button "Next" at bounding box center [658, 518] width 86 height 25
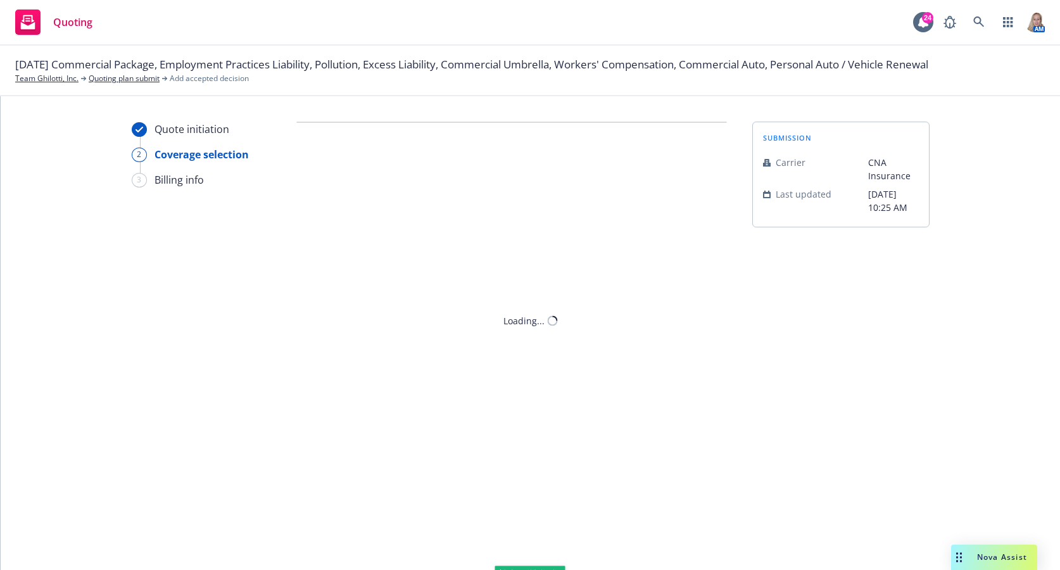
scroll to position [0, 0]
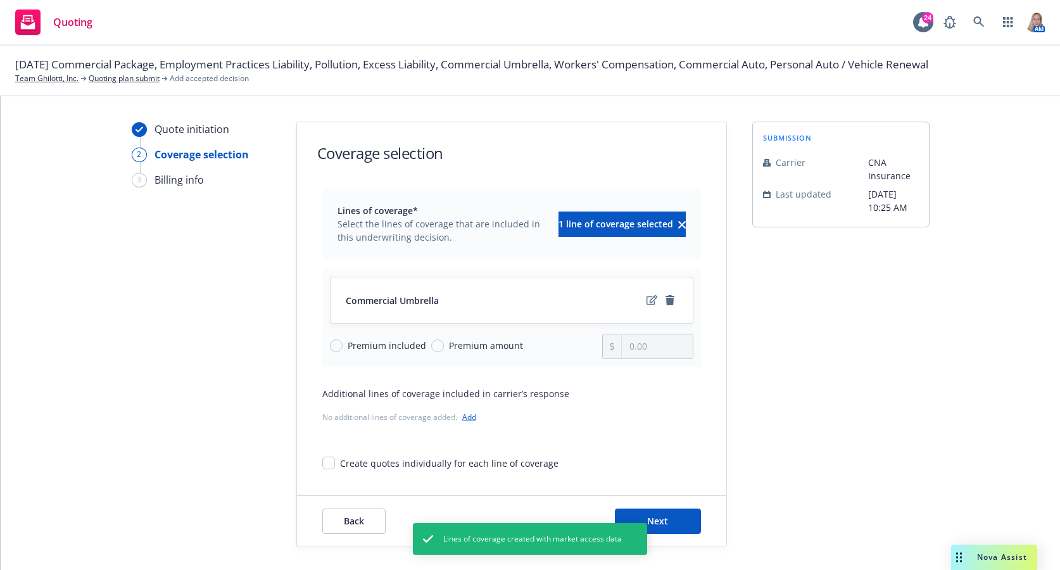
click at [444, 344] on span "Premium amount" at bounding box center [483, 345] width 79 height 13
click at [440, 344] on input "Premium amount" at bounding box center [437, 346] width 13 height 13
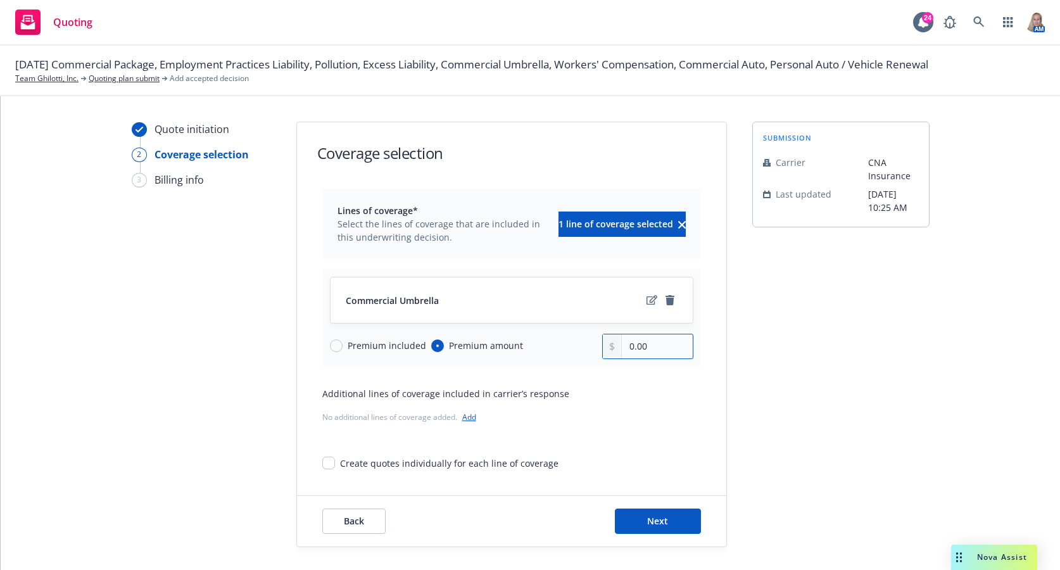
click at [643, 350] on input "0.00" at bounding box center [657, 346] width 70 height 24
drag, startPoint x: 643, startPoint y: 350, endPoint x: 336, endPoint y: 381, distance: 308.8
click at [336, 381] on div "Lines of coverage* Select the lines of coverage that are included in this under…" at bounding box center [511, 329] width 379 height 281
click at [668, 302] on icon "remove" at bounding box center [670, 300] width 9 height 10
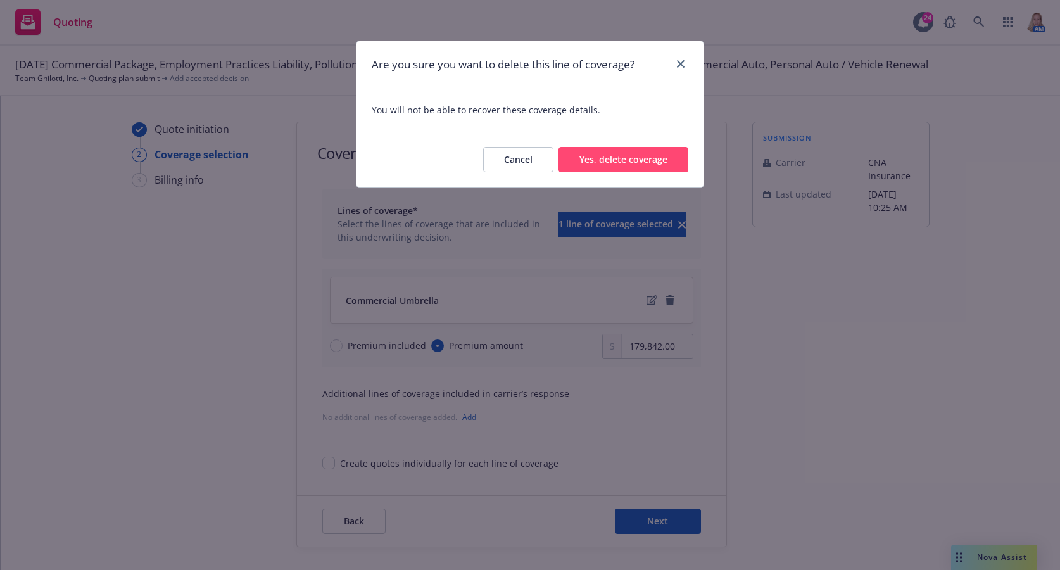
click at [514, 162] on button "Cancel" at bounding box center [518, 159] width 70 height 25
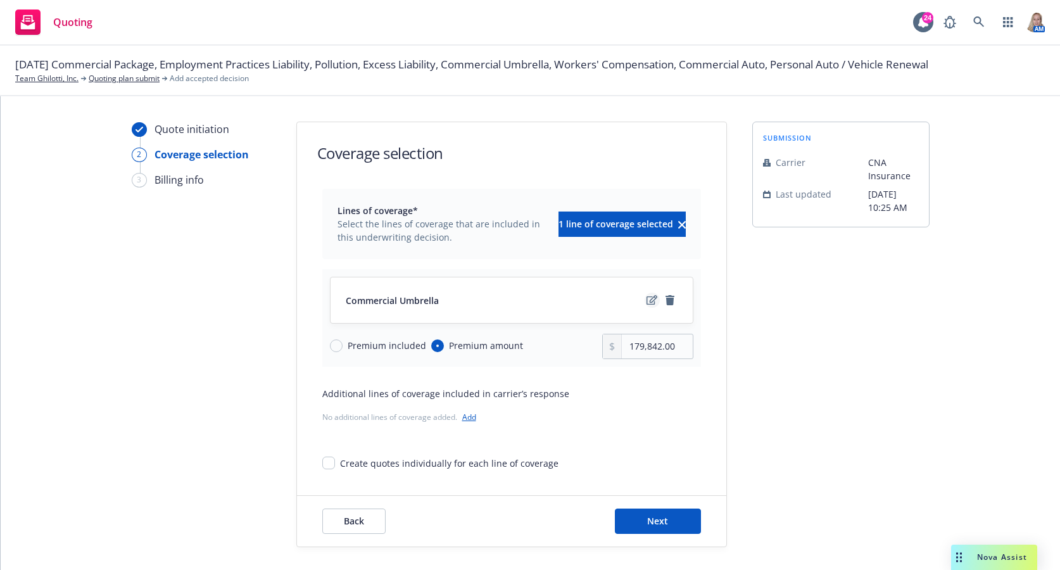
click at [645, 302] on link "edit" at bounding box center [652, 300] width 15 height 15
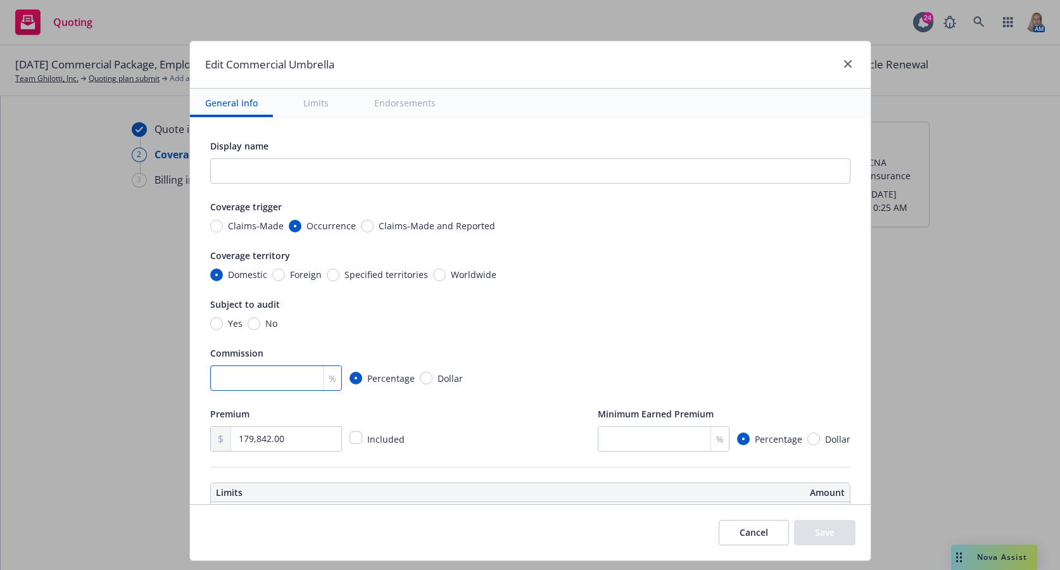
click at [271, 379] on input "number" at bounding box center [276, 377] width 132 height 25
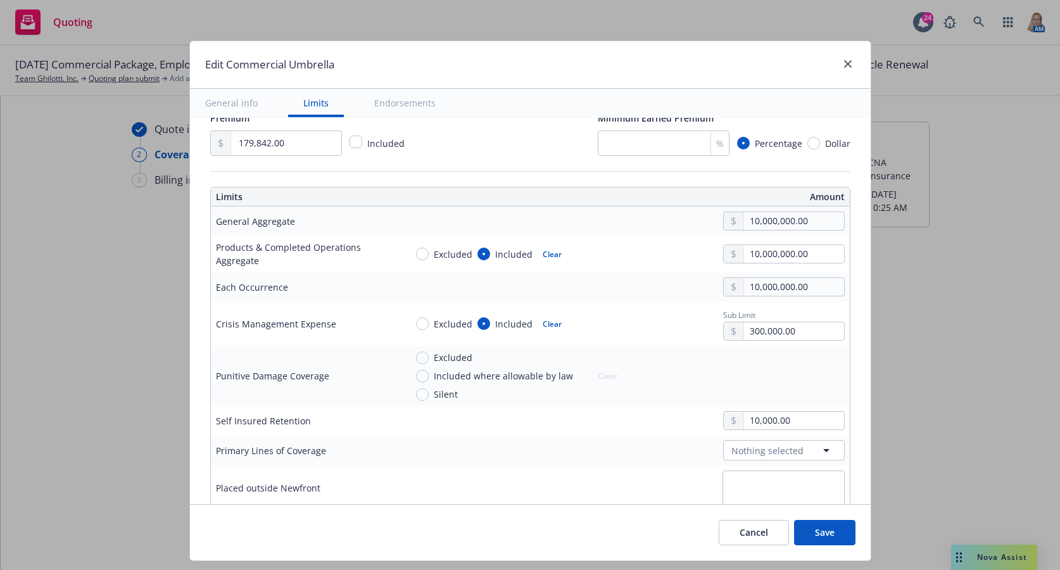
click at [844, 521] on button "Save" at bounding box center [824, 532] width 61 height 25
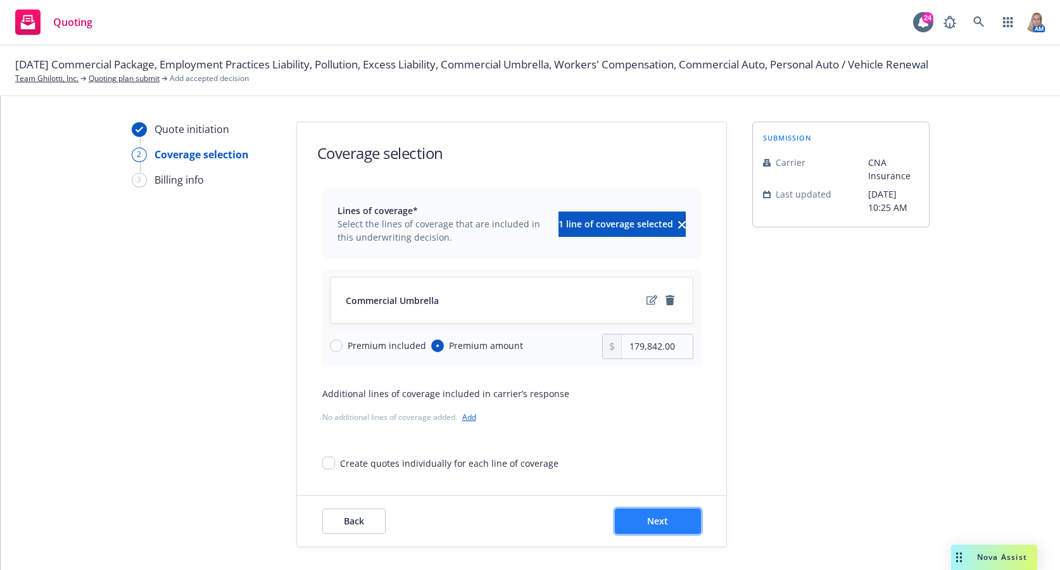
click at [657, 512] on button "Next" at bounding box center [658, 521] width 86 height 25
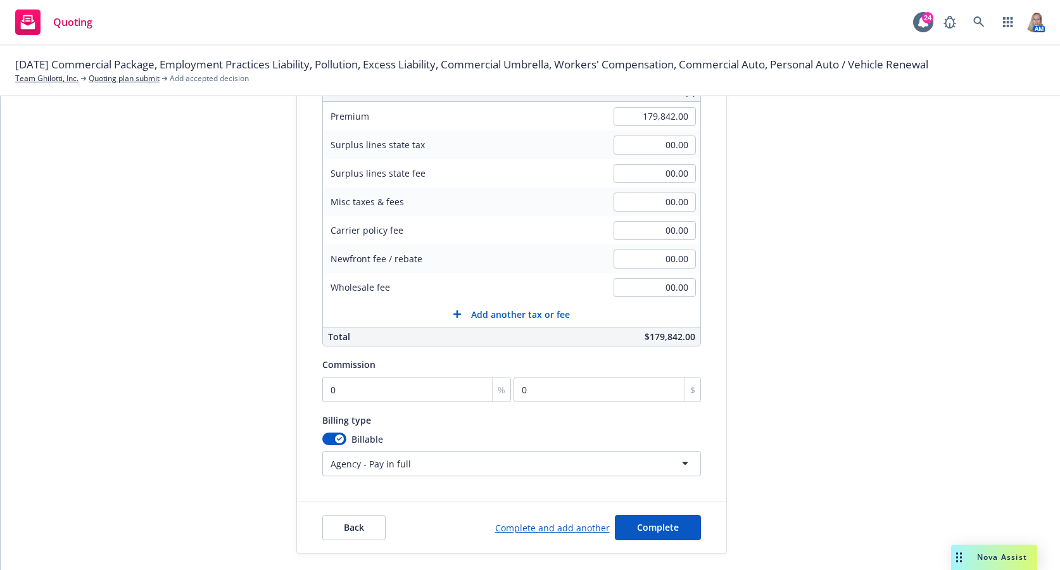
scroll to position [191, 0]
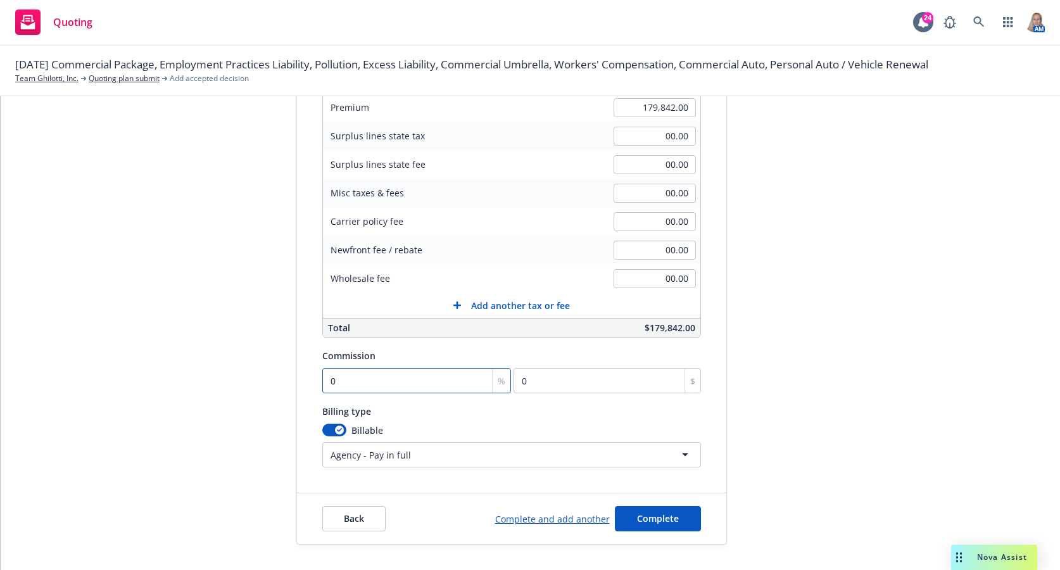
click at [359, 377] on input "0" at bounding box center [416, 380] width 189 height 25
click at [658, 526] on button "Complete" at bounding box center [658, 518] width 86 height 25
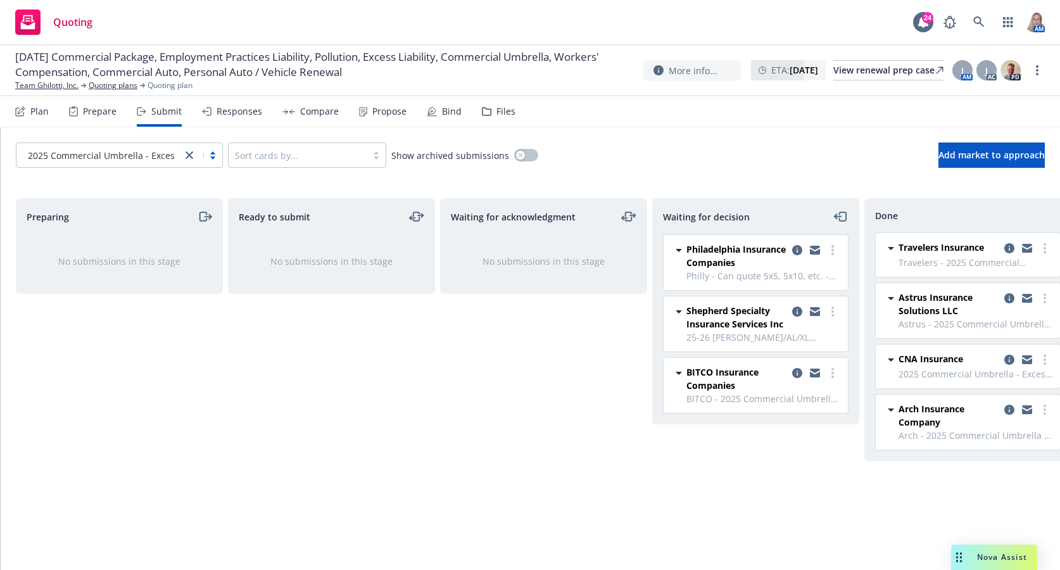
click at [20, 104] on div "Plan" at bounding box center [32, 111] width 34 height 30
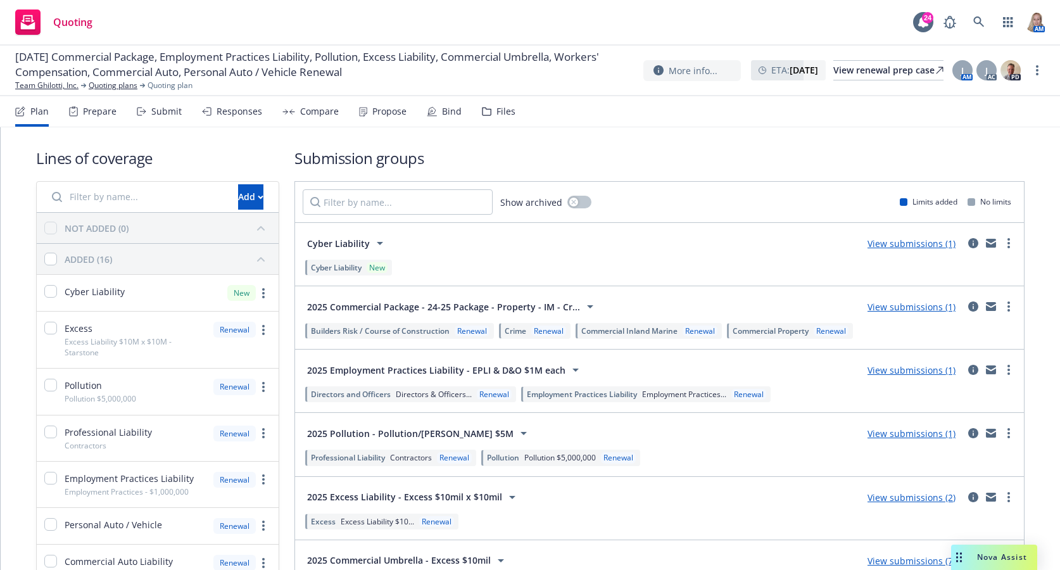
scroll to position [296, 0]
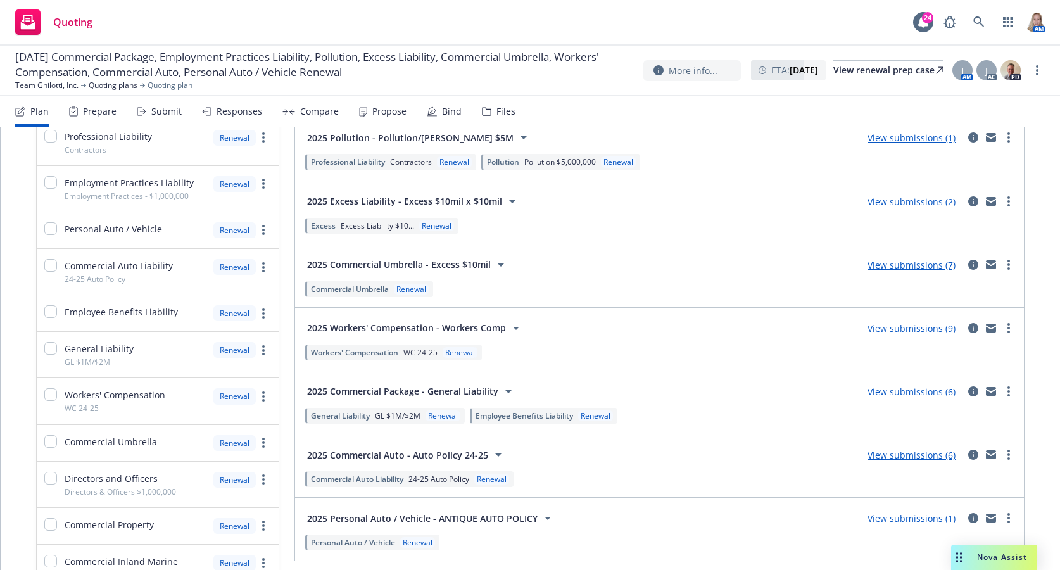
click at [887, 454] on link "View submissions (6)" at bounding box center [912, 455] width 88 height 12
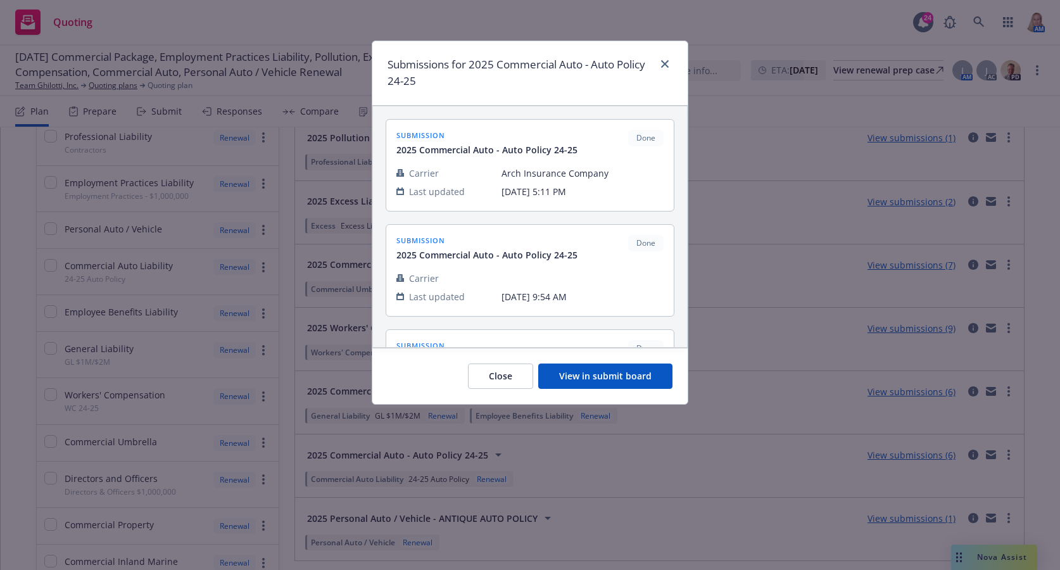
click at [582, 376] on button "View in submit board" at bounding box center [605, 376] width 134 height 25
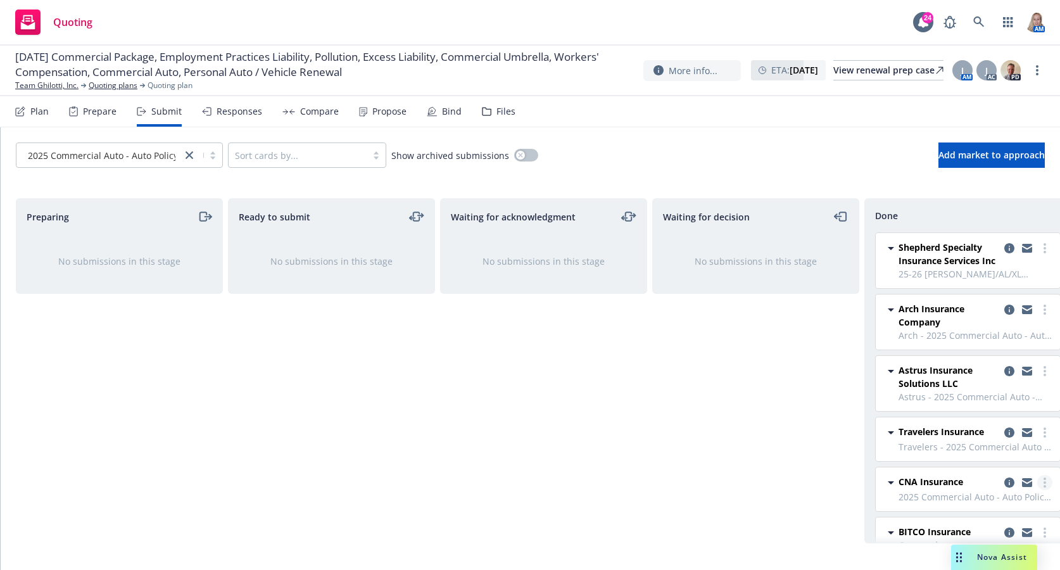
click at [887, 482] on circle "more" at bounding box center [1045, 482] width 3 height 3
click at [887, 381] on span "Add accepted decision" at bounding box center [979, 380] width 127 height 12
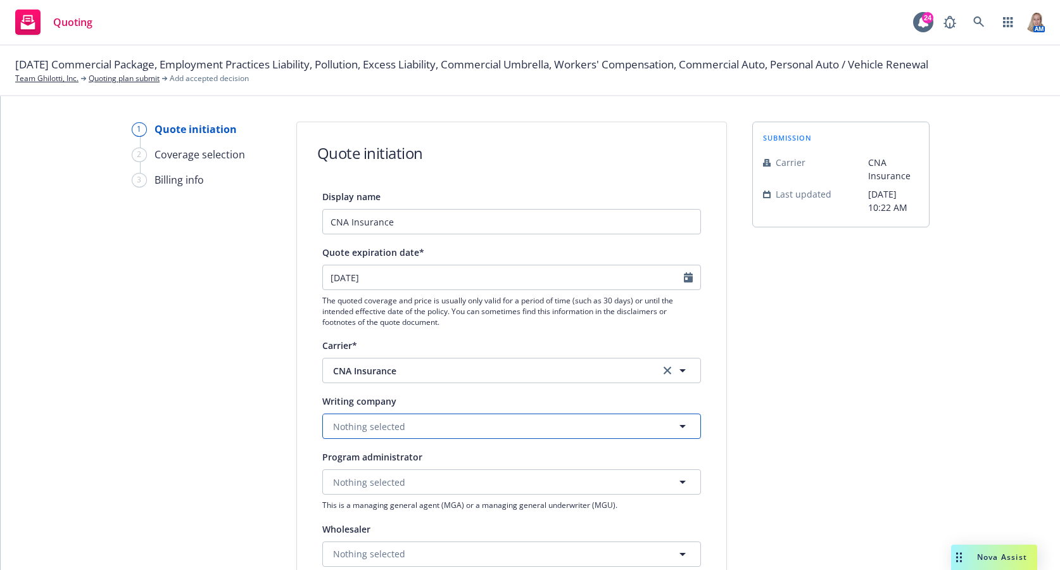
click at [457, 423] on button "Nothing selected" at bounding box center [511, 426] width 379 height 25
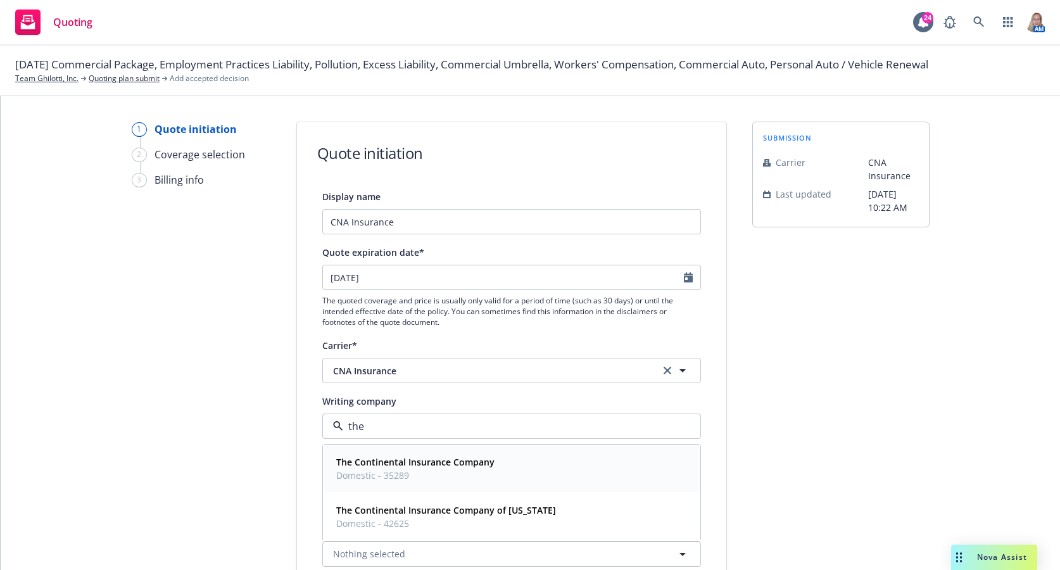
click at [460, 465] on strong "The Continental Insurance Company" at bounding box center [415, 462] width 158 height 12
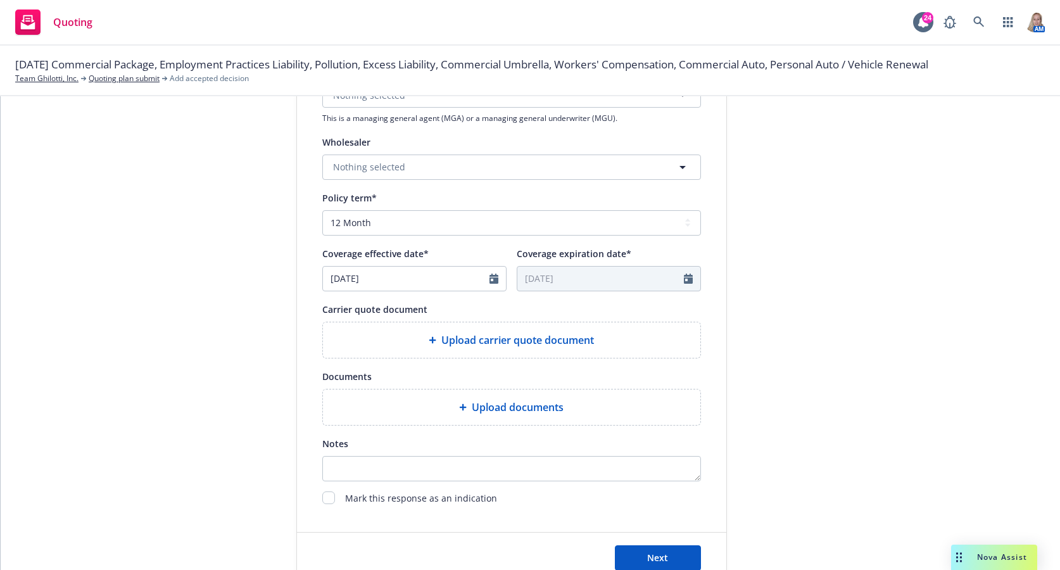
scroll to position [426, 0]
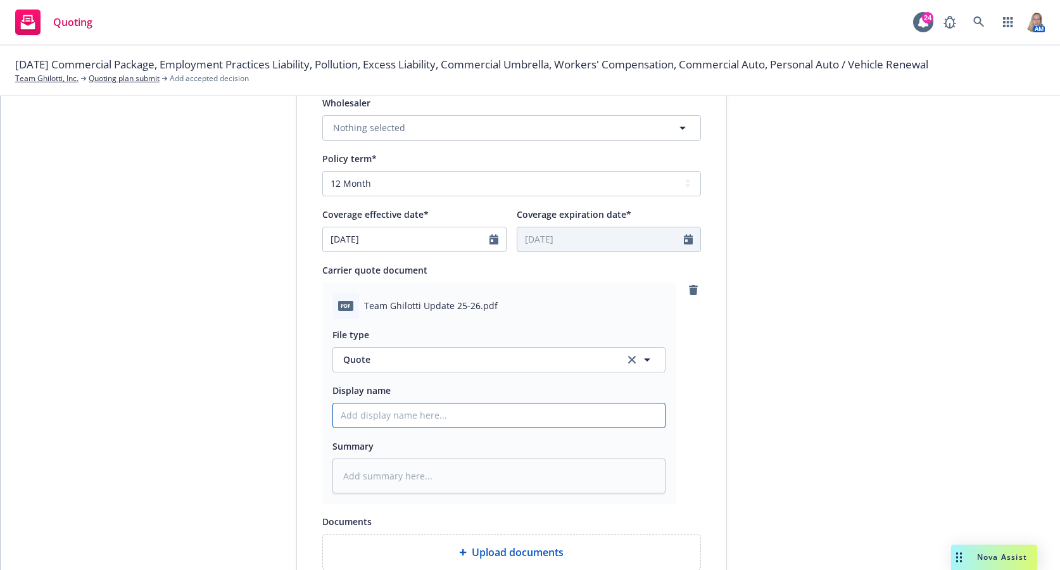
click at [395, 409] on input "Display name" at bounding box center [499, 415] width 332 height 24
paste input "25-26 CNA Rev Final QUOTE - GL/AL/WC/XL"
click at [445, 481] on textarea at bounding box center [499, 476] width 333 height 35
paste textarea "25-26 CNA Rev Final QUOTE - GL/AL/WC/XL"
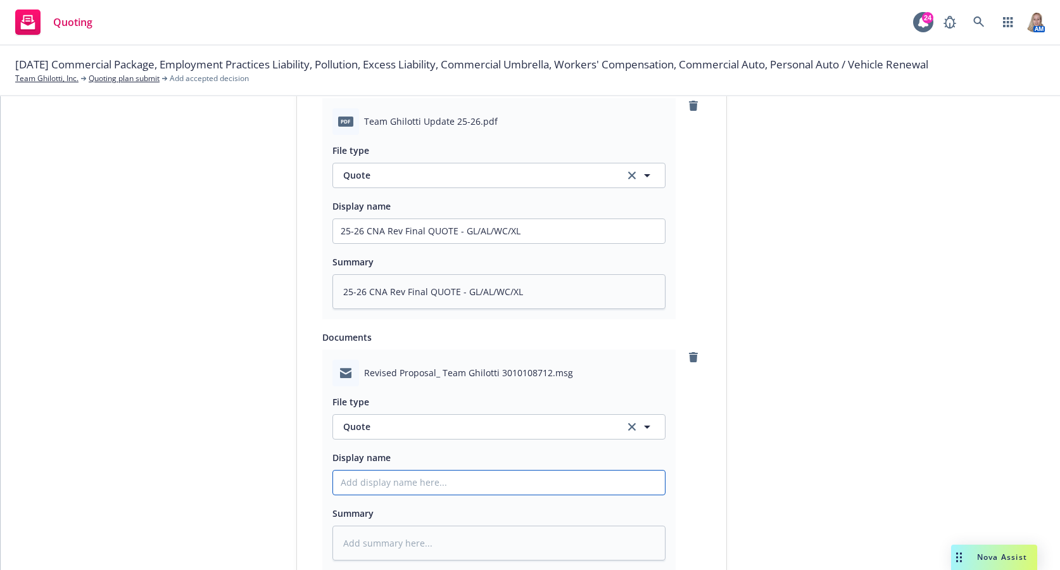
click at [383, 476] on input "Display name" at bounding box center [499, 483] width 332 height 24
paste input "25-26 CNA Rev Final QUOTE - GL/AL/WC/XL"
click at [386, 416] on button "Quote" at bounding box center [499, 426] width 333 height 25
click at [401, 510] on div "Quote received" at bounding box center [499, 496] width 332 height 34
click at [402, 534] on textarea at bounding box center [499, 543] width 333 height 35
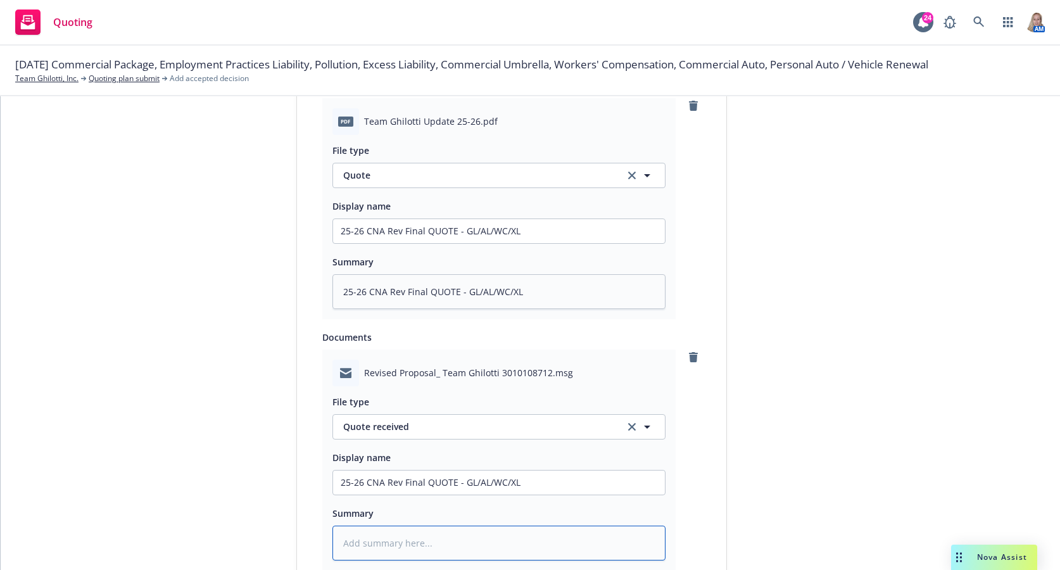
drag, startPoint x: 402, startPoint y: 531, endPoint x: 342, endPoint y: 549, distance: 61.9
click at [342, 549] on textarea at bounding box center [499, 543] width 333 height 35
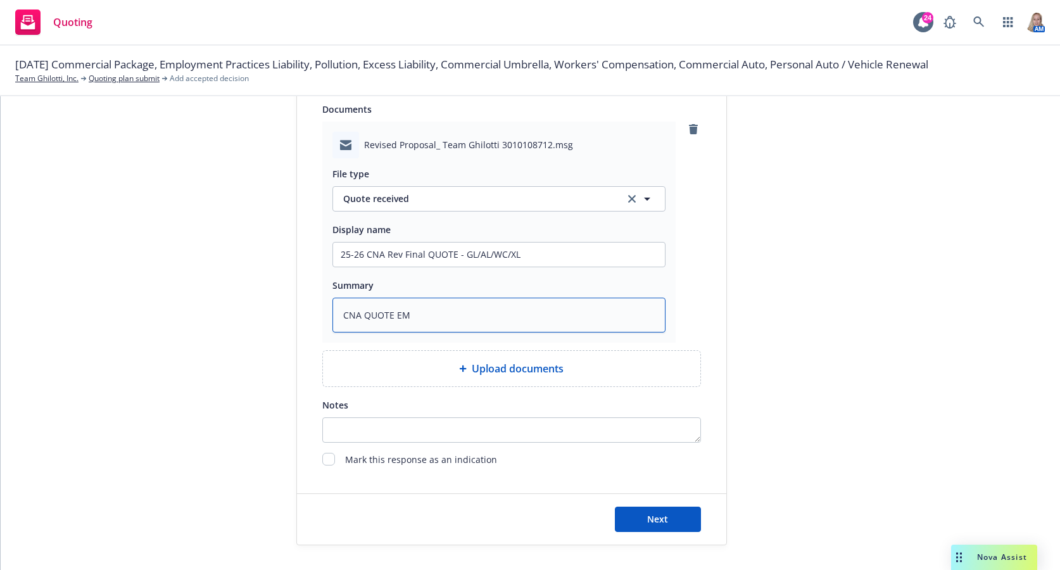
scroll to position [839, 0]
click at [674, 528] on button "Next" at bounding box center [658, 518] width 86 height 25
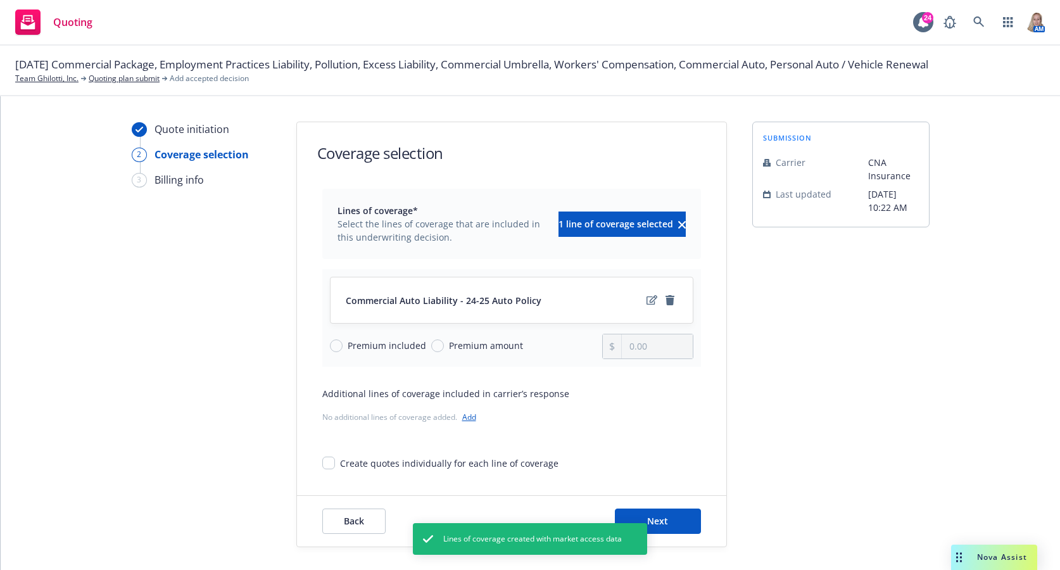
click at [476, 347] on span "Premium amount" at bounding box center [486, 345] width 74 height 13
click at [444, 347] on input "Premium amount" at bounding box center [437, 346] width 13 height 13
click at [669, 352] on input "0.00" at bounding box center [657, 346] width 70 height 24
drag, startPoint x: 657, startPoint y: 352, endPoint x: 588, endPoint y: 352, distance: 68.4
click at [588, 352] on div "Premium included Premium amount 0.00" at bounding box center [512, 346] width 364 height 25
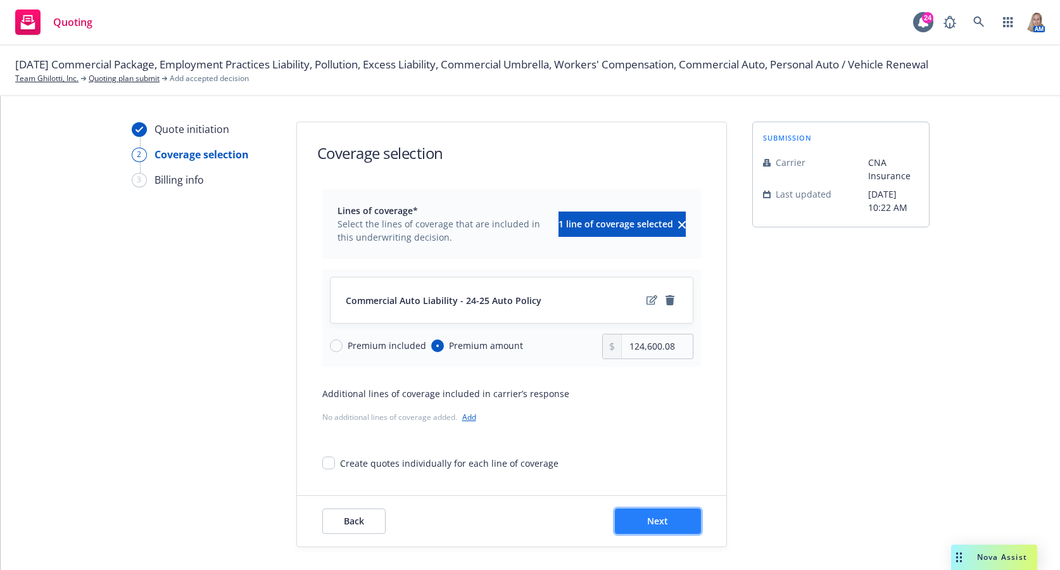
click at [629, 516] on button "Next" at bounding box center [658, 521] width 86 height 25
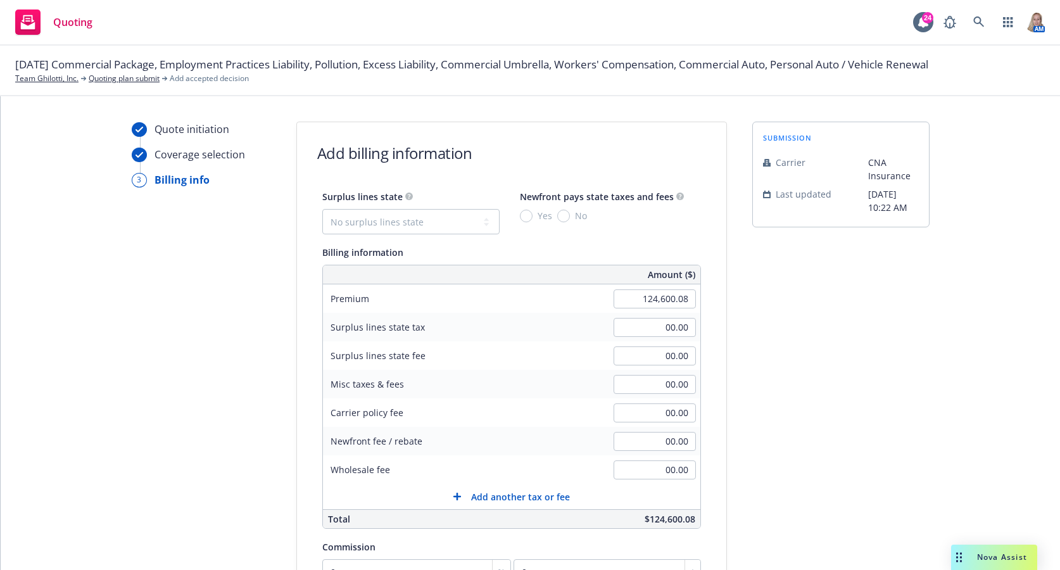
scroll to position [191, 0]
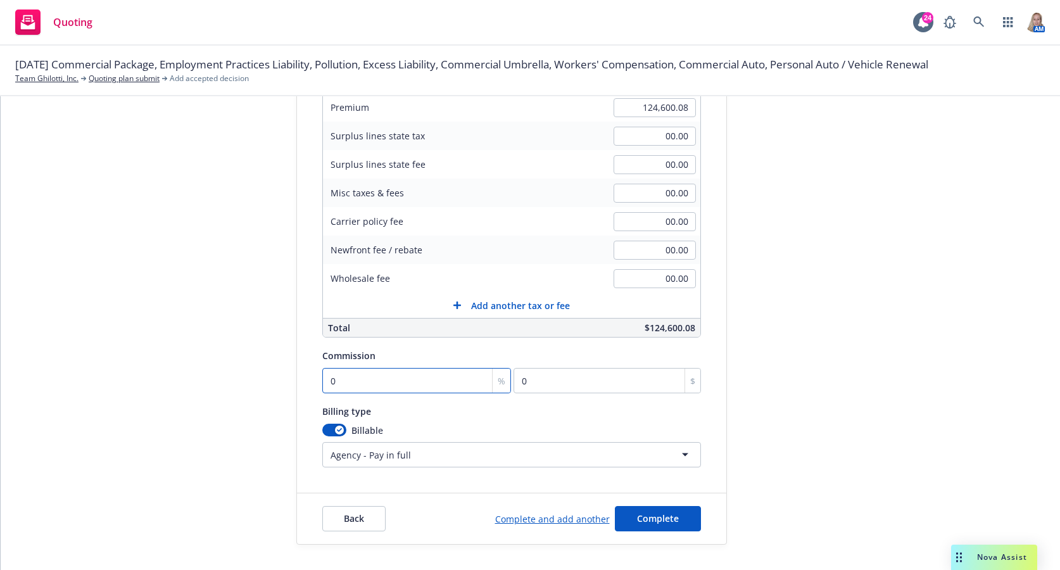
click at [372, 383] on input "0" at bounding box center [416, 380] width 189 height 25
click at [663, 524] on button "Complete" at bounding box center [658, 518] width 86 height 25
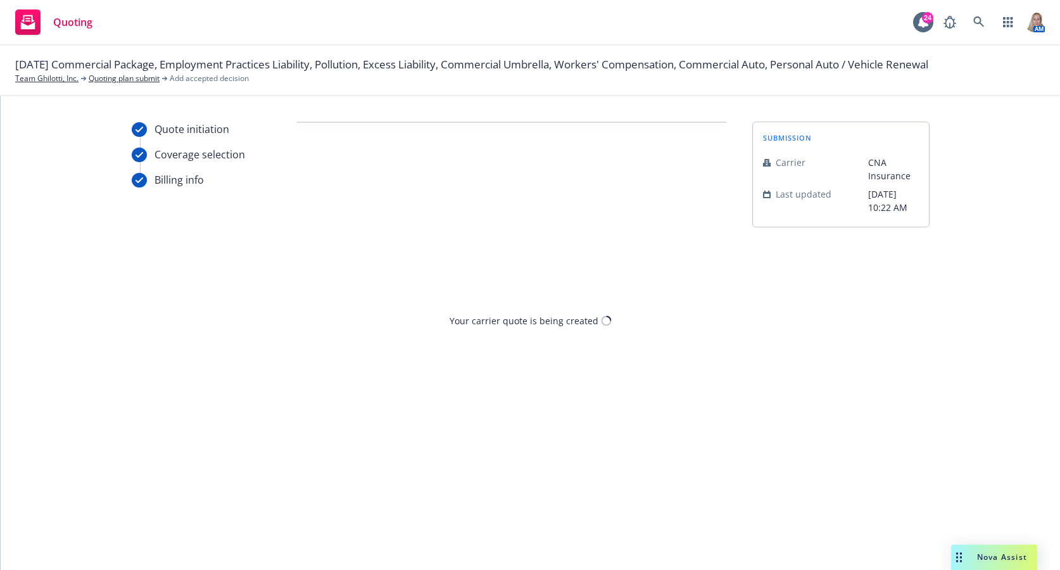
scroll to position [0, 0]
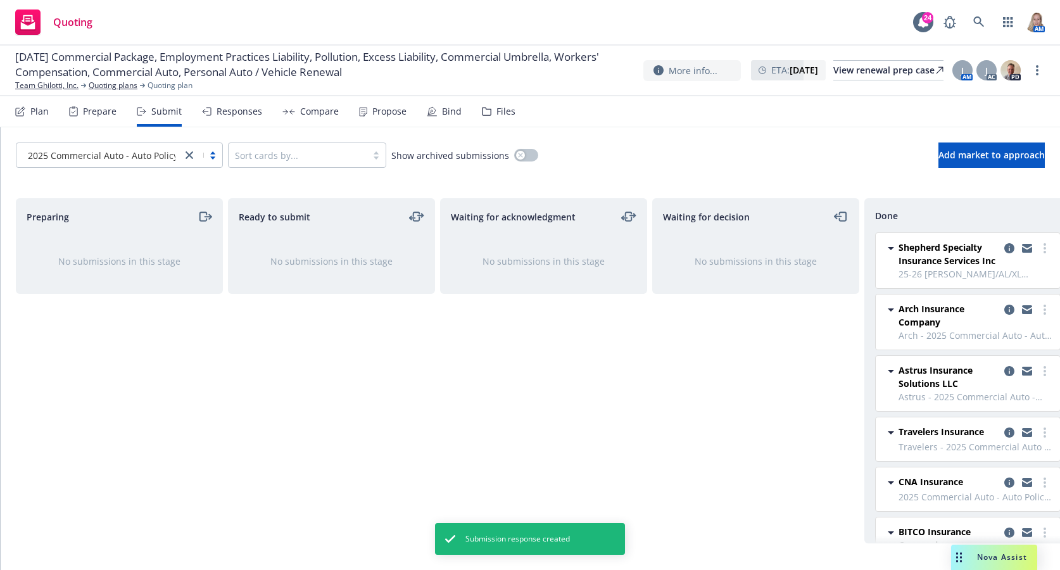
click at [34, 108] on div "Plan" at bounding box center [39, 111] width 18 height 10
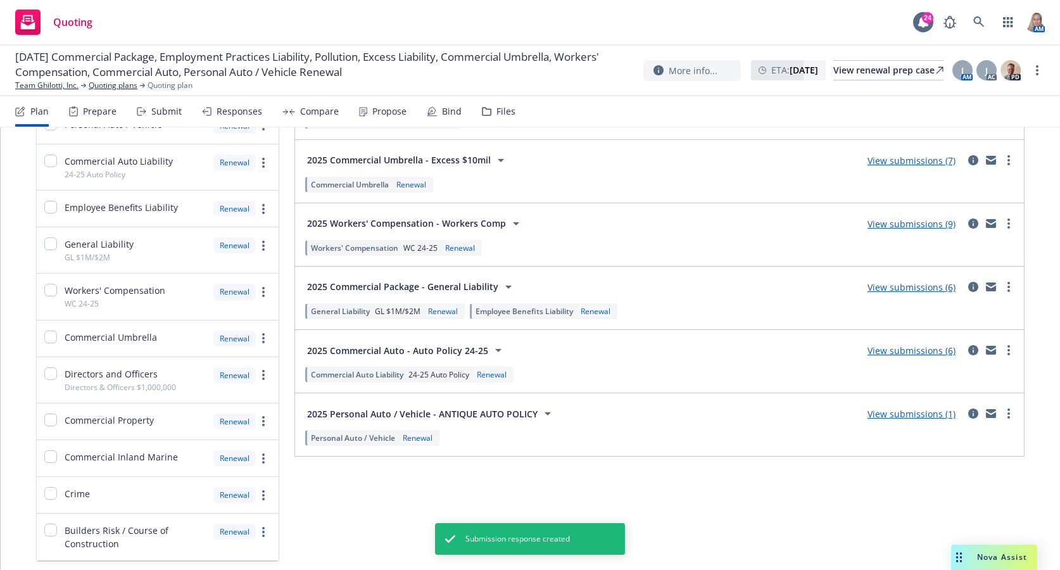
scroll to position [448, 0]
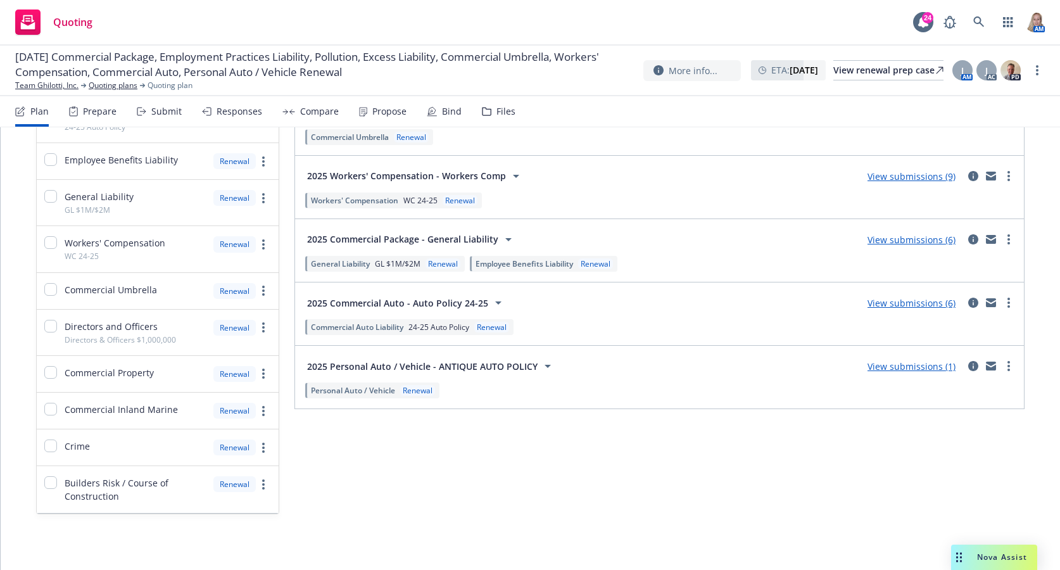
click at [887, 179] on link "View submissions (9)" at bounding box center [912, 176] width 88 height 12
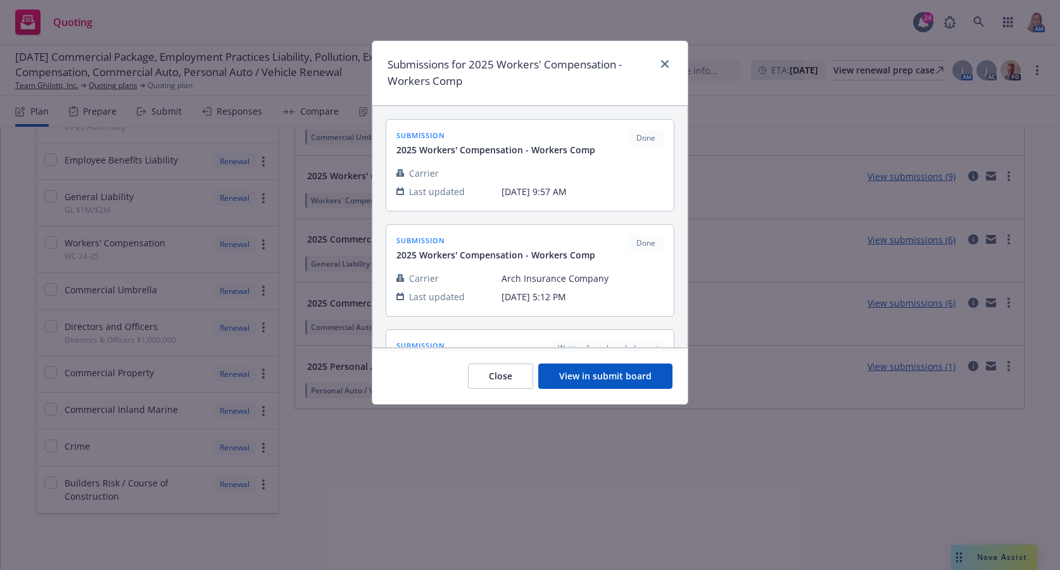
click at [629, 380] on button "View in submit board" at bounding box center [605, 376] width 134 height 25
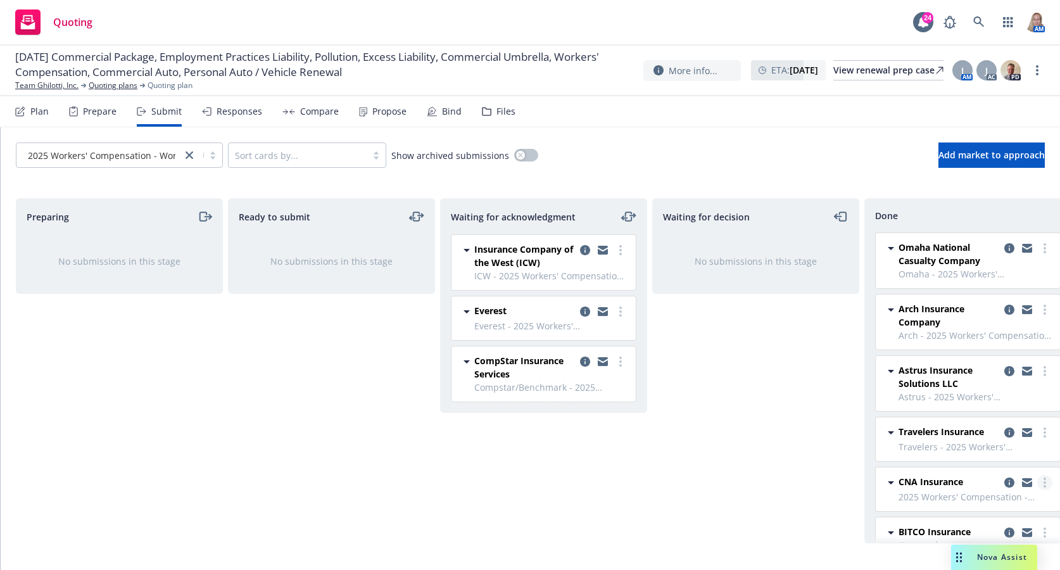
click at [887, 479] on circle "more" at bounding box center [1045, 479] width 3 height 3
click at [887, 386] on link "Add accepted decision" at bounding box center [979, 380] width 127 height 25
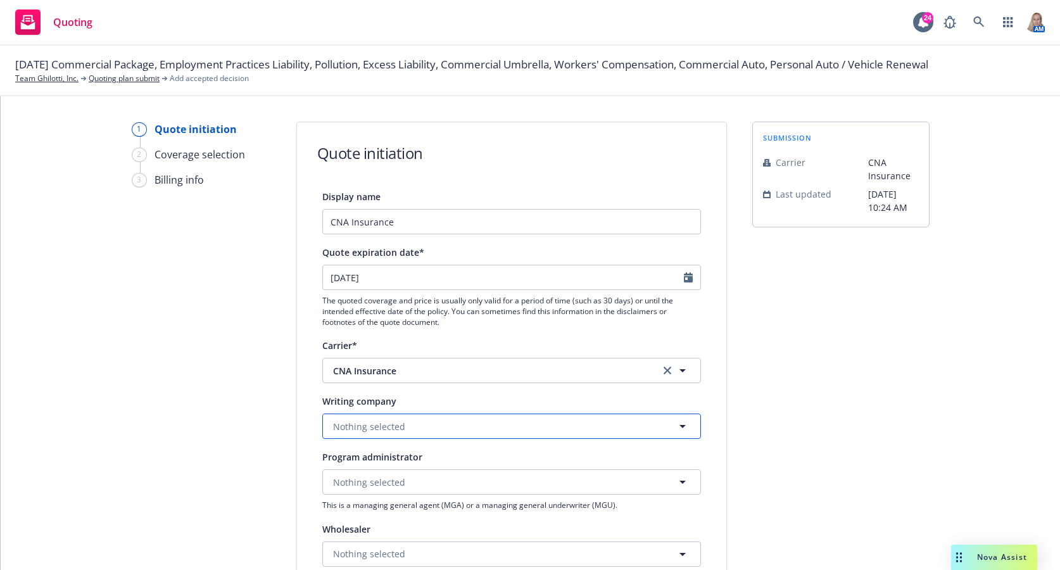
click at [399, 433] on button "Nothing selected" at bounding box center [511, 426] width 379 height 25
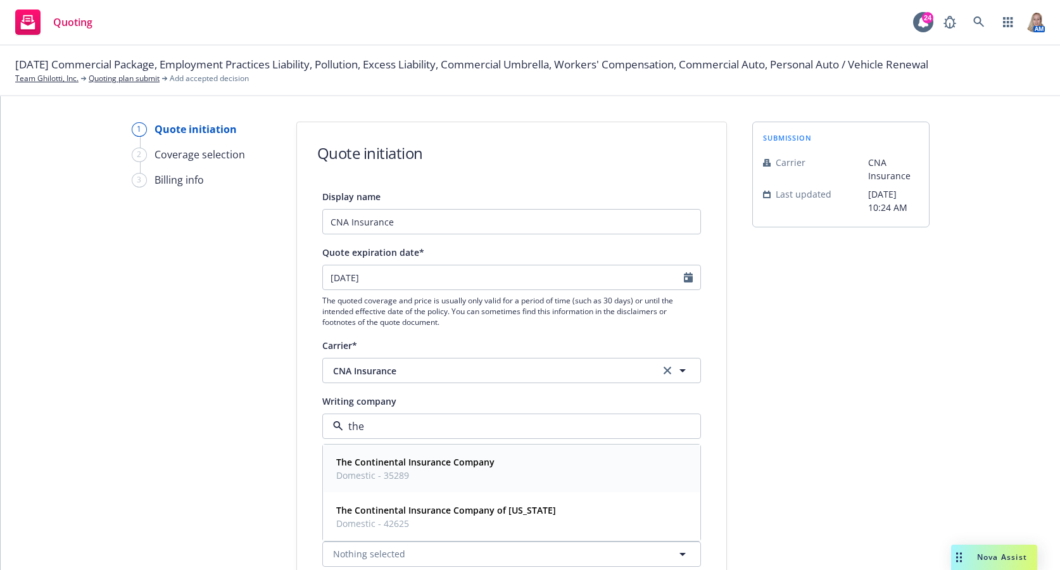
click at [454, 460] on strong "The Continental Insurance Company" at bounding box center [415, 462] width 158 height 12
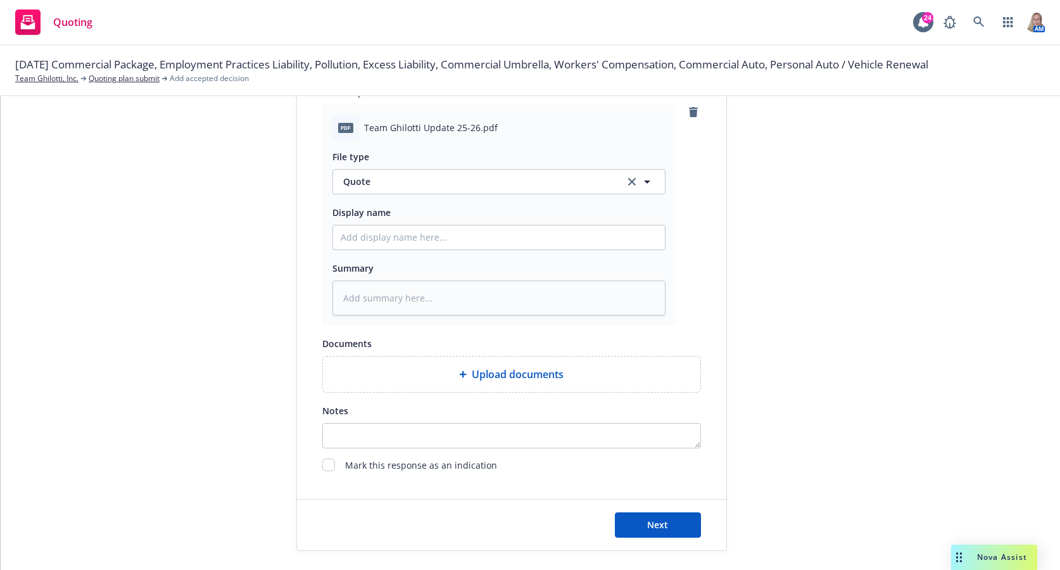
scroll to position [611, 0]
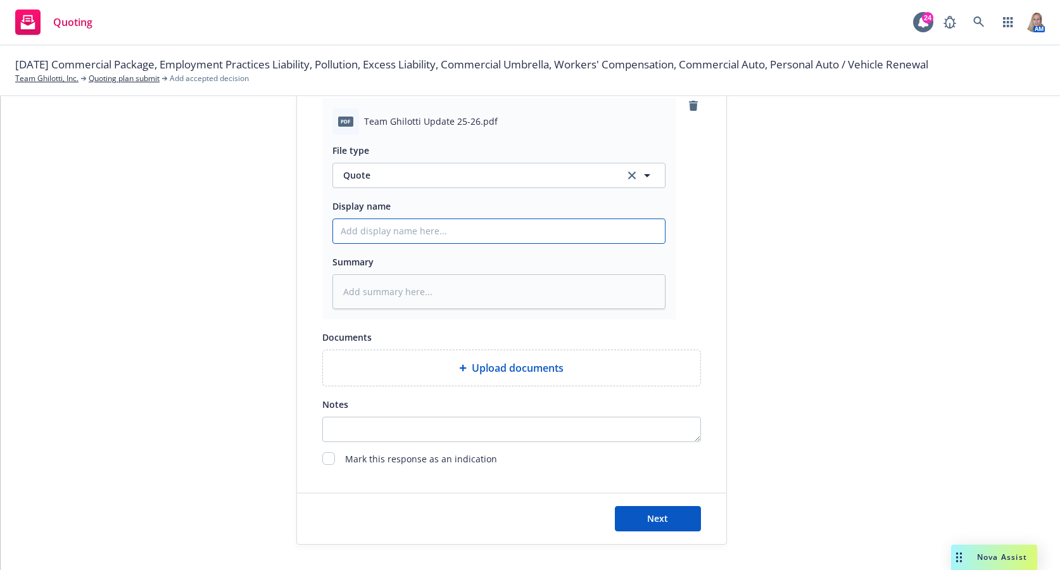
click at [360, 232] on input "Display name" at bounding box center [499, 231] width 332 height 24
paste input "25-26 CNA Rev Final QUOTE - GL/AL/WC/XL"
click at [385, 292] on textarea at bounding box center [499, 291] width 333 height 35
paste textarea "25-26 CNA Rev Final QUOTE - GL/AL/WC/XL"
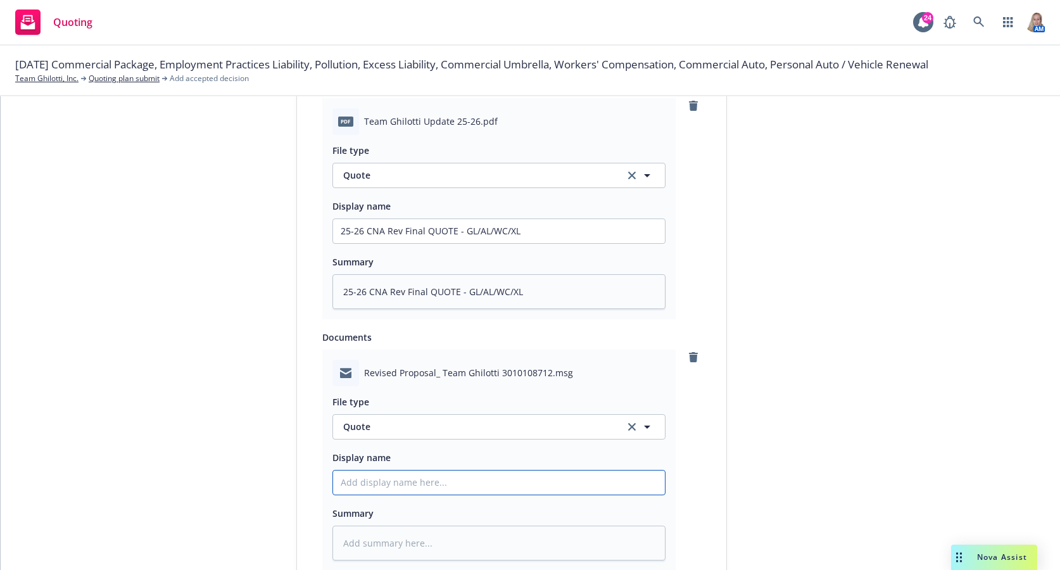
click at [429, 479] on input "Display name" at bounding box center [499, 483] width 332 height 24
paste input "25-26 CNA Rev Final QUOTE - GL/AL/WC/XL"
click at [360, 478] on input "25-26 CNA Rev Final QUOTE - GL/AL/WC/XL" at bounding box center [499, 483] width 332 height 24
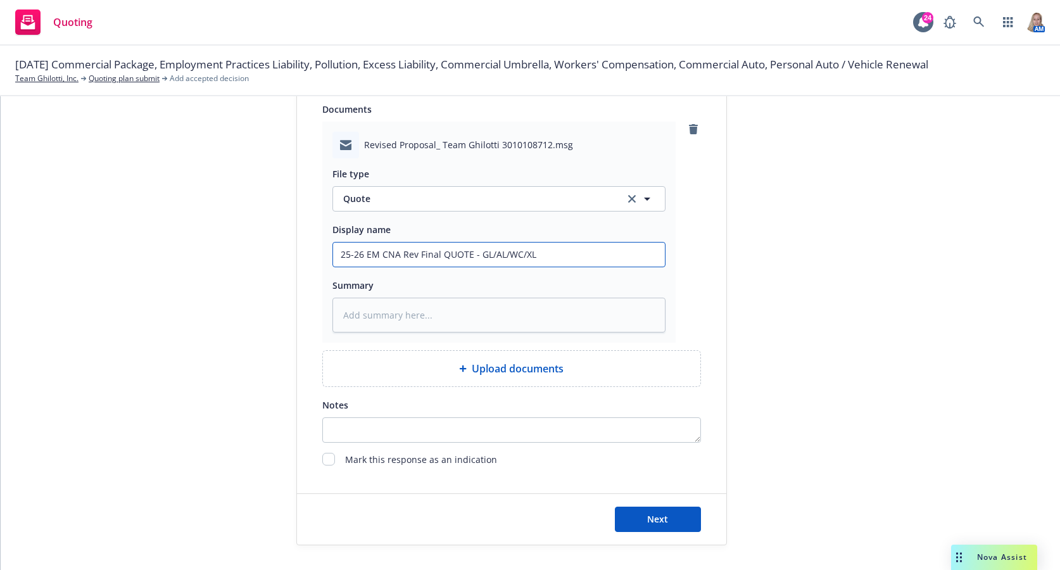
scroll to position [839, 0]
click at [622, 523] on button "Next" at bounding box center [658, 518] width 86 height 25
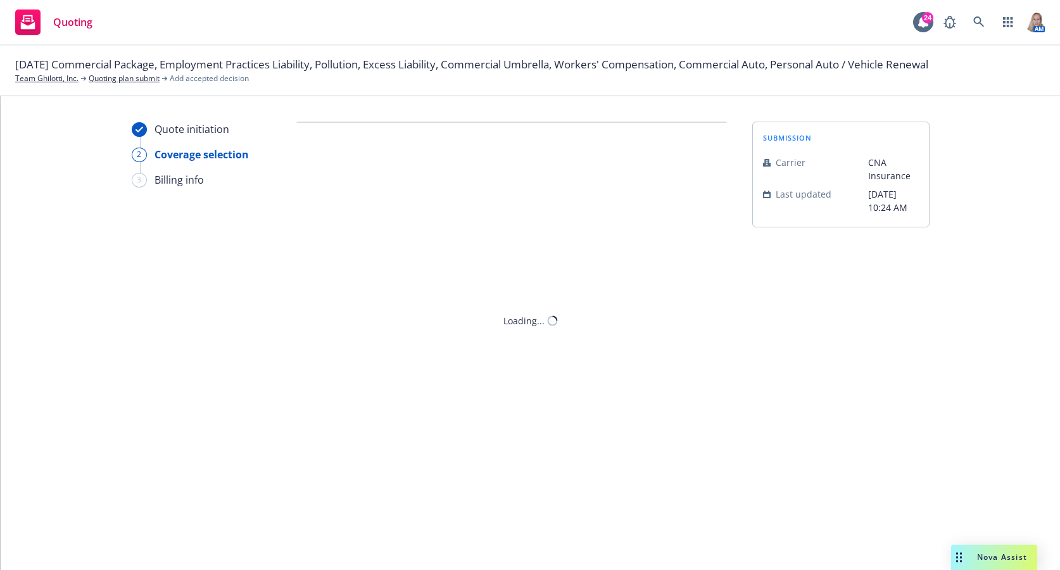
scroll to position [0, 0]
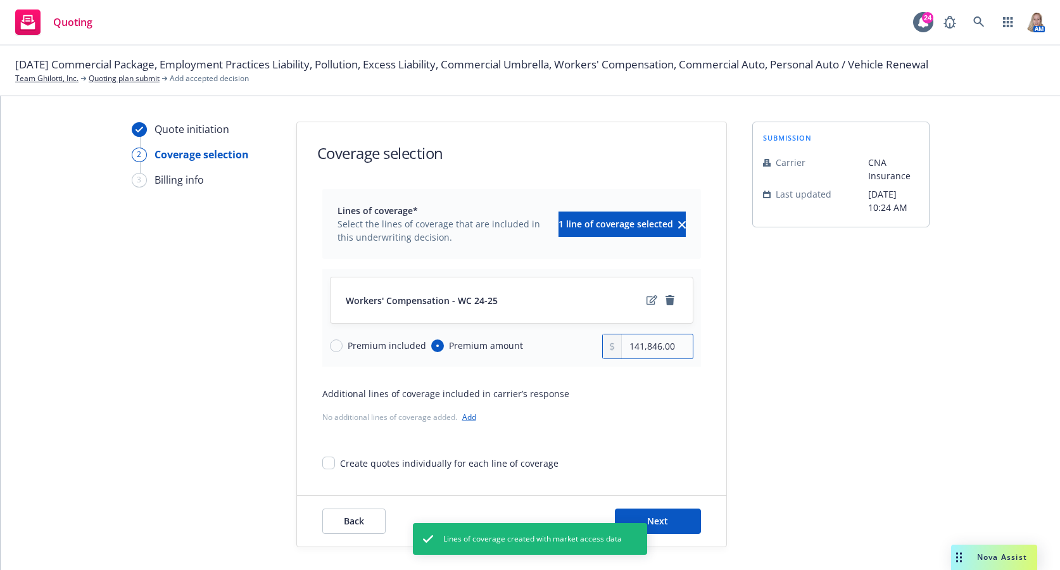
drag, startPoint x: 623, startPoint y: 348, endPoint x: 756, endPoint y: 348, distance: 133.0
click at [756, 348] on div "Quote initiation 2 Coverage selection 3 Billing info Coverage selection Lines o…" at bounding box center [530, 335] width 1029 height 426
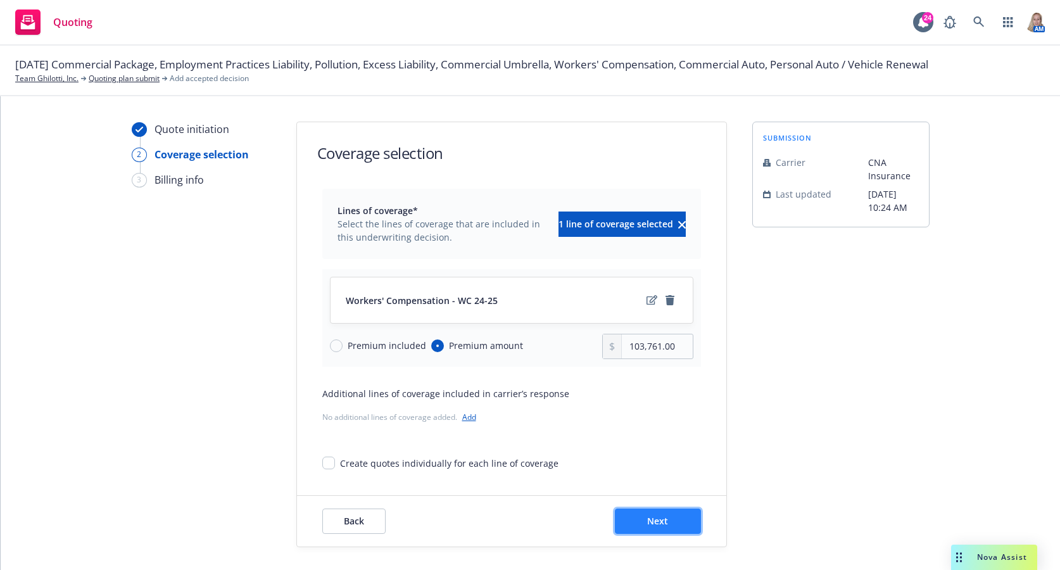
click at [649, 521] on span "Next" at bounding box center [657, 521] width 21 height 12
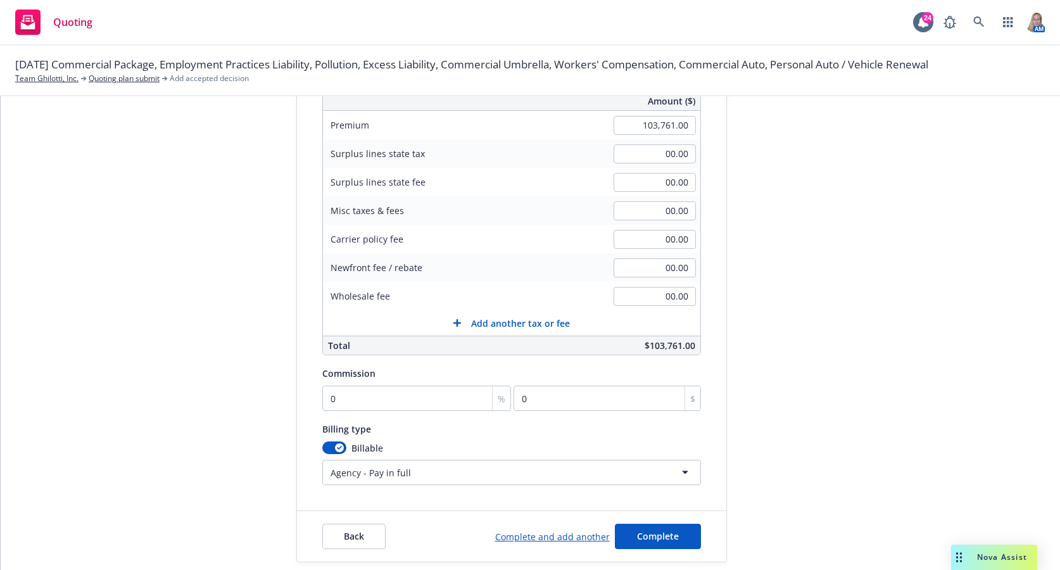
scroll to position [191, 0]
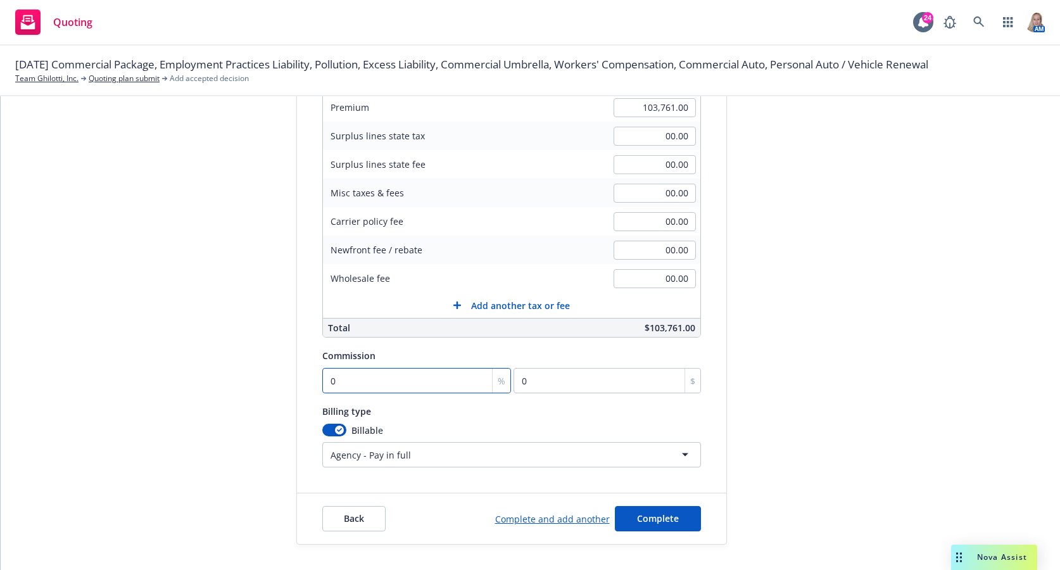
click at [408, 384] on input "0" at bounding box center [416, 380] width 189 height 25
click at [651, 517] on span "Complete" at bounding box center [658, 518] width 42 height 12
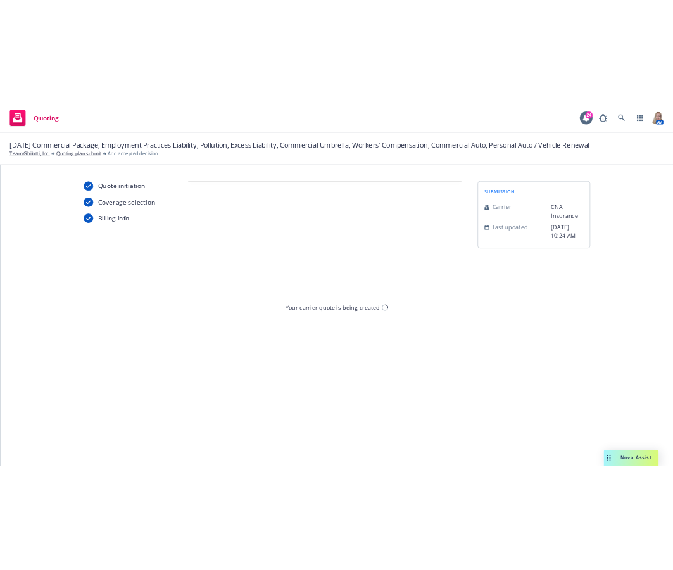
scroll to position [0, 0]
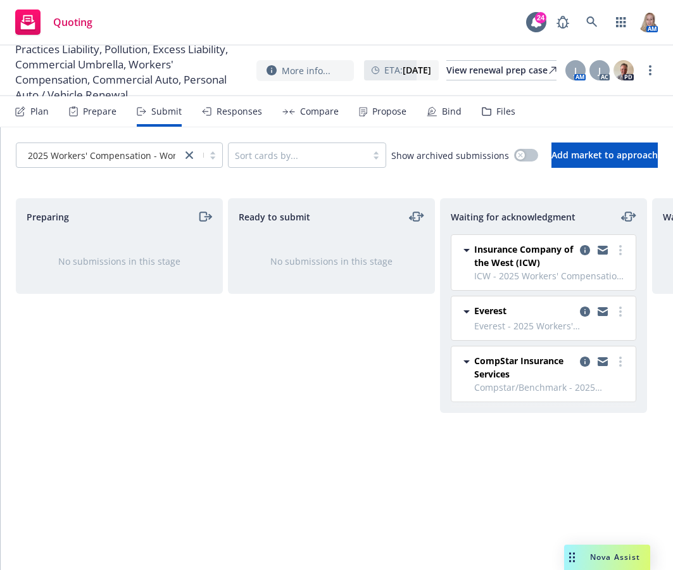
click at [43, 337] on div "Preparing No submissions in this stage" at bounding box center [119, 370] width 207 height 345
click at [31, 113] on div "Plan" at bounding box center [39, 111] width 18 height 10
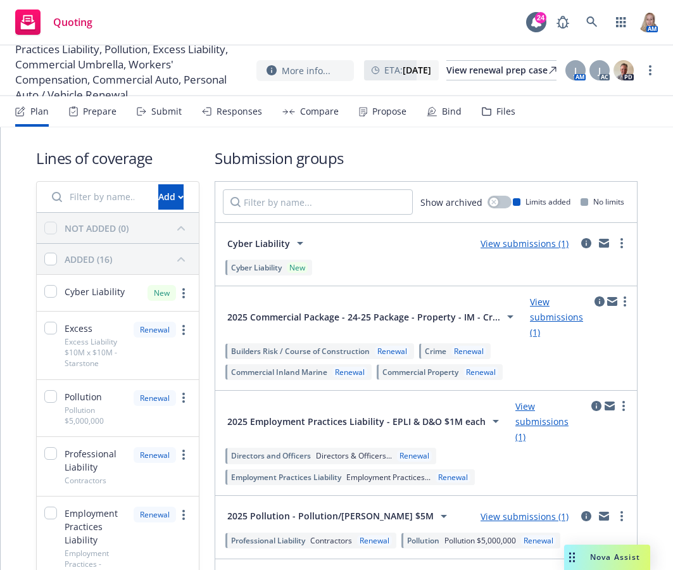
click at [62, 32] on div "Quoting" at bounding box center [53, 22] width 77 height 25
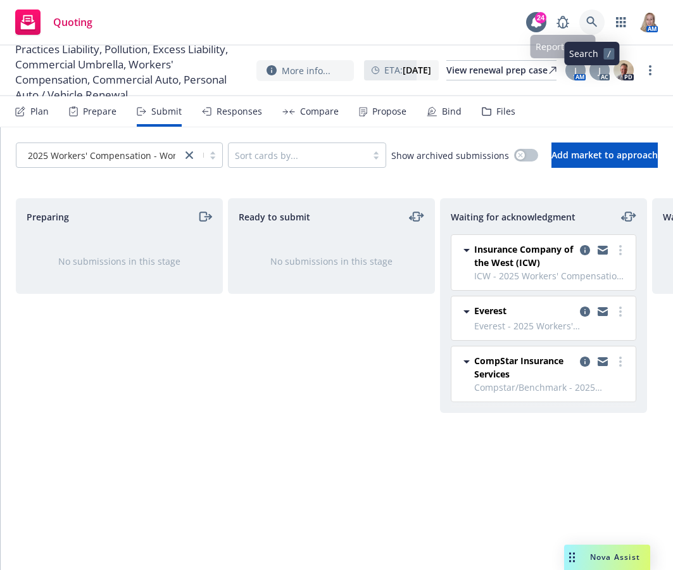
click at [585, 22] on link at bounding box center [592, 22] width 25 height 25
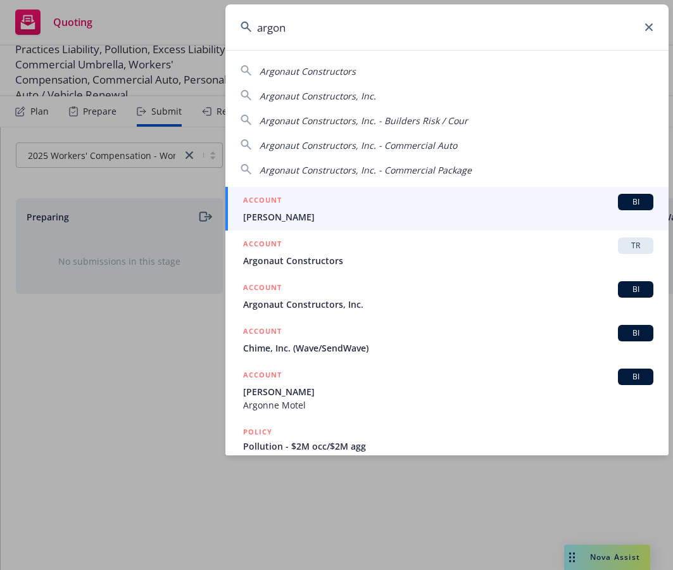
click at [345, 95] on span "Argonaut Constructors, Inc." at bounding box center [318, 96] width 117 height 12
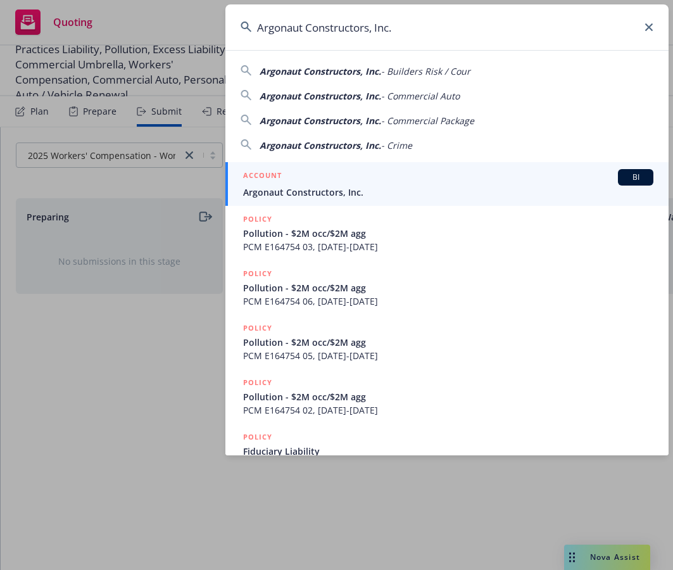
click at [304, 175] on div "ACCOUNT BI" at bounding box center [448, 177] width 410 height 16
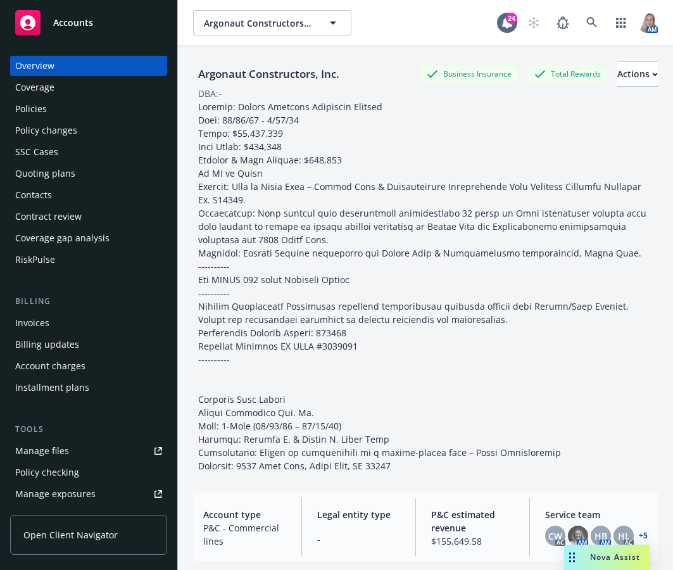
click at [54, 175] on div "Quoting plans" at bounding box center [45, 173] width 60 height 20
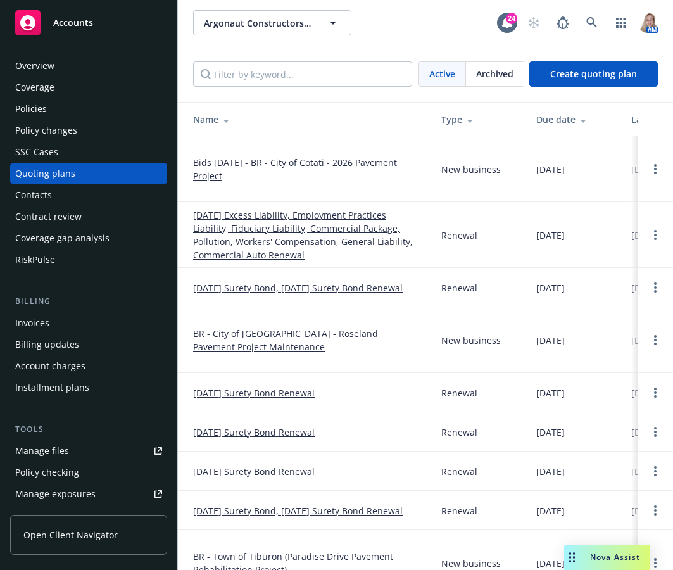
click at [253, 236] on link "01/01/26 Excess Liability, Employment Practices Liability, Fiduciary Liability,…" at bounding box center [307, 234] width 228 height 53
